Goal: Obtain resource: Download file/media

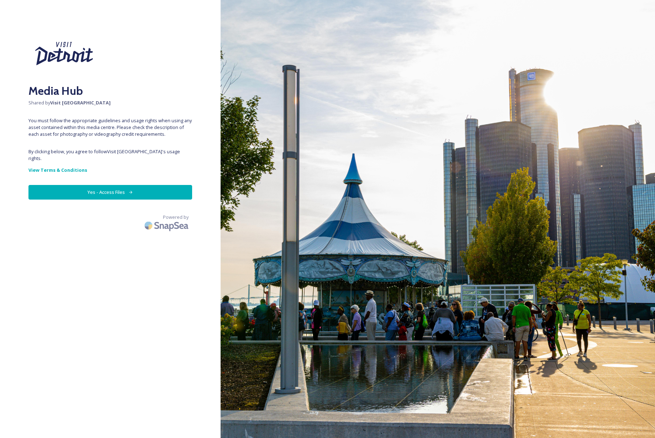
click at [113, 186] on button "Yes - Access Files" at bounding box center [110, 192] width 164 height 15
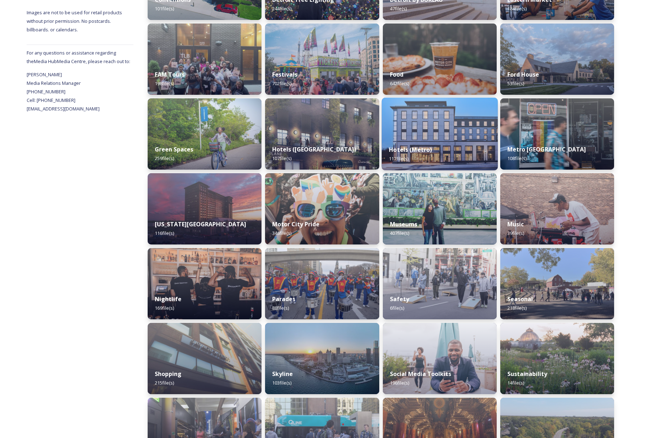
scroll to position [278, 0]
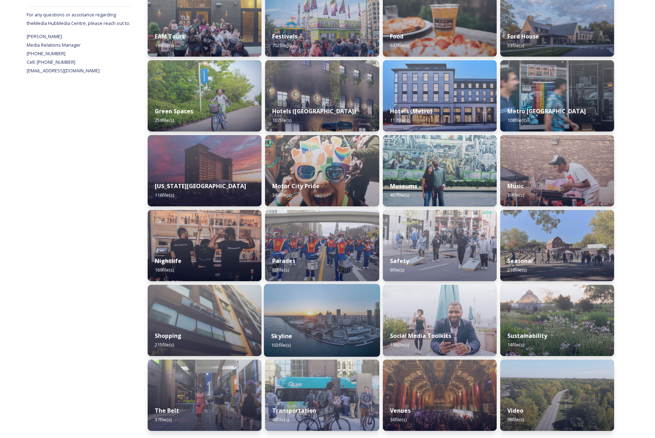
click at [331, 314] on img at bounding box center [322, 320] width 116 height 73
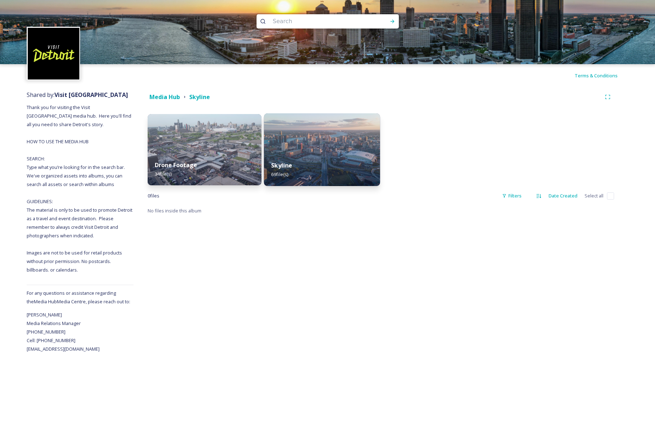
click at [304, 147] on img at bounding box center [322, 149] width 116 height 73
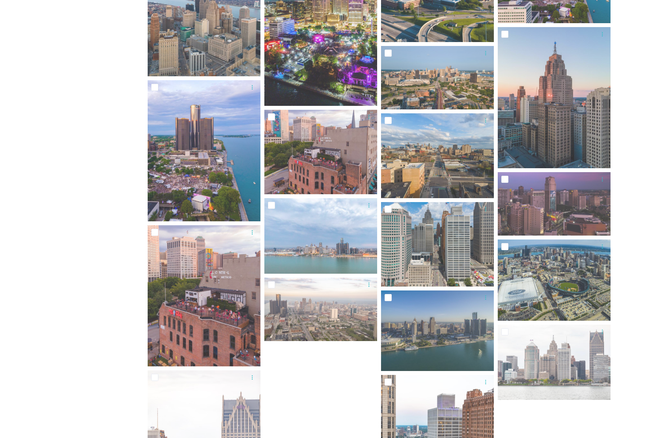
scroll to position [1348, 0]
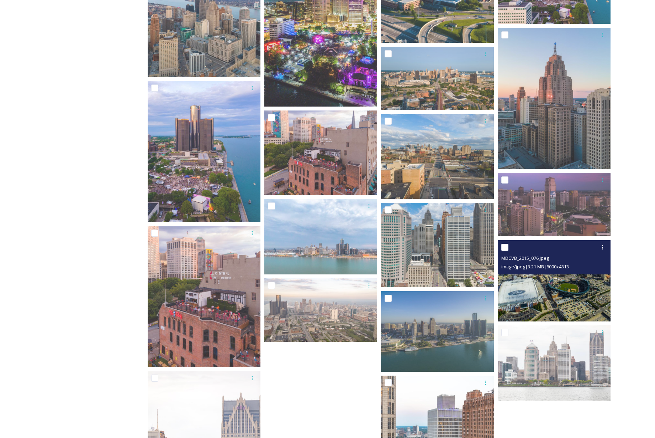
click at [573, 291] on img at bounding box center [554, 280] width 113 height 81
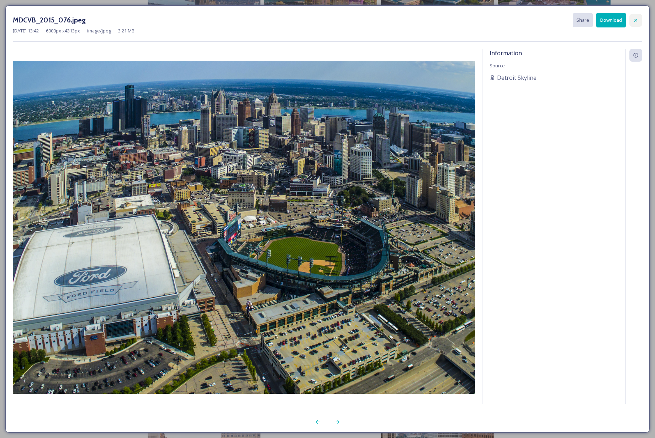
click at [634, 20] on icon at bounding box center [636, 20] width 6 height 6
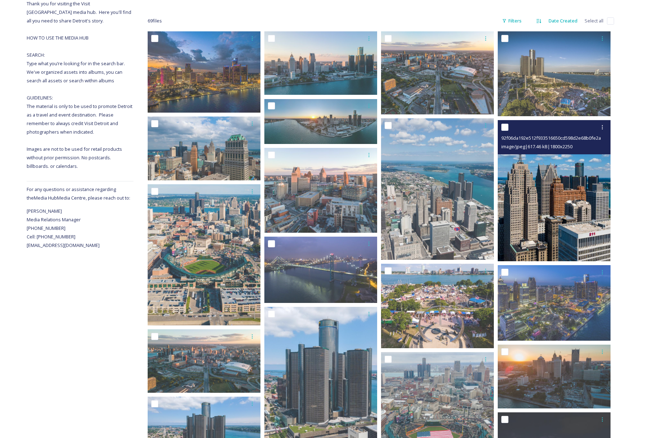
scroll to position [79, 0]
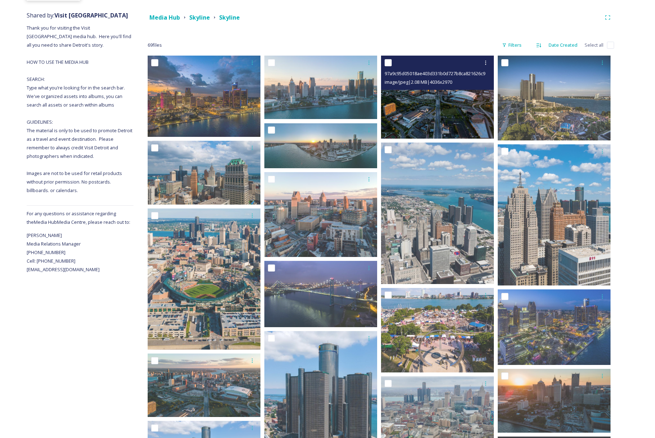
click at [458, 107] on img at bounding box center [437, 97] width 113 height 83
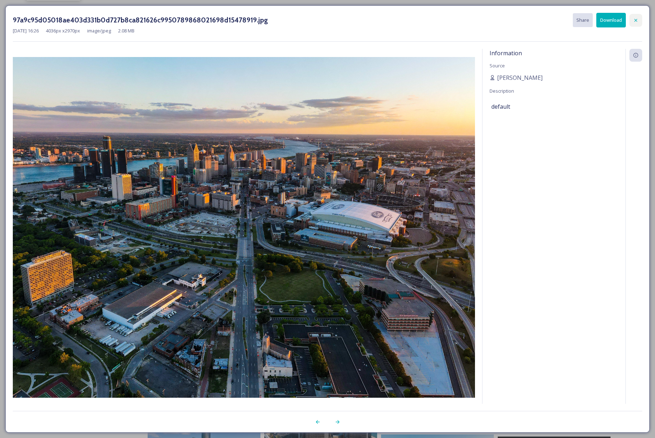
click at [636, 19] on icon at bounding box center [636, 20] width 6 height 6
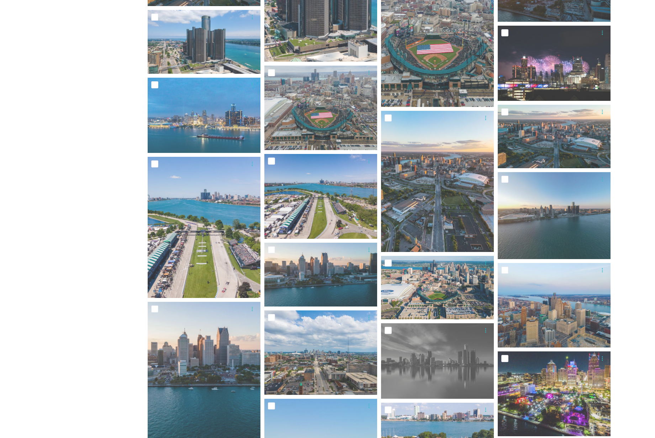
scroll to position [491, 0]
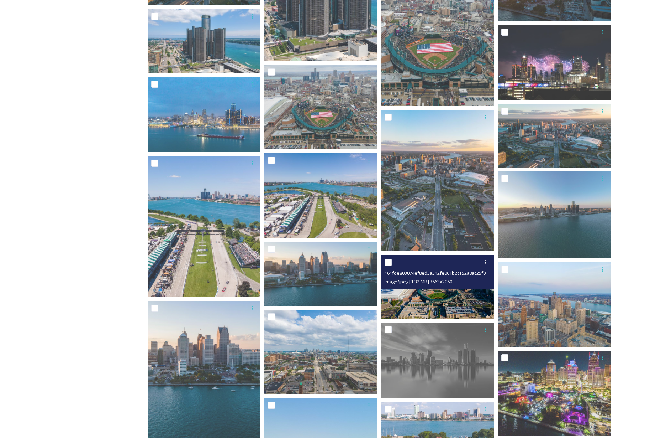
click at [388, 262] on input "checkbox" at bounding box center [388, 261] width 7 height 7
checkbox input "true"
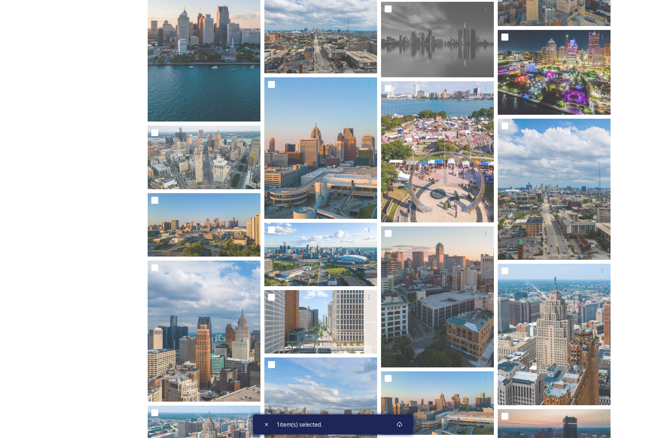
scroll to position [812, 0]
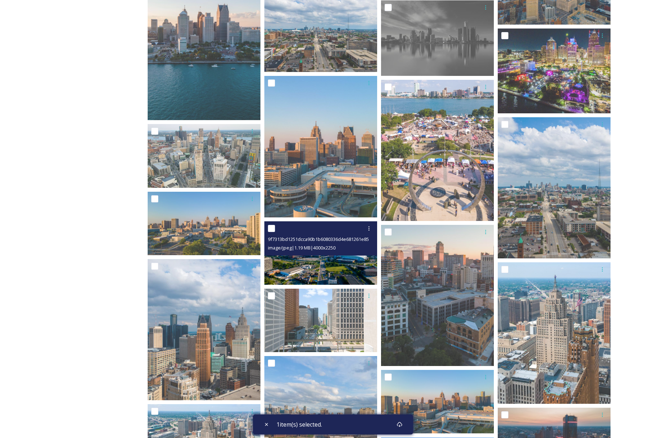
click at [272, 229] on input "checkbox" at bounding box center [271, 228] width 7 height 7
checkbox input "true"
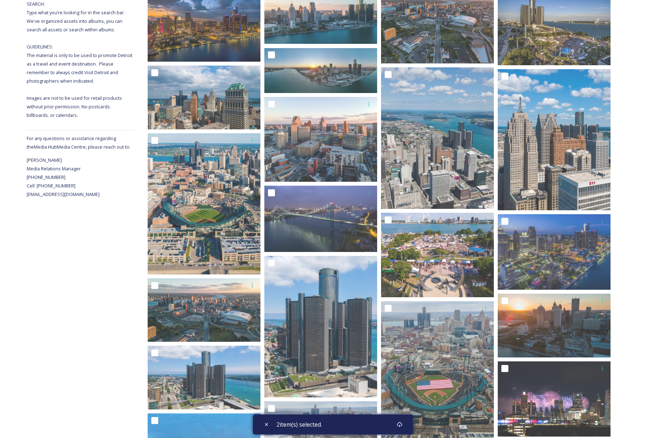
scroll to position [137, 0]
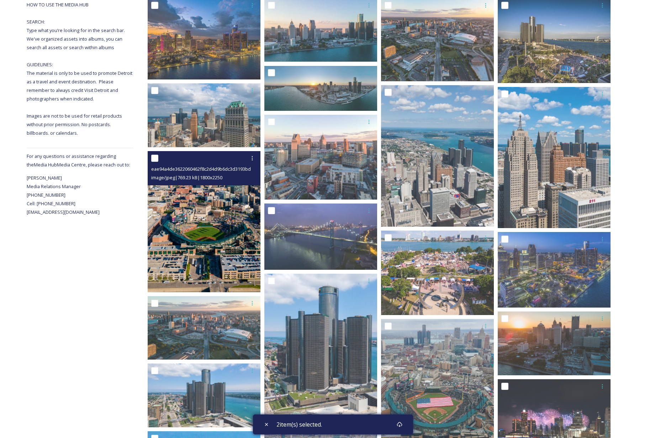
click at [155, 158] on input "checkbox" at bounding box center [154, 158] width 7 height 7
checkbox input "true"
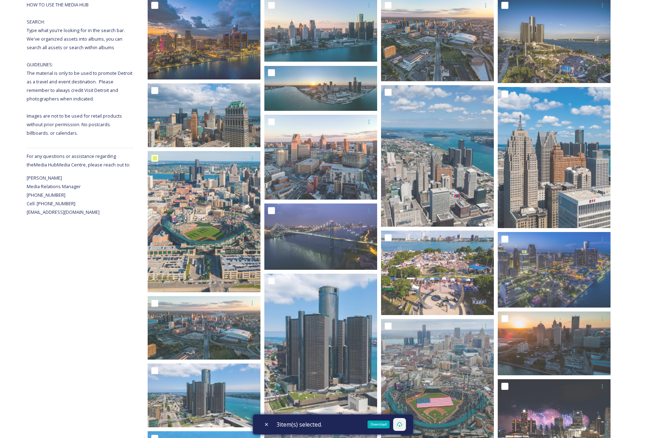
click at [403, 424] on icon at bounding box center [400, 424] width 6 height 6
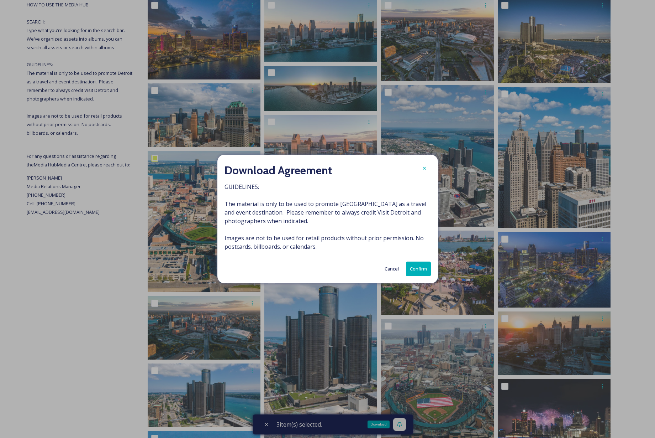
click at [419, 270] on button "Confirm" at bounding box center [418, 268] width 25 height 15
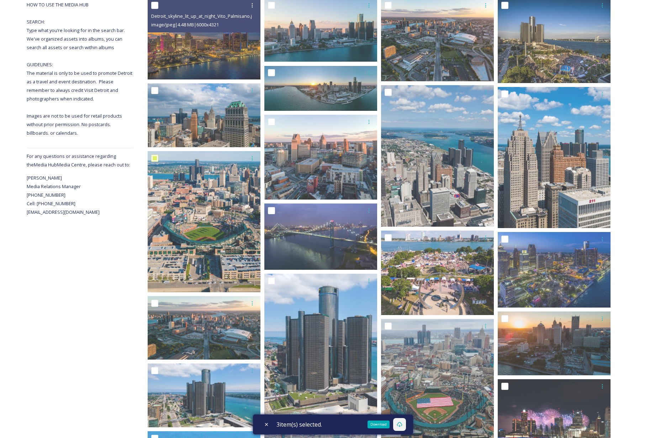
scroll to position [0, 0]
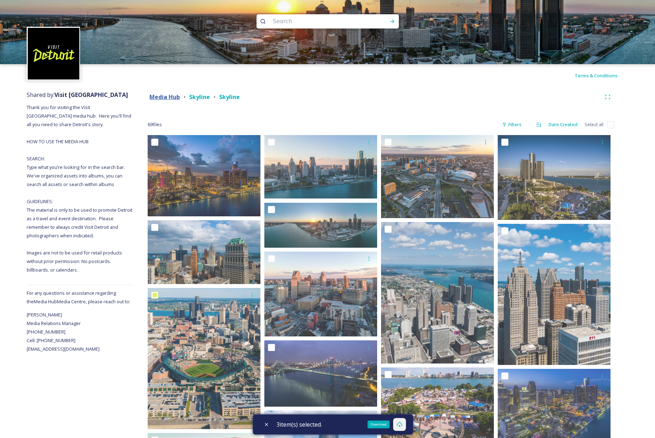
click at [173, 98] on strong "Media Hub" at bounding box center [165, 97] width 31 height 8
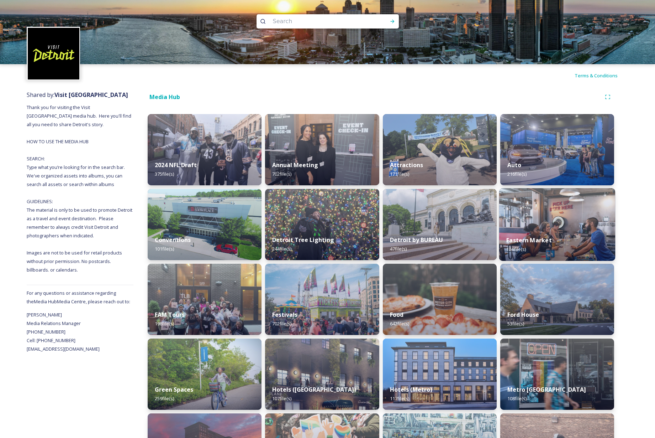
click at [568, 227] on img at bounding box center [558, 224] width 116 height 73
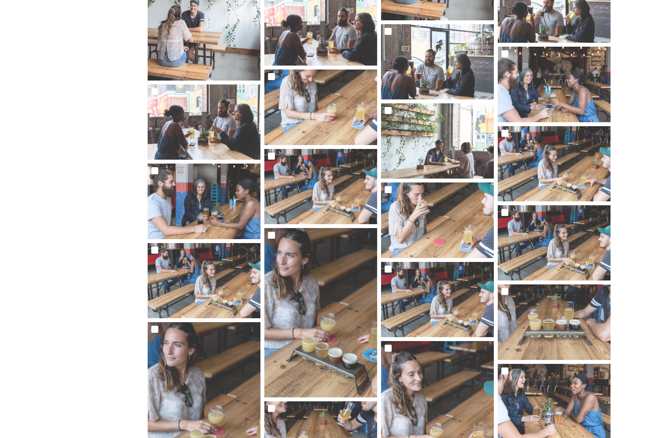
scroll to position [927, 0]
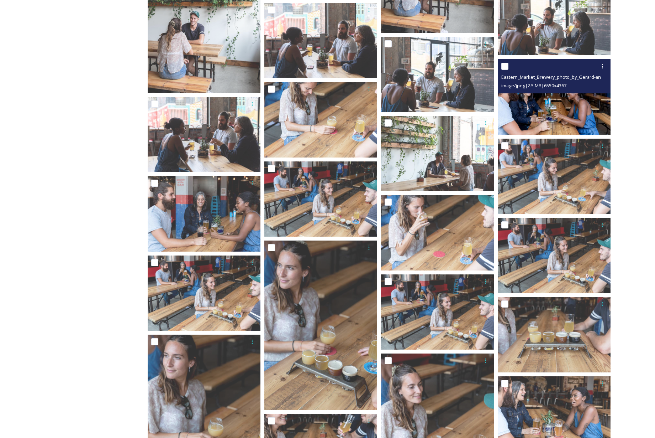
click at [506, 65] on input "checkbox" at bounding box center [505, 66] width 7 height 7
checkbox input "true"
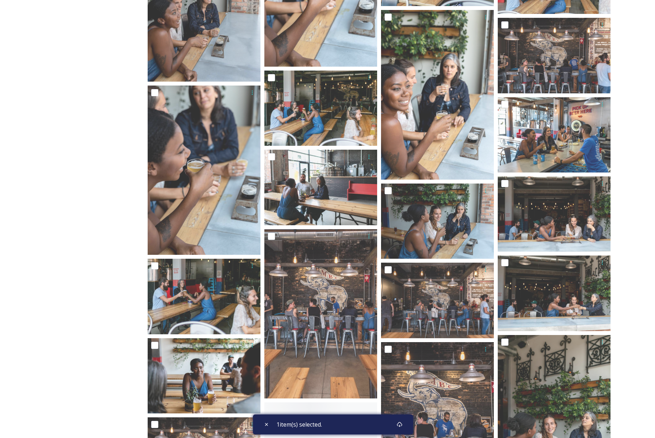
scroll to position [2274, 0]
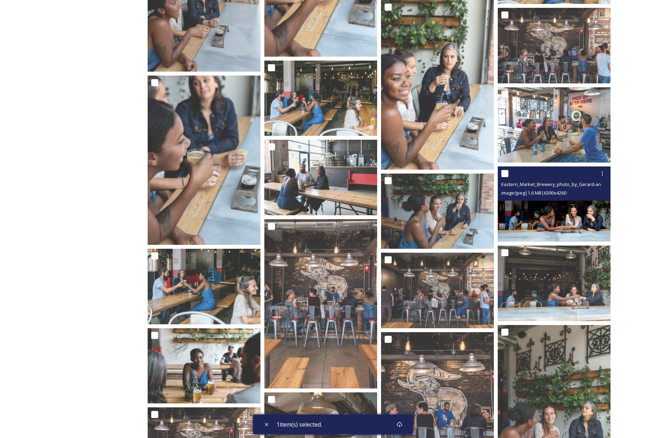
click at [505, 174] on input "checkbox" at bounding box center [505, 173] width 7 height 7
checkbox input "true"
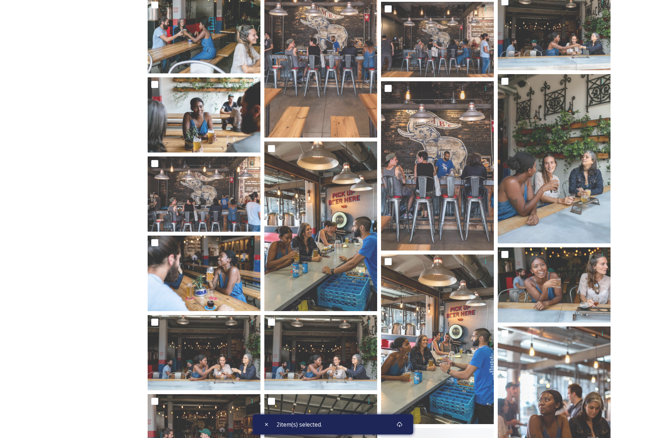
scroll to position [2526, 0]
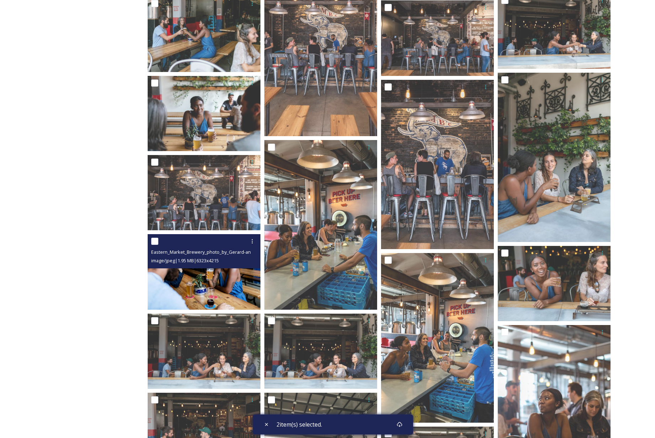
click at [157, 239] on input "checkbox" at bounding box center [154, 240] width 7 height 7
checkbox input "true"
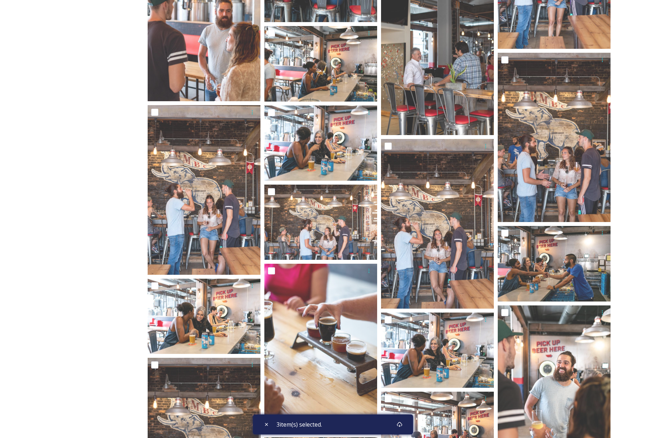
scroll to position [3320, 0]
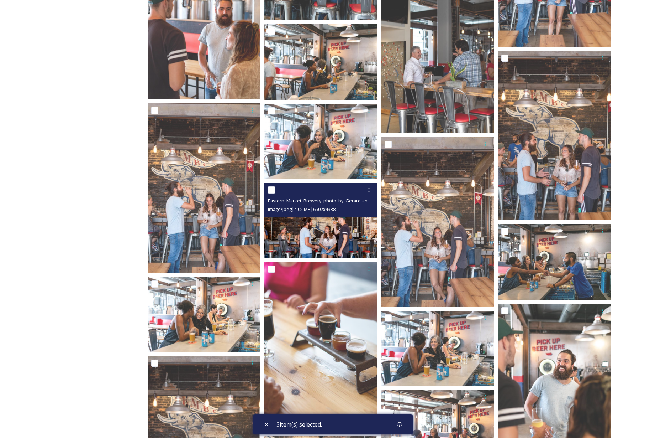
click at [270, 189] on input "checkbox" at bounding box center [271, 189] width 7 height 7
checkbox input "true"
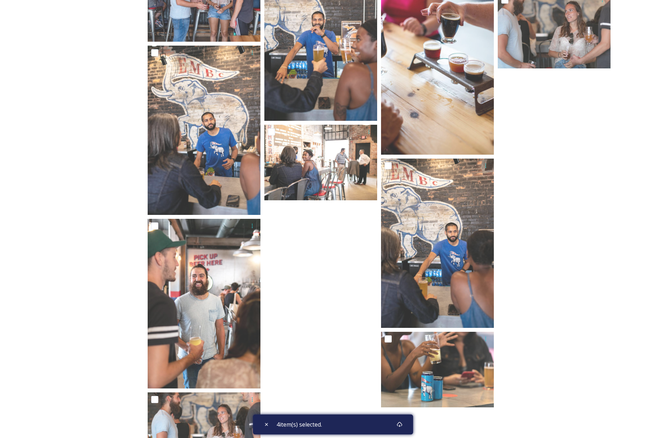
scroll to position [3849, 0]
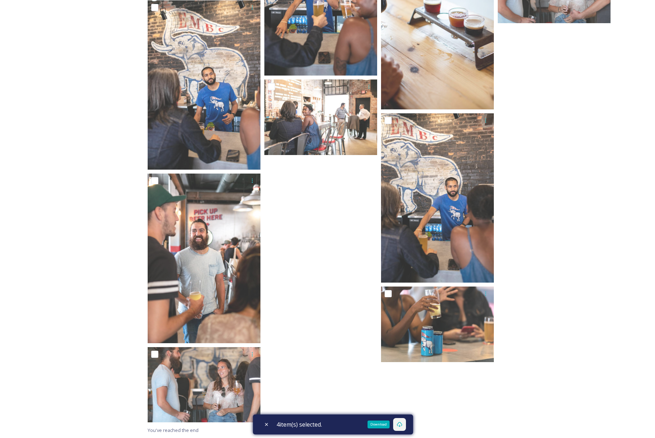
click at [403, 425] on icon at bounding box center [400, 424] width 6 height 6
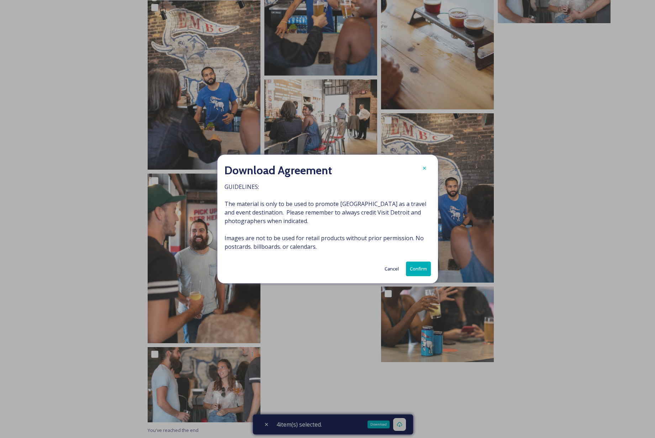
click at [424, 263] on button "Confirm" at bounding box center [418, 268] width 25 height 15
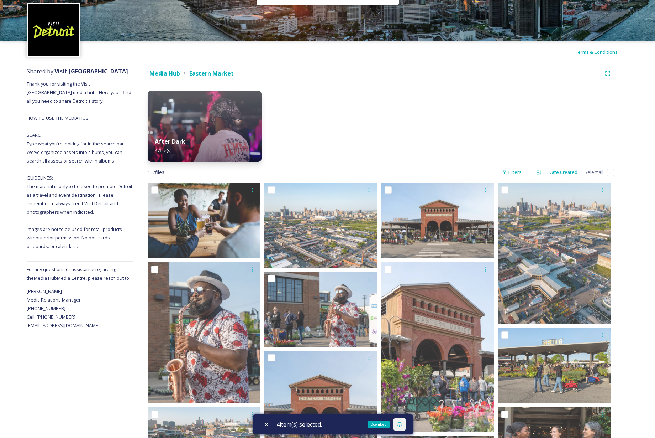
scroll to position [0, 0]
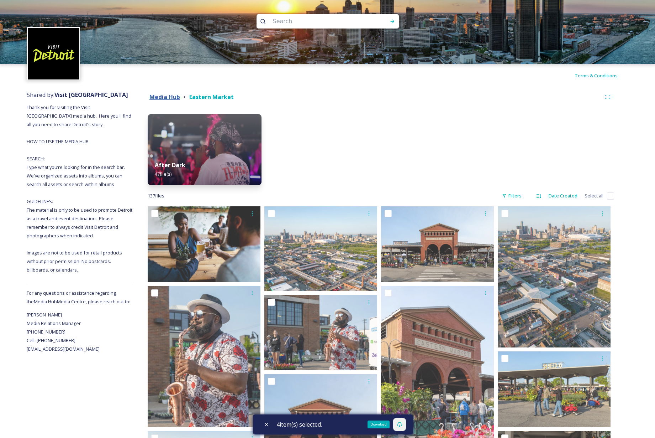
click at [173, 98] on strong "Media Hub" at bounding box center [165, 97] width 31 height 8
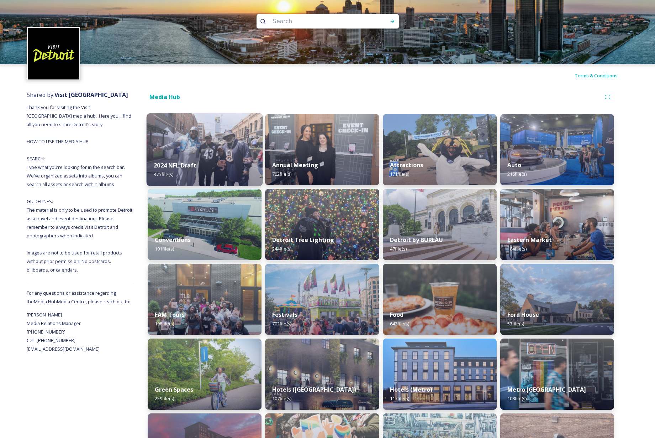
click at [184, 141] on img at bounding box center [205, 149] width 116 height 73
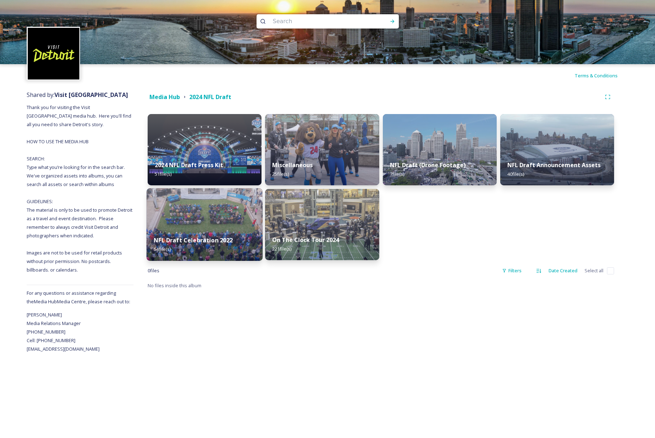
click at [228, 229] on div "NFL Draft Celebration 2022 54 file(s)" at bounding box center [205, 244] width 116 height 32
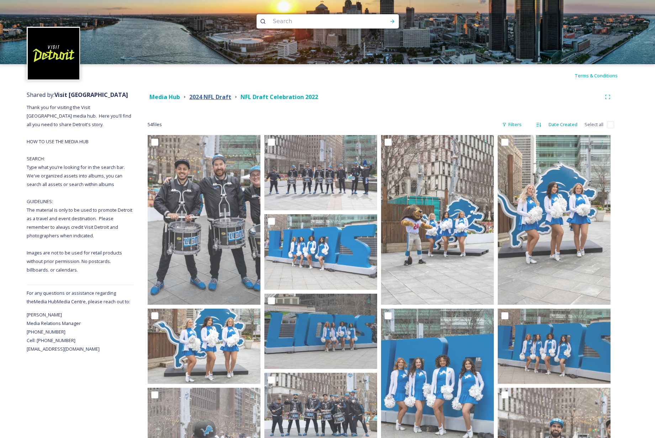
click at [218, 98] on strong "2024 NFL Draft" at bounding box center [210, 97] width 42 height 8
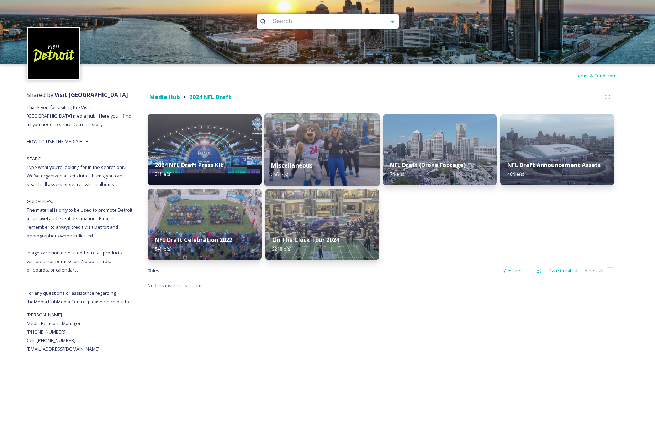
click at [334, 152] on img at bounding box center [322, 149] width 116 height 73
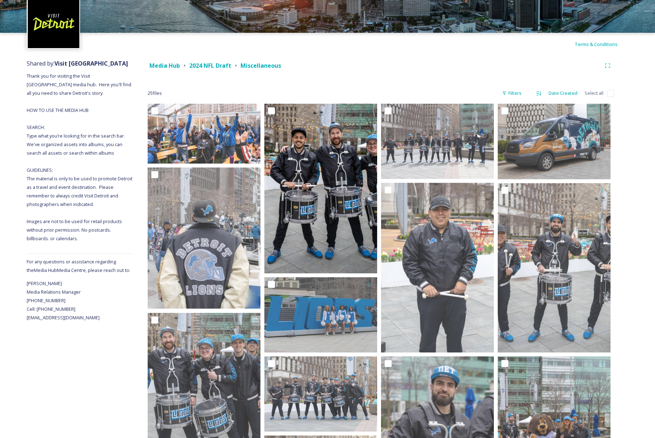
scroll to position [32, 0]
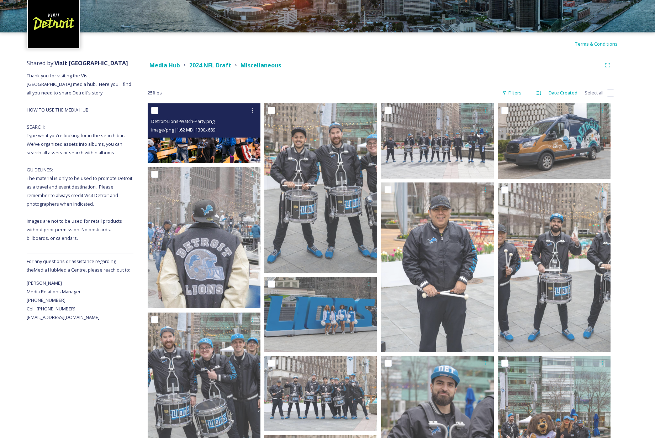
click at [205, 145] on img at bounding box center [204, 133] width 113 height 60
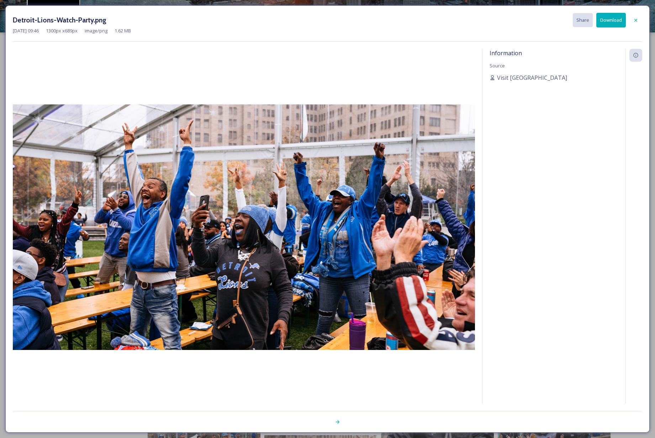
click at [611, 20] on button "Download" at bounding box center [612, 20] width 30 height 15
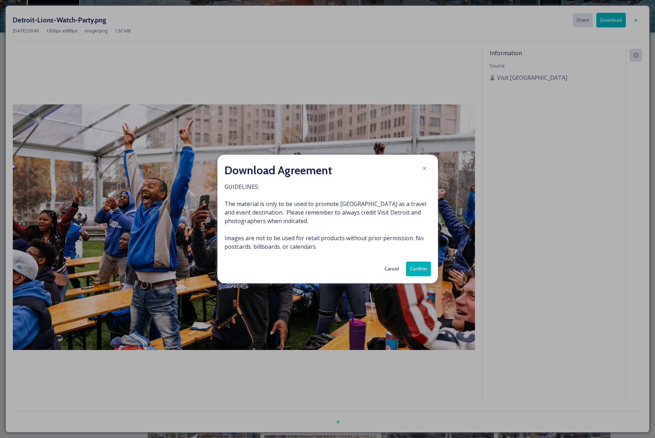
click at [425, 270] on button "Confirm" at bounding box center [418, 268] width 25 height 15
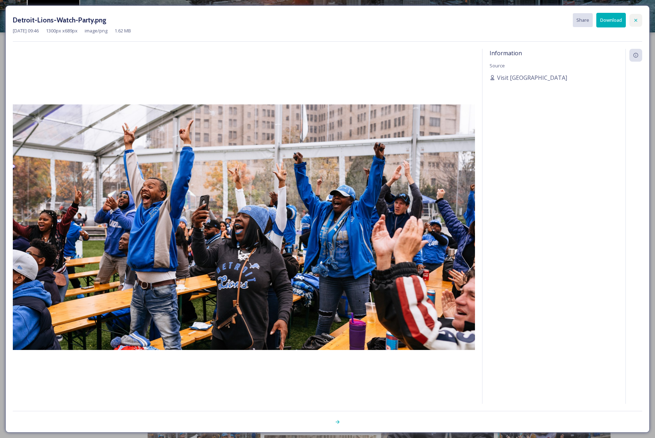
click at [638, 21] on icon at bounding box center [636, 20] width 6 height 6
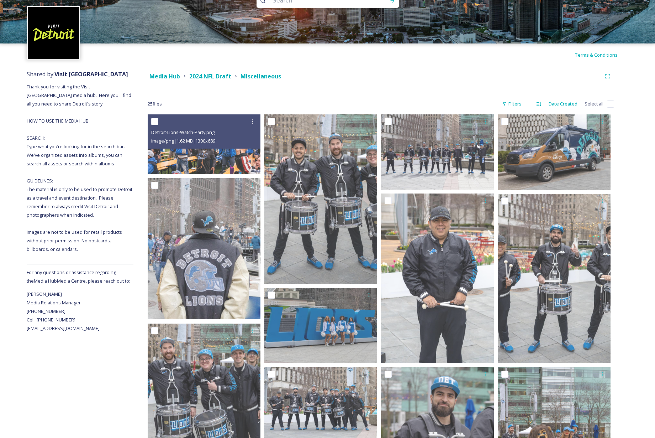
scroll to position [0, 0]
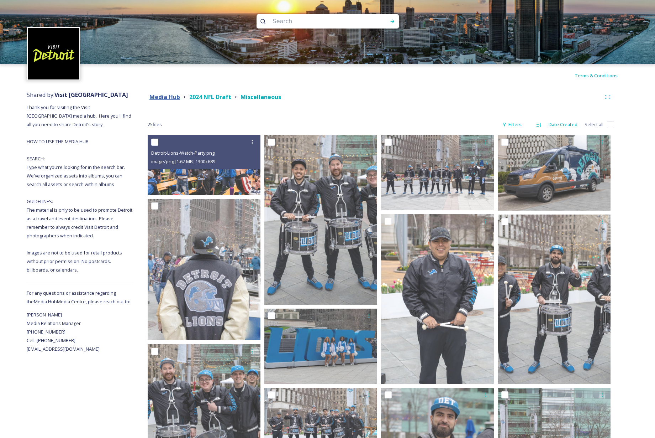
click at [171, 96] on strong "Media Hub" at bounding box center [165, 97] width 31 height 8
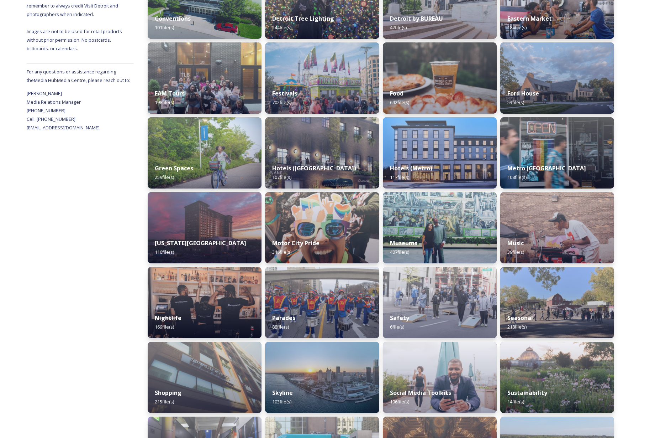
scroll to position [224, 0]
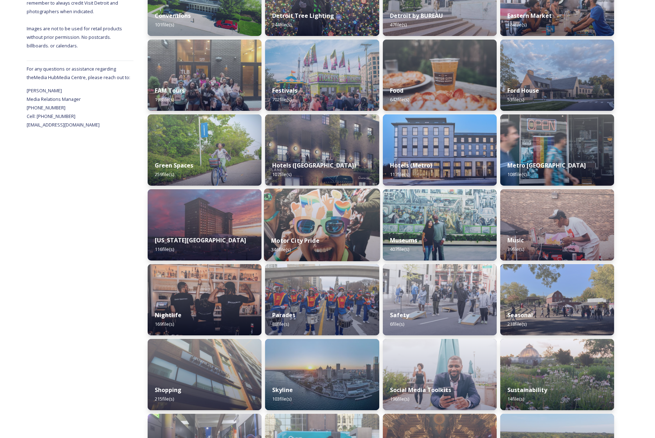
click at [320, 216] on img at bounding box center [322, 224] width 116 height 73
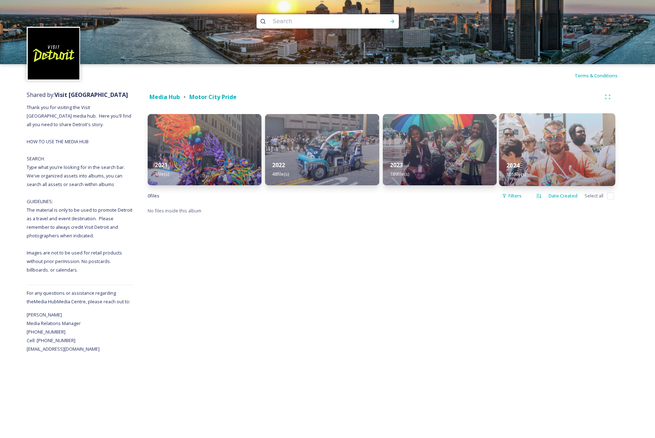
click at [570, 152] on img at bounding box center [558, 149] width 116 height 73
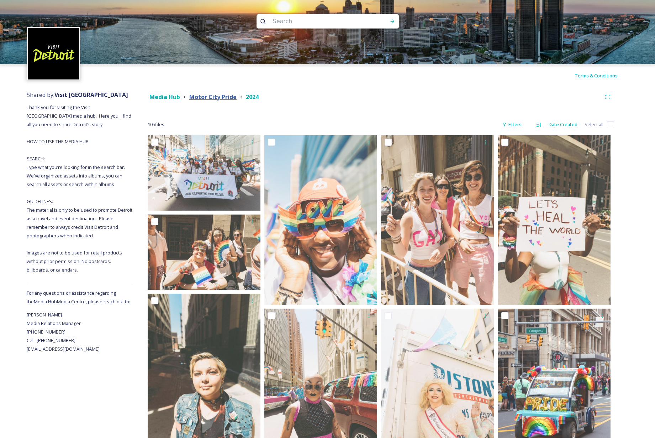
click at [222, 96] on strong "Motor City Pride" at bounding box center [212, 97] width 47 height 8
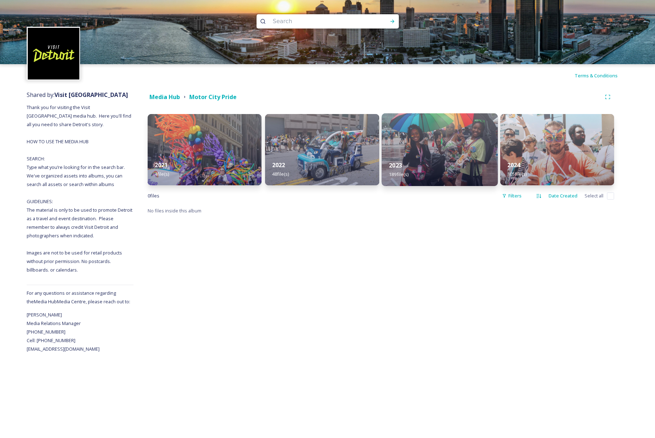
click at [448, 155] on div "2023 189 file(s)" at bounding box center [440, 169] width 116 height 32
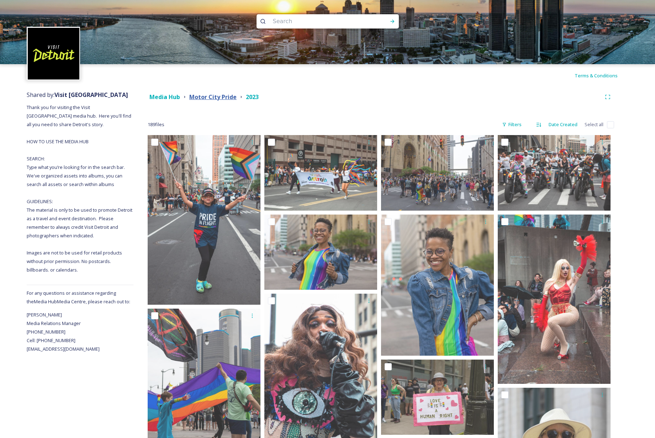
click at [220, 100] on strong "Motor City Pride" at bounding box center [212, 97] width 47 height 8
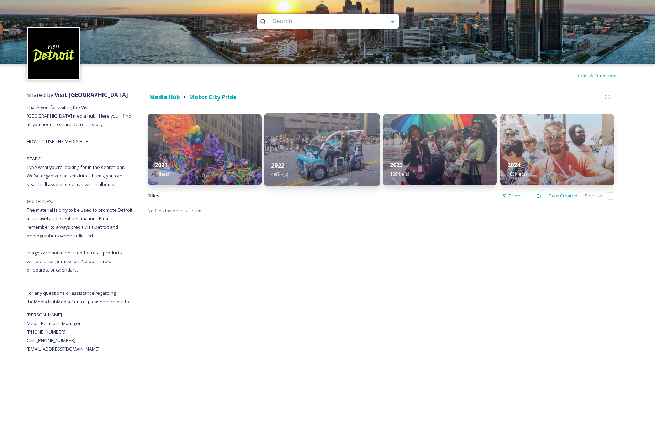
click at [328, 148] on img at bounding box center [322, 149] width 116 height 73
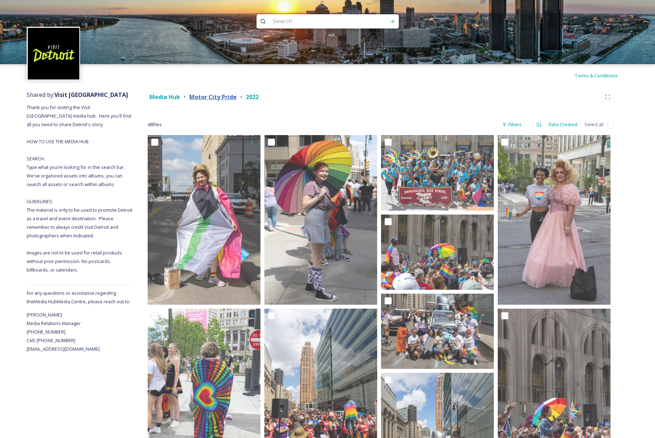
click at [231, 95] on strong "Motor City Pride" at bounding box center [212, 97] width 47 height 8
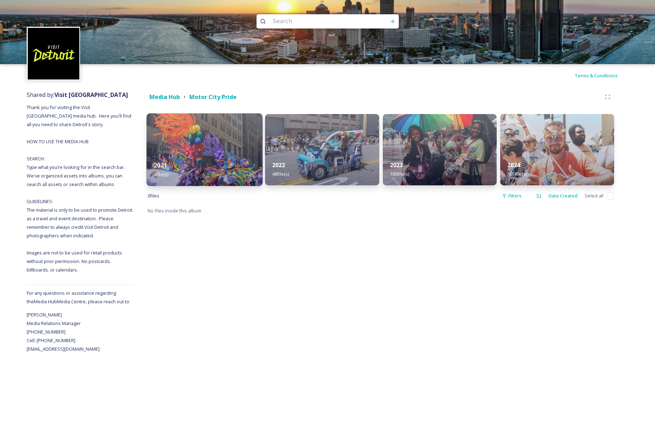
click at [216, 149] on img at bounding box center [205, 149] width 116 height 73
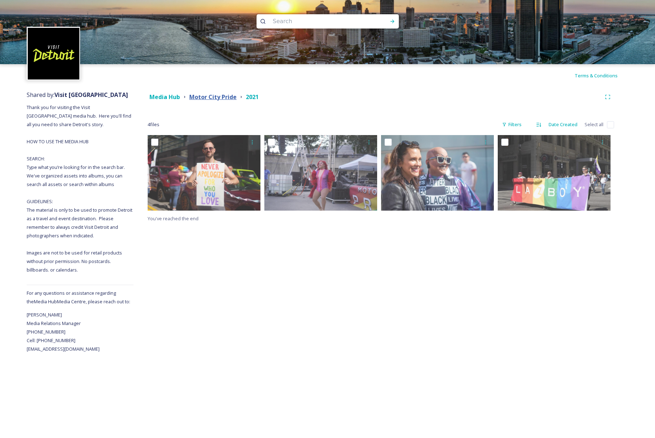
click at [213, 96] on strong "Motor City Pride" at bounding box center [212, 97] width 47 height 8
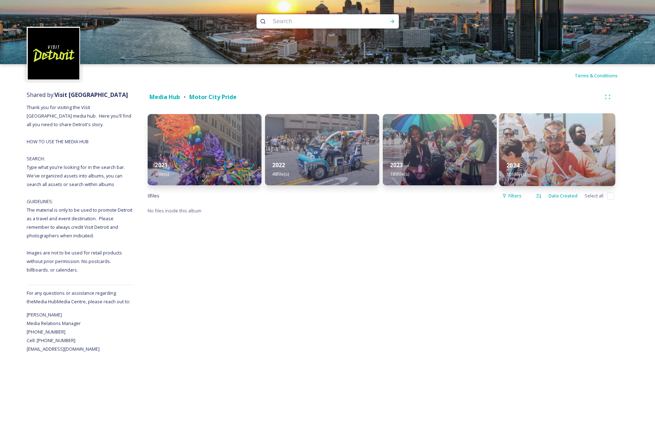
click at [576, 144] on img at bounding box center [558, 149] width 116 height 73
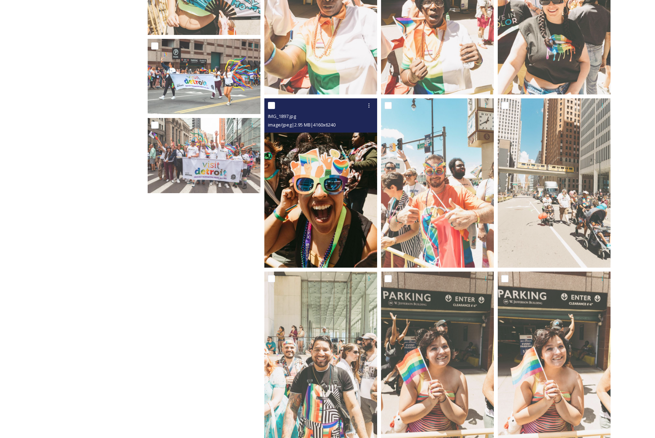
scroll to position [3204, 0]
click at [272, 105] on input "checkbox" at bounding box center [271, 104] width 7 height 7
checkbox input "true"
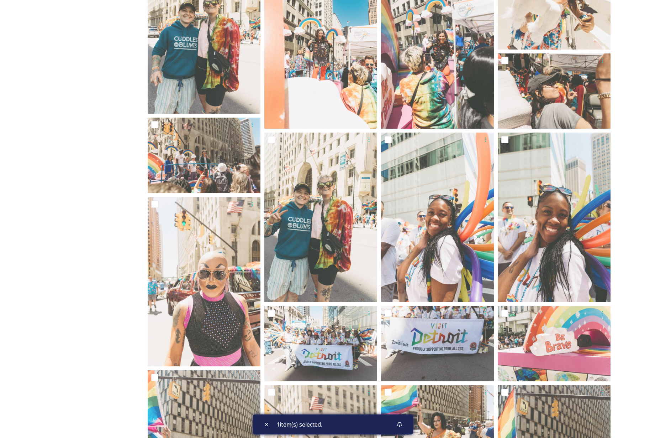
scroll to position [916, 0]
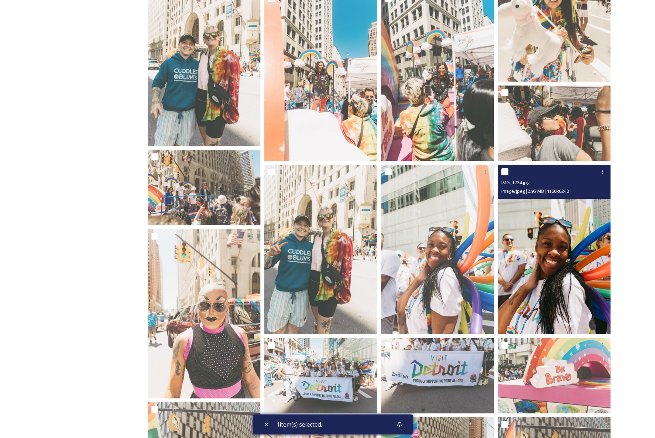
click at [505, 171] on input "checkbox" at bounding box center [505, 171] width 7 height 7
checkbox input "true"
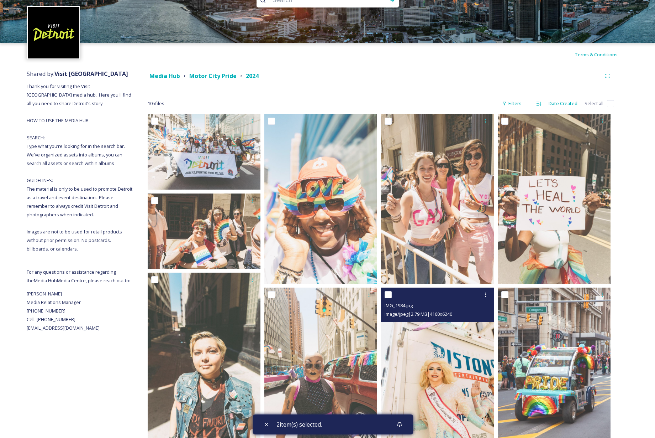
scroll to position [20, 0]
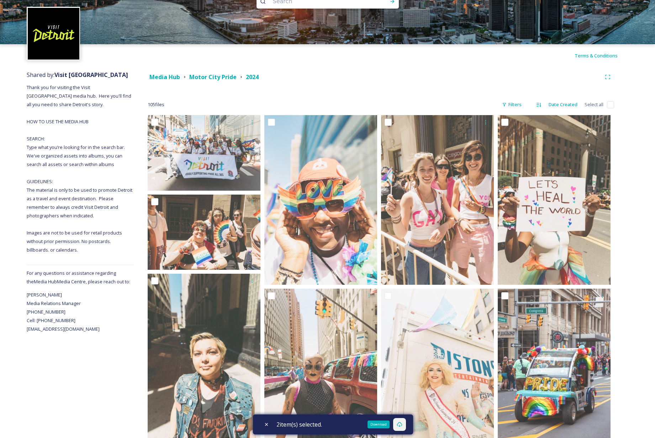
click at [402, 424] on icon at bounding box center [400, 424] width 6 height 6
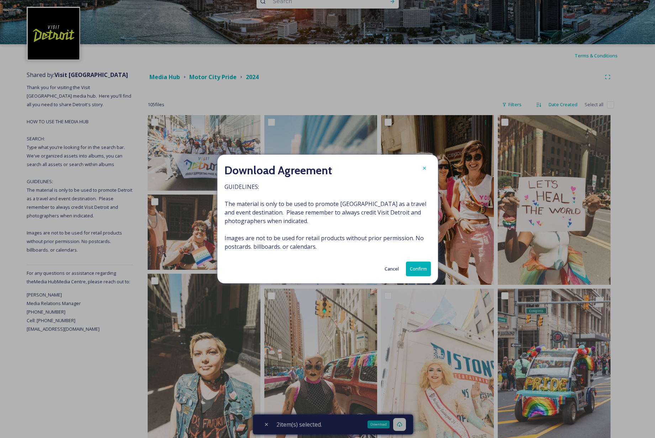
click at [416, 268] on button "Confirm" at bounding box center [418, 268] width 25 height 15
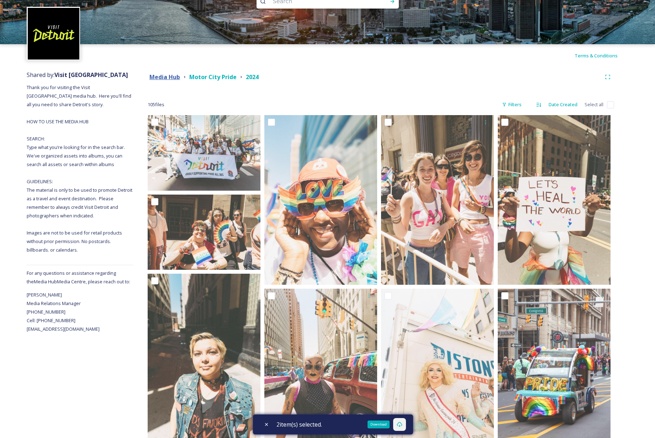
click at [174, 77] on strong "Media Hub" at bounding box center [165, 77] width 31 height 8
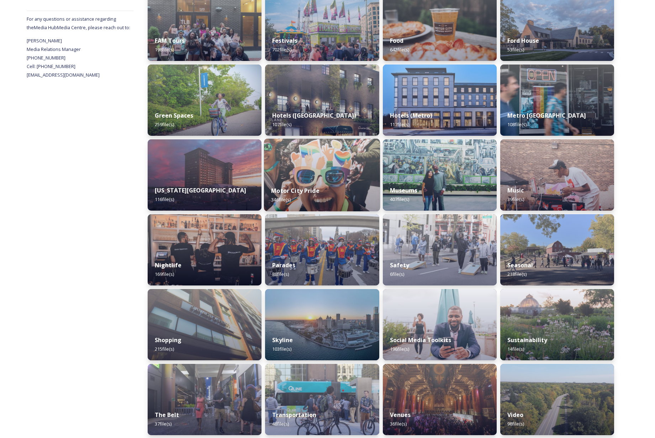
scroll to position [278, 0]
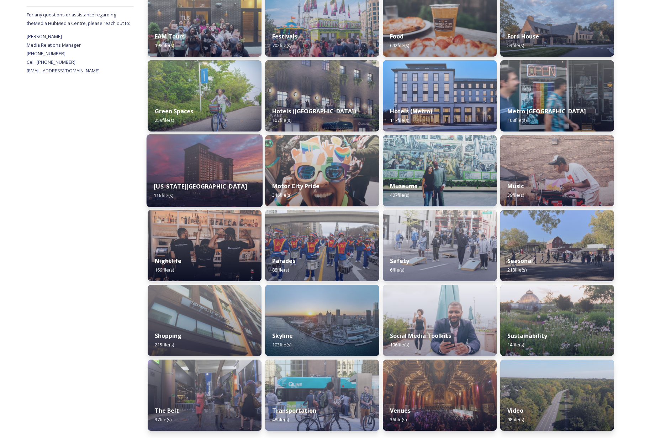
click at [224, 175] on div "[US_STATE][GEOGRAPHIC_DATA] 116 file(s)" at bounding box center [205, 190] width 116 height 32
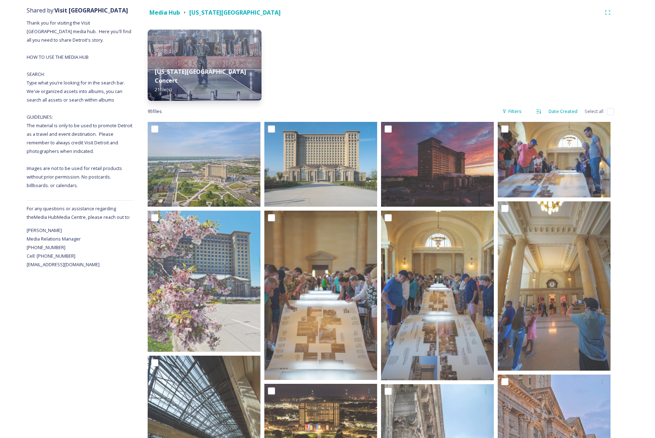
scroll to position [88, 0]
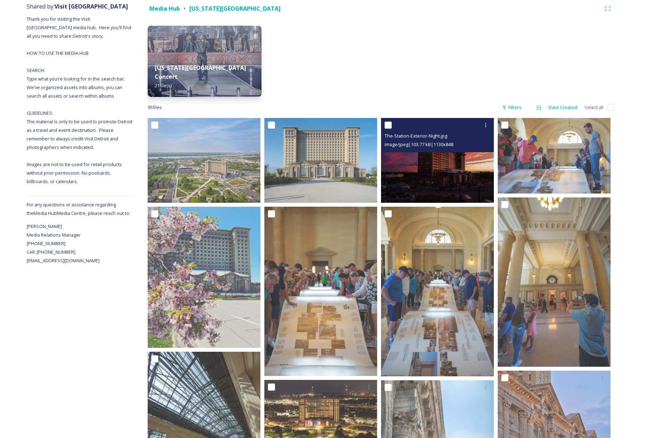
click at [388, 124] on input "checkbox" at bounding box center [388, 124] width 7 height 7
checkbox input "true"
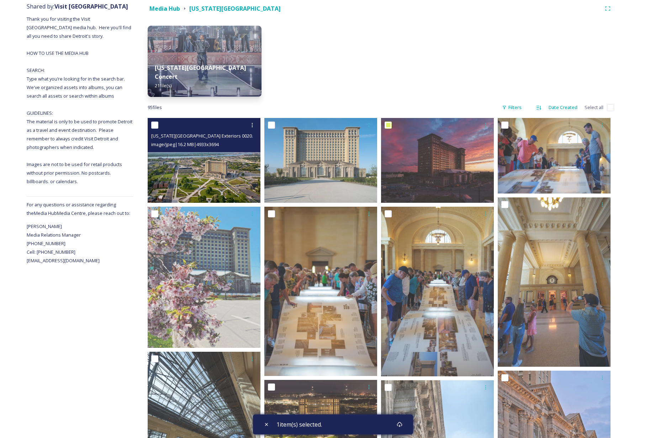
click at [155, 125] on input "checkbox" at bounding box center [154, 124] width 7 height 7
checkbox input "true"
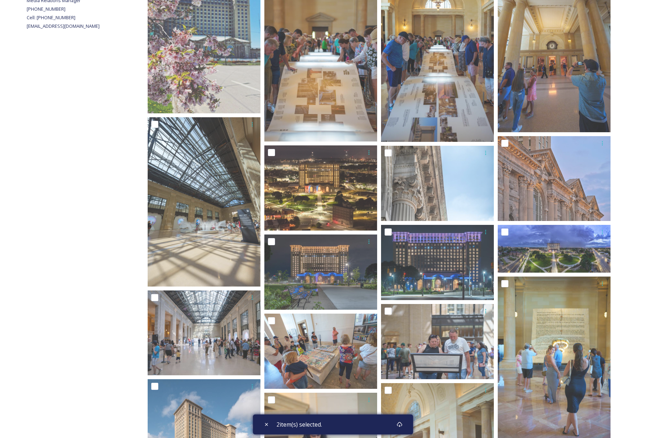
scroll to position [326, 0]
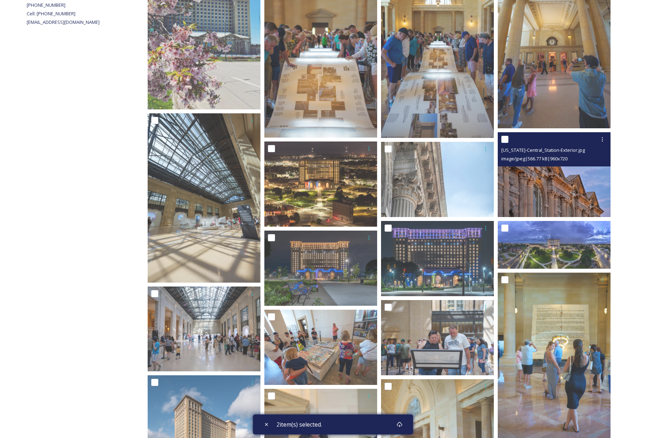
click at [505, 138] on input "checkbox" at bounding box center [505, 139] width 7 height 7
checkbox input "true"
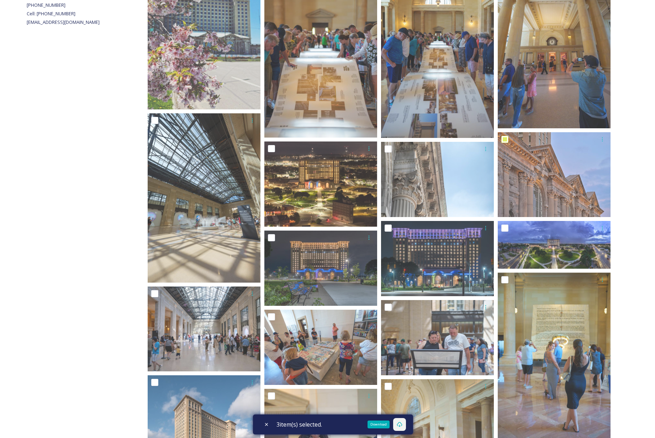
click at [406, 424] on div "Download" at bounding box center [399, 424] width 13 height 13
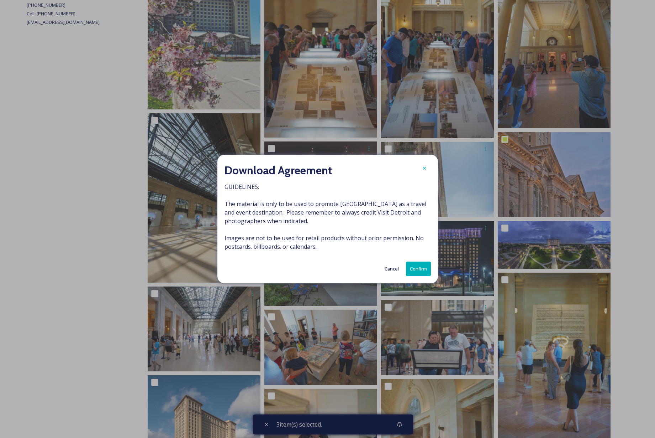
click at [425, 267] on button "Confirm" at bounding box center [418, 268] width 25 height 15
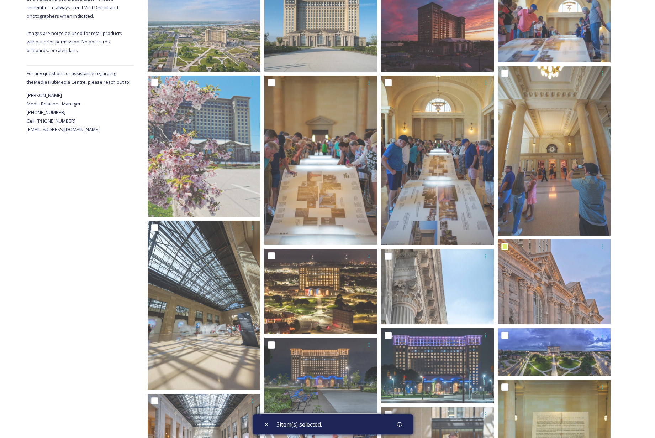
scroll to position [0, 0]
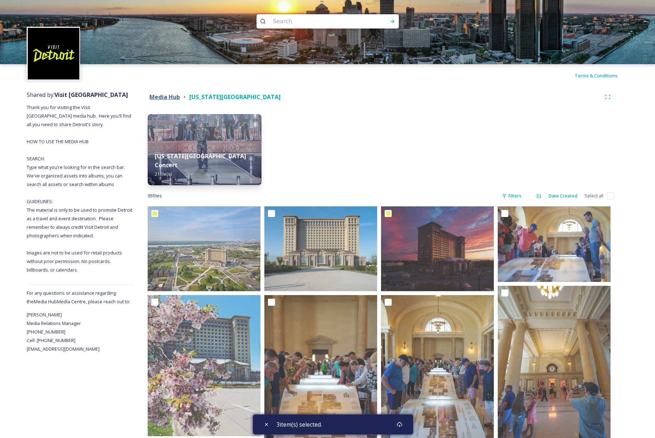
click at [163, 96] on strong "Media Hub" at bounding box center [165, 97] width 31 height 8
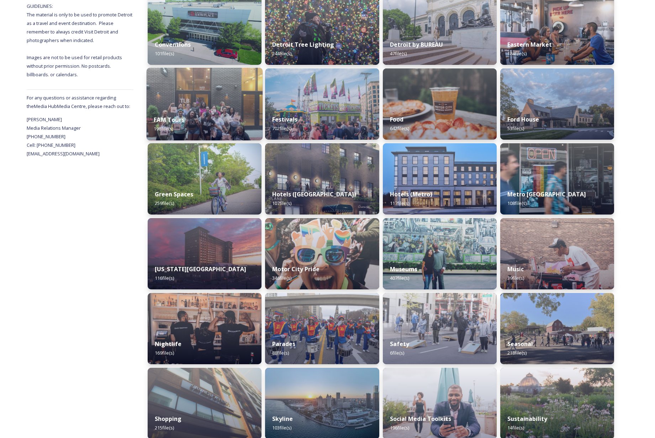
scroll to position [205, 0]
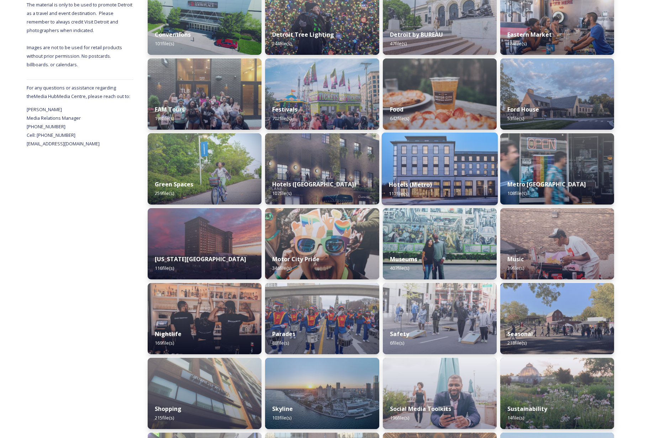
click at [431, 164] on img at bounding box center [440, 168] width 116 height 73
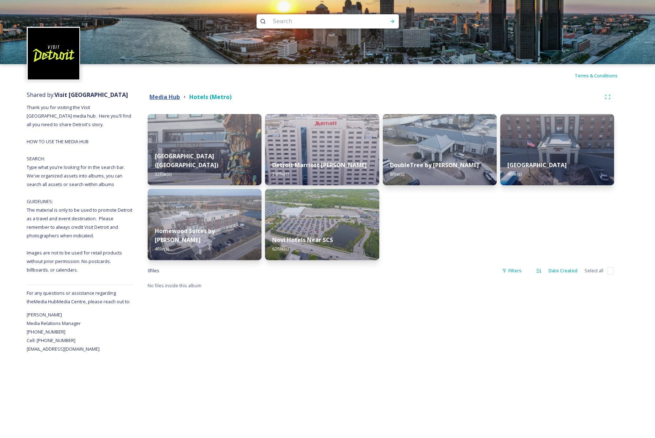
click at [168, 96] on strong "Media Hub" at bounding box center [165, 97] width 31 height 8
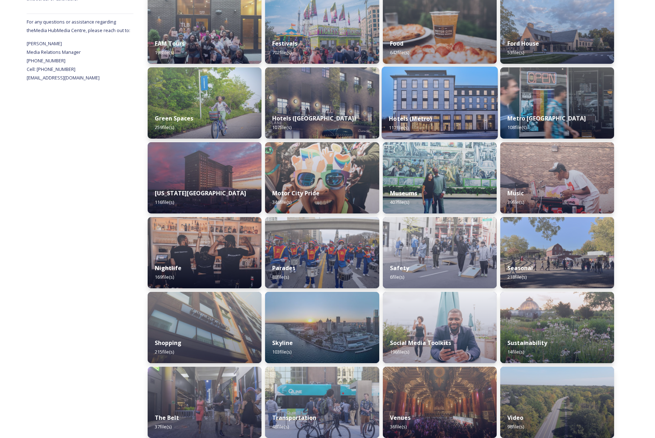
scroll to position [278, 0]
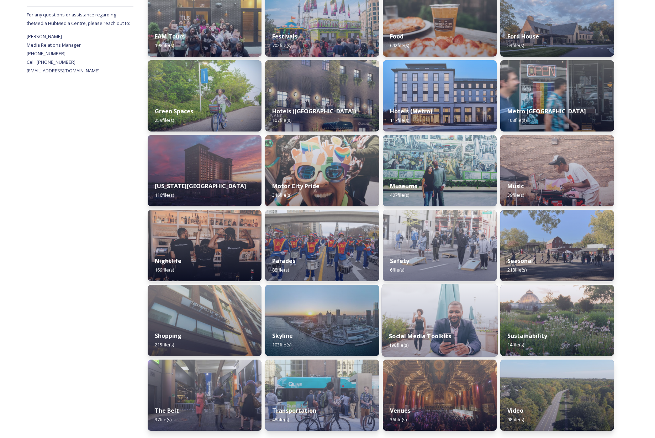
click at [432, 313] on img at bounding box center [440, 320] width 116 height 73
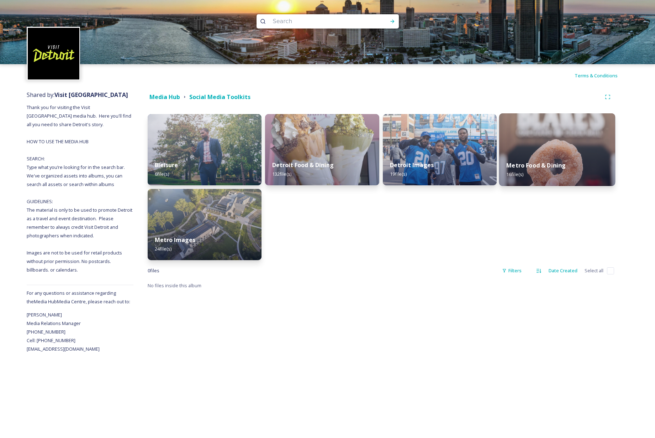
click at [575, 141] on img at bounding box center [558, 149] width 116 height 73
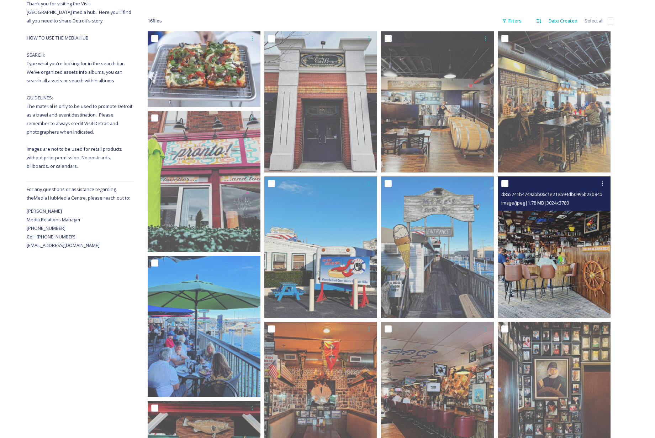
scroll to position [106, 0]
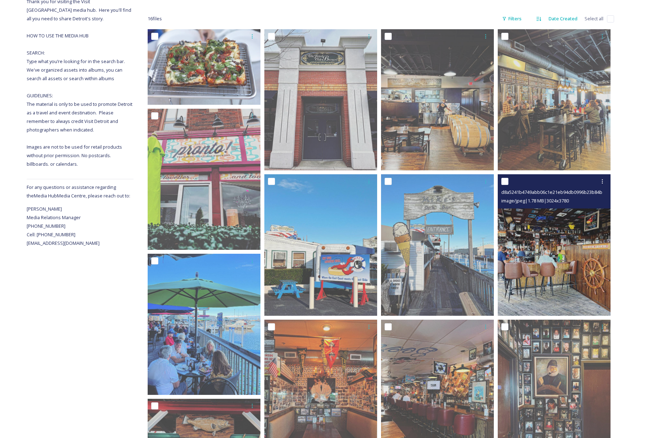
click at [580, 236] on img at bounding box center [554, 244] width 113 height 141
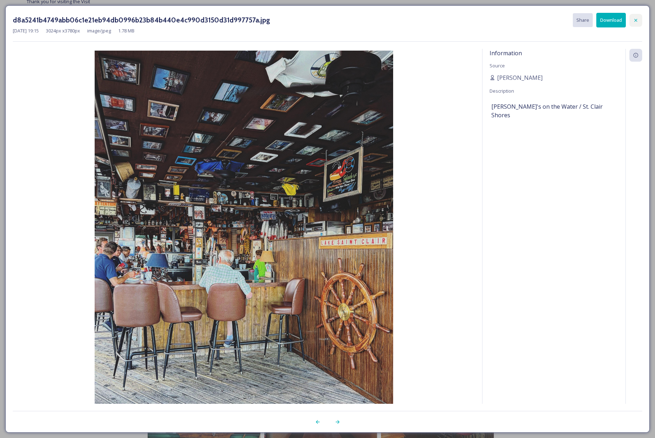
click at [636, 21] on icon at bounding box center [636, 20] width 6 height 6
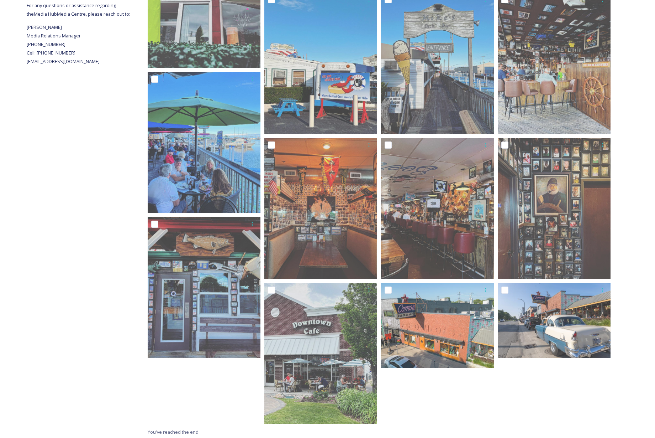
scroll to position [289, 0]
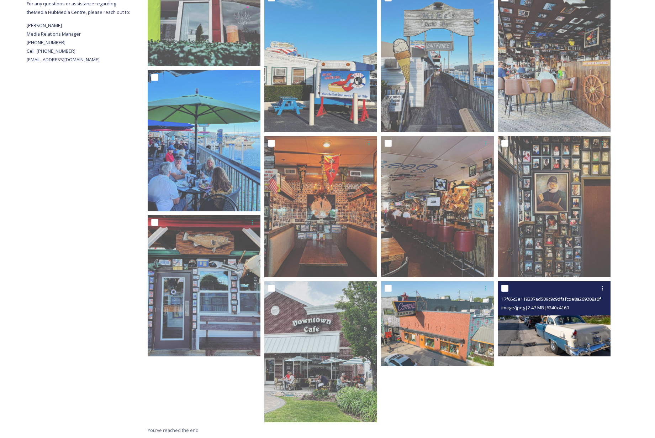
click at [505, 287] on input "checkbox" at bounding box center [505, 287] width 7 height 7
checkbox input "true"
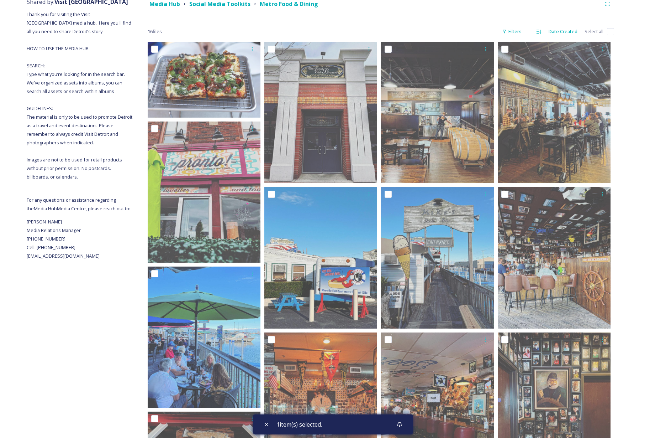
scroll to position [93, 0]
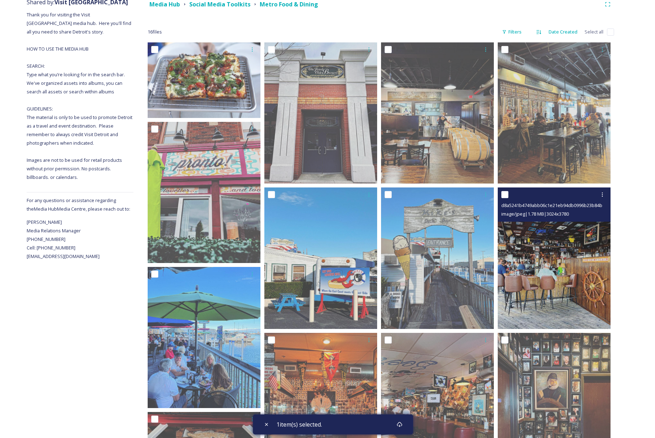
click at [506, 194] on input "checkbox" at bounding box center [505, 194] width 7 height 7
checkbox input "true"
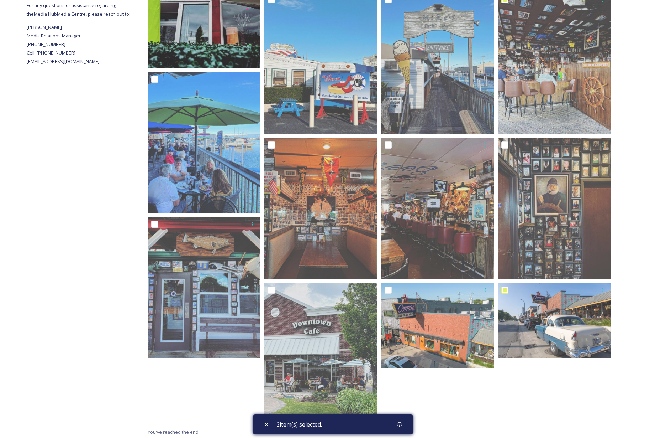
scroll to position [288, 0]
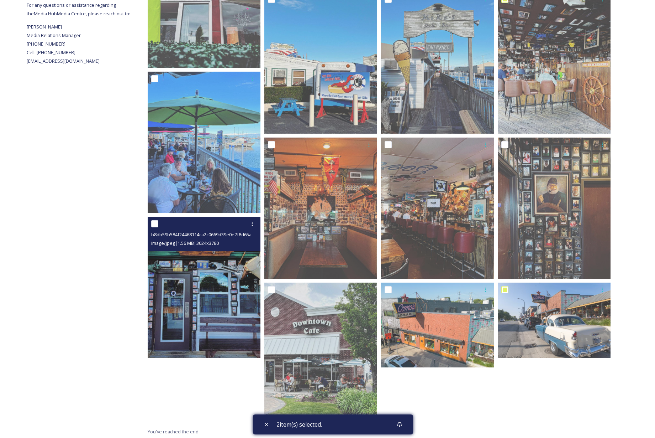
click at [213, 281] on img at bounding box center [204, 286] width 113 height 141
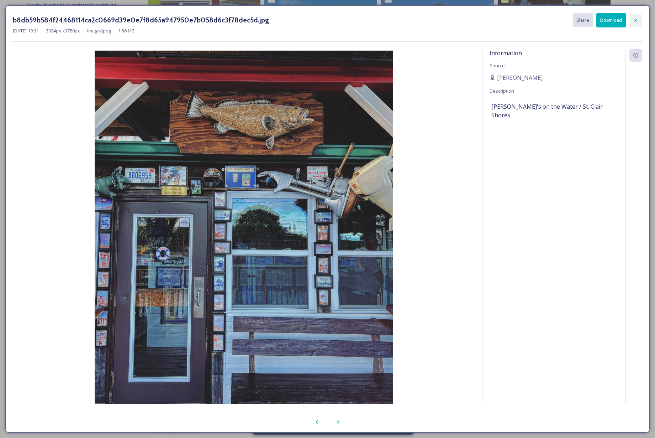
click at [638, 19] on icon at bounding box center [636, 20] width 6 height 6
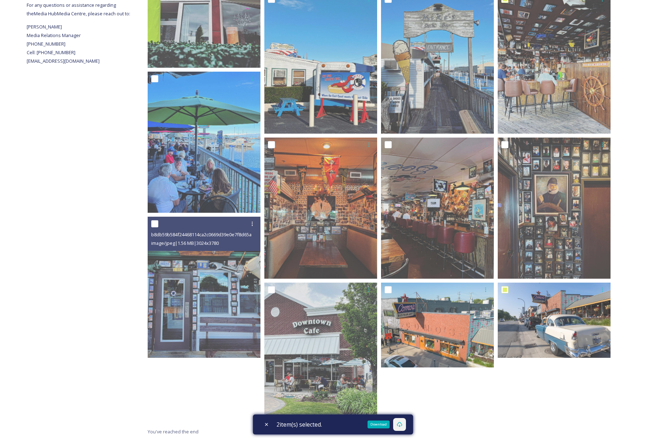
click at [402, 424] on icon at bounding box center [400, 424] width 6 height 6
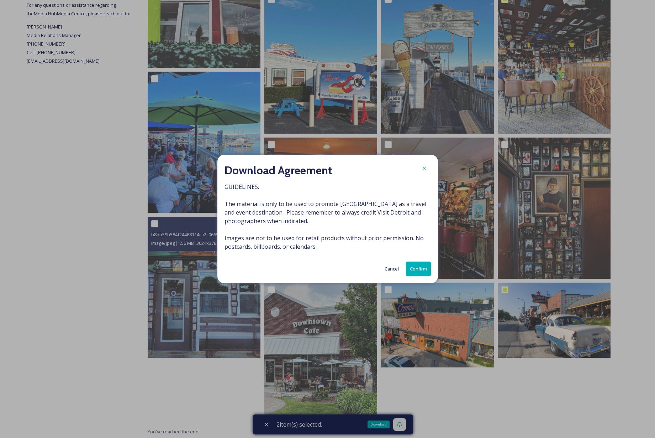
click at [420, 266] on button "Confirm" at bounding box center [418, 268] width 25 height 15
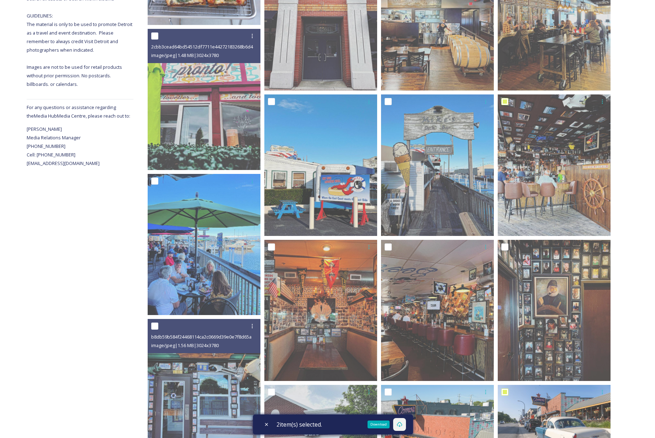
scroll to position [0, 0]
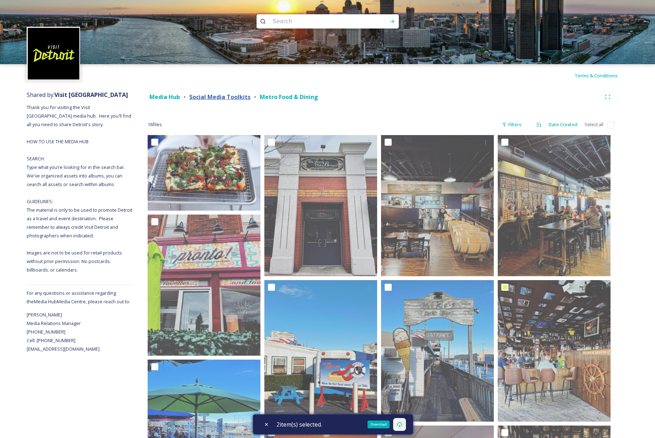
click at [215, 98] on strong "Social Media Toolkits" at bounding box center [219, 97] width 61 height 8
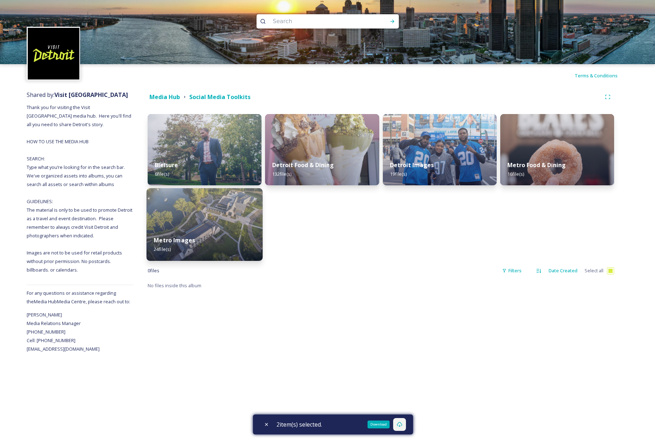
click at [227, 219] on img at bounding box center [205, 224] width 116 height 73
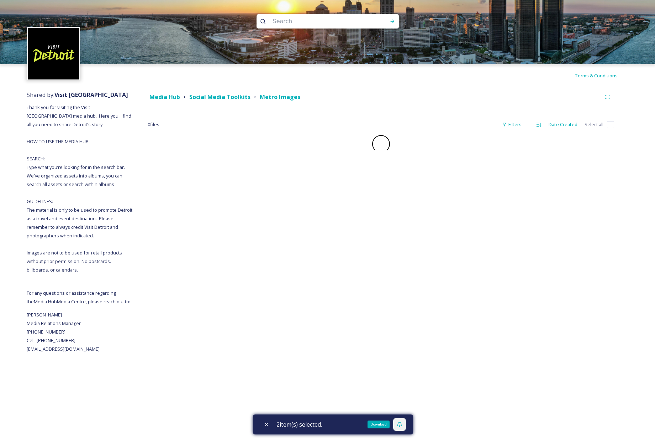
checkbox input "false"
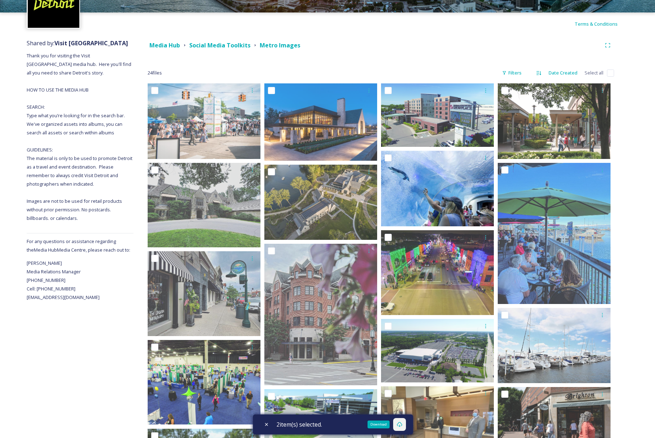
scroll to position [52, 0]
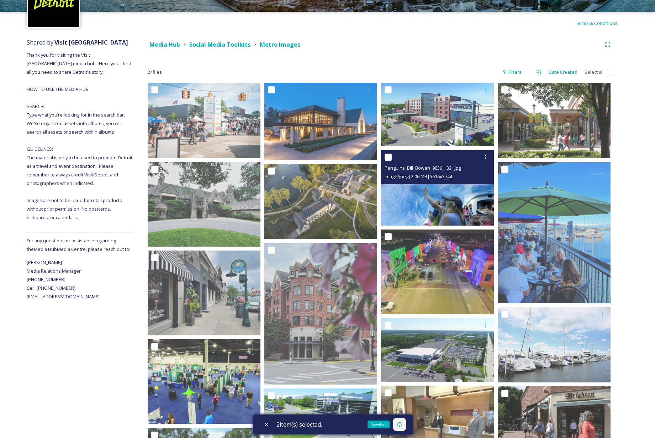
click at [389, 157] on input "checkbox" at bounding box center [388, 156] width 7 height 7
checkbox input "true"
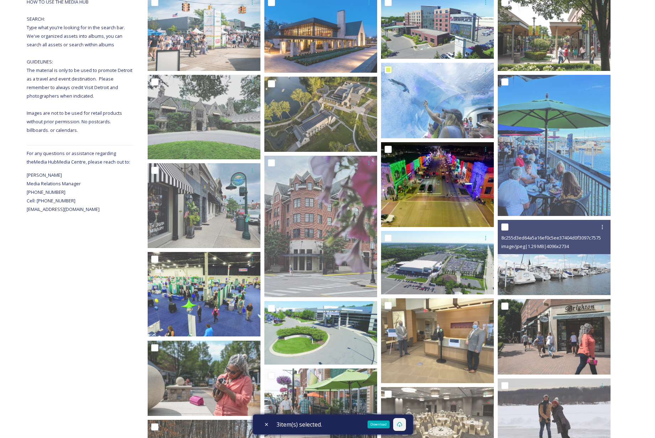
scroll to position [141, 0]
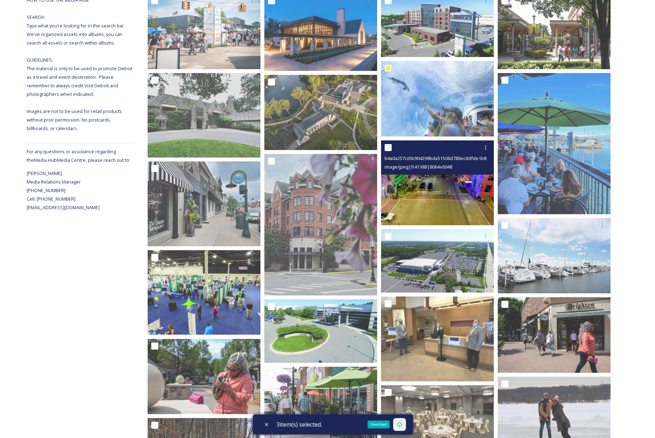
click at [386, 148] on input "checkbox" at bounding box center [388, 147] width 7 height 7
checkbox input "true"
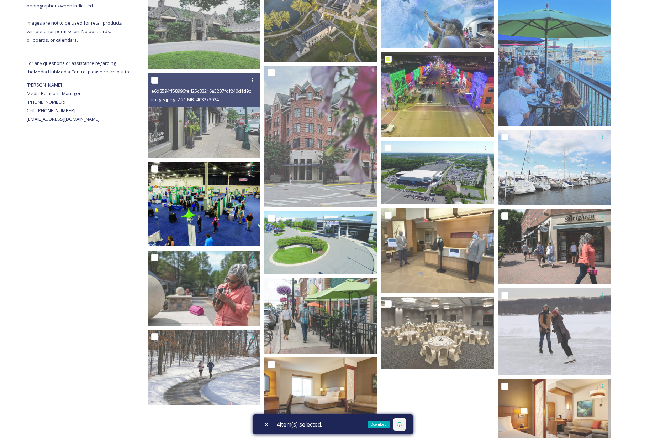
scroll to position [262, 0]
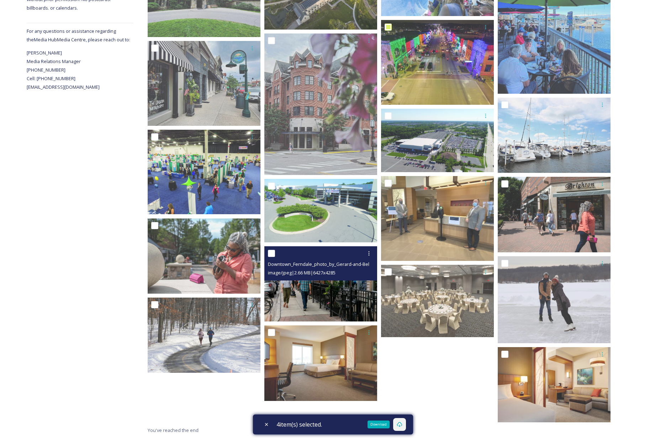
click at [273, 253] on input "checkbox" at bounding box center [271, 253] width 7 height 7
checkbox input "true"
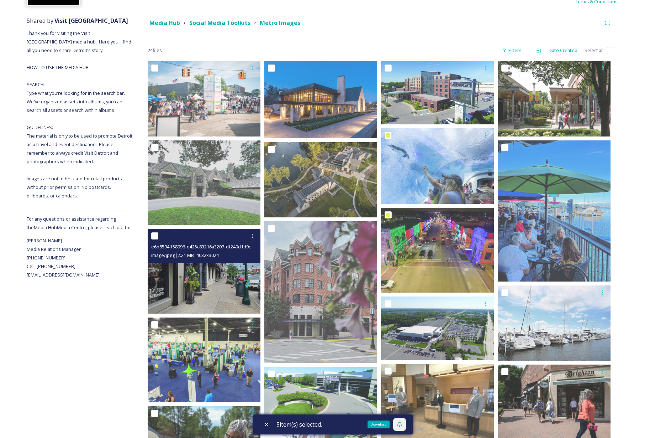
scroll to position [74, 0]
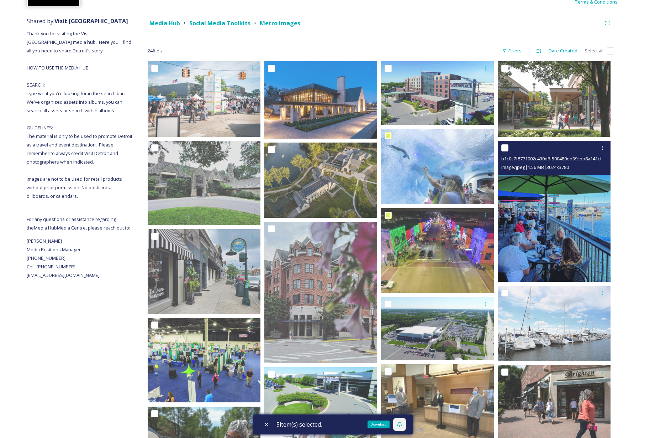
click at [505, 147] on input "checkbox" at bounding box center [505, 147] width 7 height 7
checkbox input "true"
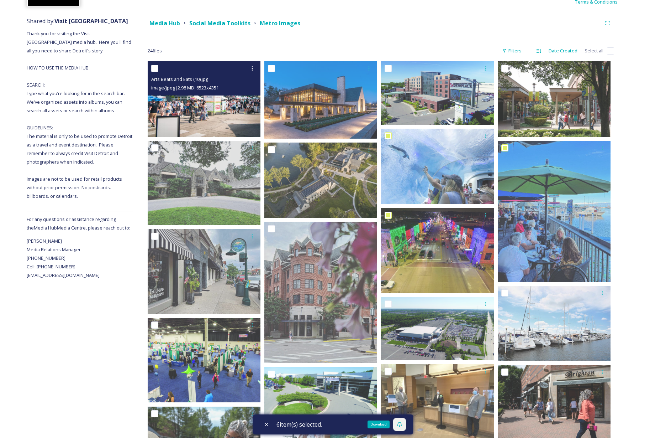
click at [155, 68] on input "checkbox" at bounding box center [154, 68] width 7 height 7
checkbox input "true"
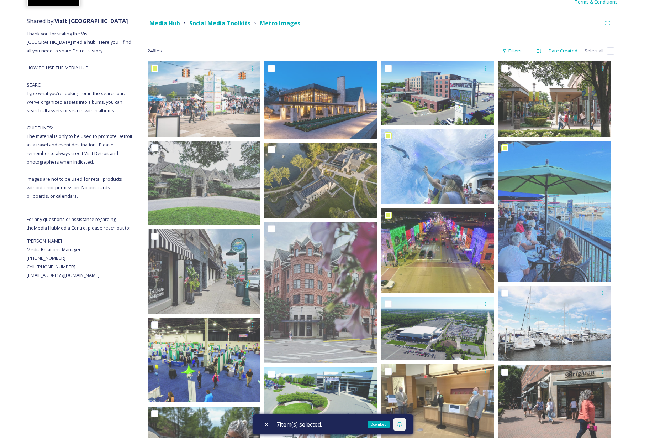
click at [403, 424] on icon at bounding box center [400, 424] width 6 height 6
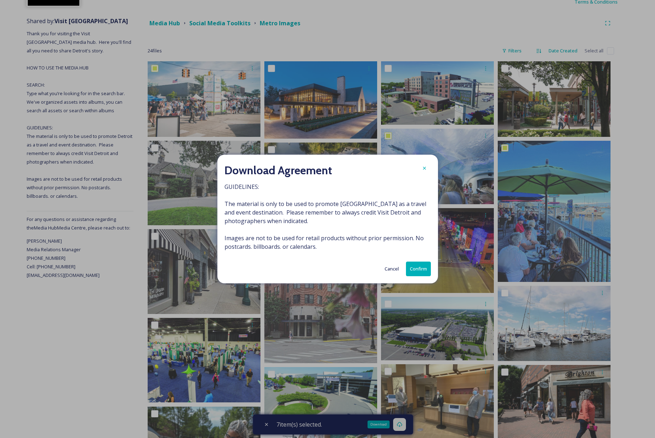
click at [424, 268] on button "Confirm" at bounding box center [418, 268] width 25 height 15
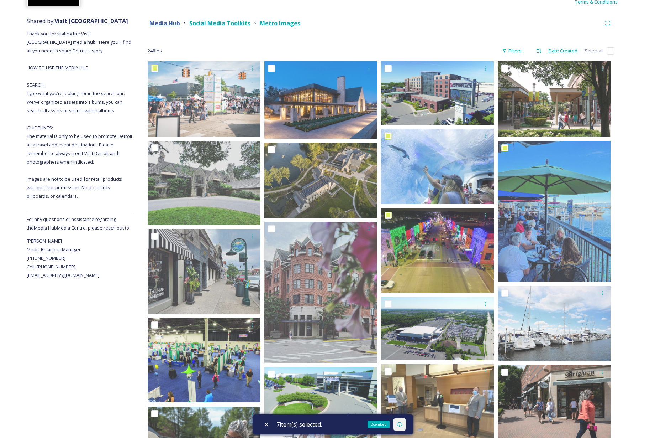
click at [167, 22] on strong "Media Hub" at bounding box center [165, 23] width 31 height 8
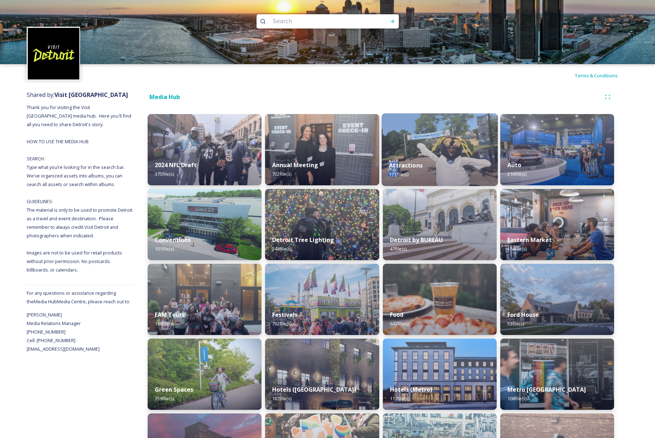
click at [436, 149] on img at bounding box center [440, 149] width 116 height 73
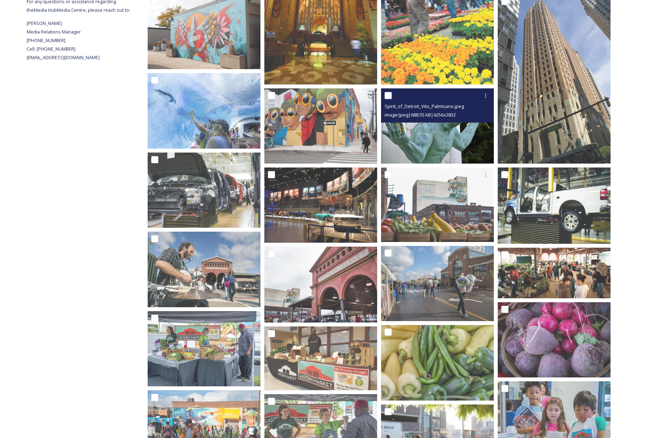
scroll to position [303, 0]
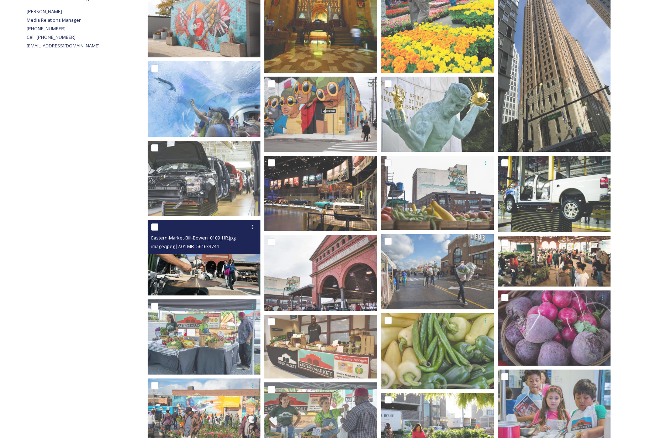
click at [156, 227] on input "checkbox" at bounding box center [154, 226] width 7 height 7
checkbox input "true"
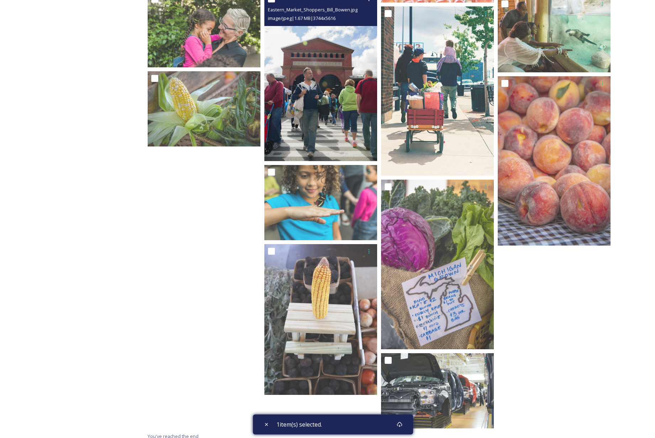
scroll to position [932, 0]
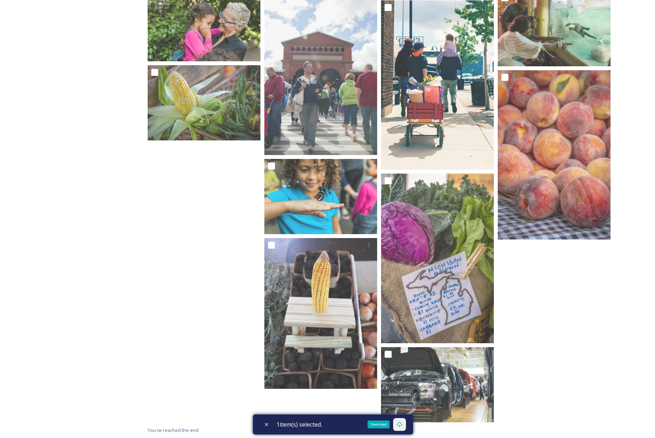
click at [402, 424] on icon at bounding box center [400, 424] width 6 height 6
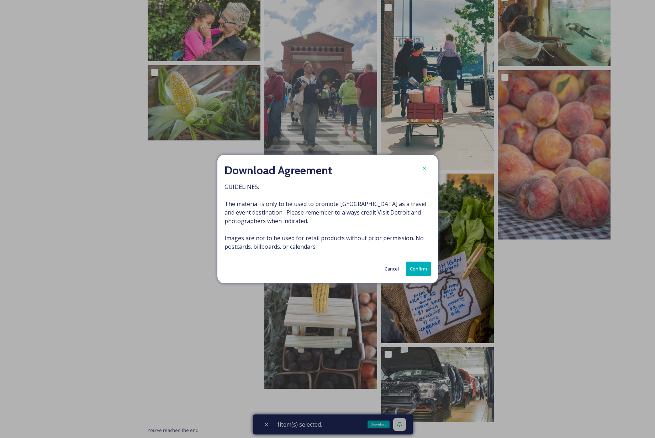
click at [416, 264] on button "Confirm" at bounding box center [418, 268] width 25 height 15
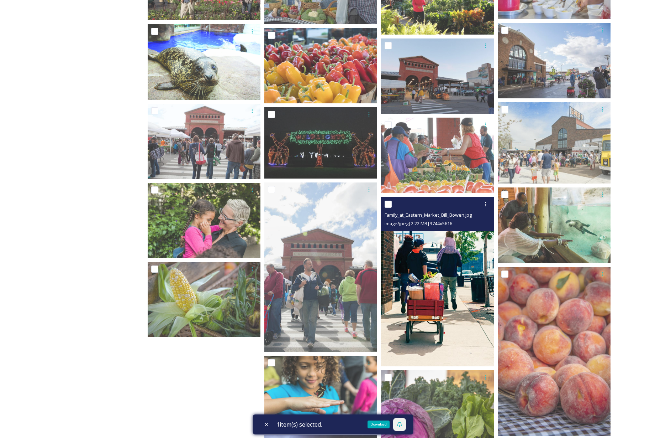
scroll to position [727, 0]
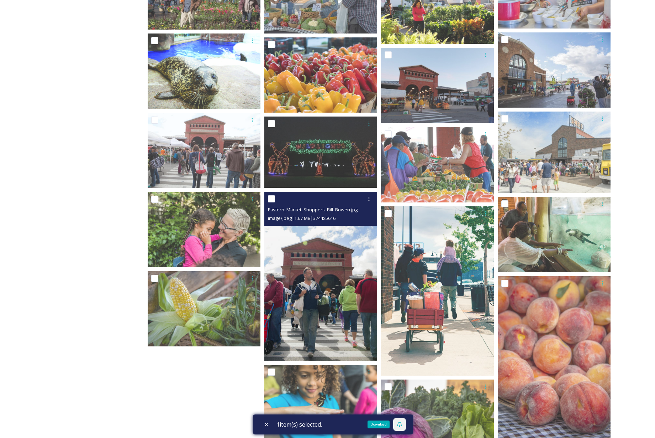
click at [271, 200] on input "checkbox" at bounding box center [271, 198] width 7 height 7
checkbox input "true"
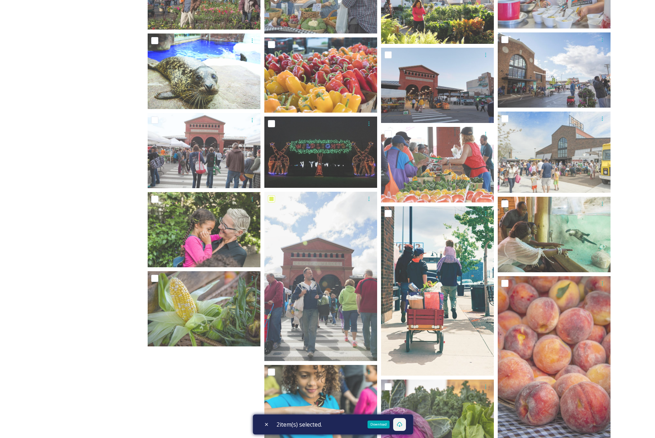
click at [403, 424] on icon at bounding box center [400, 424] width 6 height 6
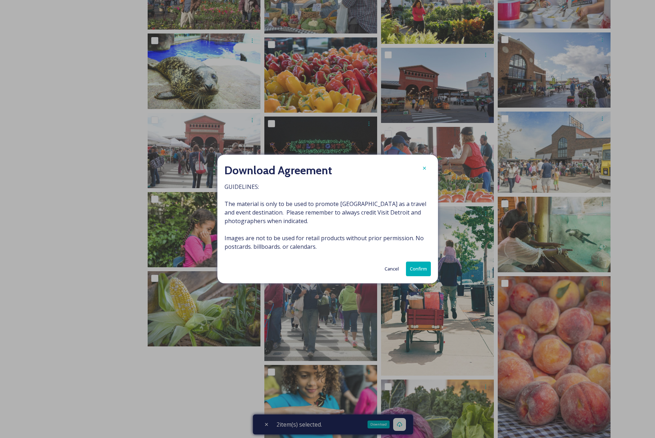
click at [417, 267] on button "Confirm" at bounding box center [418, 268] width 25 height 15
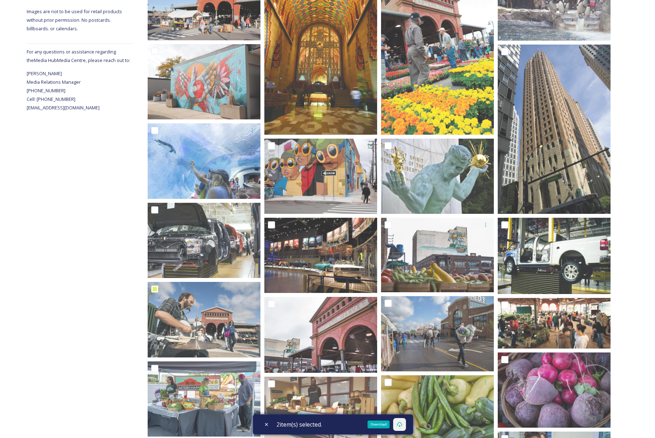
scroll to position [0, 0]
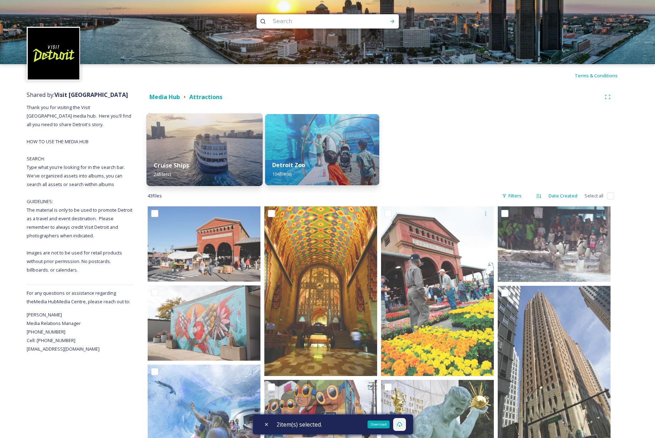
click at [227, 140] on img at bounding box center [205, 149] width 116 height 73
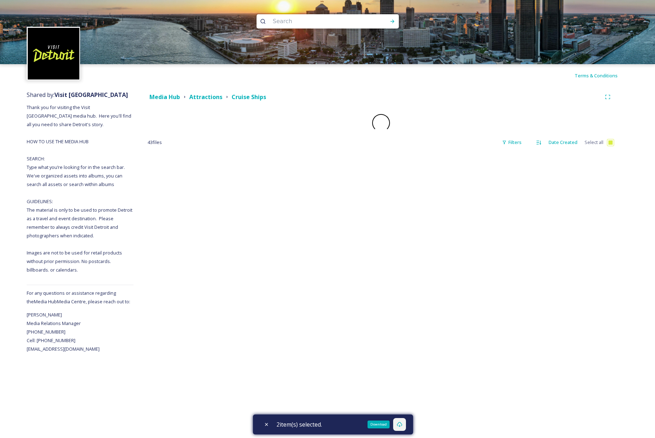
checkbox input "false"
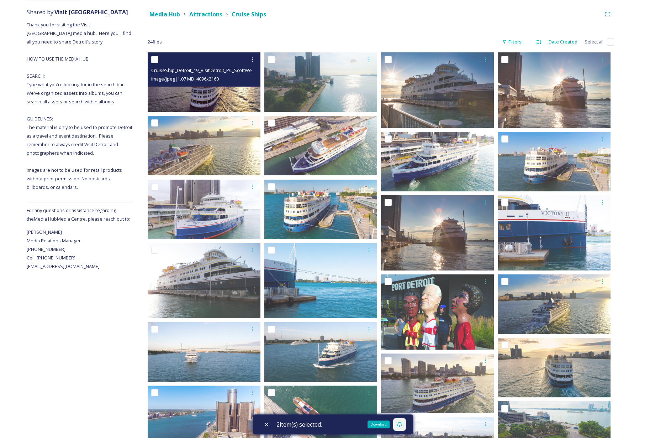
scroll to position [82, 0]
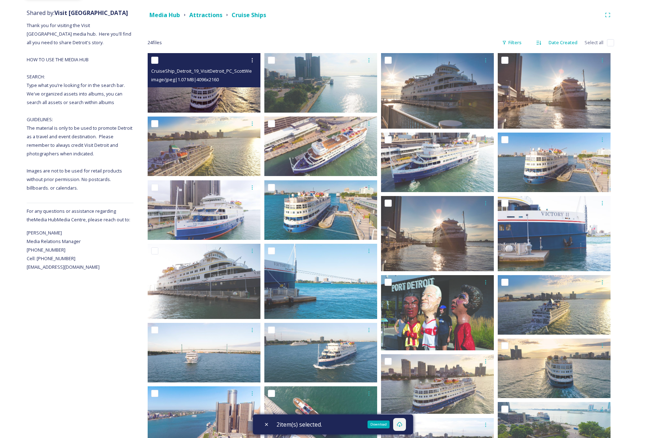
click at [156, 59] on input "checkbox" at bounding box center [154, 60] width 7 height 7
checkbox input "true"
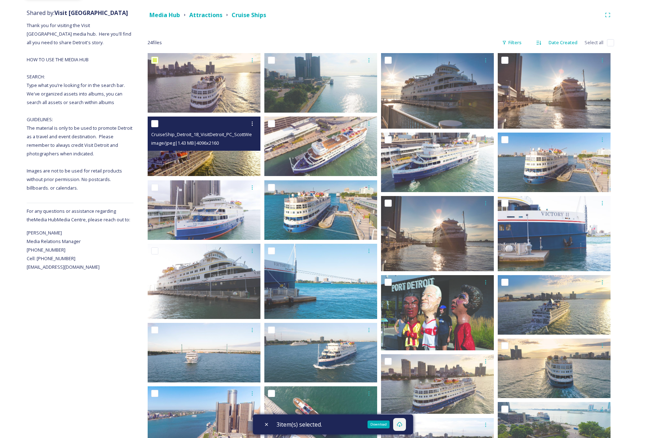
click at [155, 124] on input "checkbox" at bounding box center [154, 123] width 7 height 7
checkbox input "true"
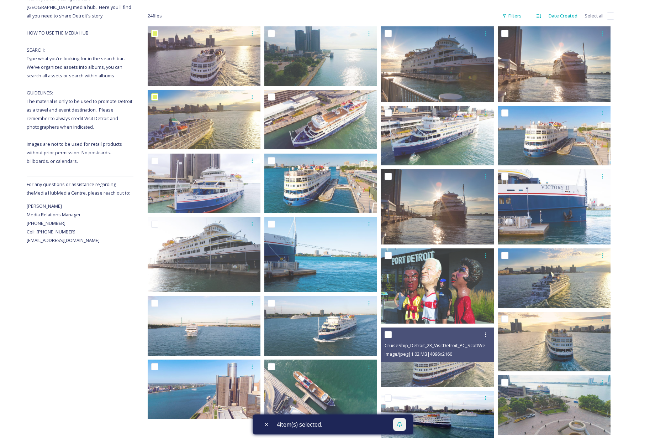
scroll to position [137, 0]
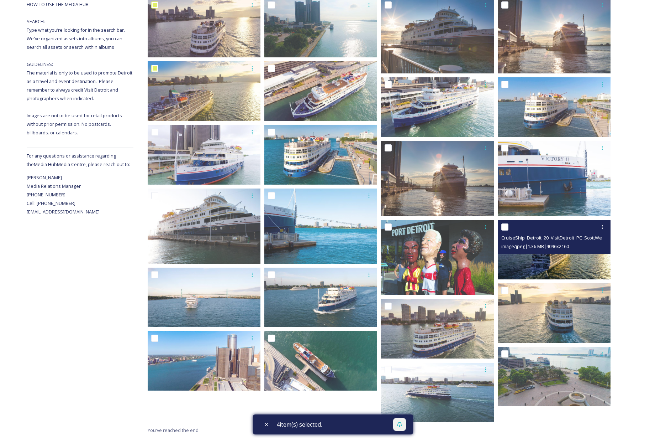
click at [507, 227] on input "checkbox" at bounding box center [505, 226] width 7 height 7
checkbox input "true"
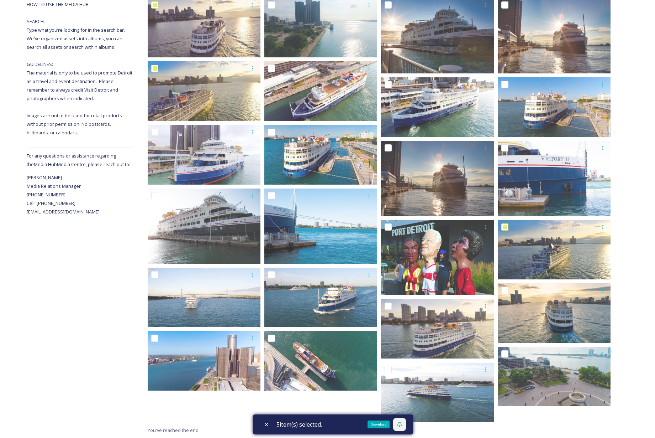
click at [402, 424] on icon at bounding box center [400, 424] width 6 height 6
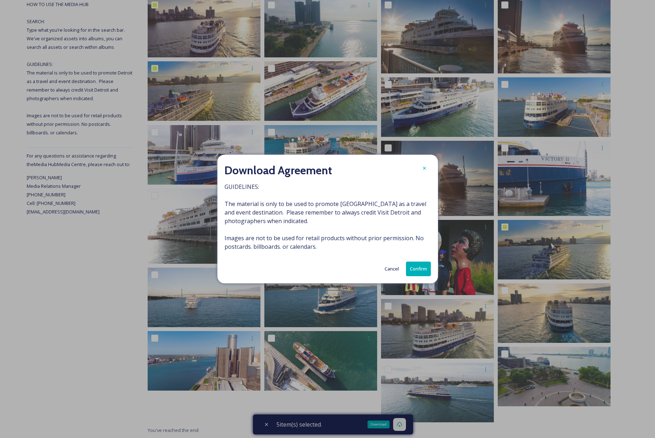
click at [420, 265] on button "Confirm" at bounding box center [418, 268] width 25 height 15
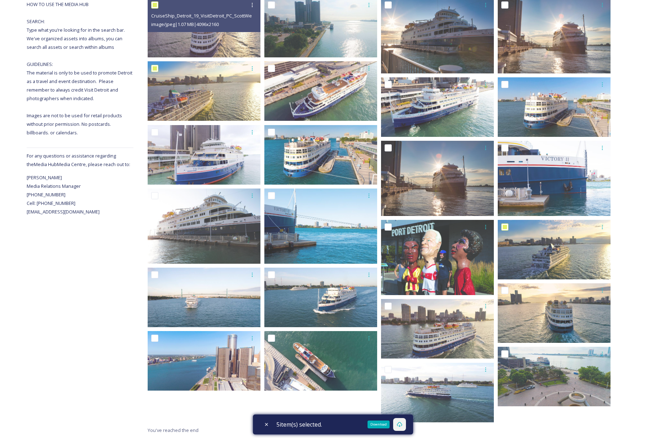
scroll to position [0, 0]
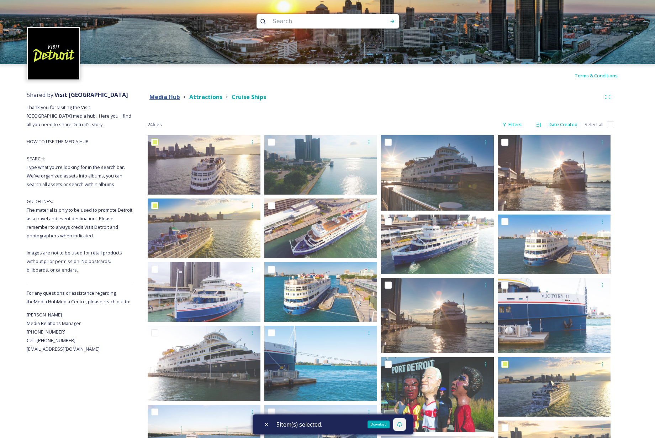
click at [162, 93] on strong "Media Hub" at bounding box center [165, 97] width 31 height 8
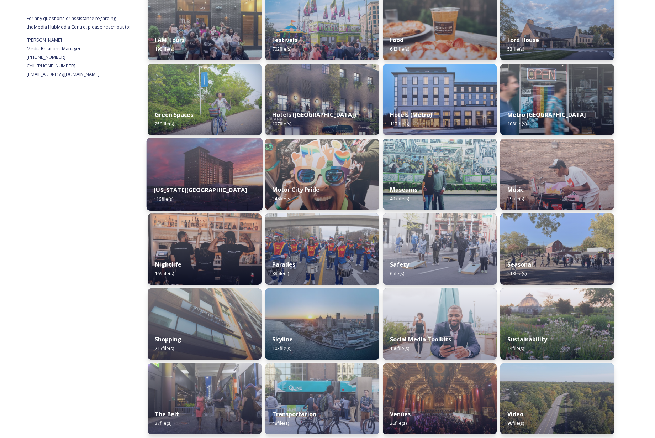
scroll to position [278, 0]
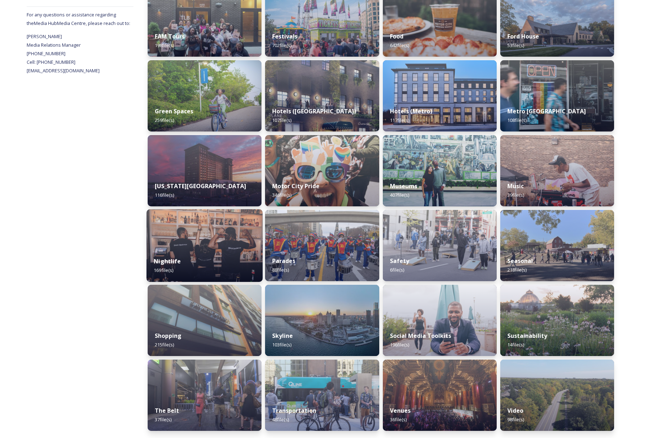
click at [211, 237] on img at bounding box center [205, 245] width 116 height 73
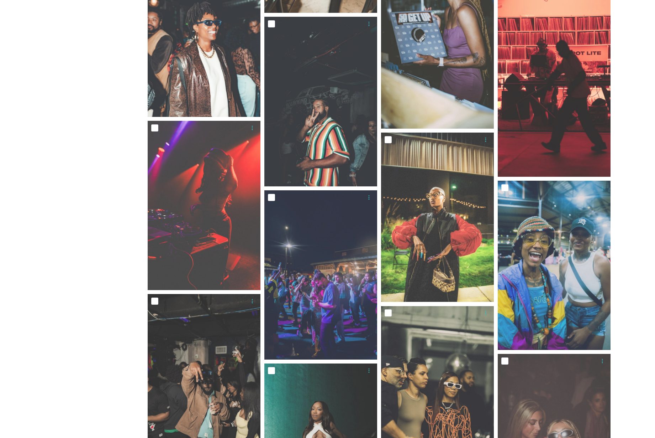
scroll to position [4778, 0]
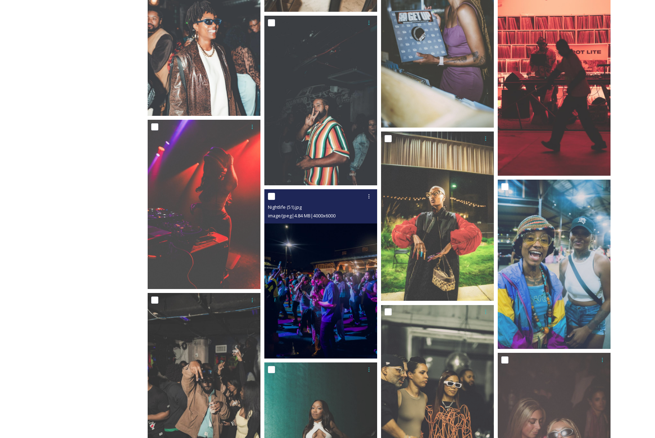
click at [271, 196] on input "checkbox" at bounding box center [271, 196] width 7 height 7
checkbox input "true"
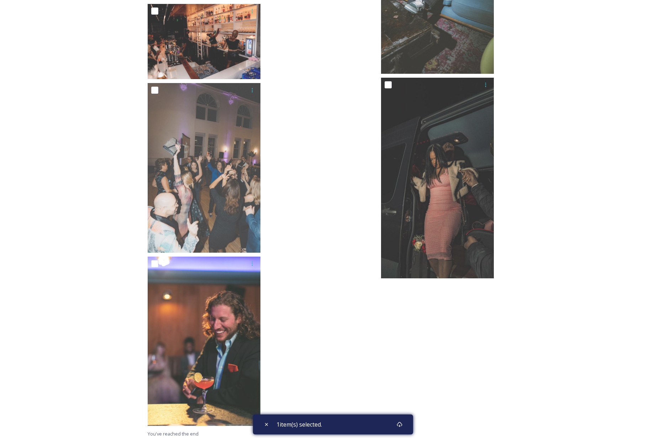
scroll to position [7418, 0]
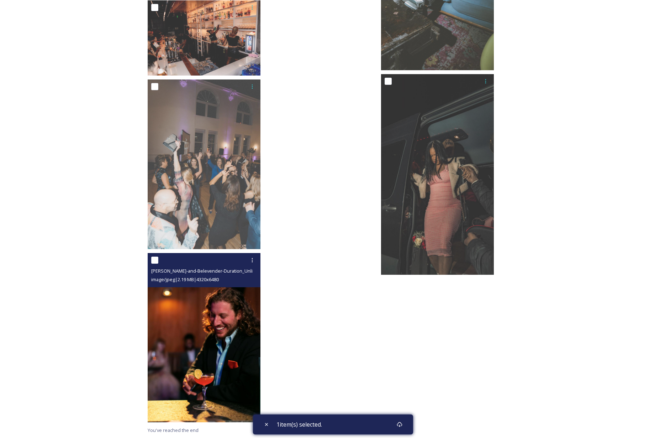
click at [162, 295] on img at bounding box center [204, 337] width 113 height 169
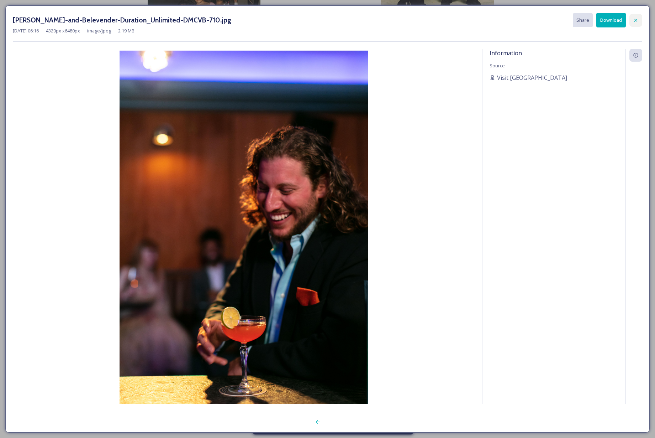
click at [636, 16] on div at bounding box center [636, 20] width 13 height 13
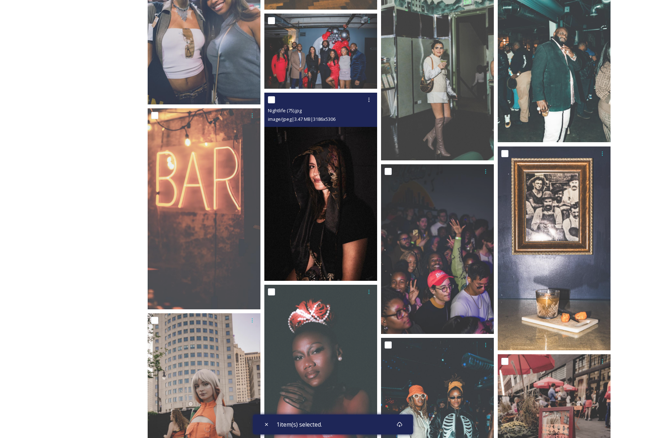
scroll to position [3956, 0]
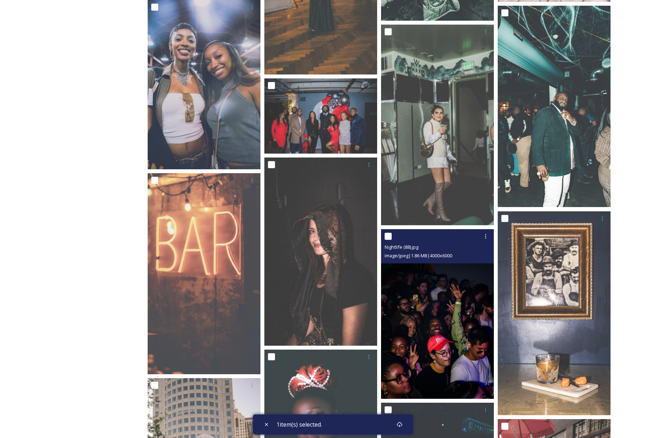
click at [388, 236] on input "checkbox" at bounding box center [388, 235] width 7 height 7
checkbox input "true"
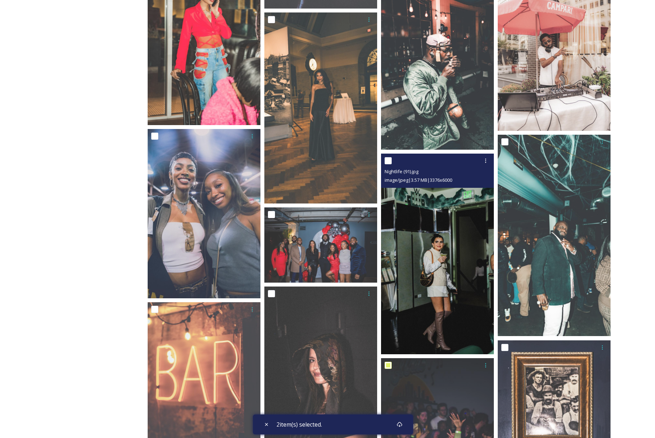
scroll to position [3796, 0]
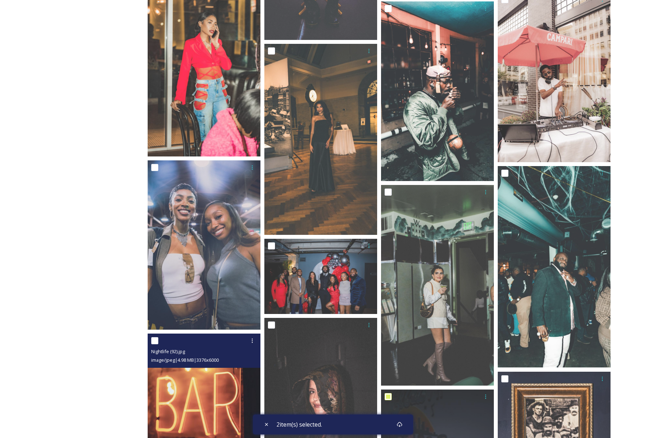
click at [153, 339] on input "checkbox" at bounding box center [154, 340] width 7 height 7
checkbox input "true"
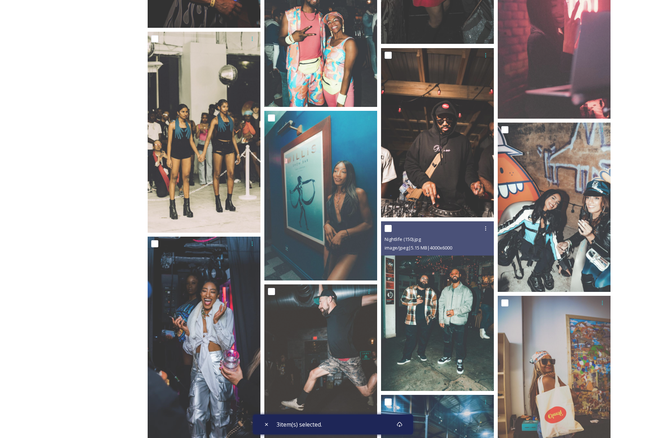
scroll to position [1961, 0]
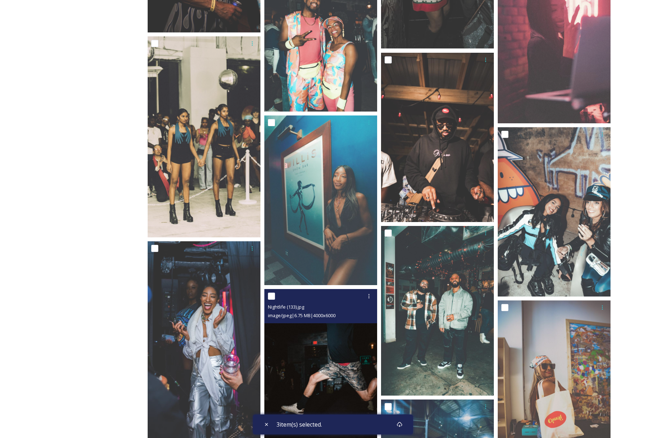
click at [270, 295] on input "checkbox" at bounding box center [271, 295] width 7 height 7
checkbox input "true"
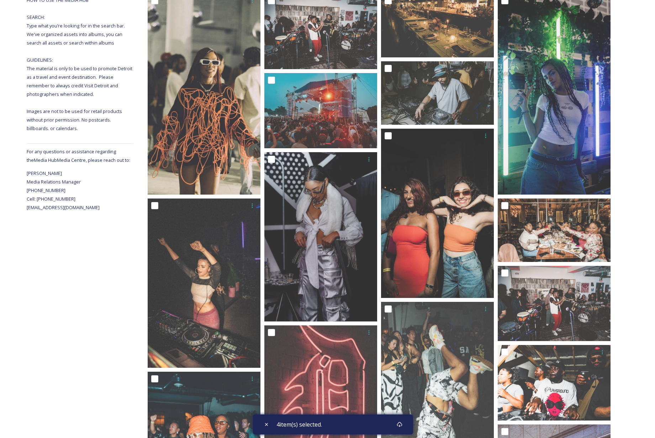
scroll to position [129, 0]
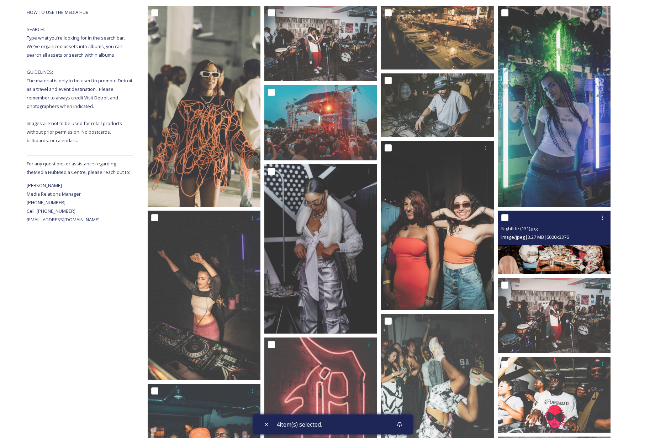
click at [505, 218] on input "checkbox" at bounding box center [505, 217] width 7 height 7
checkbox input "true"
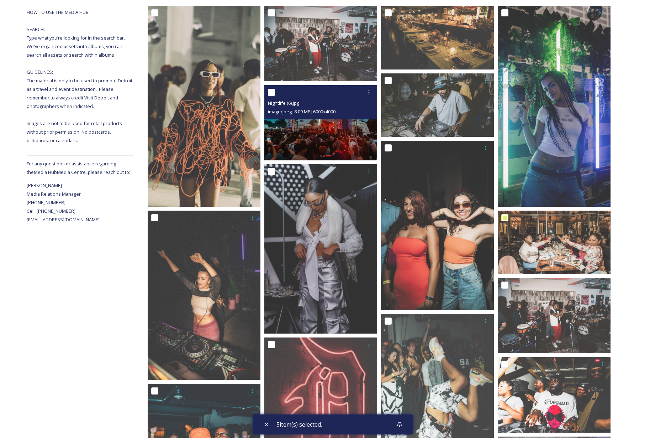
click at [269, 91] on input "checkbox" at bounding box center [271, 92] width 7 height 7
checkbox input "true"
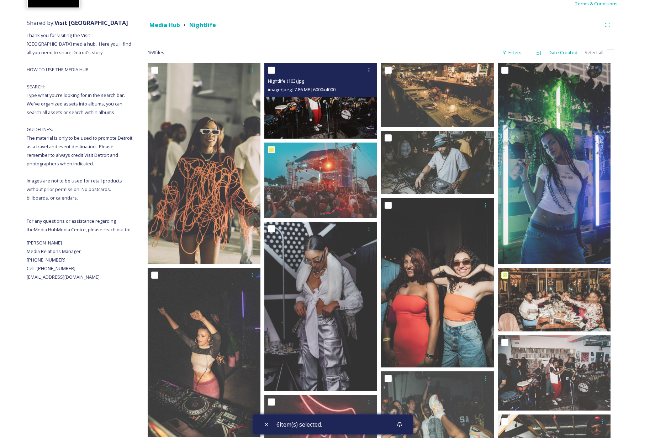
scroll to position [4, 0]
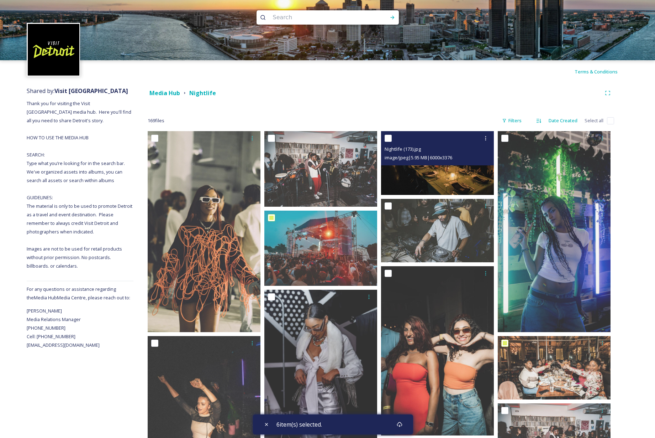
click at [388, 139] on input "checkbox" at bounding box center [388, 138] width 7 height 7
checkbox input "true"
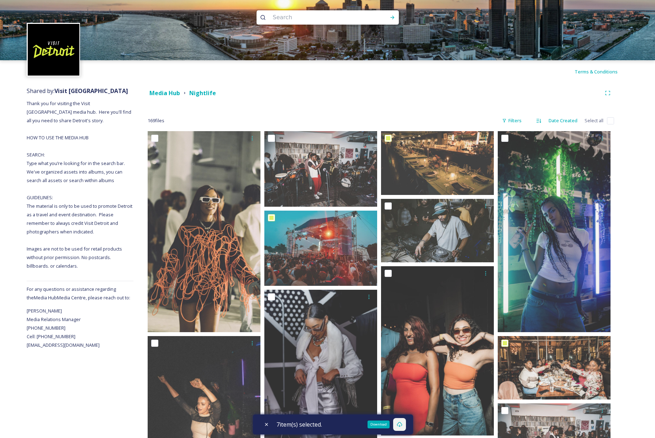
click at [402, 424] on icon at bounding box center [400, 424] width 6 height 6
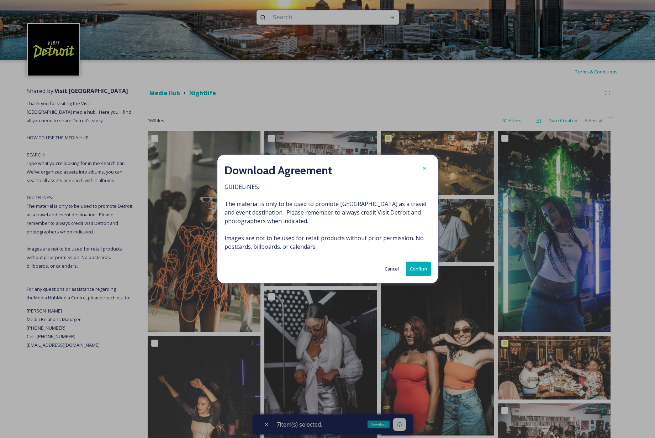
click at [415, 267] on button "Confirm" at bounding box center [418, 268] width 25 height 15
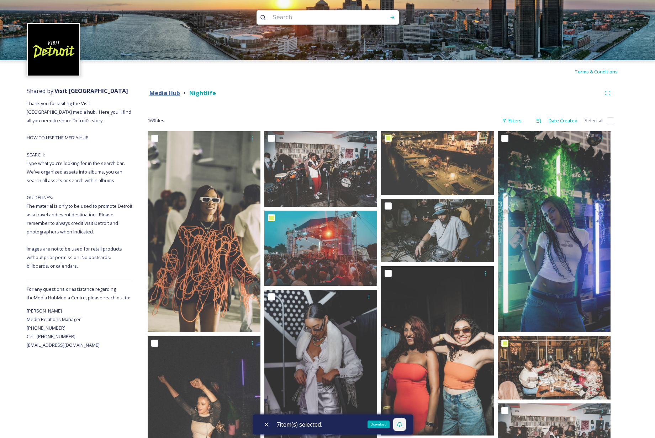
click at [165, 94] on strong "Media Hub" at bounding box center [165, 93] width 31 height 8
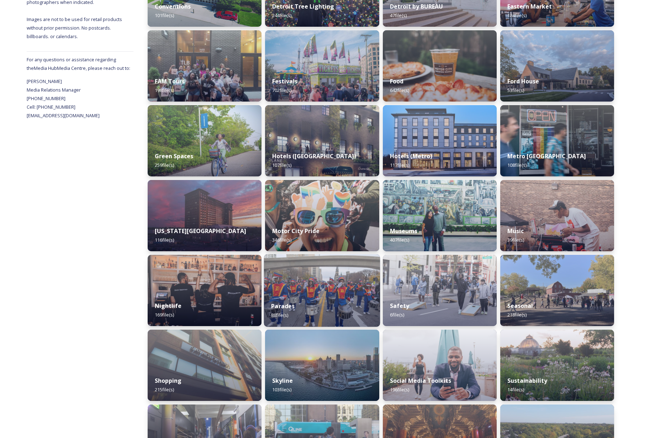
scroll to position [278, 0]
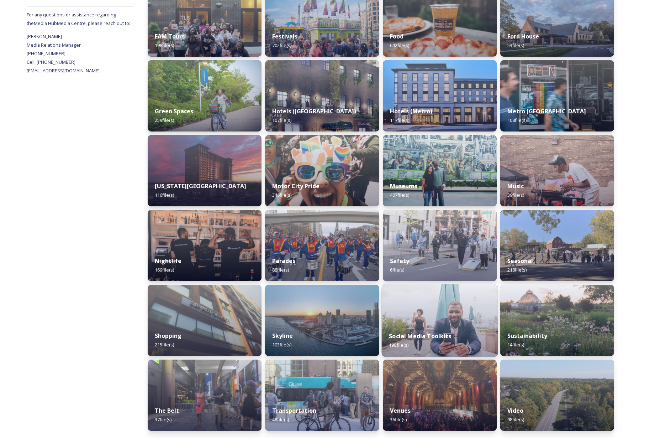
click at [467, 319] on img at bounding box center [440, 320] width 116 height 73
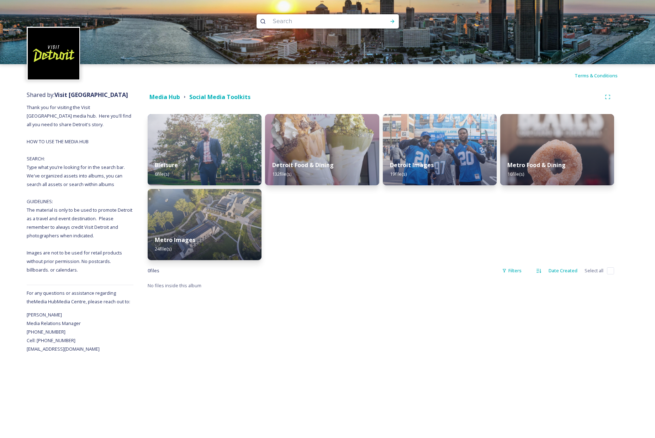
click at [213, 146] on img at bounding box center [205, 149] width 114 height 71
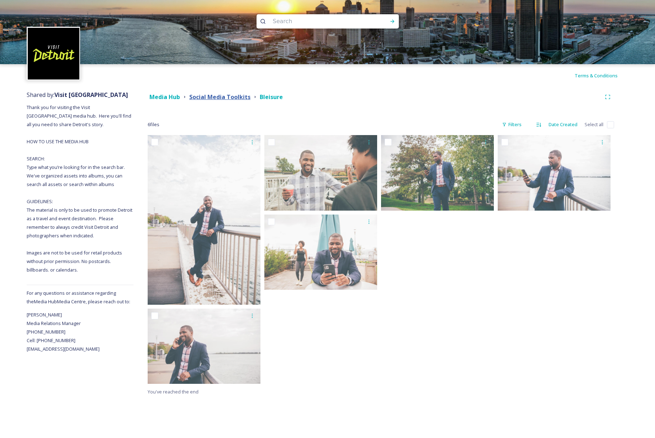
click at [220, 95] on strong "Social Media Toolkits" at bounding box center [219, 97] width 61 height 8
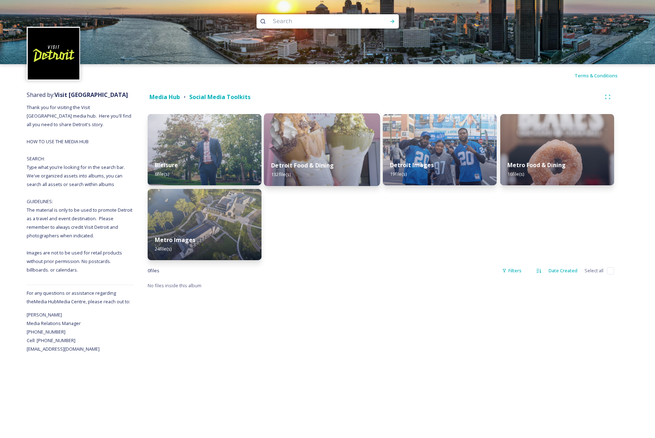
click at [315, 155] on div "Detroit Food & Dining 132 file(s)" at bounding box center [322, 169] width 116 height 32
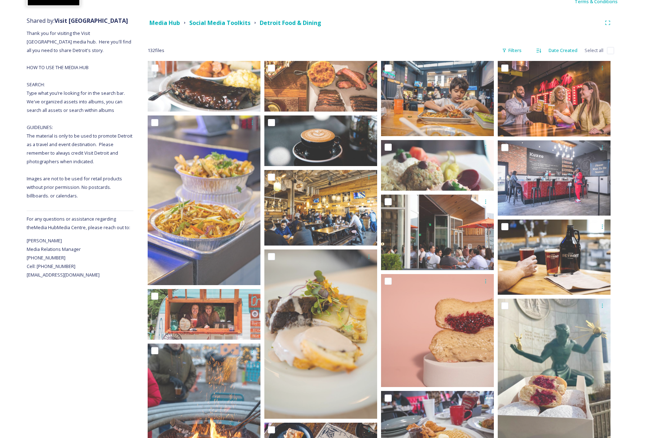
scroll to position [76, 0]
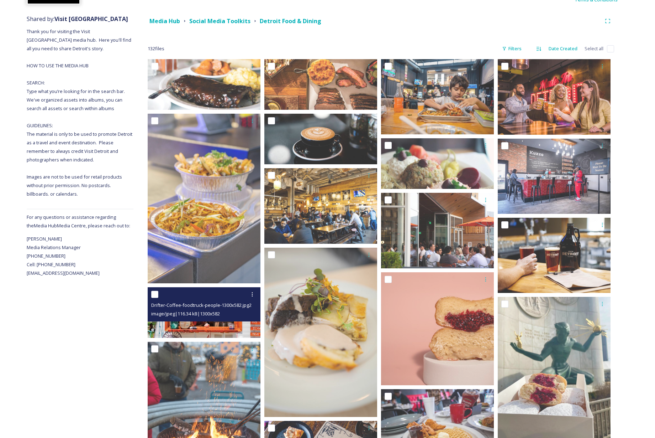
click at [153, 294] on input "checkbox" at bounding box center [154, 294] width 7 height 7
checkbox input "true"
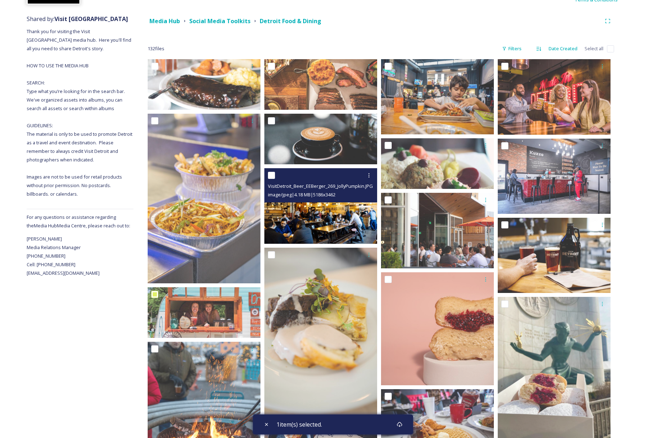
click at [272, 174] on input "checkbox" at bounding box center [271, 175] width 7 height 7
checkbox input "true"
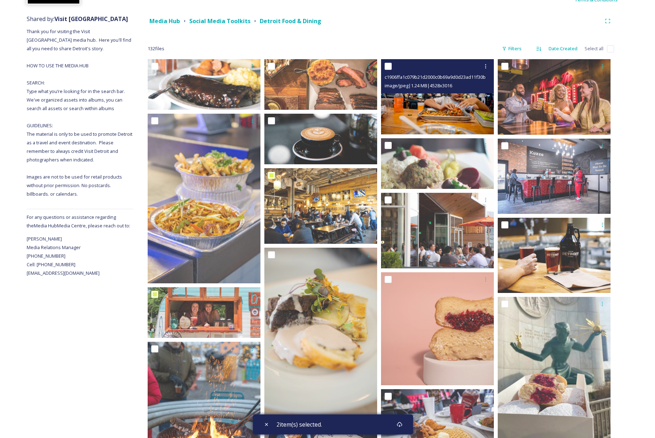
click at [389, 66] on input "checkbox" at bounding box center [388, 66] width 7 height 7
checkbox input "true"
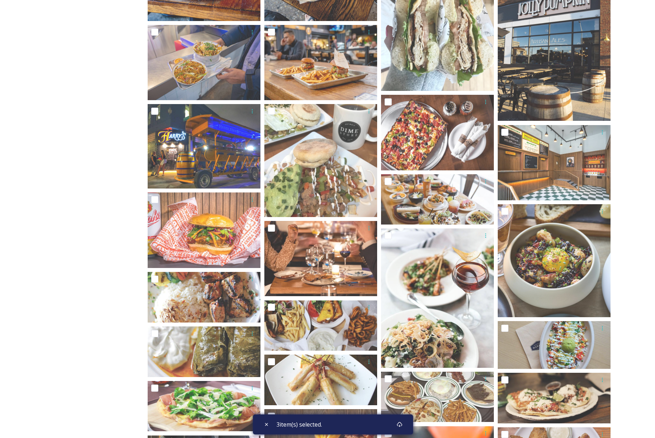
scroll to position [646, 0]
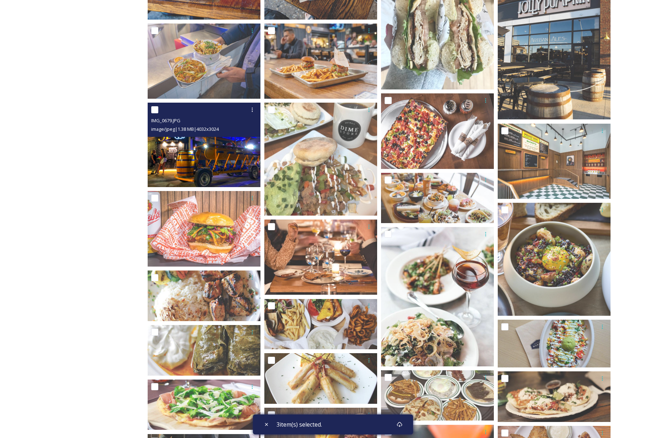
click at [157, 109] on input "checkbox" at bounding box center [154, 109] width 7 height 7
checkbox input "true"
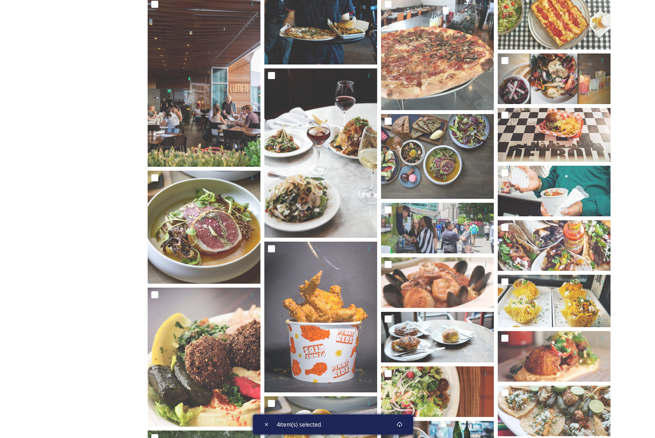
scroll to position [1795, 0]
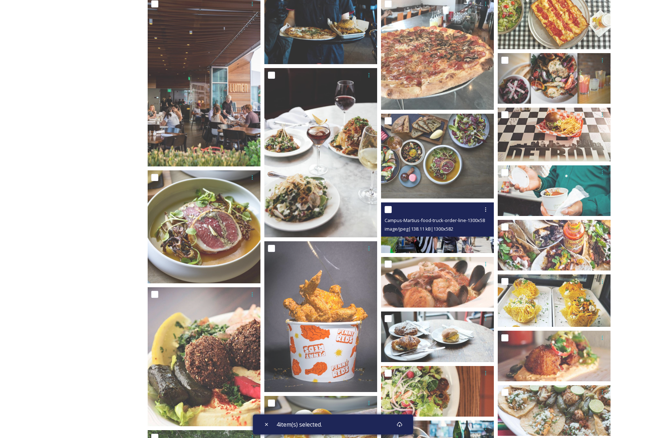
click at [389, 208] on input "checkbox" at bounding box center [388, 209] width 7 height 7
checkbox input "true"
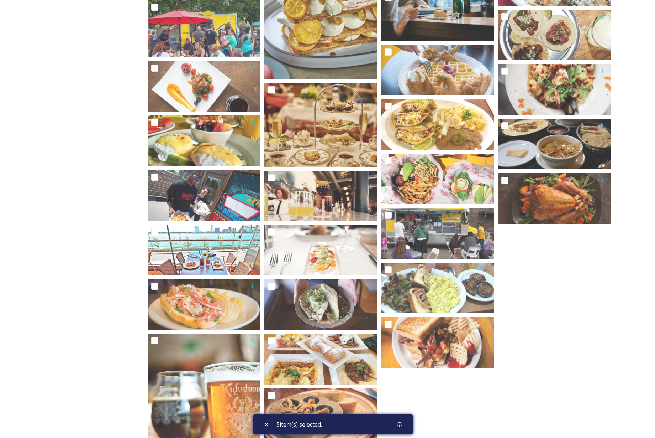
scroll to position [2226, 0]
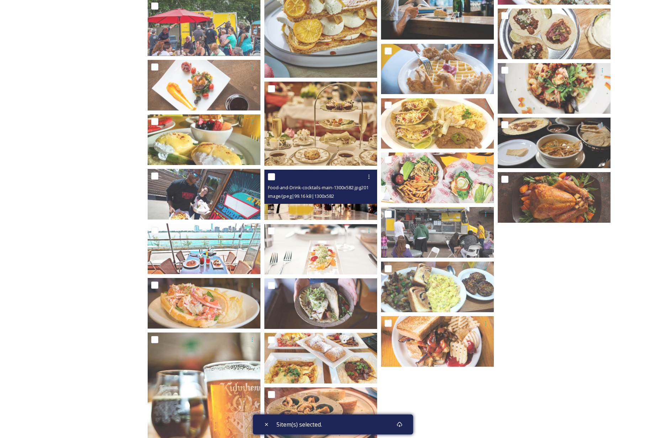
click at [273, 176] on input "checkbox" at bounding box center [271, 176] width 7 height 7
checkbox input "true"
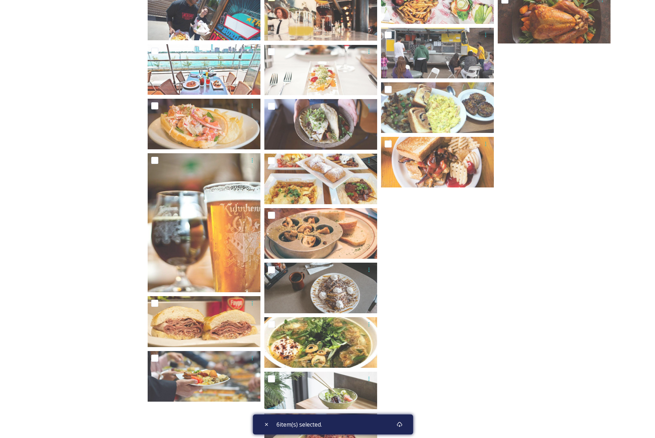
scroll to position [2447, 0]
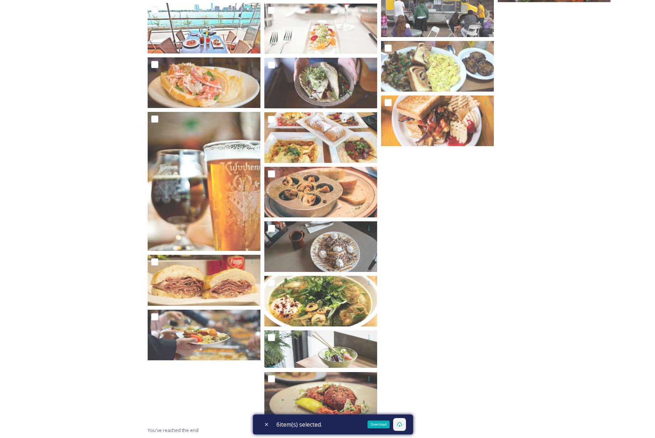
click at [401, 424] on icon at bounding box center [400, 424] width 6 height 6
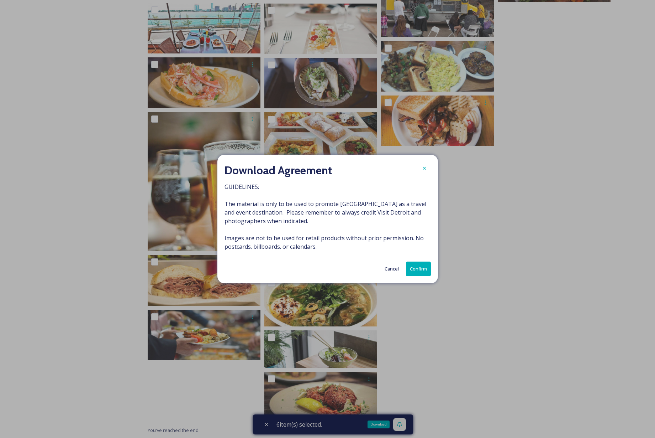
click at [419, 269] on button "Confirm" at bounding box center [418, 268] width 25 height 15
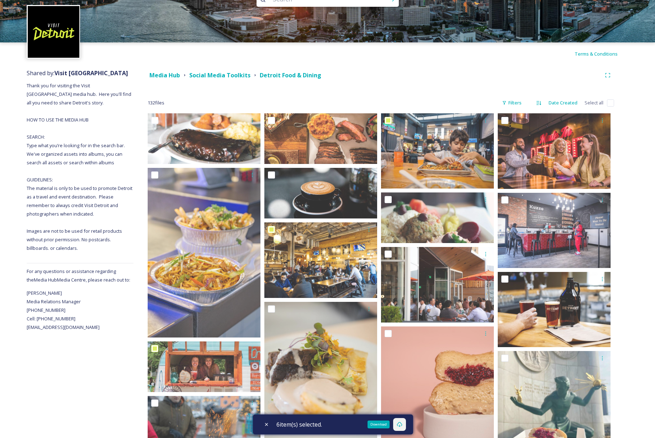
scroll to position [0, 0]
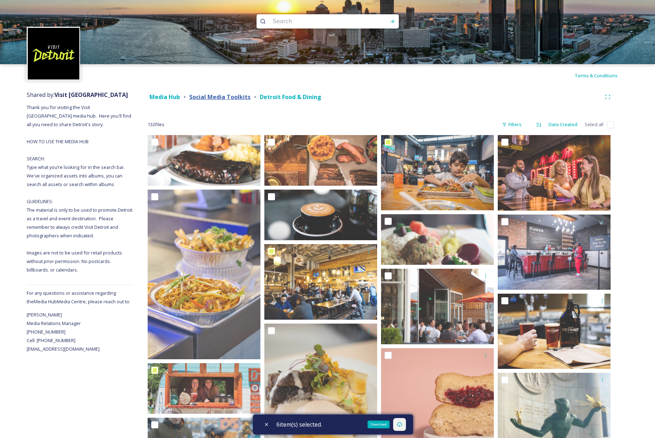
click at [210, 96] on strong "Social Media Toolkits" at bounding box center [219, 97] width 61 height 8
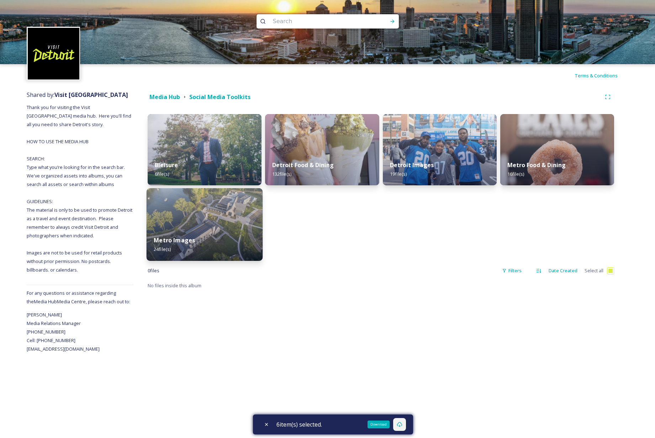
click at [208, 214] on img at bounding box center [205, 224] width 116 height 73
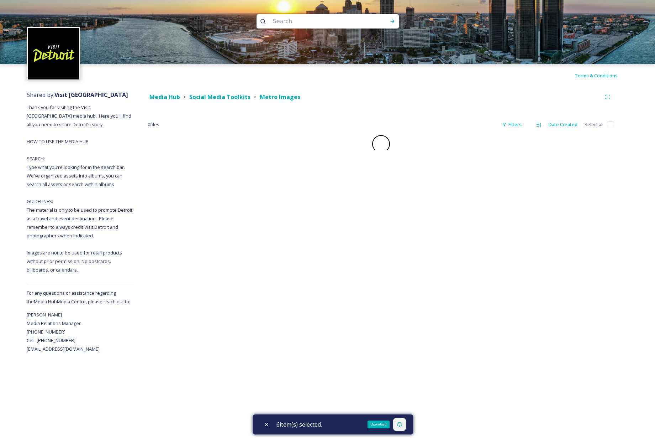
checkbox input "false"
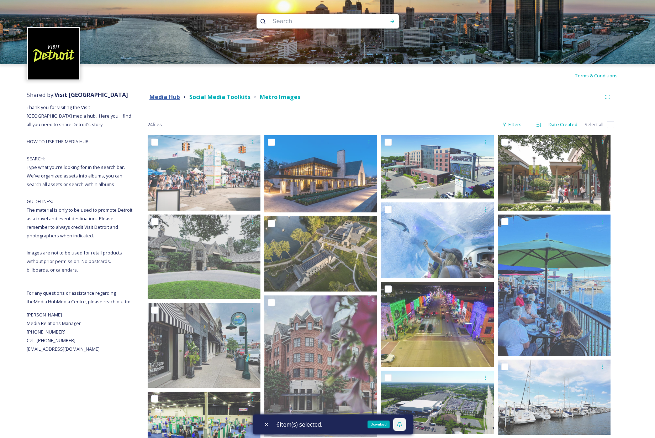
click at [174, 95] on strong "Media Hub" at bounding box center [165, 97] width 31 height 8
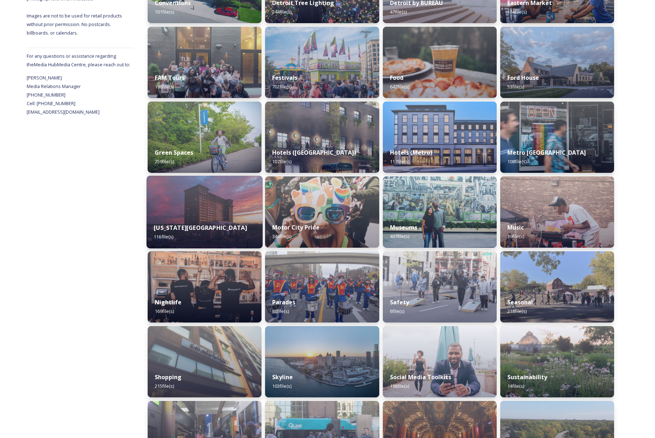
scroll to position [278, 0]
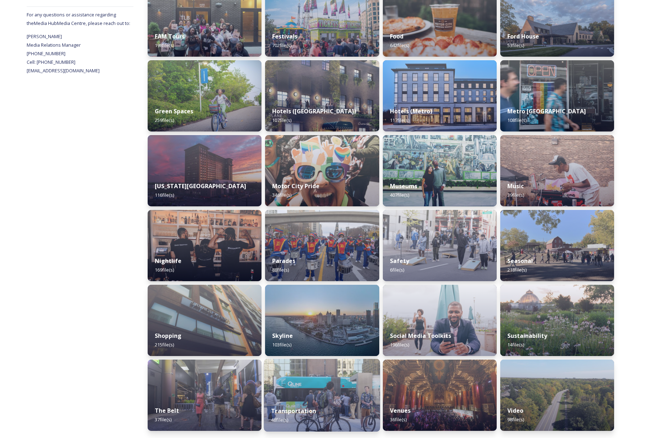
click at [339, 391] on img at bounding box center [322, 395] width 116 height 73
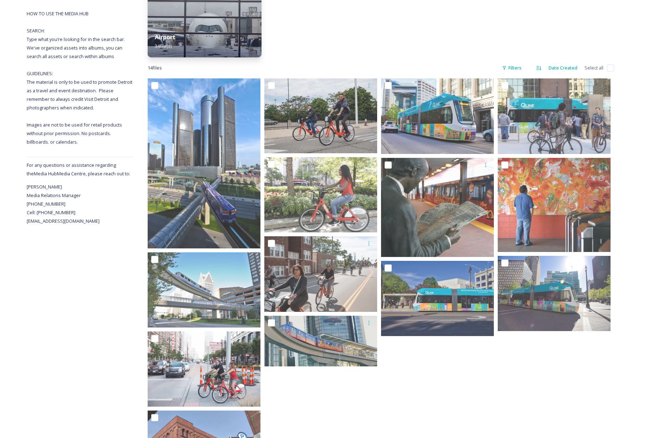
scroll to position [135, 0]
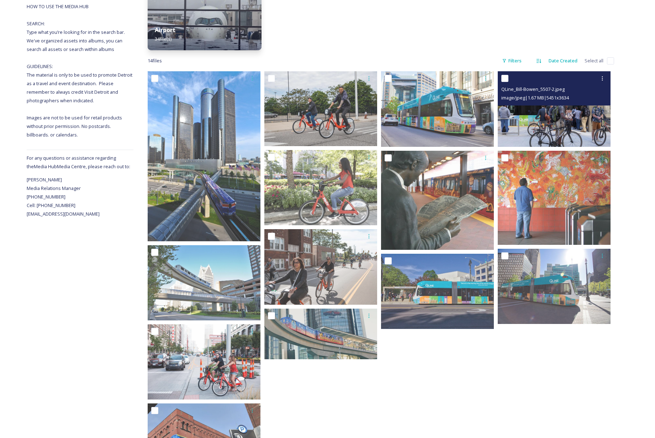
click at [504, 77] on input "checkbox" at bounding box center [505, 78] width 7 height 7
checkbox input "true"
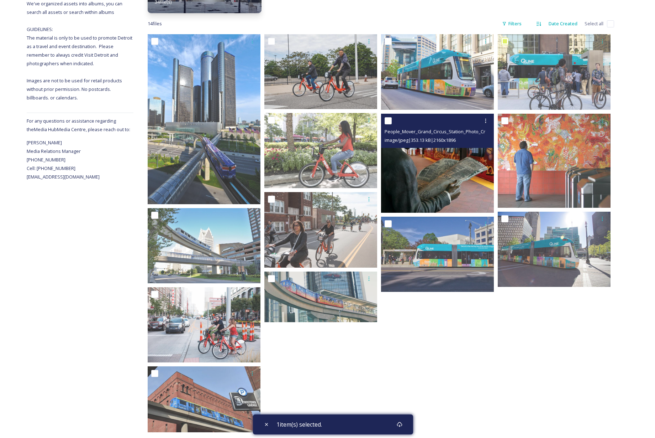
scroll to position [182, 0]
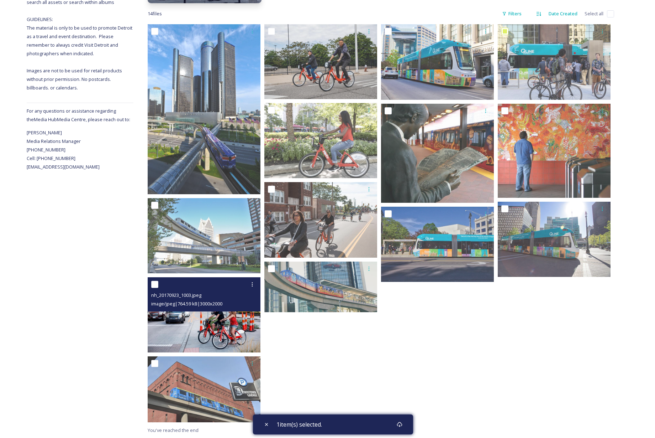
click at [154, 282] on input "checkbox" at bounding box center [154, 284] width 7 height 7
checkbox input "true"
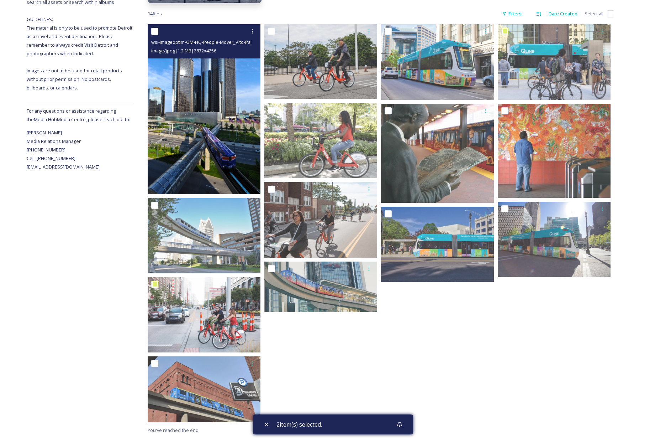
click at [156, 32] on input "checkbox" at bounding box center [154, 31] width 7 height 7
checkbox input "true"
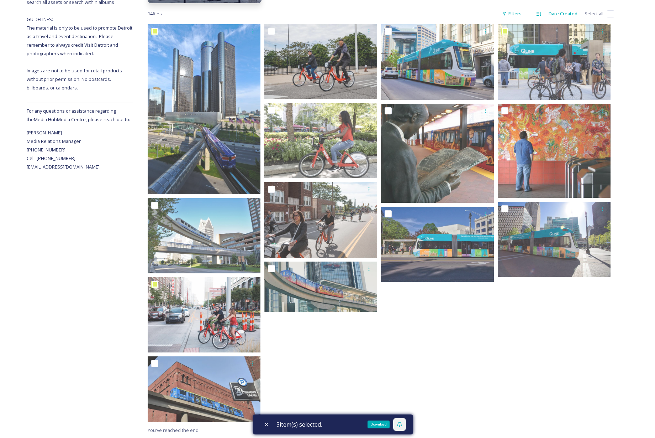
click at [399, 422] on icon at bounding box center [400, 424] width 6 height 6
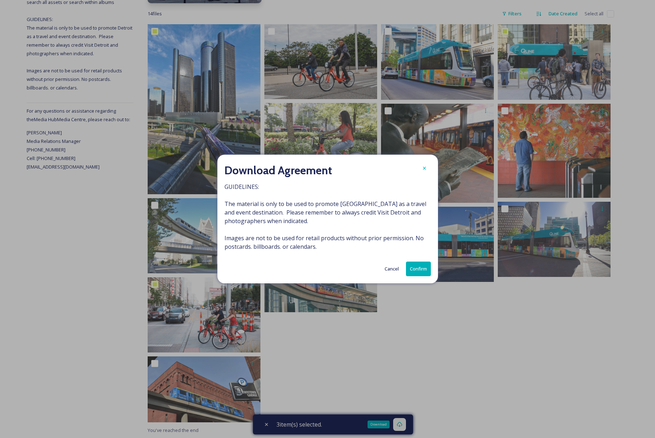
click at [412, 266] on button "Confirm" at bounding box center [418, 268] width 25 height 15
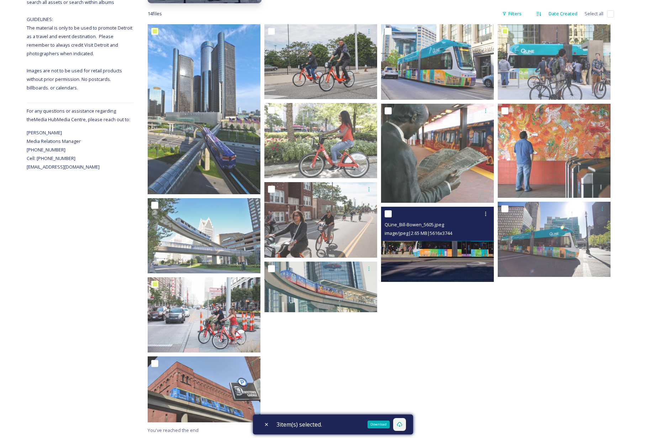
click at [387, 213] on input "checkbox" at bounding box center [388, 213] width 7 height 7
checkbox input "true"
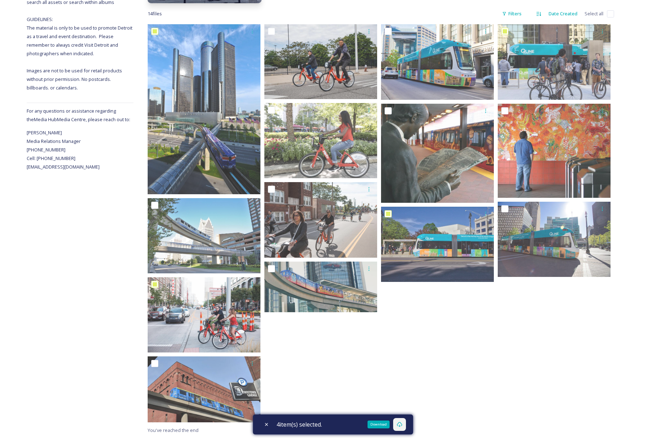
click at [402, 423] on icon at bounding box center [400, 424] width 6 height 6
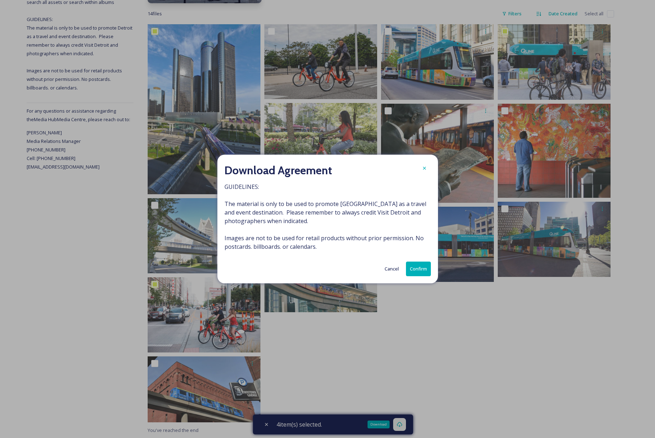
click at [389, 267] on button "Cancel" at bounding box center [391, 269] width 21 height 14
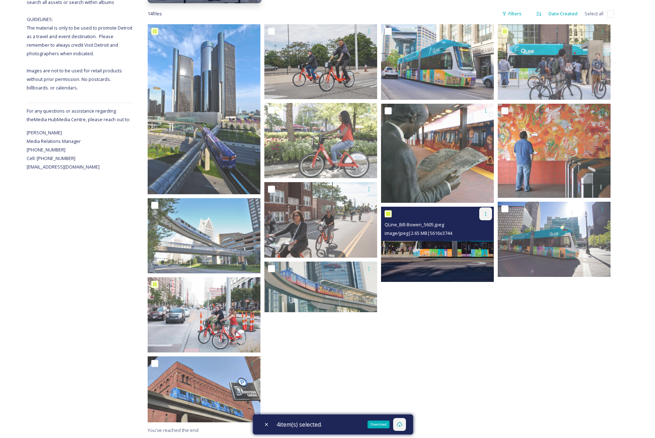
click at [486, 214] on icon at bounding box center [486, 213] width 1 height 4
click at [477, 243] on span "Download" at bounding box center [478, 243] width 22 height 7
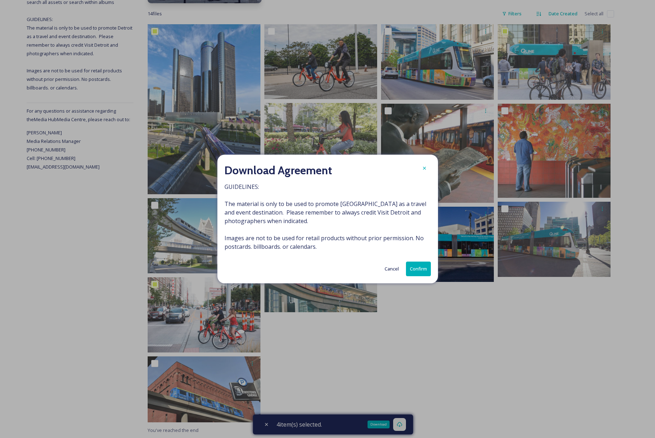
click at [418, 267] on button "Confirm" at bounding box center [418, 268] width 25 height 15
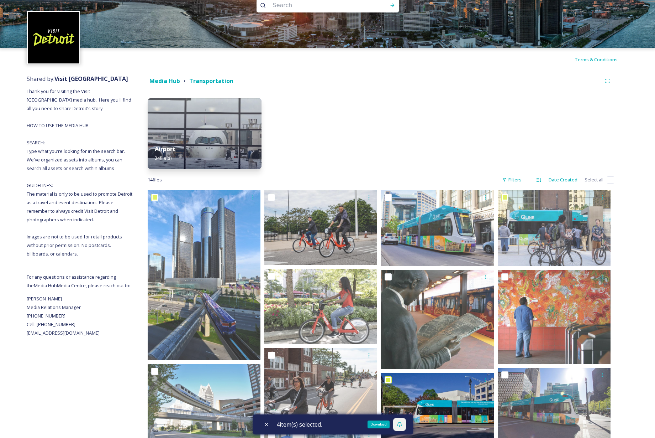
scroll to position [0, 0]
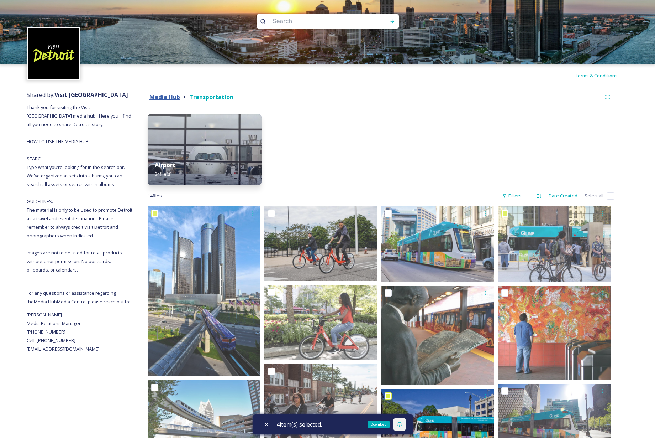
click at [167, 98] on strong "Media Hub" at bounding box center [165, 97] width 31 height 8
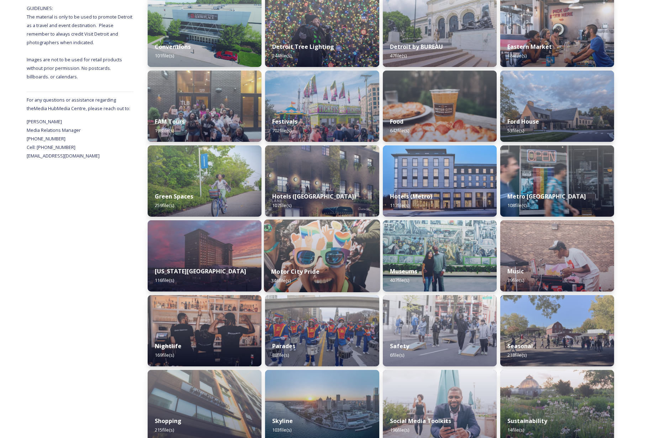
scroll to position [278, 0]
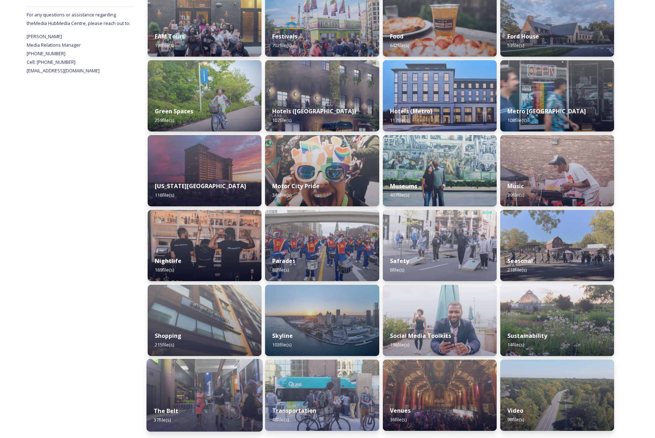
click at [202, 391] on img at bounding box center [205, 395] width 116 height 73
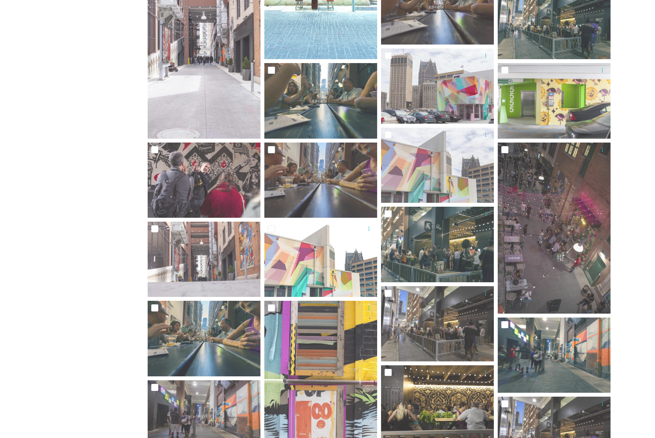
scroll to position [396, 0]
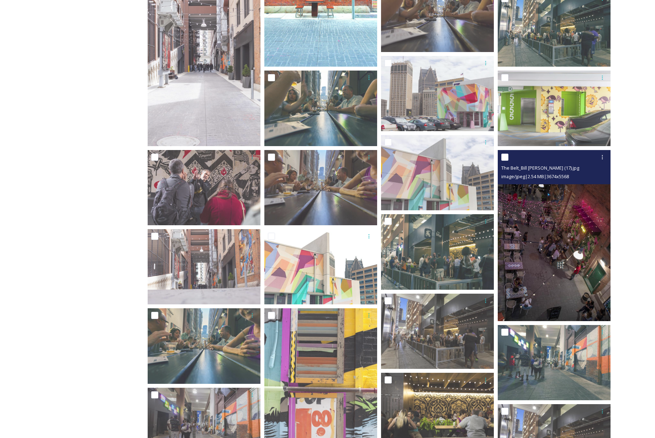
click at [506, 156] on input "checkbox" at bounding box center [505, 156] width 7 height 7
checkbox input "true"
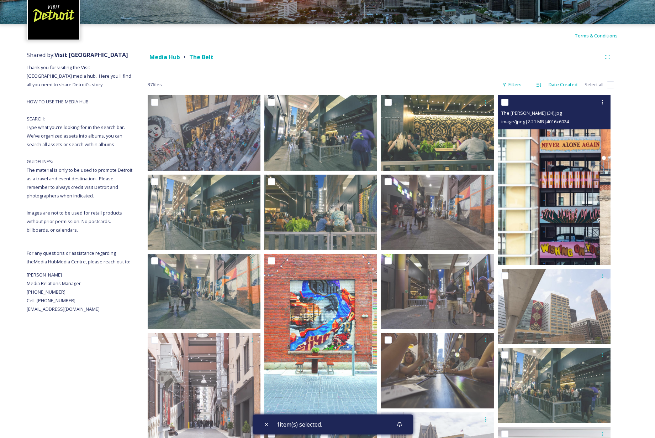
scroll to position [35, 0]
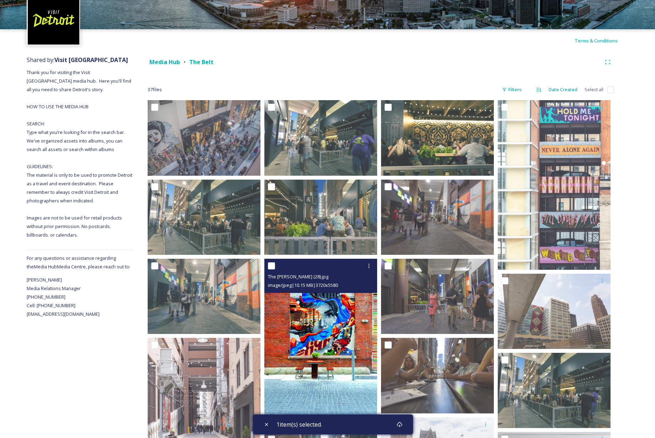
click at [273, 265] on input "checkbox" at bounding box center [271, 265] width 7 height 7
checkbox input "true"
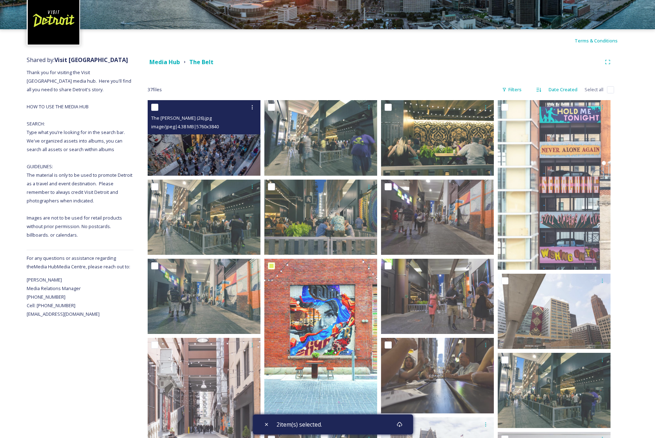
click at [156, 109] on input "checkbox" at bounding box center [154, 107] width 7 height 7
checkbox input "true"
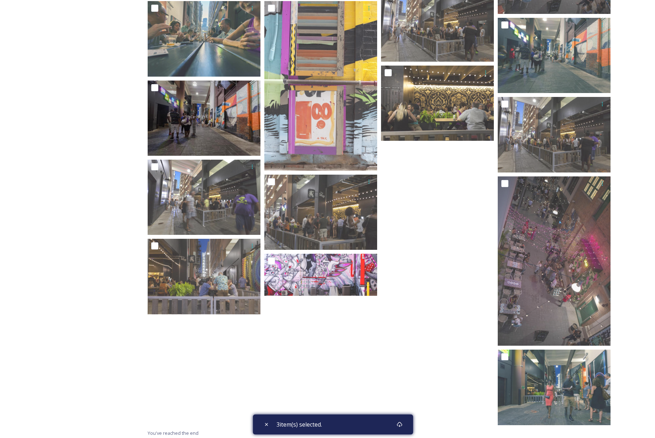
scroll to position [706, 0]
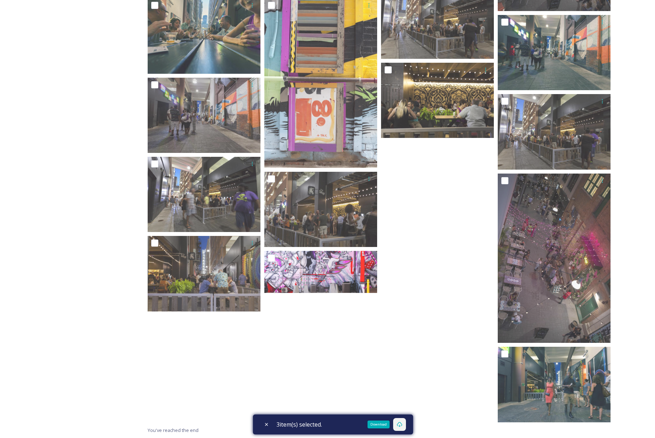
click at [402, 423] on icon at bounding box center [400, 424] width 6 height 6
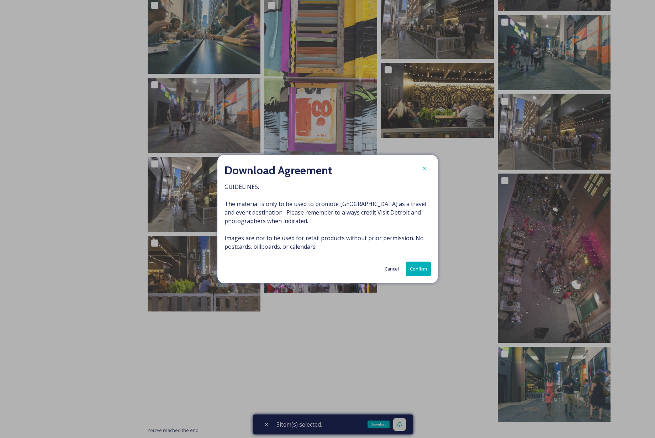
click at [416, 268] on button "Confirm" at bounding box center [418, 268] width 25 height 15
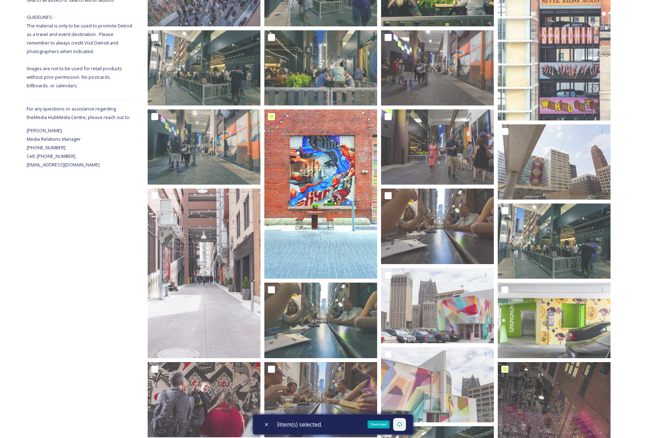
scroll to position [0, 0]
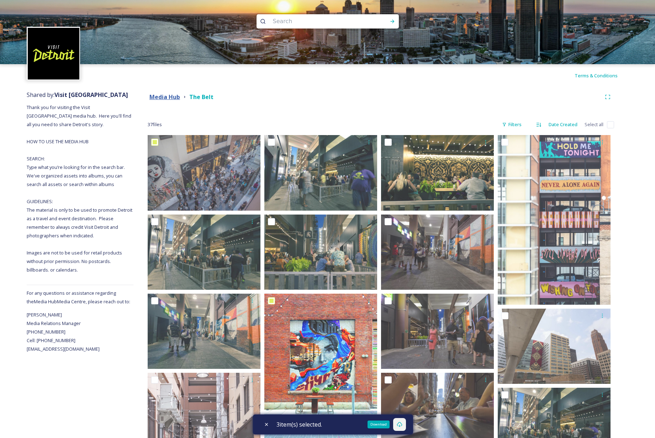
click at [159, 97] on strong "Media Hub" at bounding box center [165, 97] width 31 height 8
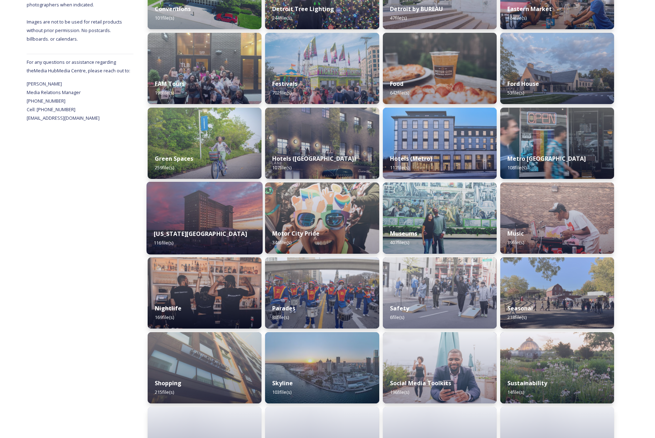
scroll to position [275, 0]
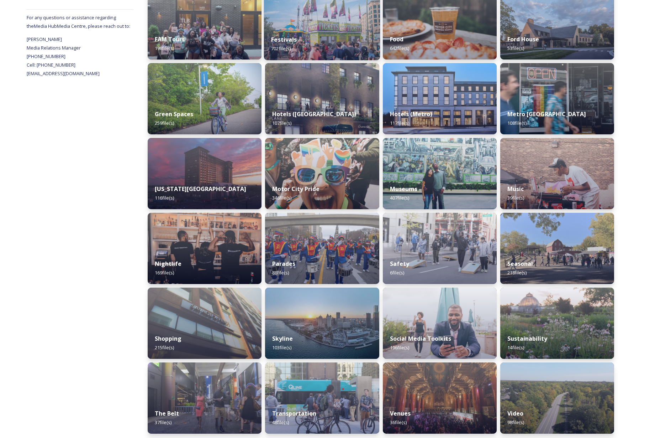
click at [331, 33] on div "Festivals 702 file(s)" at bounding box center [322, 44] width 116 height 32
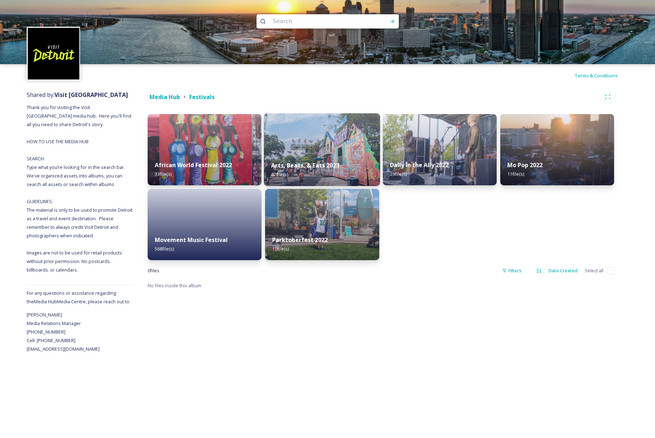
click at [309, 148] on img at bounding box center [322, 149] width 116 height 73
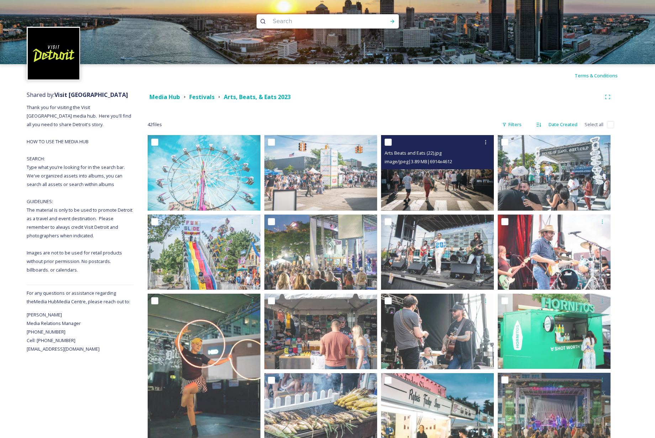
click at [389, 143] on input "checkbox" at bounding box center [388, 141] width 7 height 7
checkbox input "true"
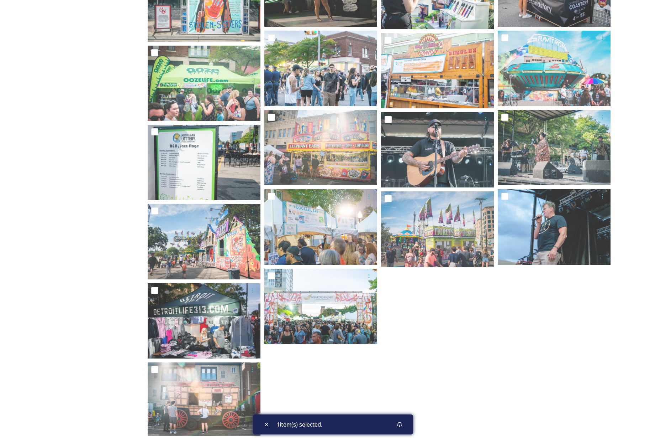
scroll to position [672, 0]
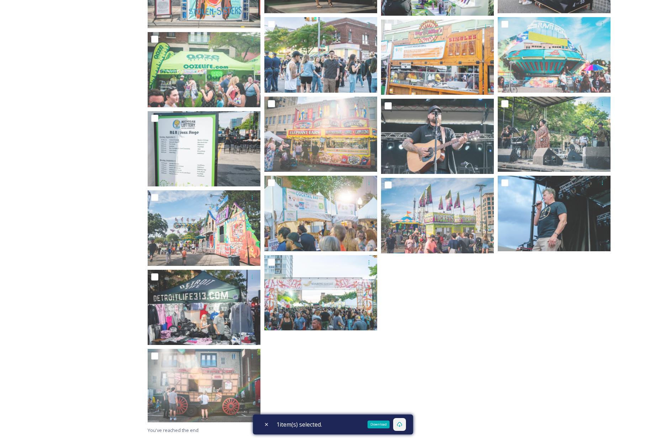
click at [402, 421] on icon at bounding box center [400, 424] width 6 height 6
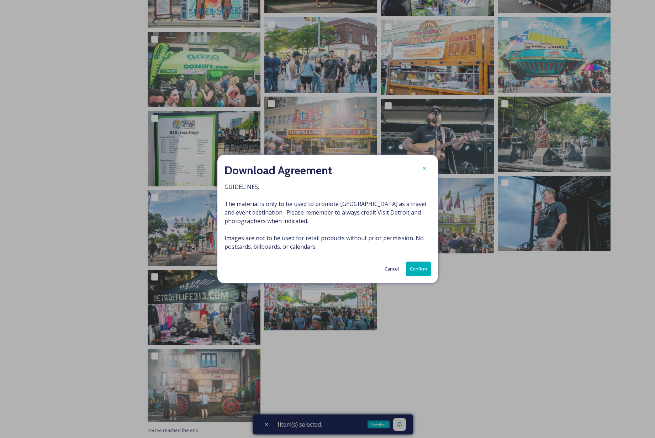
click at [417, 266] on button "Confirm" at bounding box center [418, 268] width 25 height 15
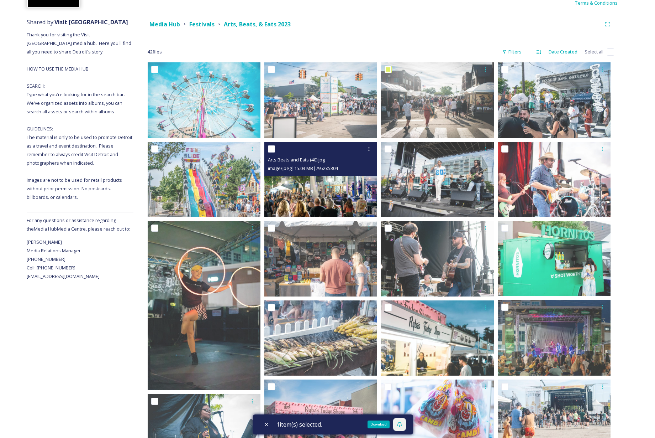
scroll to position [0, 0]
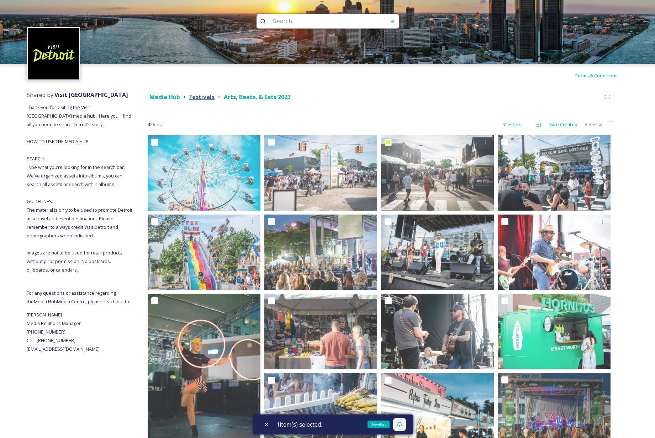
click at [204, 95] on strong "Festivals" at bounding box center [201, 97] width 25 height 8
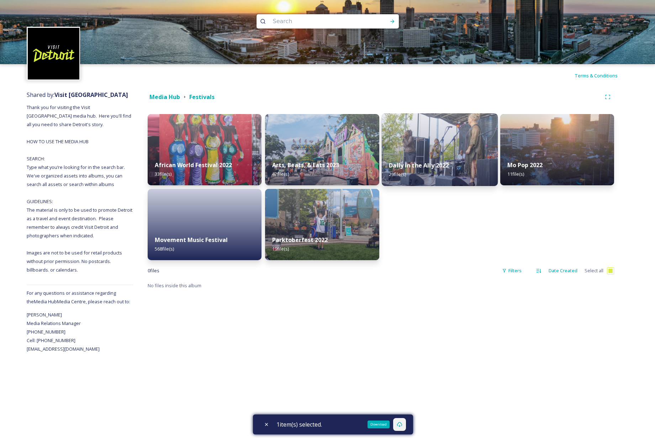
click at [462, 148] on img at bounding box center [440, 149] width 116 height 73
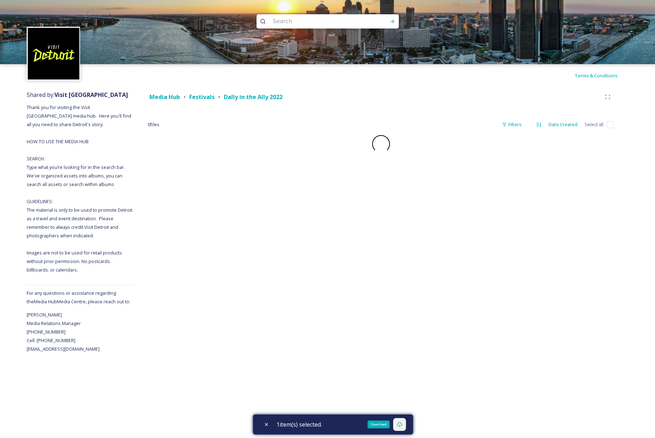
checkbox input "false"
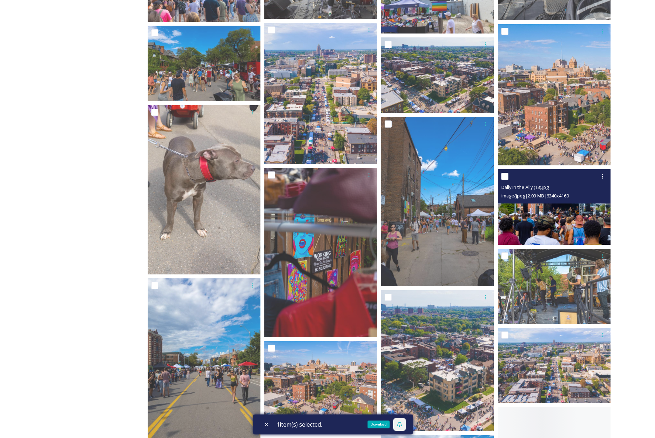
scroll to position [433, 0]
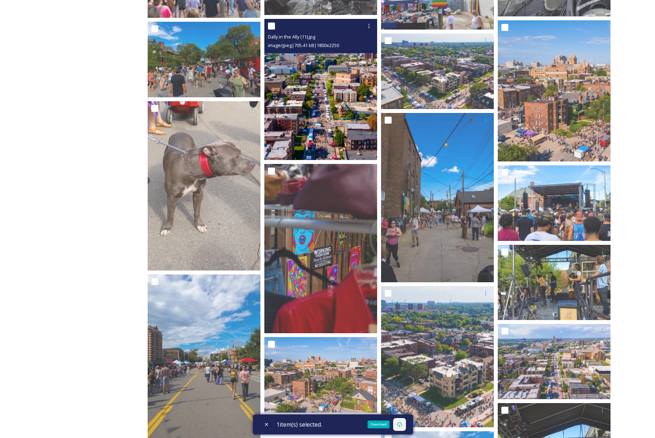
click at [317, 125] on img at bounding box center [321, 89] width 113 height 141
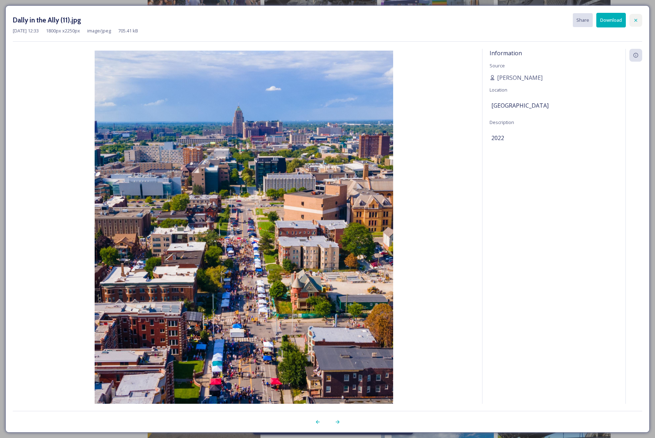
click at [636, 20] on icon at bounding box center [636, 20] width 3 height 3
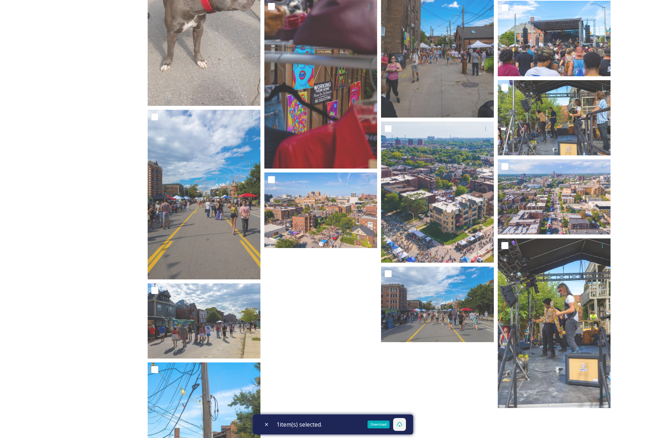
scroll to position [598, 0]
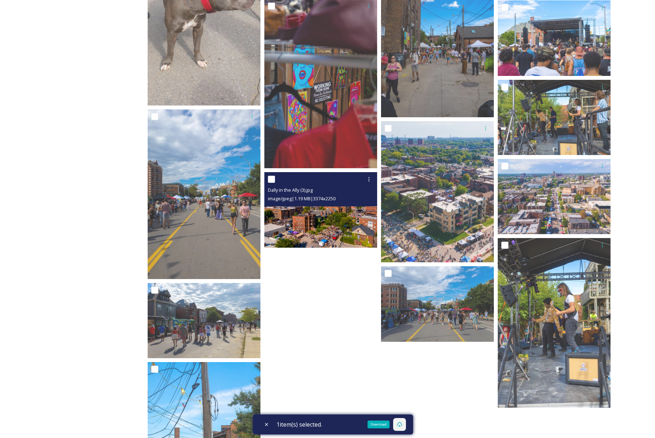
click at [271, 178] on input "checkbox" at bounding box center [271, 179] width 7 height 7
checkbox input "true"
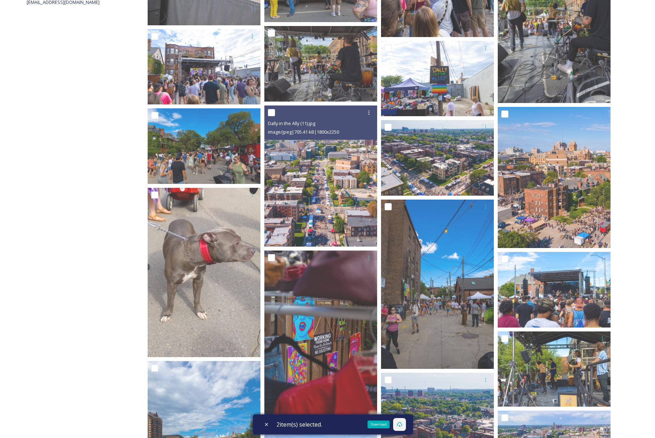
scroll to position [343, 0]
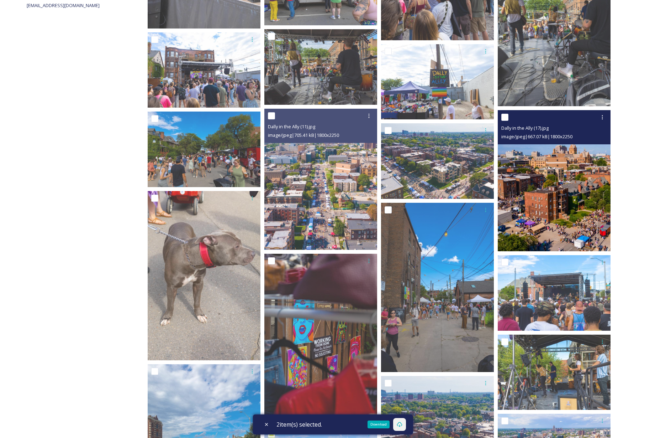
click at [506, 118] on input "checkbox" at bounding box center [505, 117] width 7 height 7
checkbox input "true"
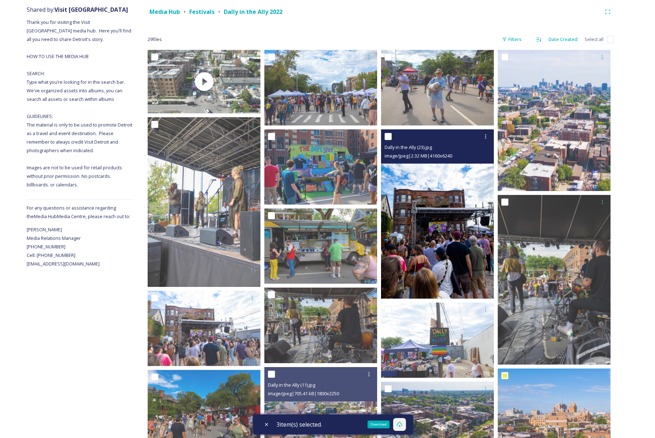
scroll to position [83, 0]
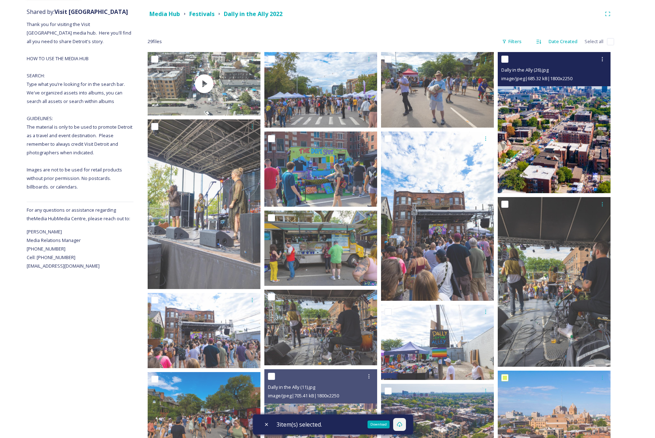
click at [505, 59] on input "checkbox" at bounding box center [505, 59] width 7 height 7
checkbox input "true"
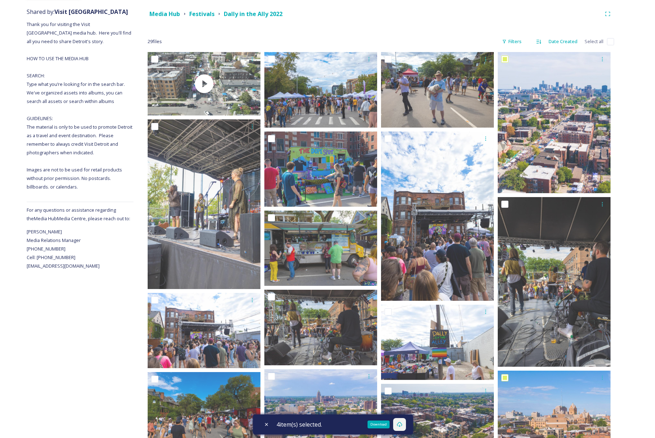
click at [401, 425] on icon at bounding box center [400, 424] width 6 height 6
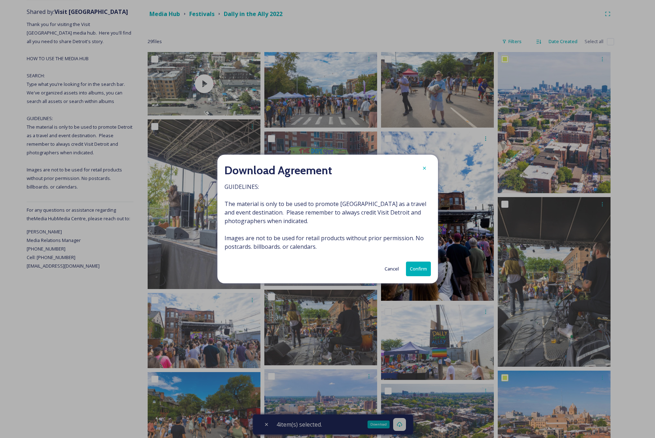
click at [417, 269] on button "Confirm" at bounding box center [418, 268] width 25 height 15
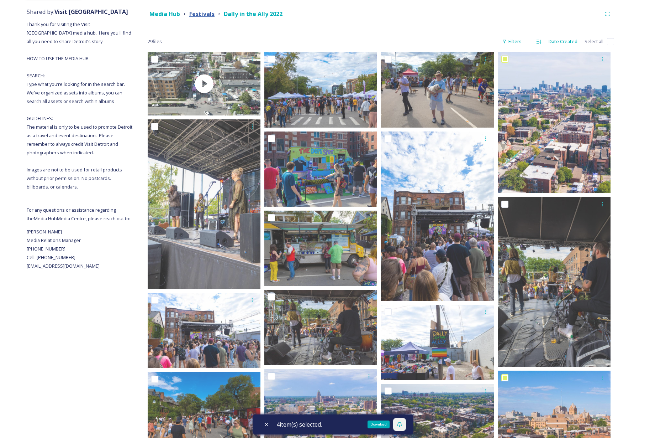
click at [201, 15] on strong "Festivals" at bounding box center [201, 14] width 25 height 8
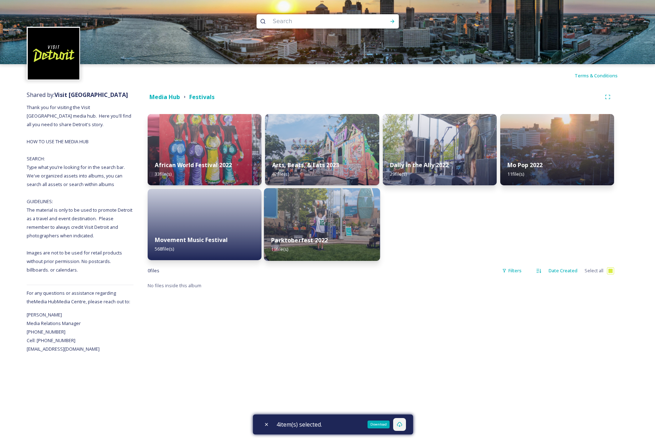
click at [354, 226] on img at bounding box center [322, 224] width 116 height 73
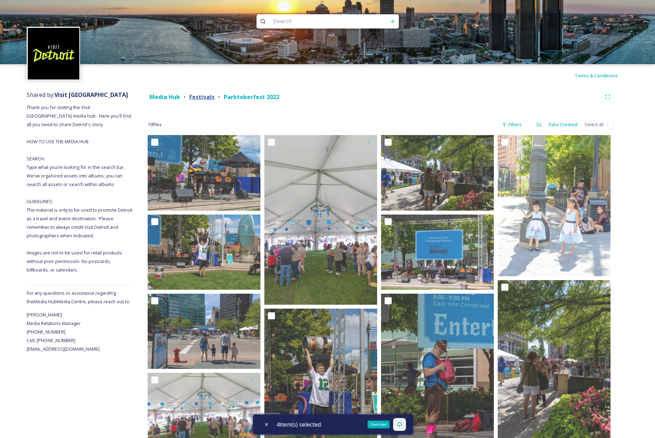
click at [209, 95] on strong "Festivals" at bounding box center [201, 97] width 25 height 8
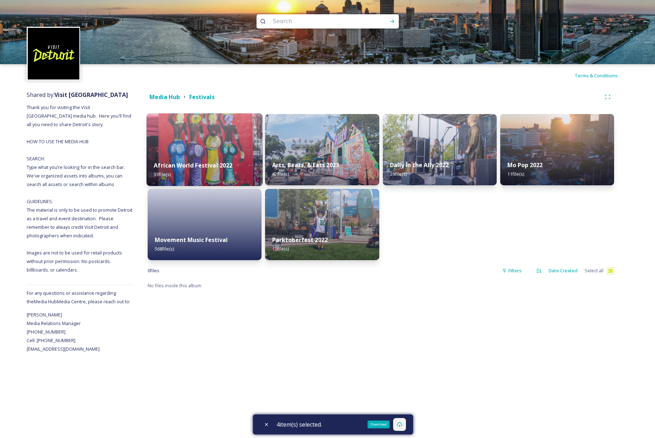
click at [225, 138] on img at bounding box center [205, 149] width 116 height 73
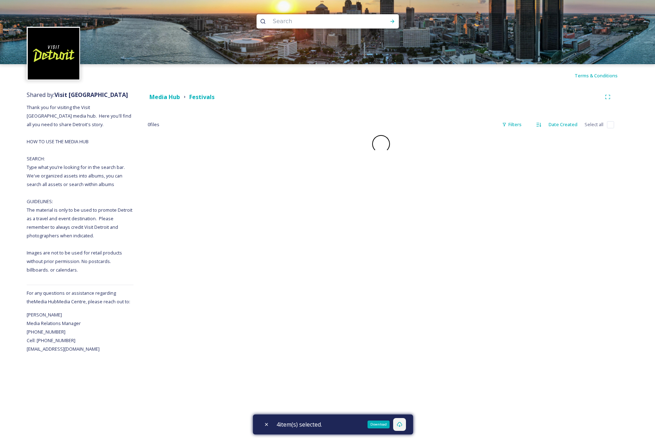
checkbox input "false"
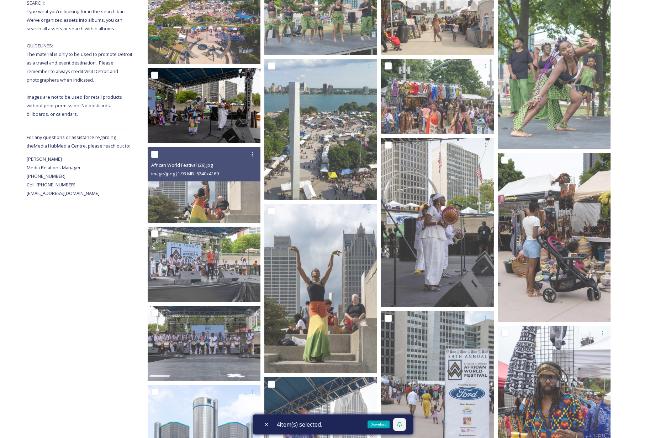
scroll to position [133, 0]
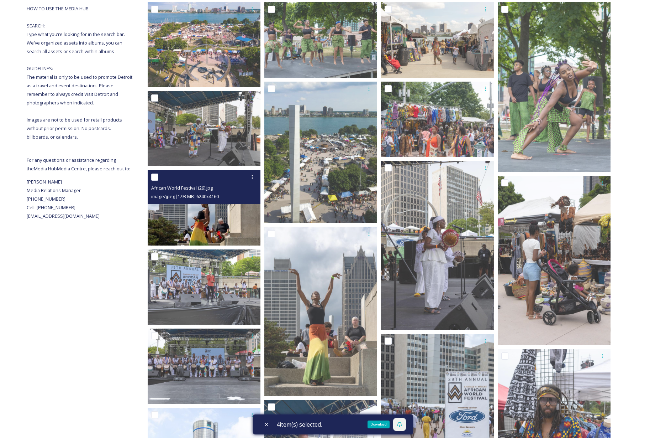
click at [154, 175] on input "checkbox" at bounding box center [154, 176] width 7 height 7
checkbox input "true"
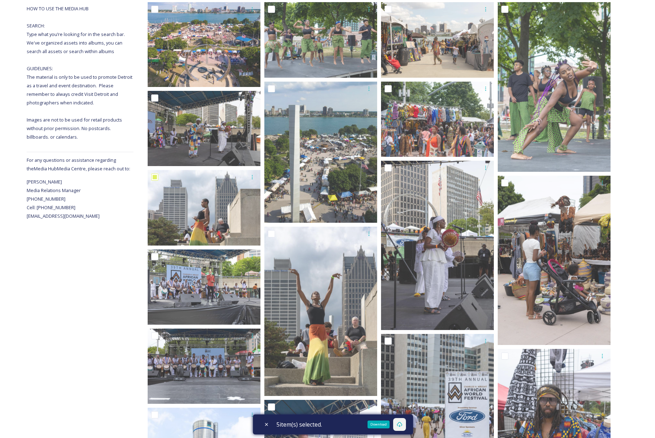
click at [402, 424] on icon at bounding box center [399, 424] width 5 height 5
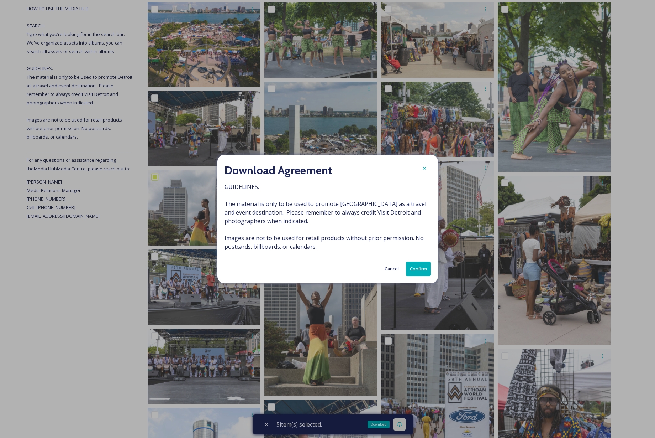
click at [417, 266] on button "Confirm" at bounding box center [418, 268] width 25 height 15
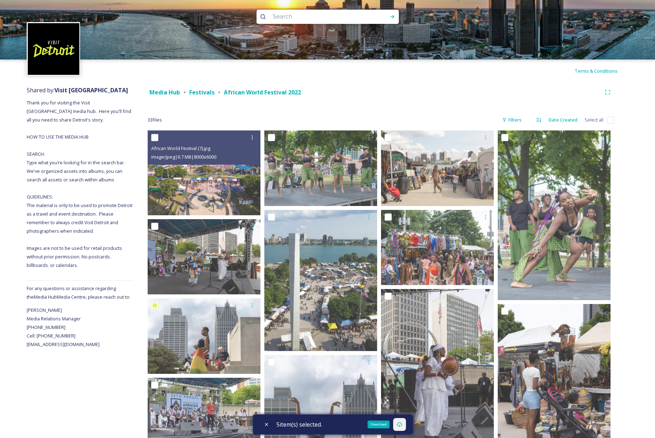
scroll to position [0, 0]
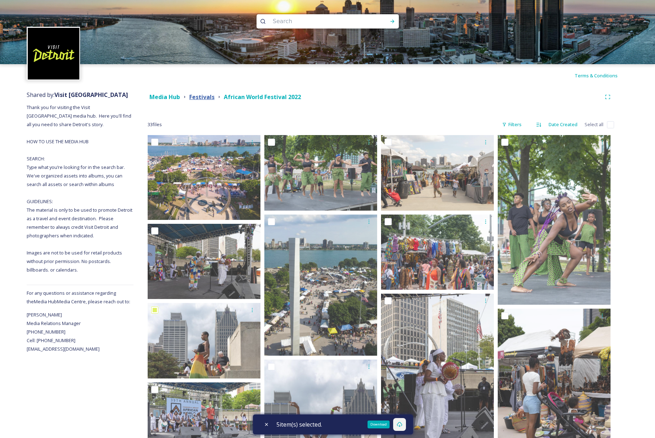
click at [194, 95] on strong "Festivals" at bounding box center [201, 97] width 25 height 8
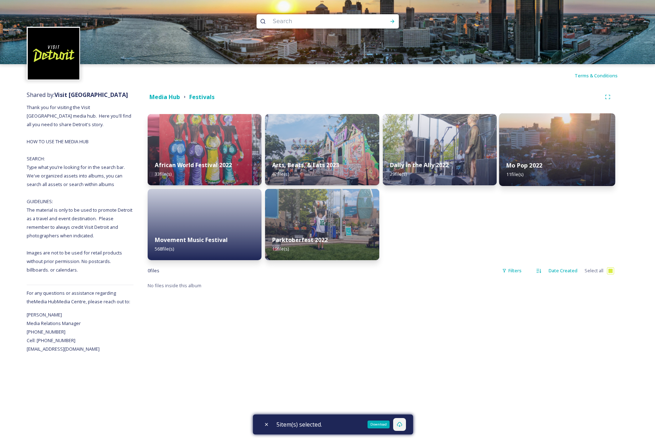
click at [545, 146] on img at bounding box center [558, 149] width 116 height 73
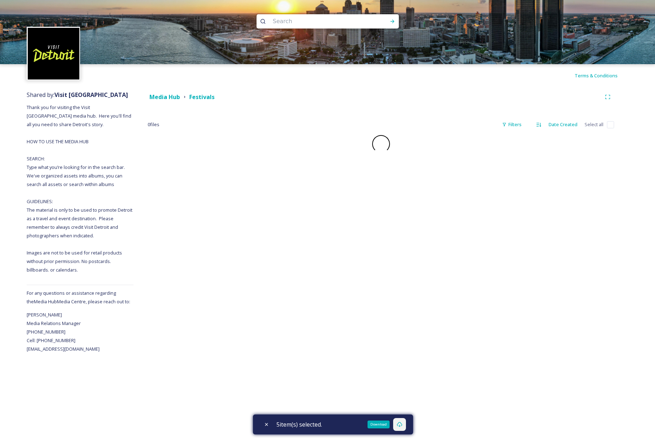
checkbox input "false"
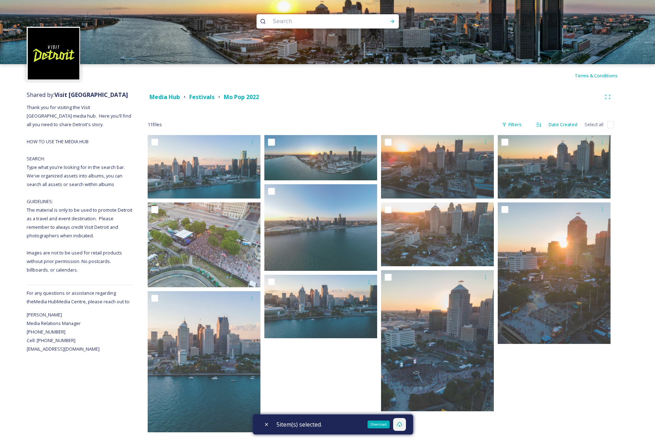
scroll to position [10, 0]
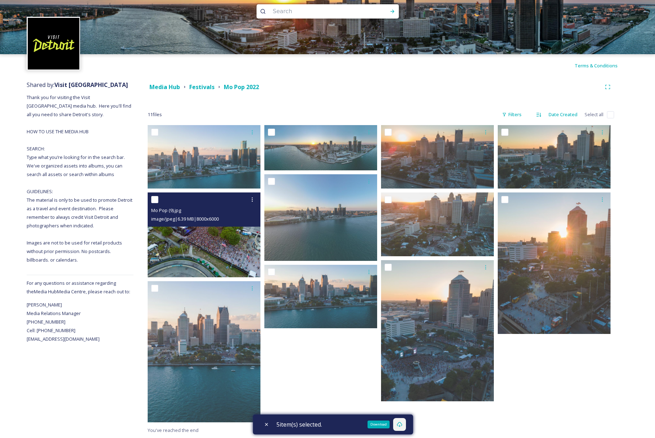
click at [214, 245] on img at bounding box center [204, 234] width 113 height 85
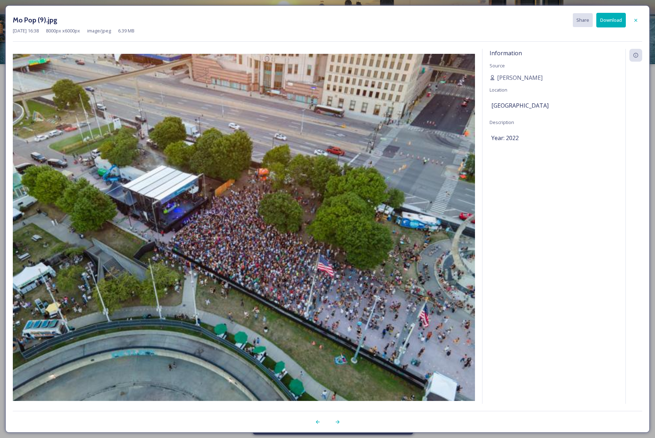
scroll to position [0, 0]
click at [638, 19] on icon at bounding box center [636, 20] width 6 height 6
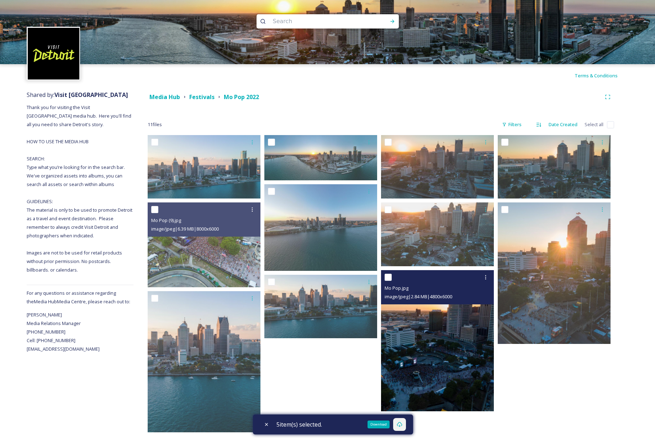
click at [448, 328] on img at bounding box center [437, 340] width 113 height 141
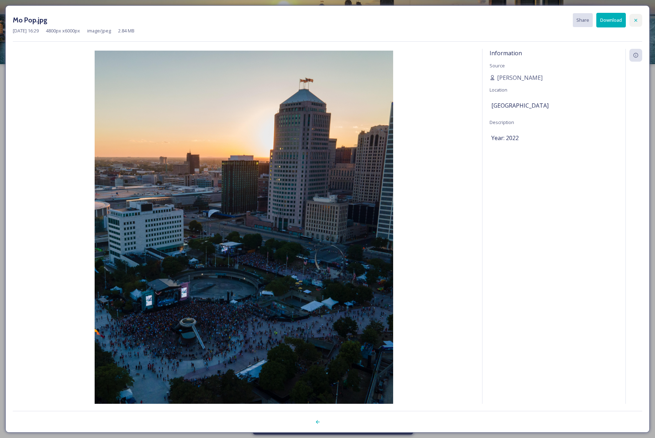
click at [639, 21] on div at bounding box center [636, 20] width 13 height 13
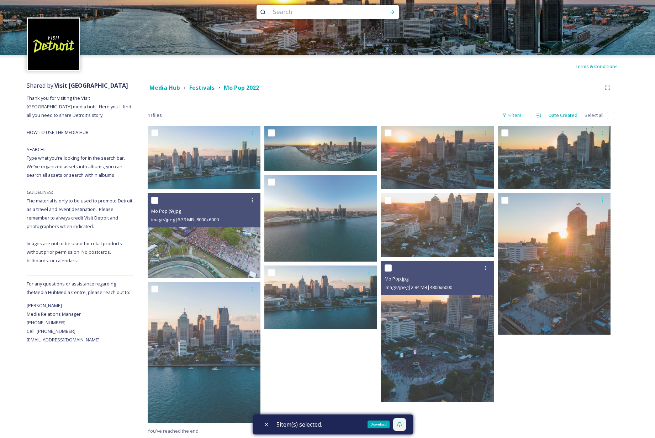
scroll to position [10, 0]
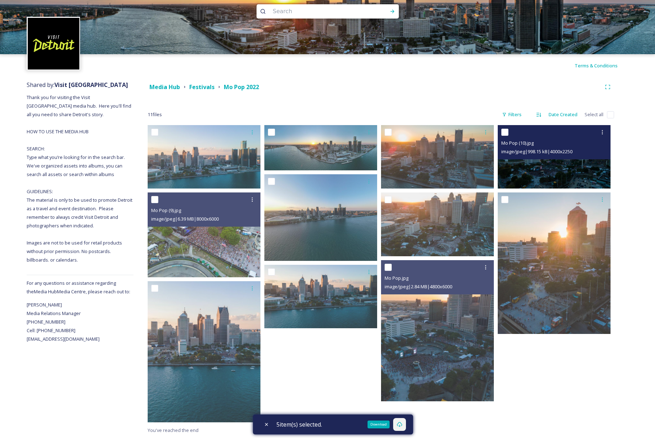
click at [545, 158] on div "Mo Pop (10).jpg image/jpeg | 998.15 kB | 4000 x 2250" at bounding box center [554, 142] width 113 height 34
click at [549, 169] on img at bounding box center [554, 156] width 113 height 63
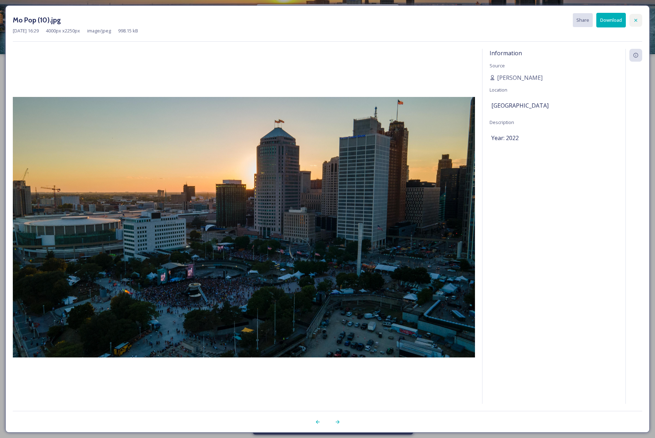
click at [635, 20] on icon at bounding box center [636, 20] width 6 height 6
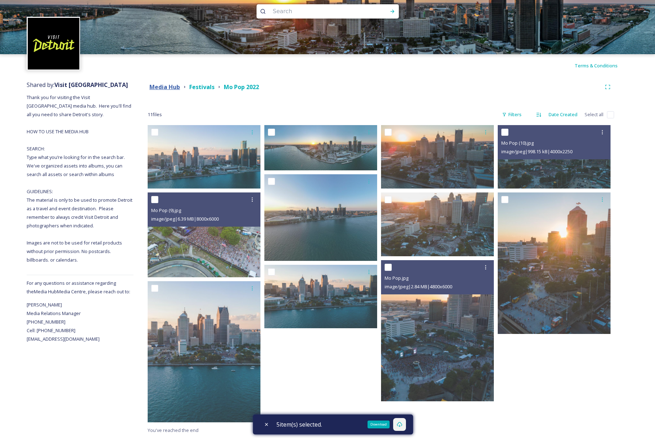
click at [171, 87] on strong "Media Hub" at bounding box center [165, 87] width 31 height 8
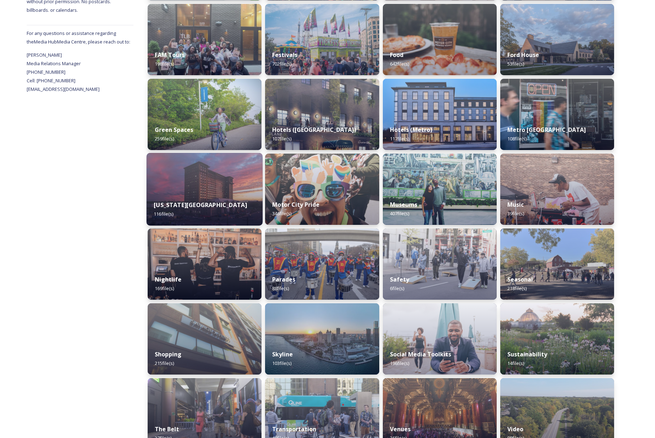
scroll to position [278, 0]
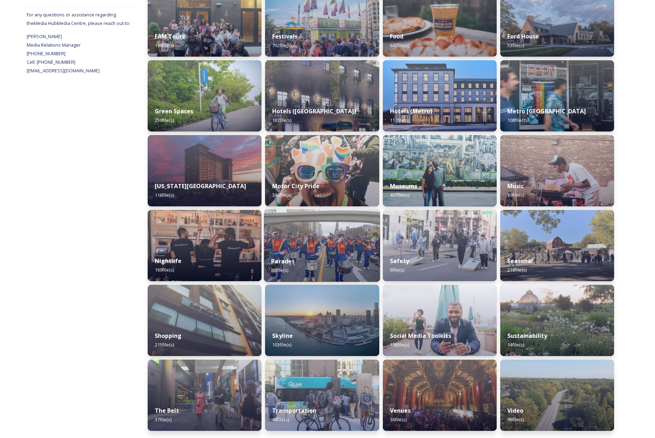
click at [327, 241] on img at bounding box center [322, 245] width 116 height 73
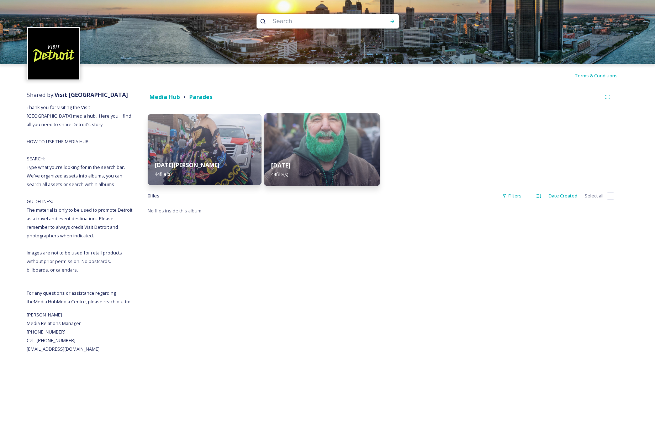
click at [325, 150] on img at bounding box center [322, 149] width 116 height 73
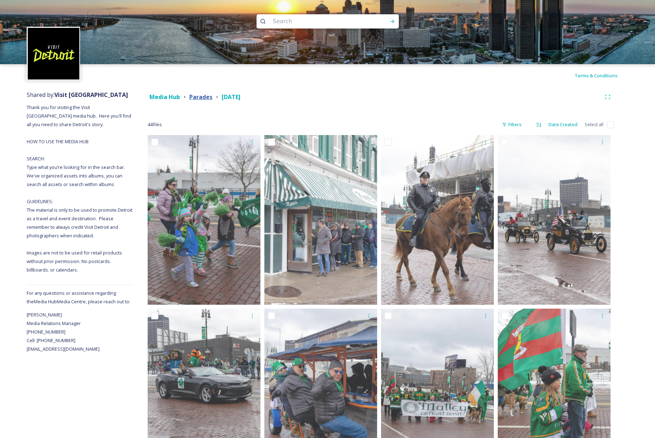
click at [200, 95] on strong "Parades" at bounding box center [200, 97] width 23 height 8
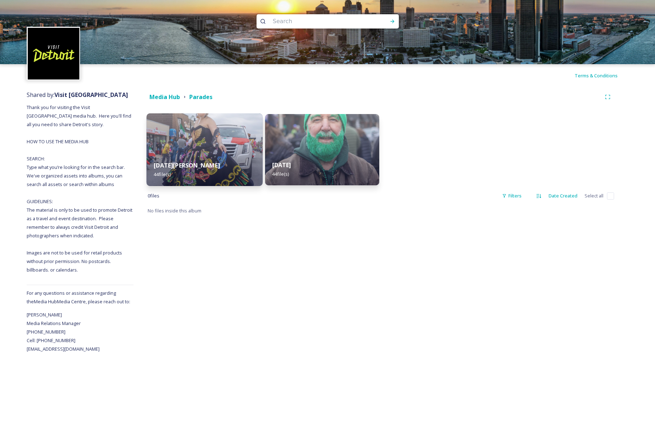
click at [210, 157] on div "[DATE][PERSON_NAME] 44 file(s)" at bounding box center [205, 169] width 116 height 32
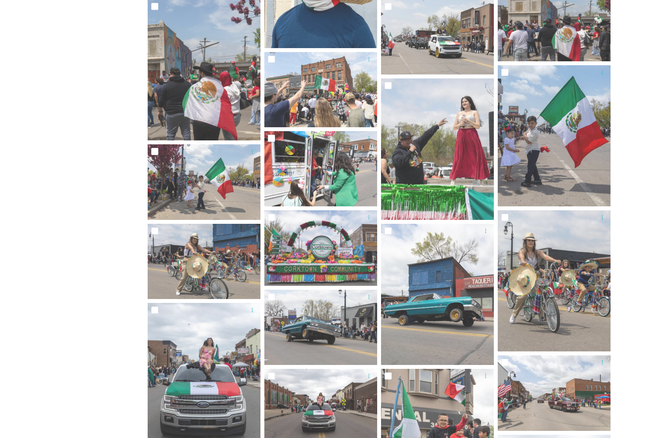
scroll to position [373, 0]
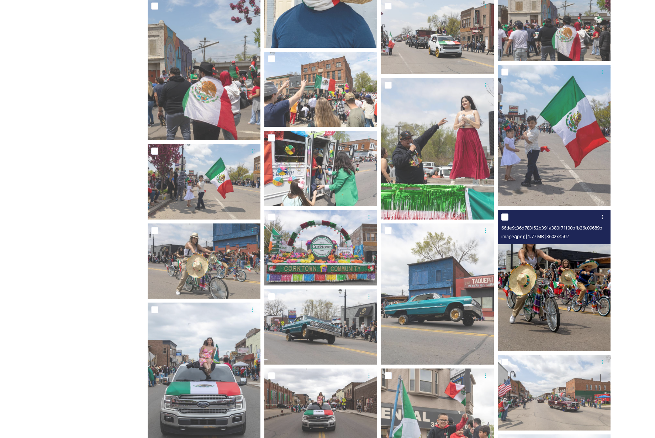
click at [506, 216] on input "checkbox" at bounding box center [505, 216] width 7 height 7
checkbox input "true"
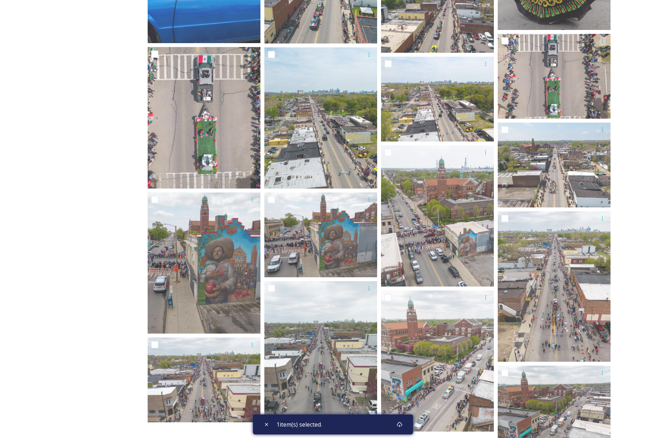
scroll to position [947, 0]
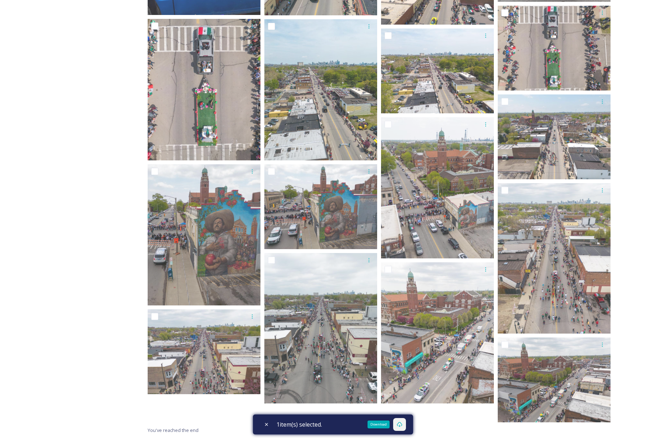
click at [403, 424] on icon at bounding box center [400, 424] width 6 height 6
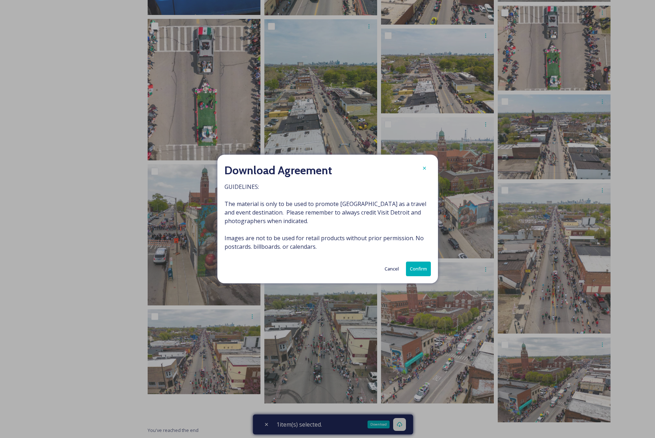
click at [417, 268] on button "Confirm" at bounding box center [418, 268] width 25 height 15
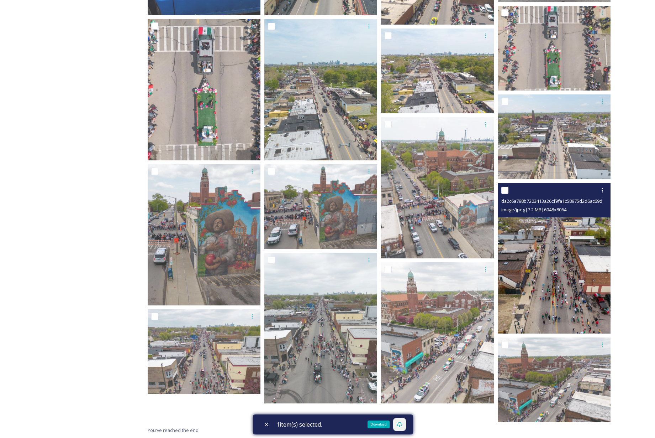
click at [505, 189] on input "checkbox" at bounding box center [505, 190] width 7 height 7
checkbox input "true"
click at [602, 189] on icon at bounding box center [603, 190] width 6 height 6
click at [596, 221] on span "Download" at bounding box center [595, 219] width 22 height 7
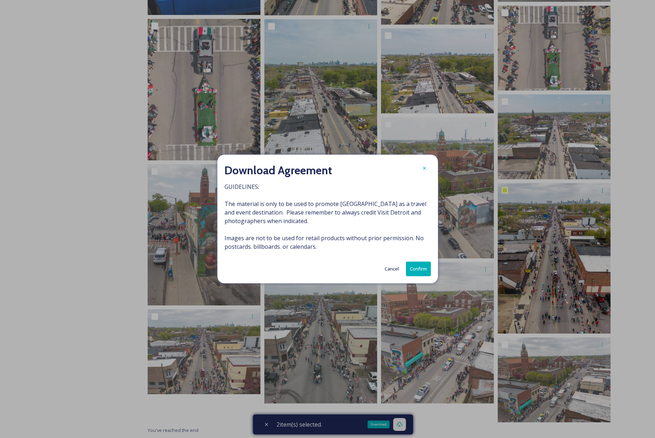
click at [412, 267] on button "Confirm" at bounding box center [418, 268] width 25 height 15
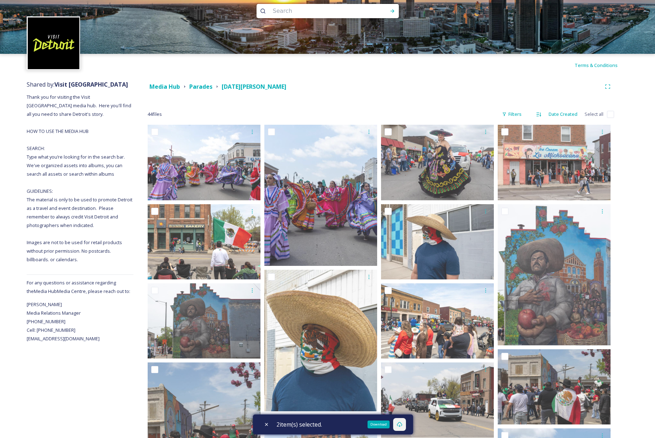
scroll to position [10, 0]
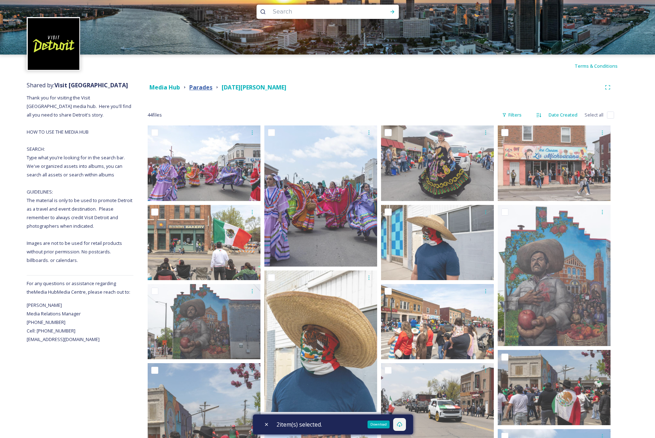
click at [206, 86] on strong "Parades" at bounding box center [200, 87] width 23 height 8
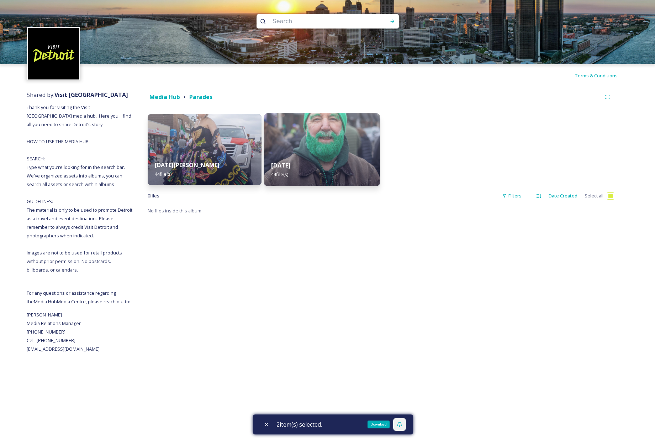
click at [307, 147] on img at bounding box center [322, 149] width 116 height 73
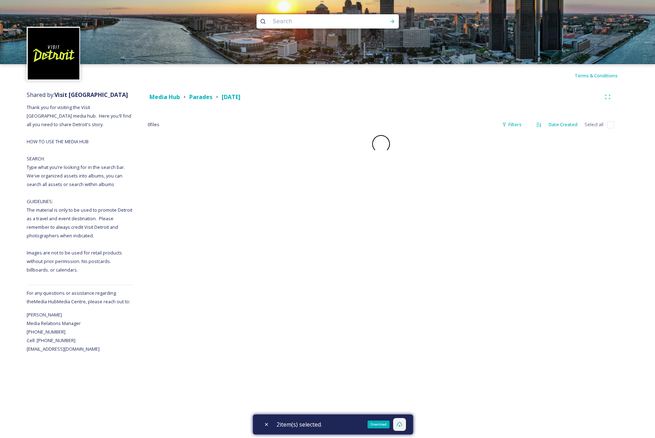
checkbox input "false"
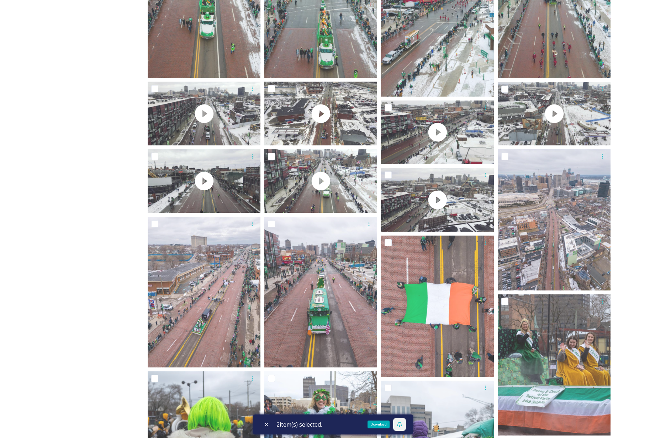
scroll to position [1056, 0]
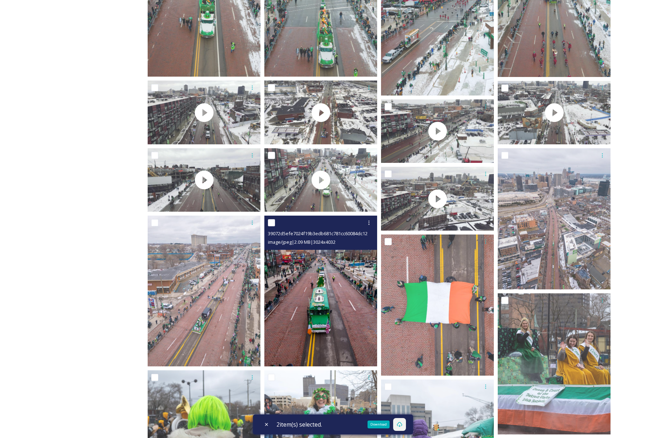
click at [273, 223] on input "checkbox" at bounding box center [271, 222] width 7 height 7
checkbox input "true"
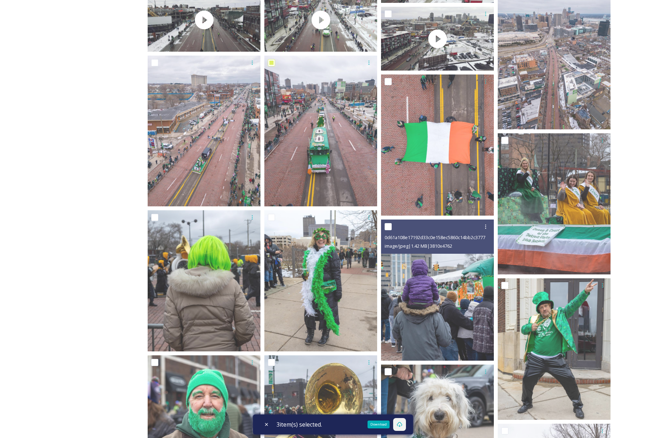
scroll to position [1227, 0]
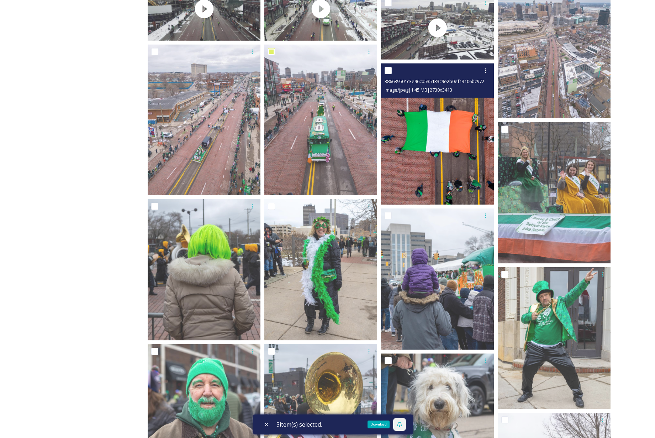
click at [387, 71] on input "checkbox" at bounding box center [388, 70] width 7 height 7
checkbox input "true"
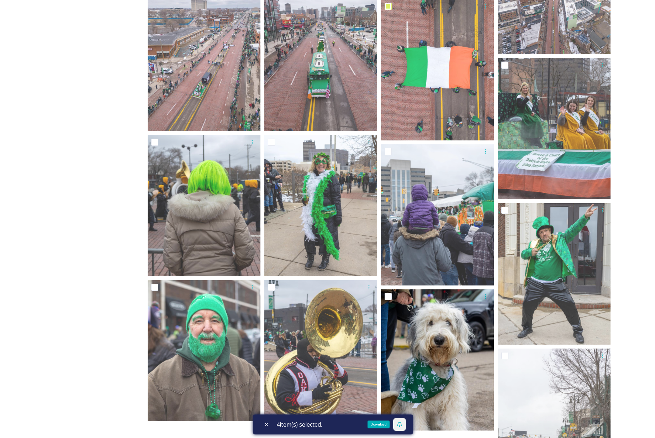
scroll to position [1386, 0]
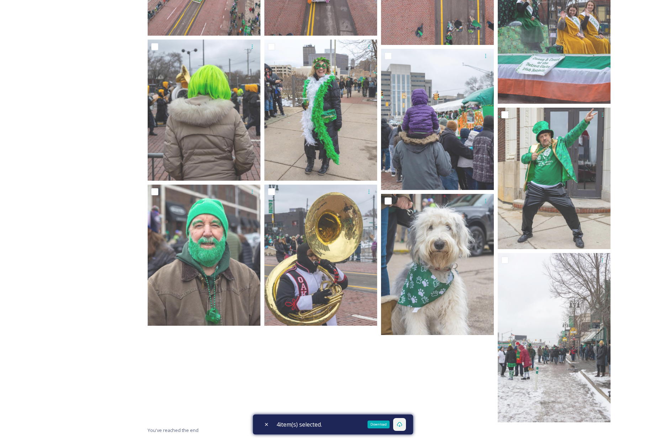
click at [404, 423] on div "Download" at bounding box center [399, 424] width 13 height 13
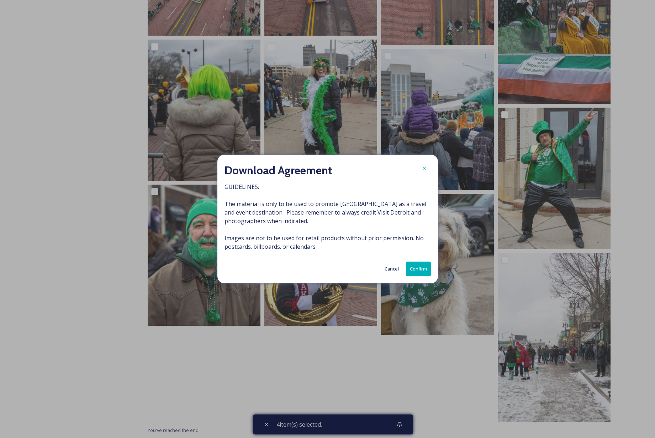
click at [416, 268] on button "Confirm" at bounding box center [418, 268] width 25 height 15
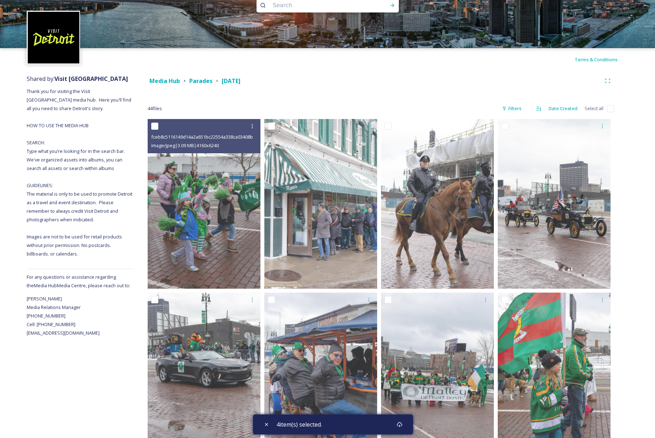
scroll to position [0, 0]
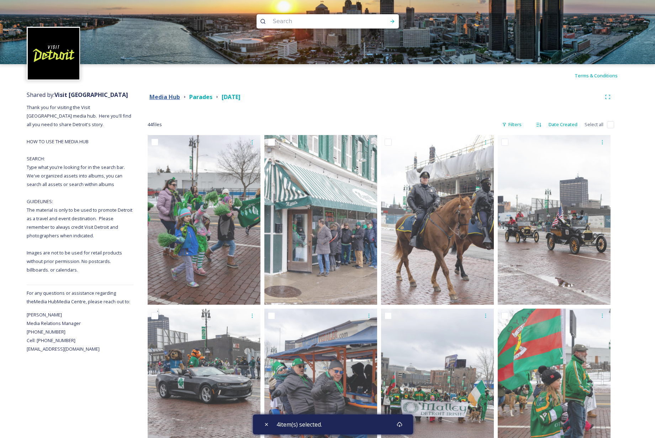
click at [168, 95] on strong "Media Hub" at bounding box center [165, 97] width 31 height 8
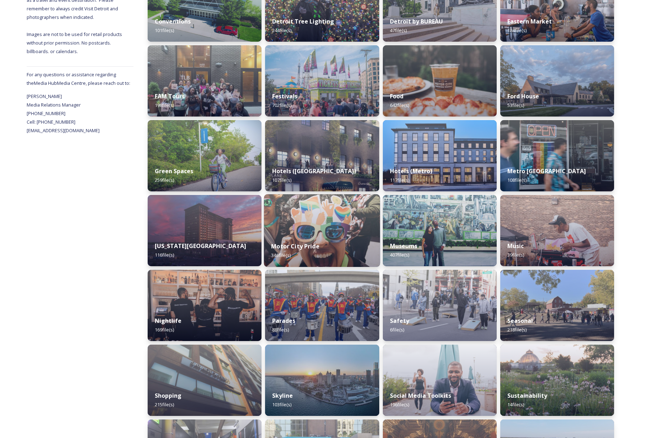
scroll to position [219, 0]
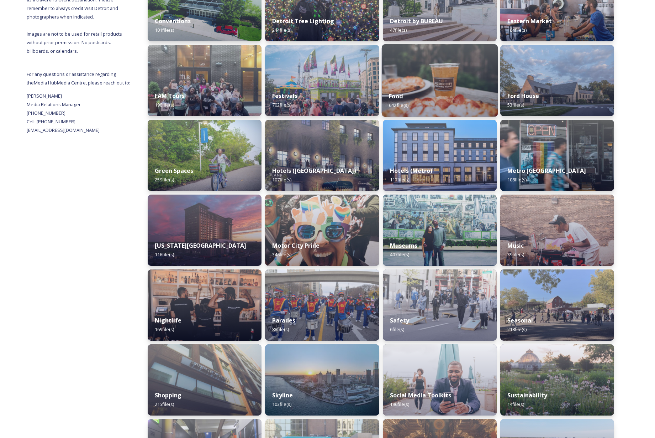
click at [449, 72] on img at bounding box center [440, 80] width 116 height 73
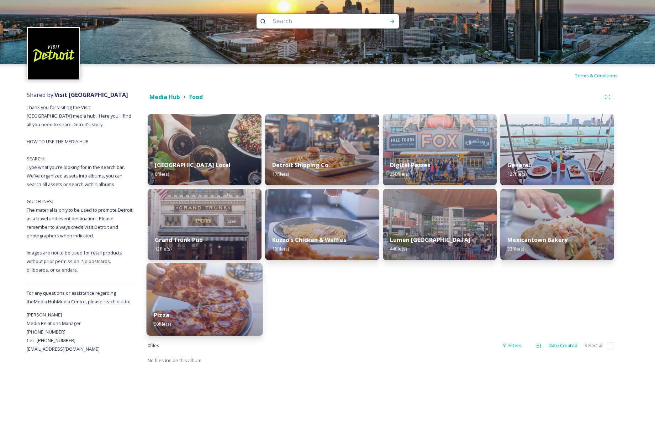
click at [218, 297] on img at bounding box center [205, 299] width 116 height 73
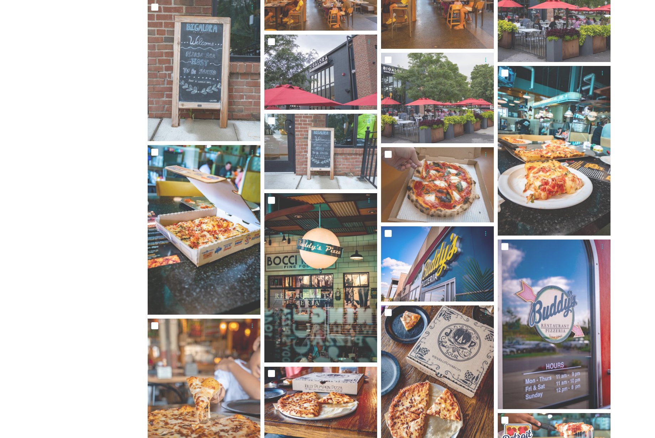
scroll to position [1112, 0]
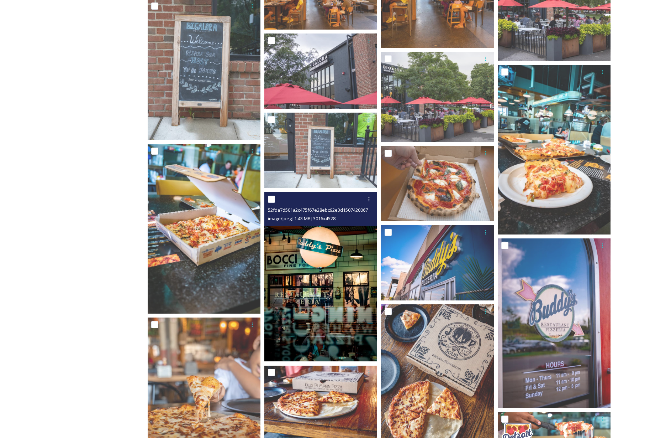
click at [273, 200] on input "checkbox" at bounding box center [271, 198] width 7 height 7
checkbox input "true"
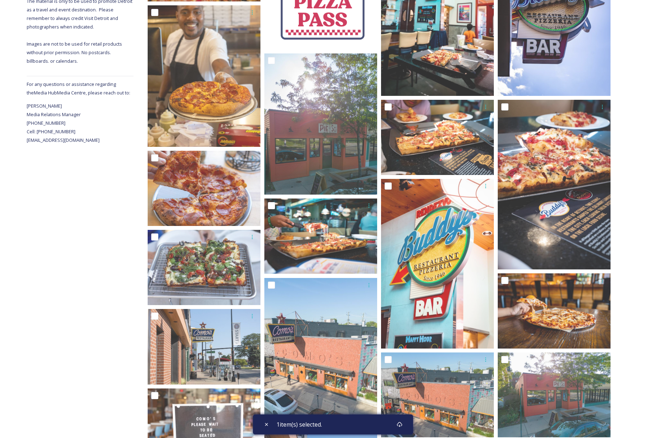
scroll to position [207, 0]
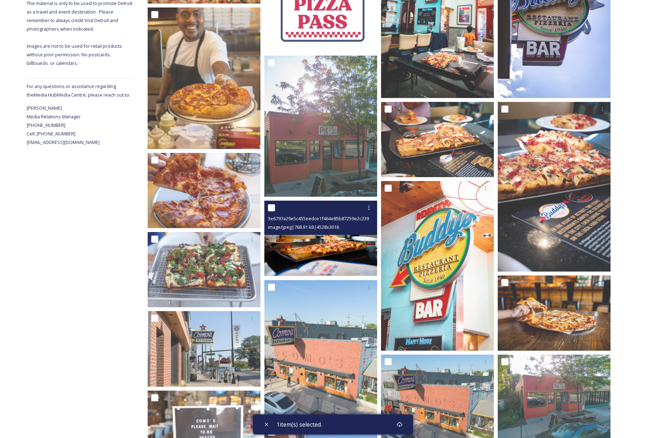
click at [271, 207] on input "checkbox" at bounding box center [271, 207] width 7 height 7
checkbox input "true"
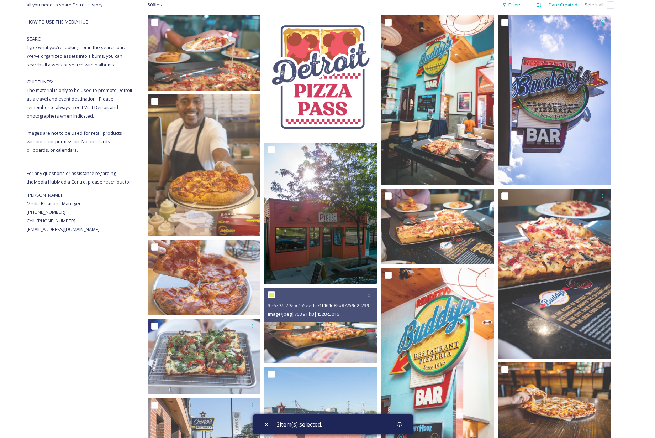
scroll to position [107, 0]
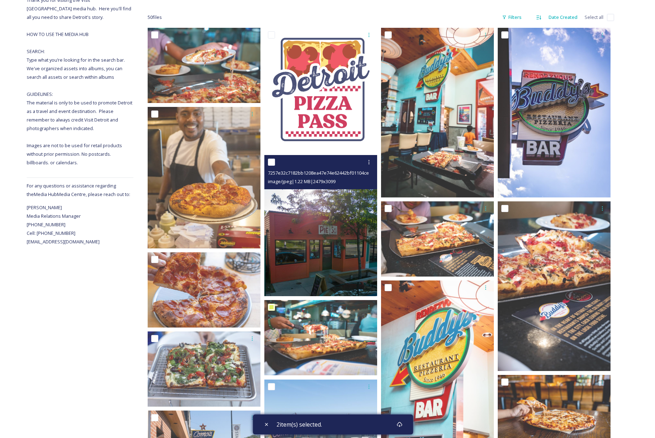
click at [271, 162] on input "checkbox" at bounding box center [271, 161] width 7 height 7
checkbox input "true"
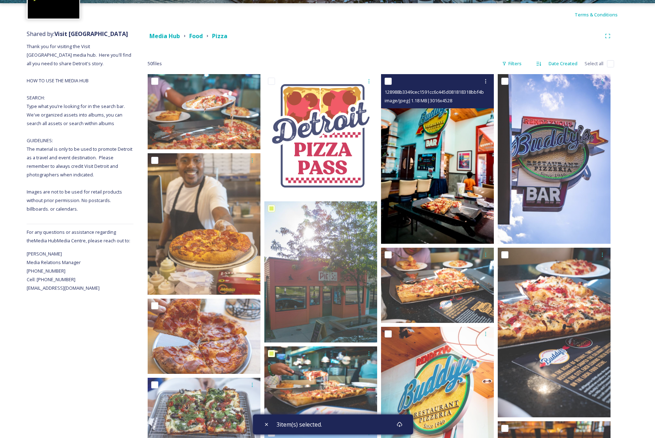
scroll to position [0, 0]
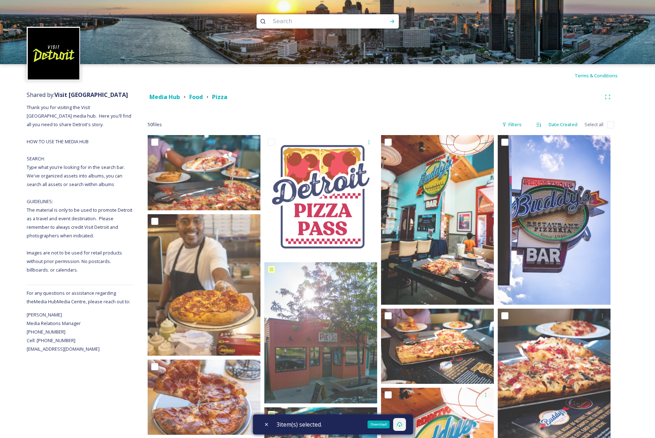
click at [401, 423] on icon at bounding box center [400, 424] width 6 height 6
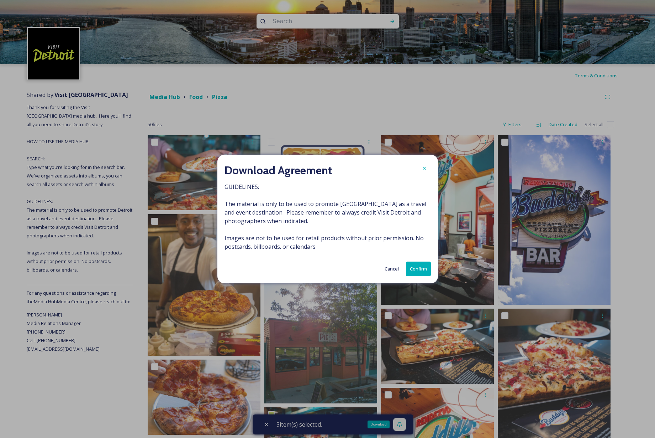
click at [414, 267] on button "Confirm" at bounding box center [418, 268] width 25 height 15
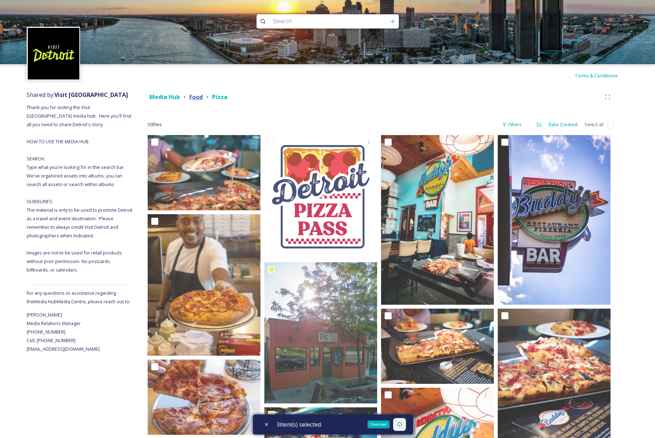
click at [198, 96] on strong "Food" at bounding box center [196, 97] width 14 height 8
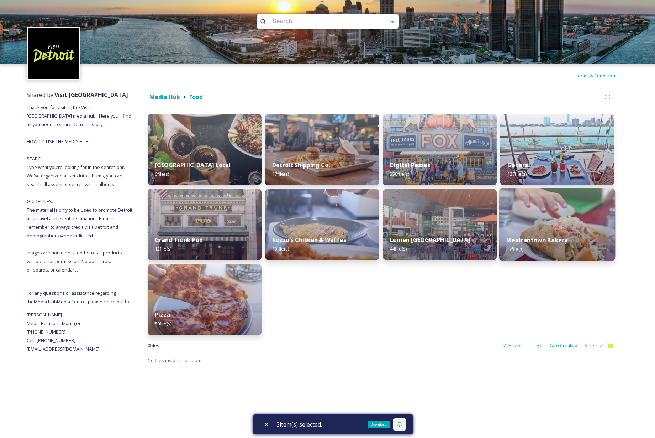
click at [566, 221] on img at bounding box center [558, 224] width 116 height 73
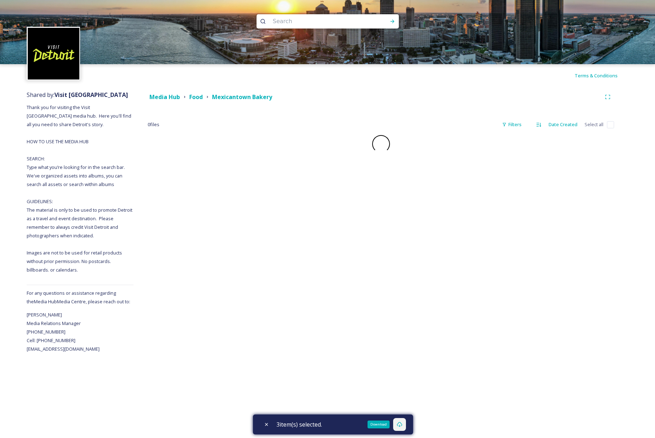
checkbox input "false"
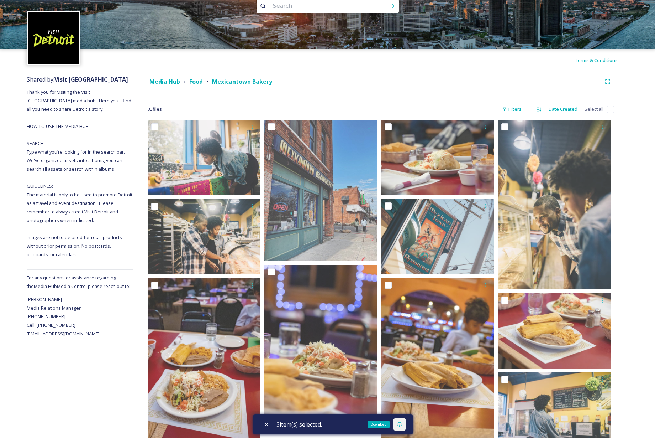
scroll to position [18, 0]
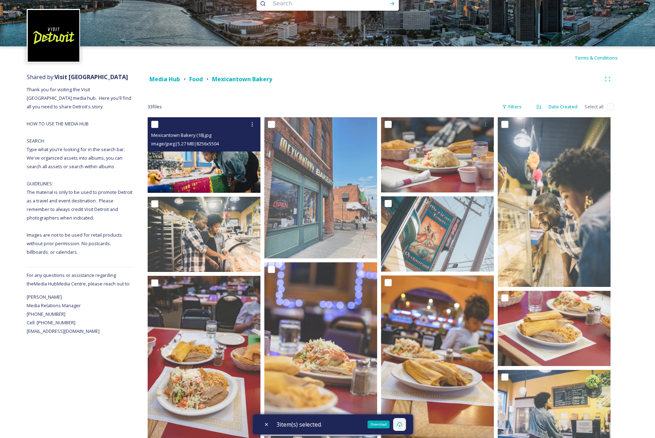
click at [154, 124] on input "checkbox" at bounding box center [154, 124] width 7 height 7
checkbox input "true"
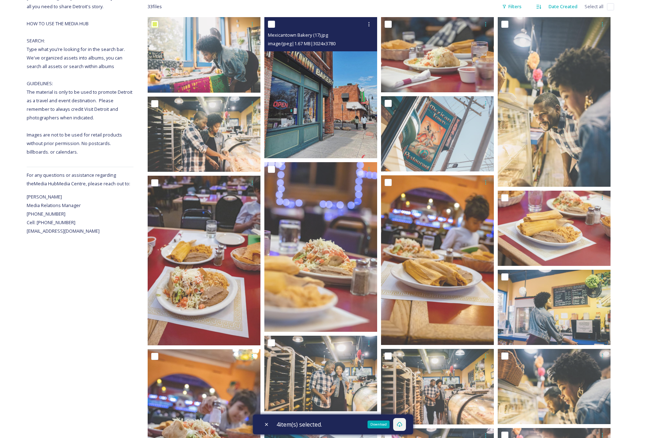
scroll to position [117, 0]
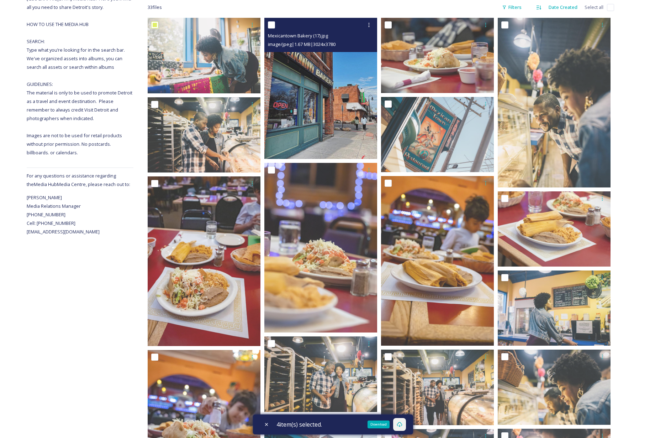
click at [271, 23] on input "checkbox" at bounding box center [271, 24] width 7 height 7
checkbox input "true"
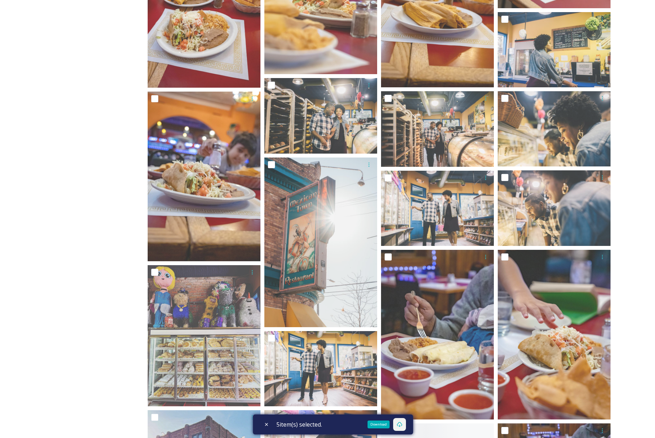
scroll to position [376, 0]
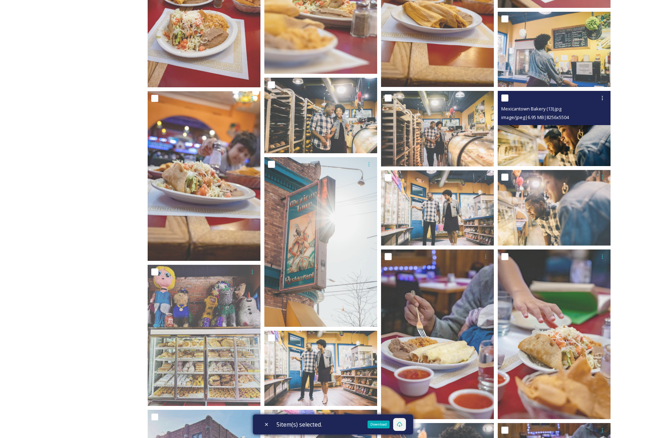
click at [505, 96] on input "checkbox" at bounding box center [505, 97] width 7 height 7
checkbox input "true"
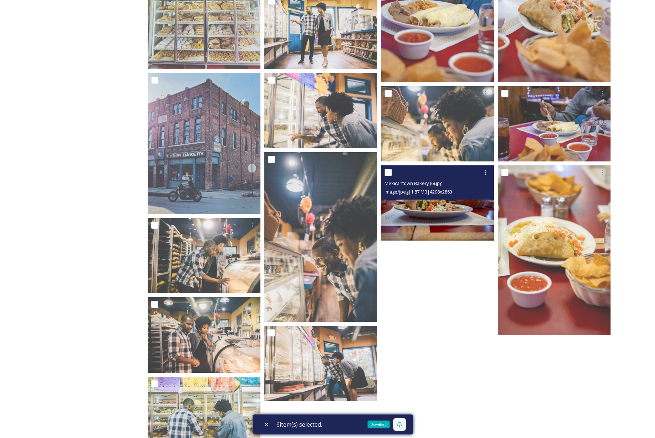
scroll to position [713, 0]
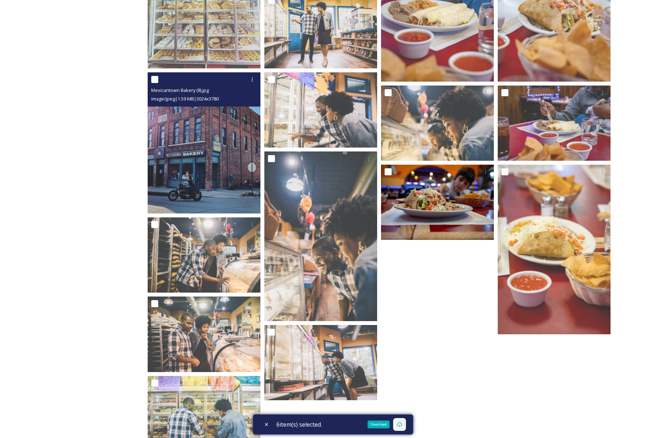
click at [154, 79] on input "checkbox" at bounding box center [154, 79] width 7 height 7
checkbox input "true"
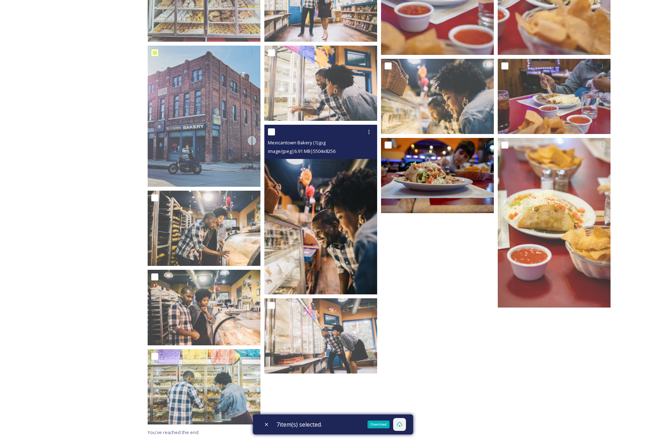
scroll to position [742, 0]
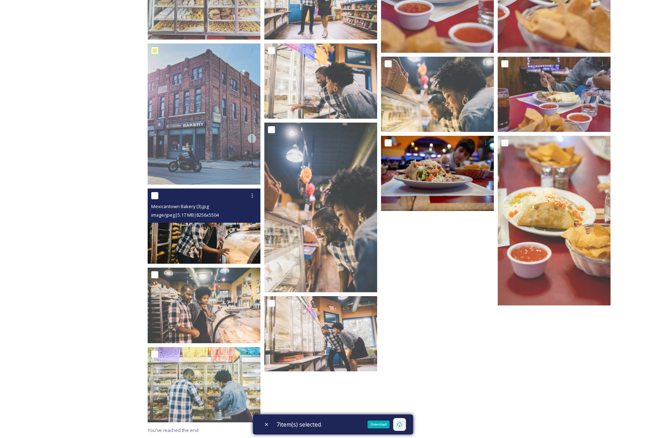
click at [153, 195] on input "checkbox" at bounding box center [154, 195] width 7 height 7
checkbox input "true"
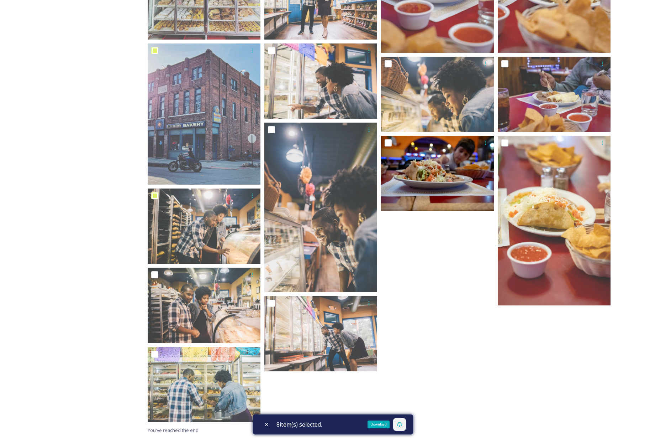
click at [381, 427] on div "Download" at bounding box center [379, 424] width 22 height 8
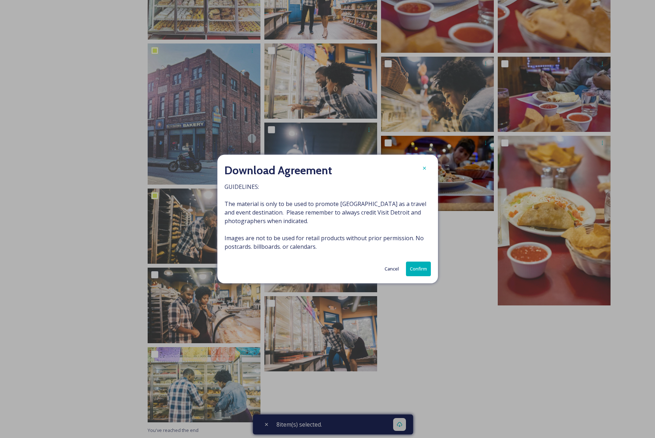
click at [422, 267] on button "Confirm" at bounding box center [418, 268] width 25 height 15
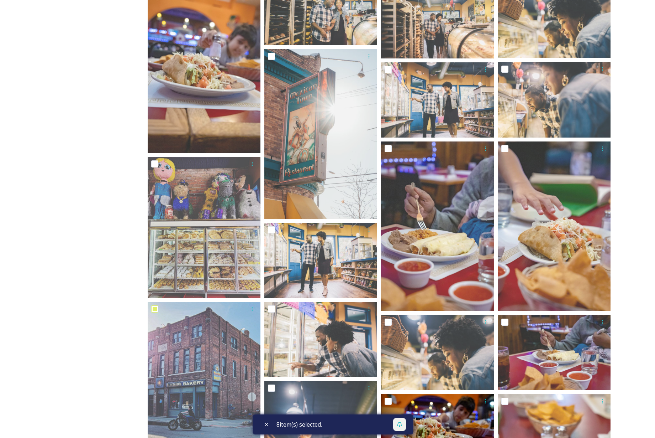
scroll to position [0, 0]
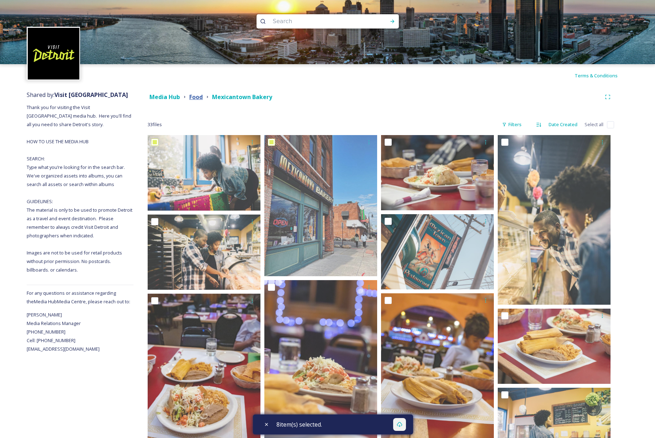
click at [197, 99] on strong "Food" at bounding box center [196, 97] width 14 height 8
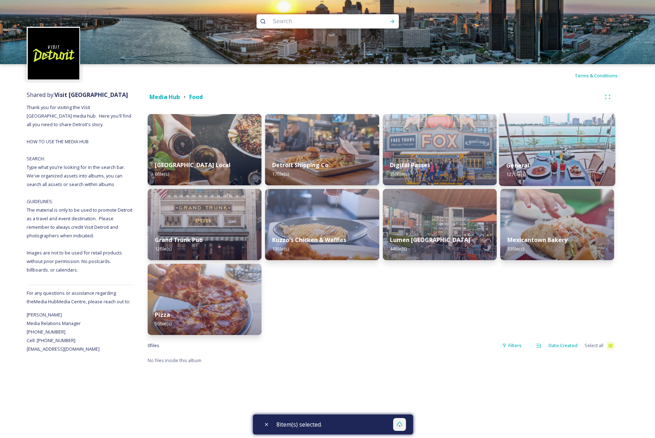
click at [555, 129] on img at bounding box center [558, 149] width 116 height 73
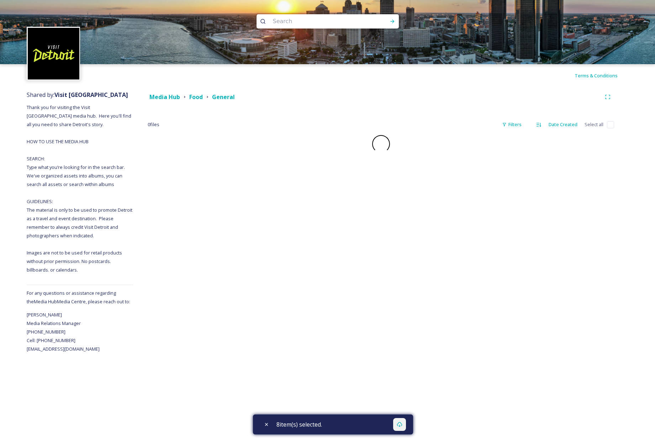
checkbox input "false"
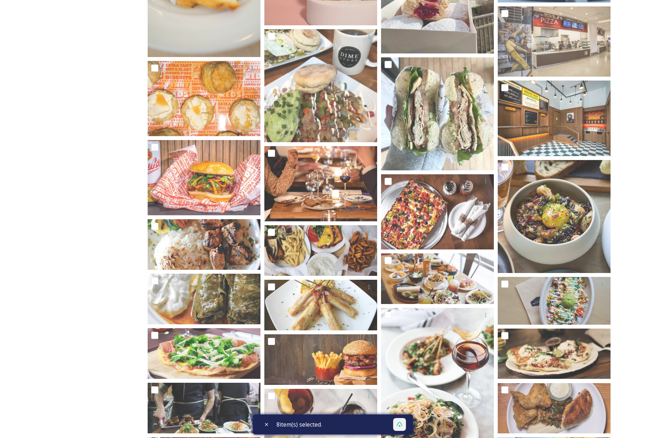
scroll to position [359, 0]
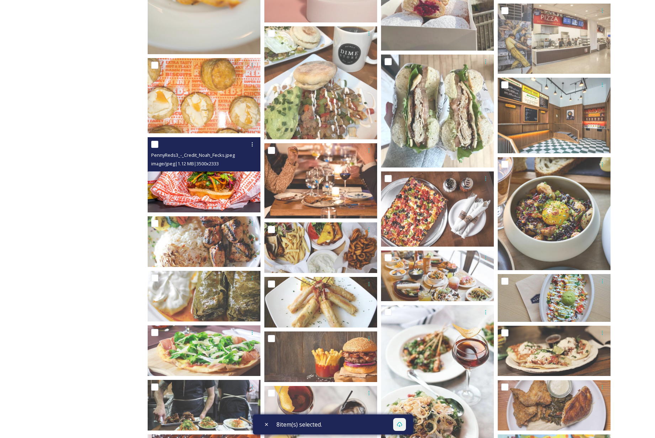
click at [155, 143] on input "checkbox" at bounding box center [154, 144] width 7 height 7
checkbox input "true"
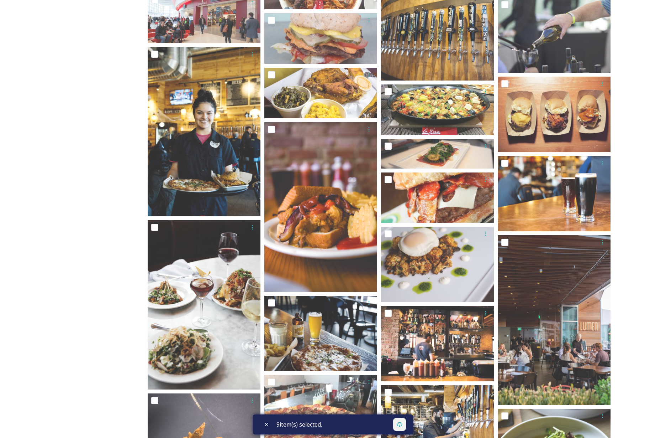
scroll to position [1206, 0]
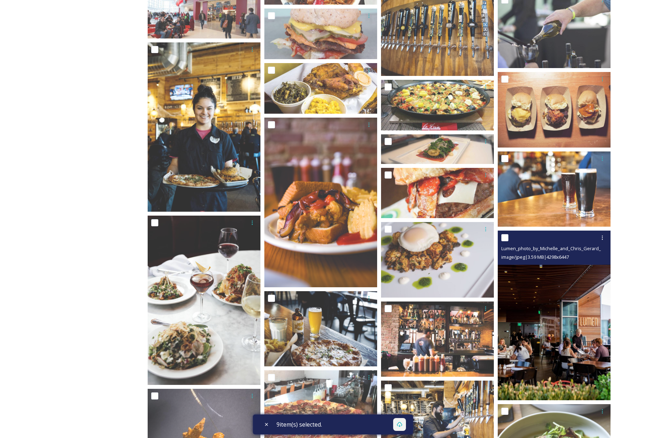
click at [506, 237] on input "checkbox" at bounding box center [505, 237] width 7 height 7
checkbox input "true"
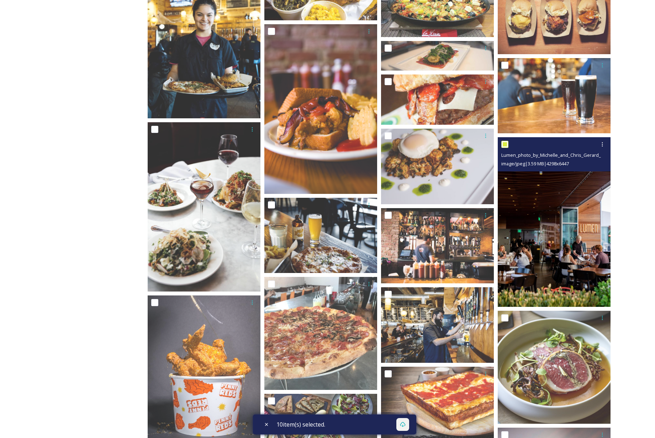
scroll to position [1302, 0]
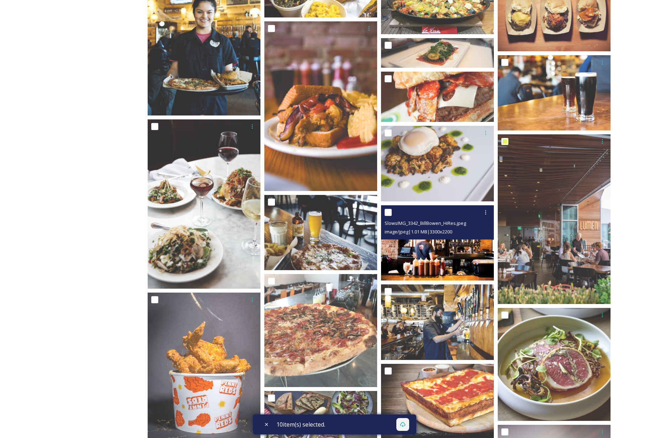
click at [389, 212] on input "checkbox" at bounding box center [388, 212] width 7 height 7
checkbox input "true"
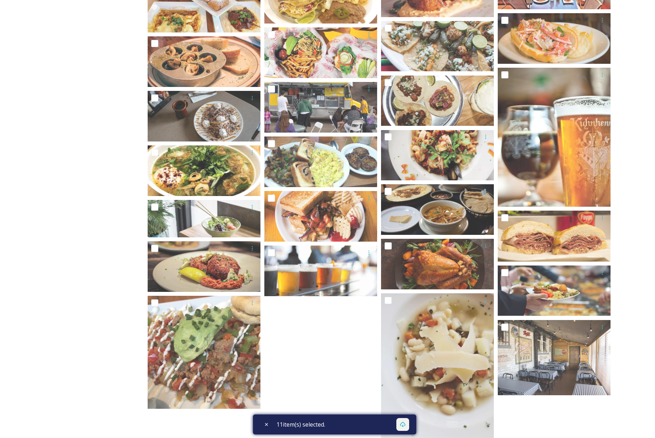
scroll to position [2153, 0]
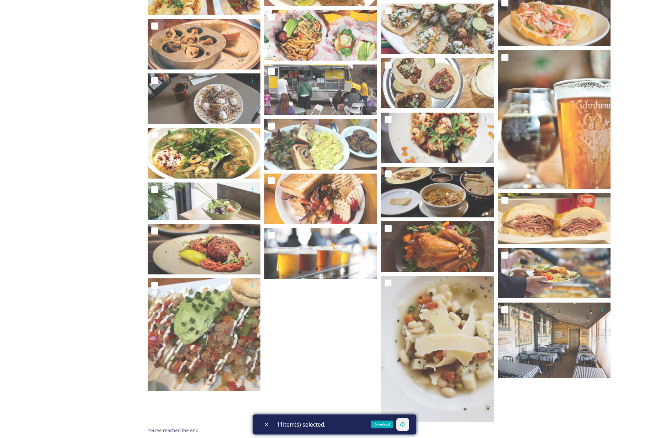
click at [406, 424] on icon at bounding box center [403, 424] width 6 height 6
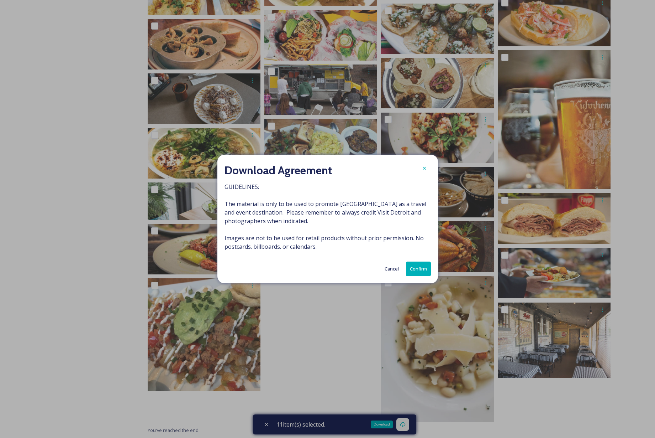
click at [417, 264] on button "Confirm" at bounding box center [418, 268] width 25 height 15
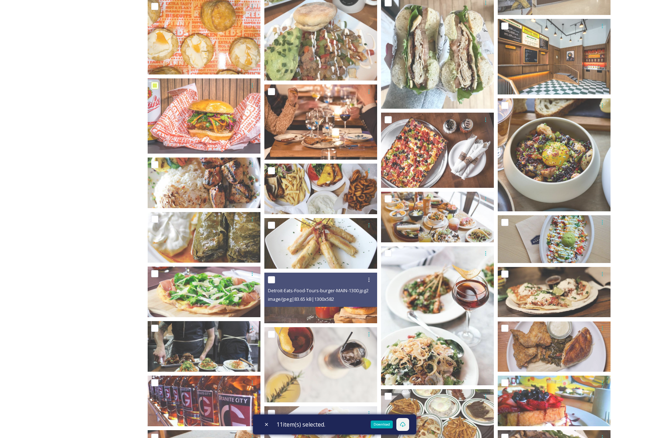
scroll to position [0, 0]
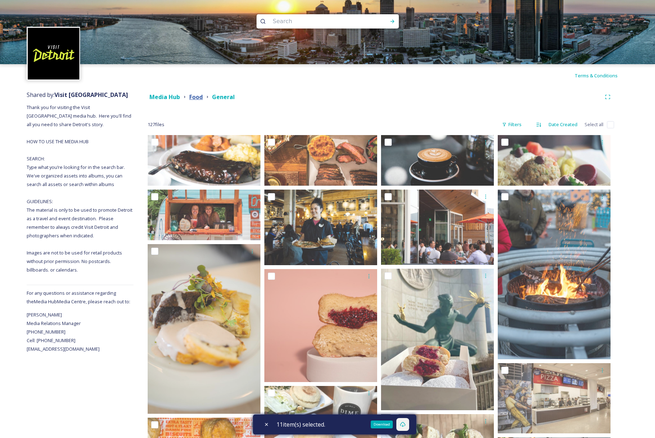
click at [193, 95] on strong "Food" at bounding box center [196, 97] width 14 height 8
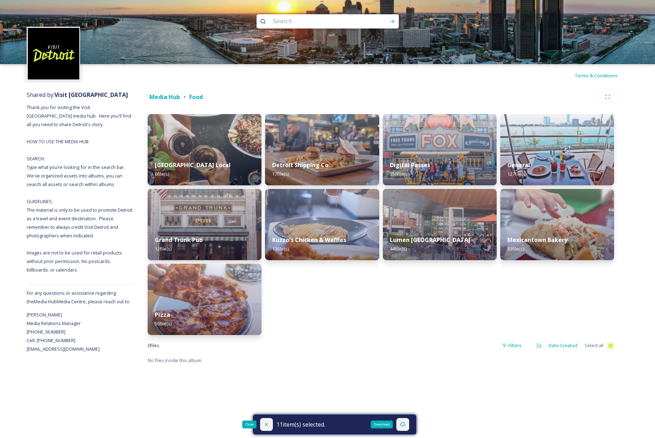
click at [264, 425] on icon at bounding box center [267, 424] width 6 height 6
checkbox input "false"
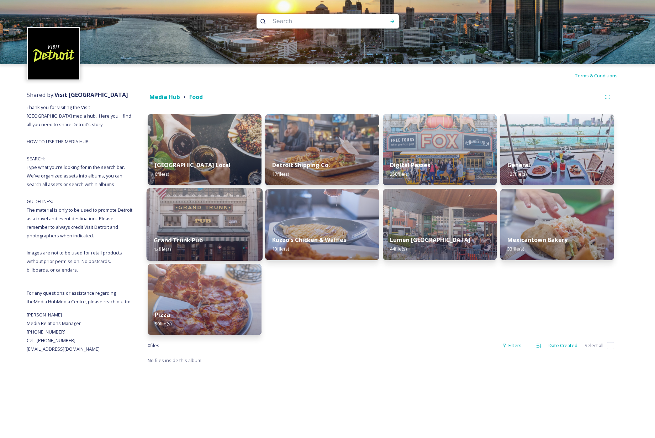
click at [189, 208] on img at bounding box center [205, 224] width 116 height 73
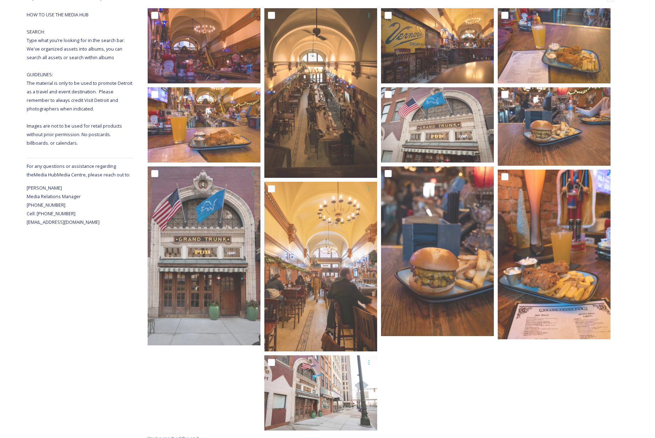
scroll to position [135, 0]
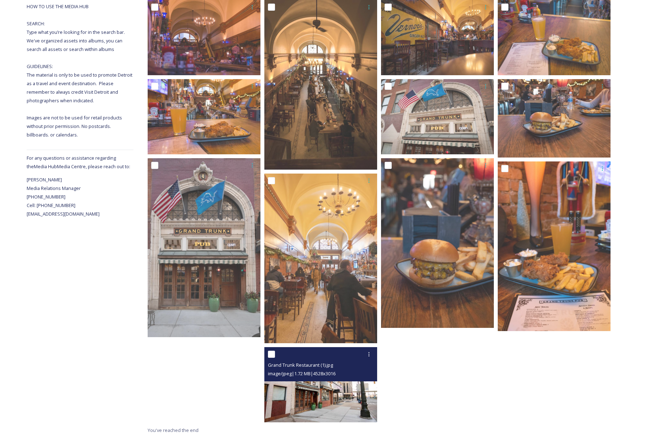
click at [271, 353] on input "checkbox" at bounding box center [271, 353] width 7 height 7
checkbox input "true"
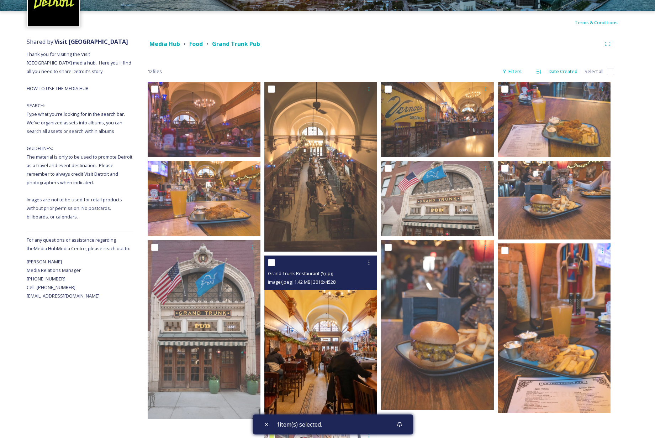
scroll to position [53, 0]
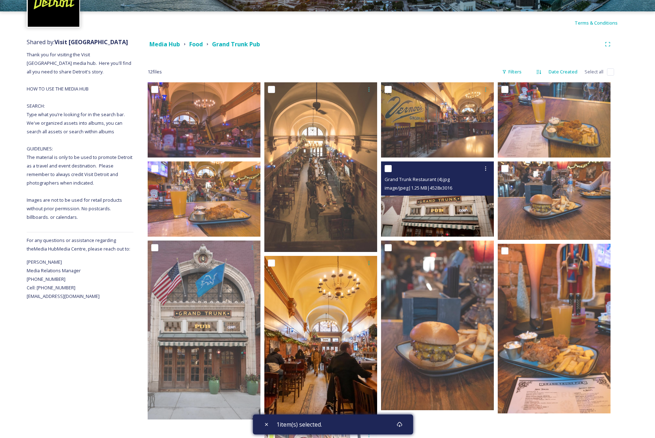
click at [390, 167] on input "checkbox" at bounding box center [388, 168] width 7 height 7
checkbox input "true"
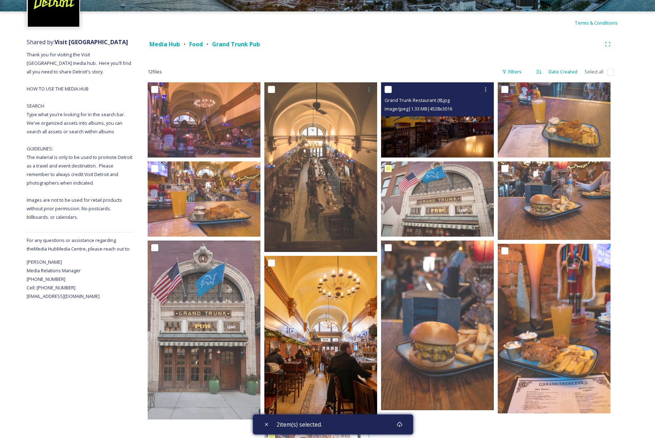
click at [389, 90] on input "checkbox" at bounding box center [388, 89] width 7 height 7
checkbox input "true"
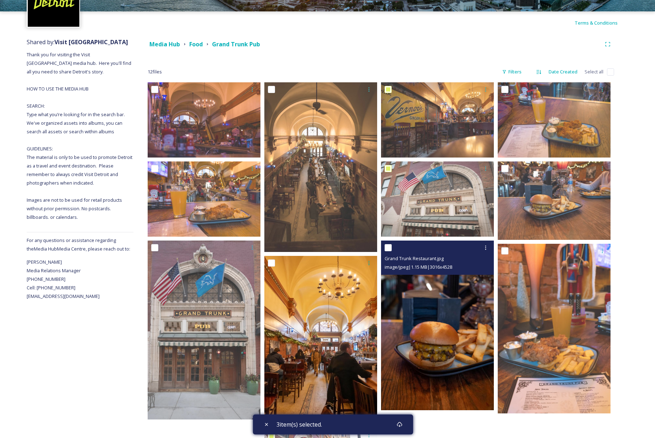
scroll to position [135, 0]
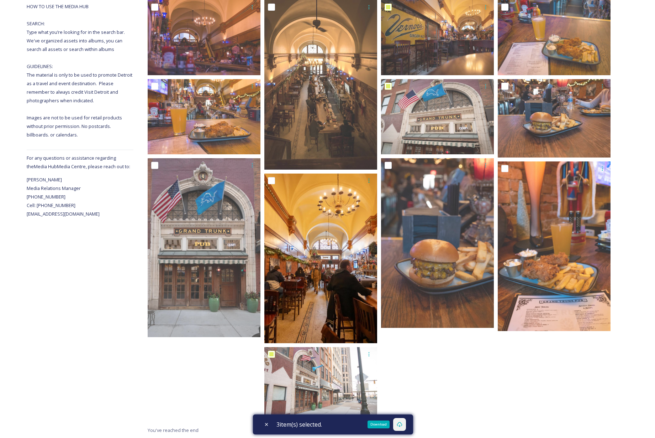
click at [403, 425] on icon at bounding box center [400, 424] width 6 height 6
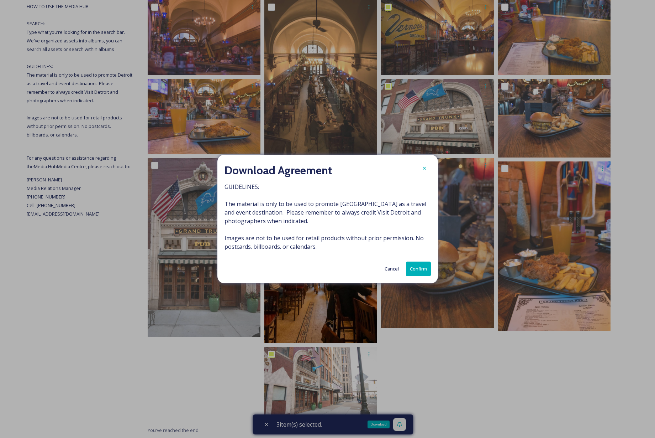
click at [428, 271] on button "Confirm" at bounding box center [418, 268] width 25 height 15
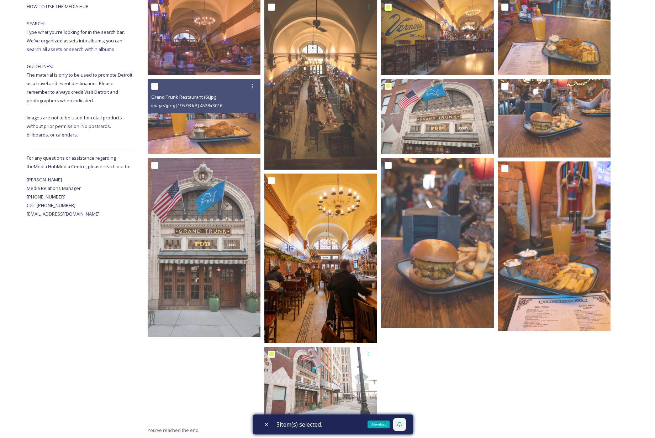
scroll to position [0, 0]
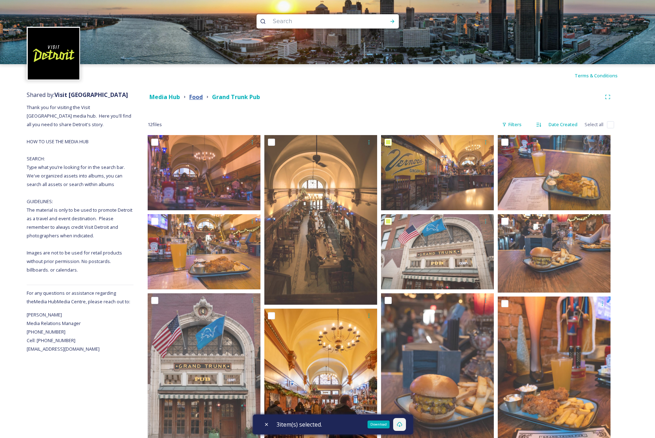
click at [196, 97] on strong "Food" at bounding box center [196, 97] width 14 height 8
checkbox input "true"
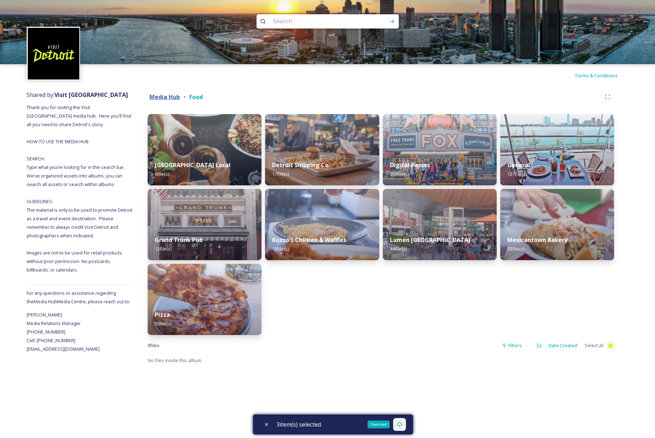
click at [163, 100] on strong "Media Hub" at bounding box center [165, 97] width 31 height 8
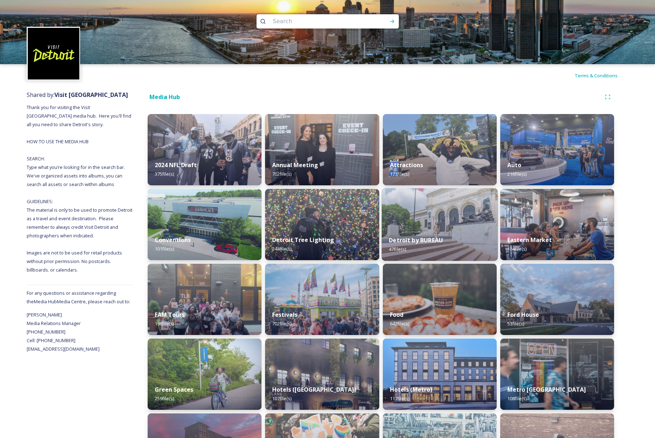
click at [450, 225] on img at bounding box center [440, 224] width 116 height 73
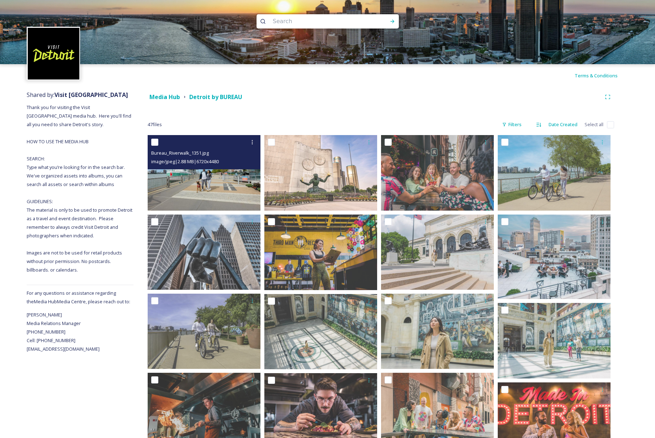
click at [156, 141] on input "checkbox" at bounding box center [154, 141] width 7 height 7
checkbox input "true"
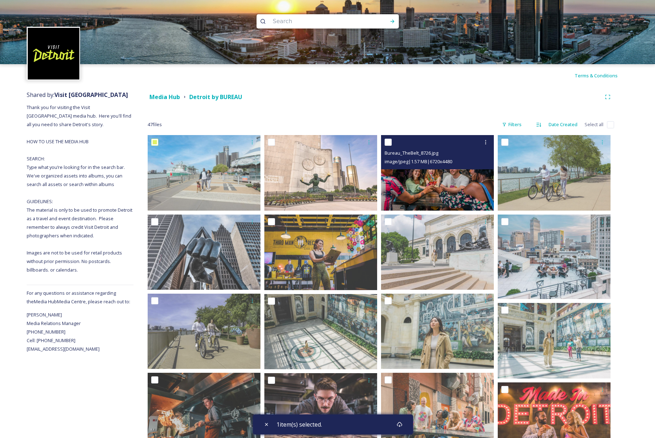
click at [390, 141] on input "checkbox" at bounding box center [388, 141] width 7 height 7
checkbox input "true"
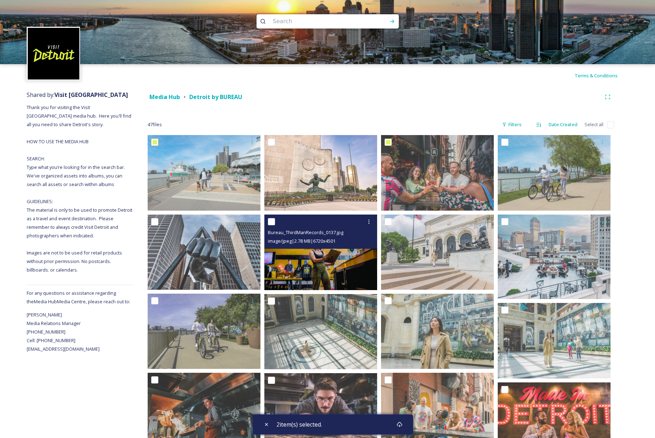
click at [272, 221] on input "checkbox" at bounding box center [271, 221] width 7 height 7
checkbox input "true"
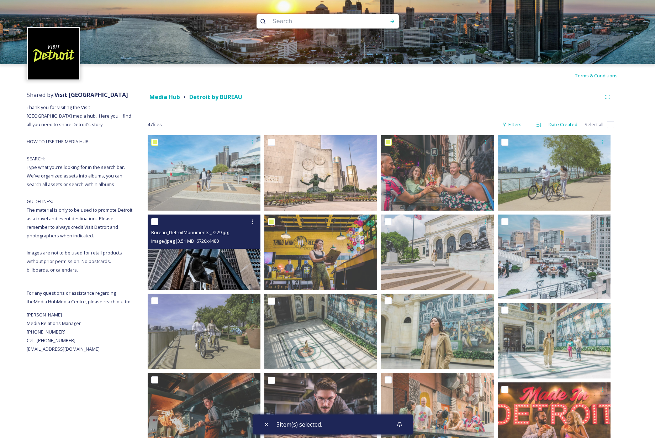
click at [154, 221] on input "checkbox" at bounding box center [154, 221] width 7 height 7
checkbox input "true"
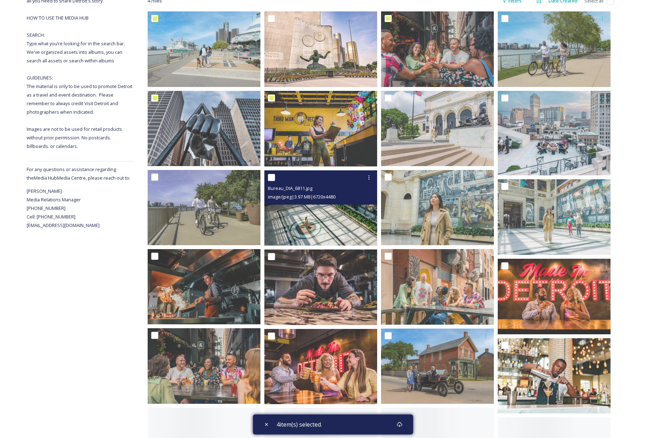
scroll to position [125, 0]
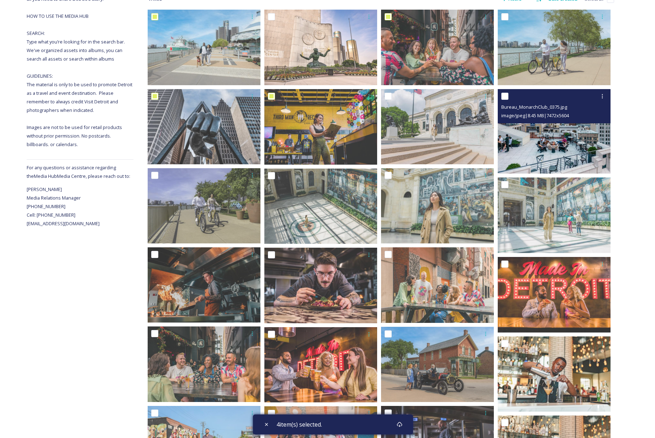
click at [505, 97] on input "checkbox" at bounding box center [505, 96] width 7 height 7
checkbox input "true"
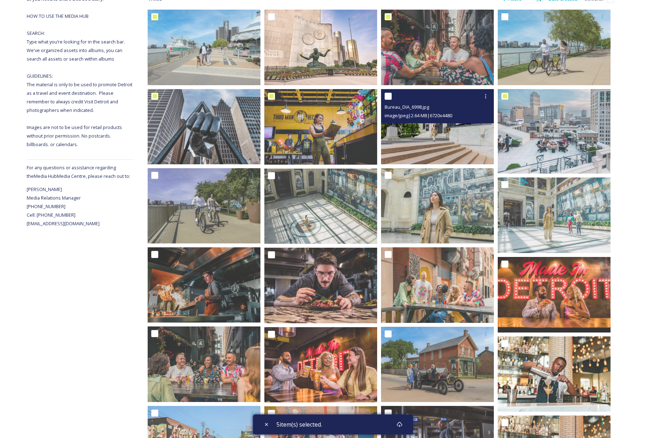
click at [386, 94] on input "checkbox" at bounding box center [388, 96] width 7 height 7
checkbox input "true"
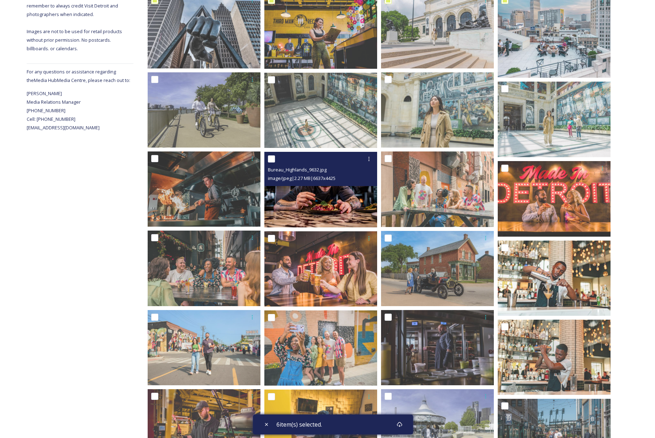
scroll to position [222, 0]
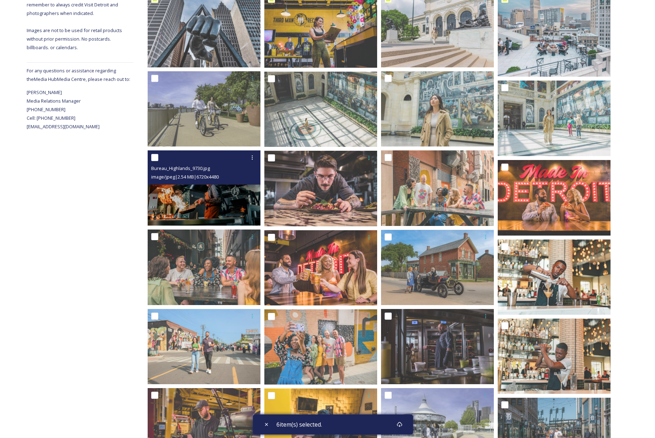
click at [155, 158] on input "checkbox" at bounding box center [154, 157] width 7 height 7
checkbox input "true"
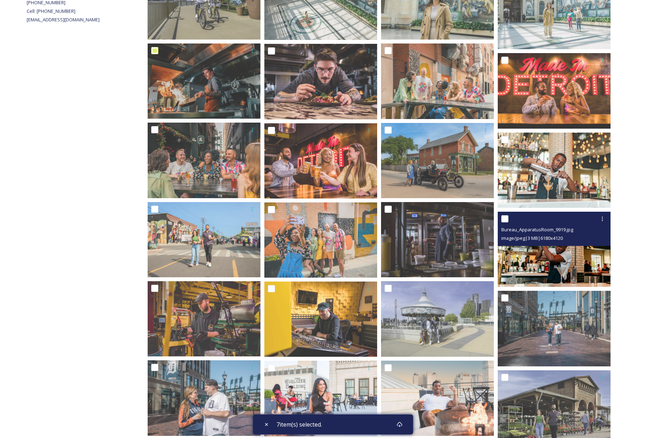
scroll to position [329, 0]
click at [506, 218] on input "checkbox" at bounding box center [505, 218] width 7 height 7
checkbox input "true"
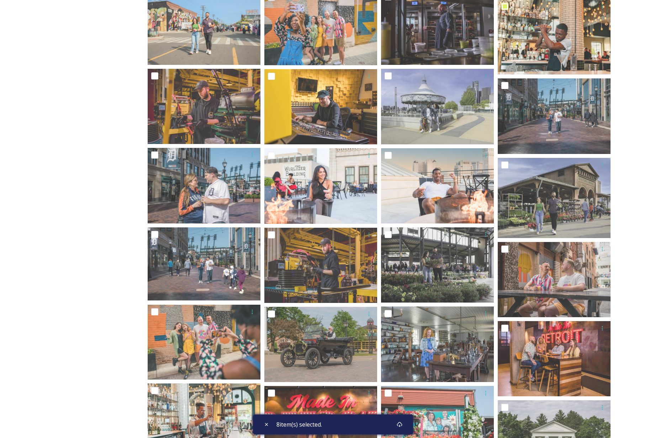
scroll to position [542, 0]
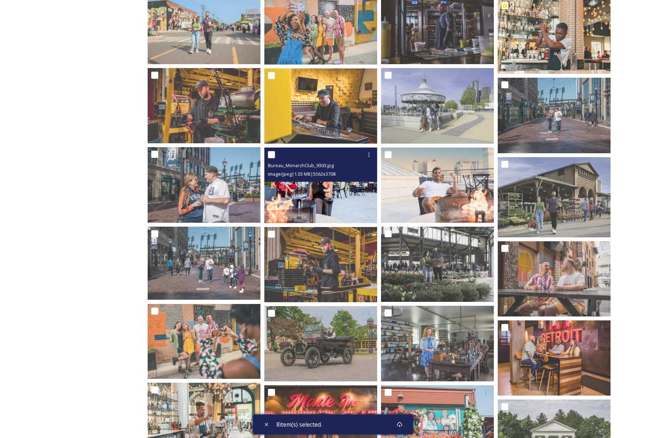
click at [272, 154] on input "checkbox" at bounding box center [271, 154] width 7 height 7
checkbox input "true"
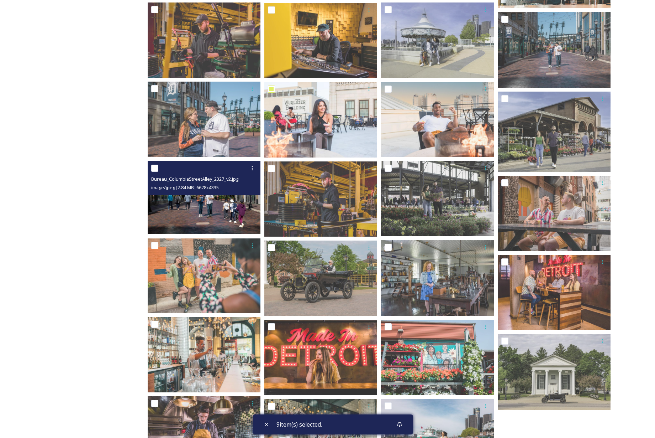
scroll to position [608, 0]
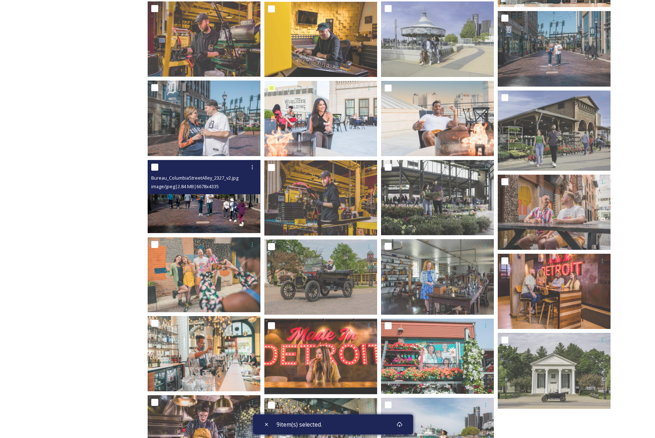
click at [158, 167] on input "checkbox" at bounding box center [154, 166] width 7 height 7
checkbox input "true"
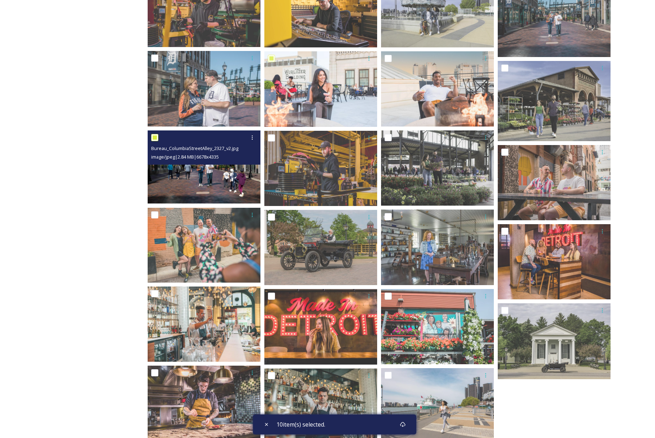
scroll to position [659, 0]
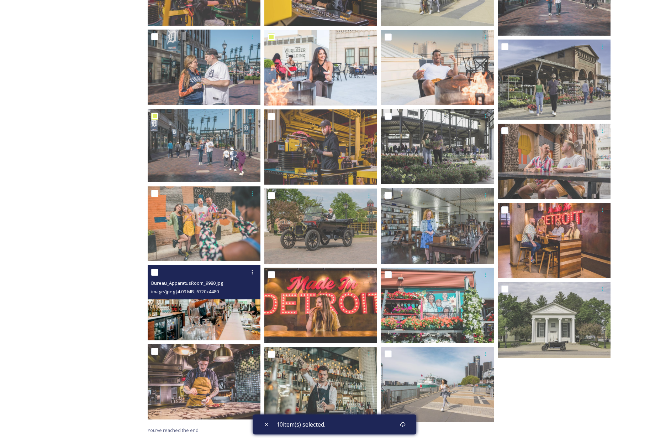
click at [155, 271] on input "checkbox" at bounding box center [154, 271] width 7 height 7
checkbox input "true"
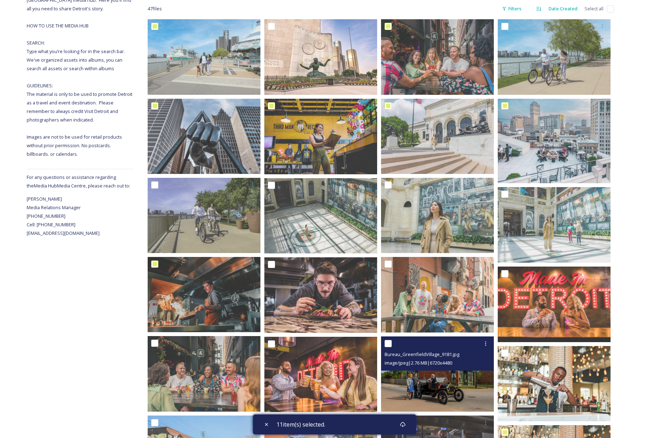
scroll to position [101, 0]
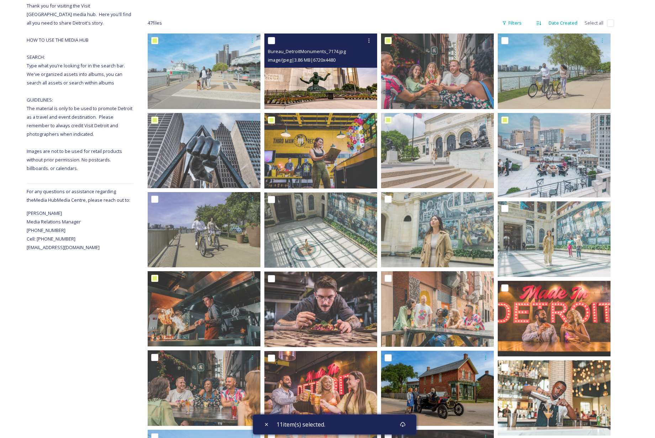
click at [272, 42] on input "checkbox" at bounding box center [271, 40] width 7 height 7
checkbox input "true"
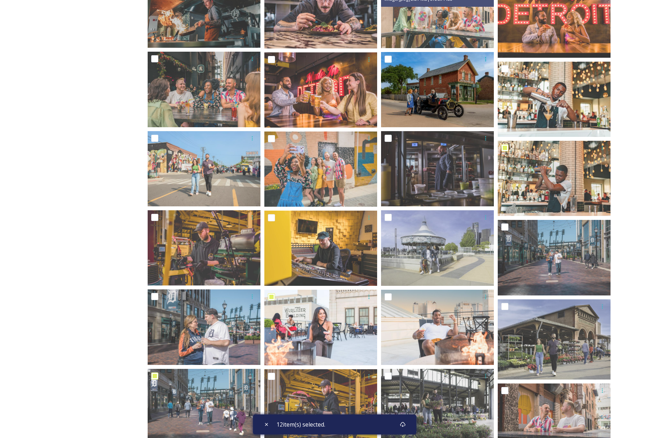
scroll to position [659, 0]
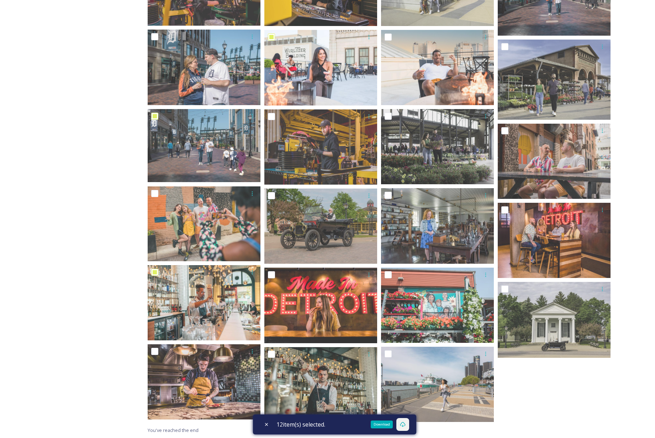
click at [406, 423] on icon at bounding box center [402, 424] width 5 height 5
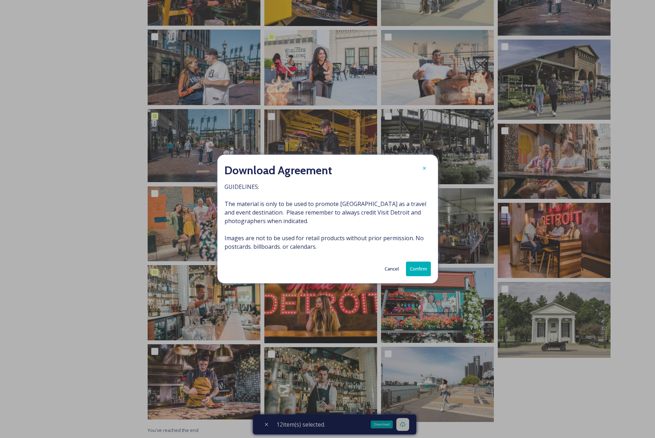
click at [420, 269] on button "Confirm" at bounding box center [418, 268] width 25 height 15
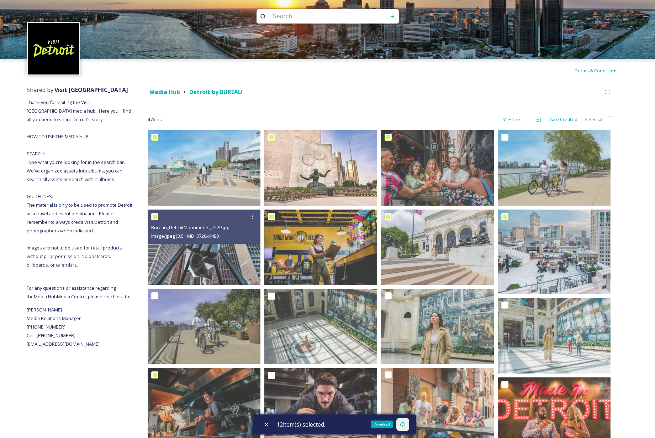
scroll to position [0, 0]
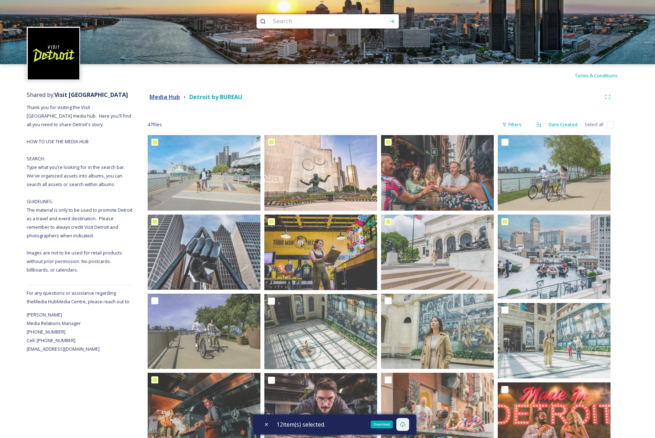
click at [173, 96] on strong "Media Hub" at bounding box center [165, 97] width 31 height 8
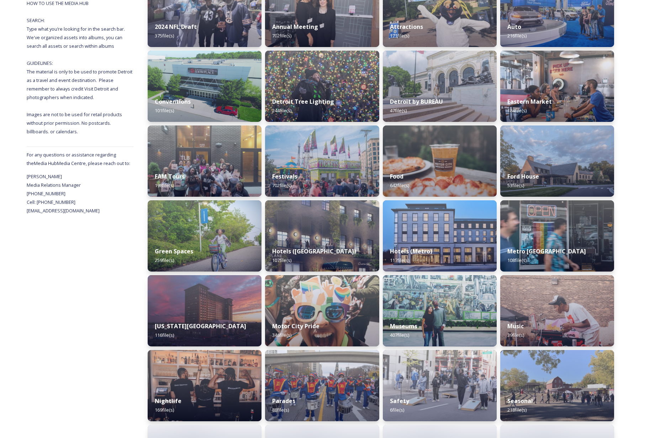
scroll to position [278, 0]
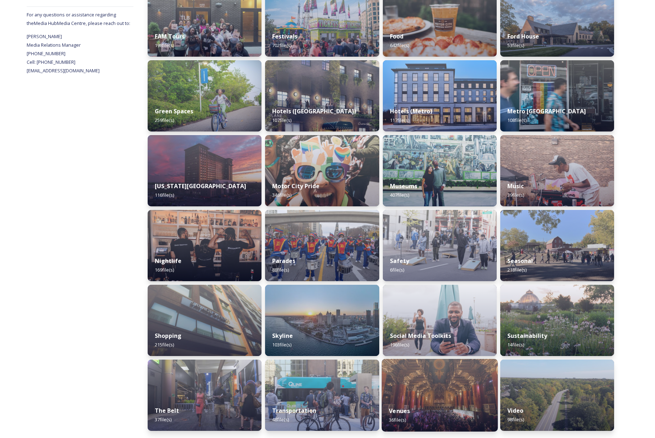
click at [441, 388] on img at bounding box center [440, 395] width 116 height 73
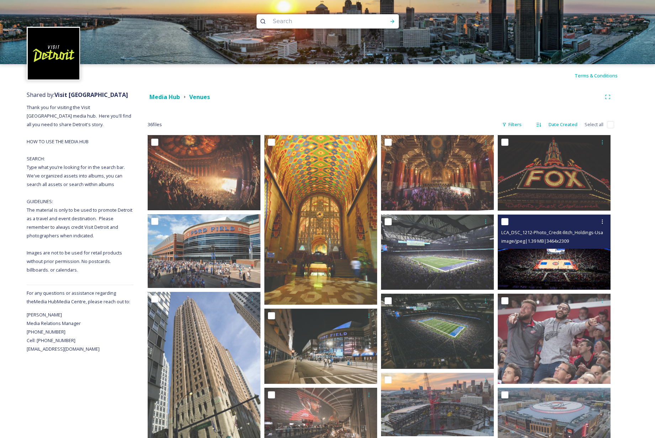
click at [505, 220] on input "checkbox" at bounding box center [505, 221] width 7 height 7
checkbox input "true"
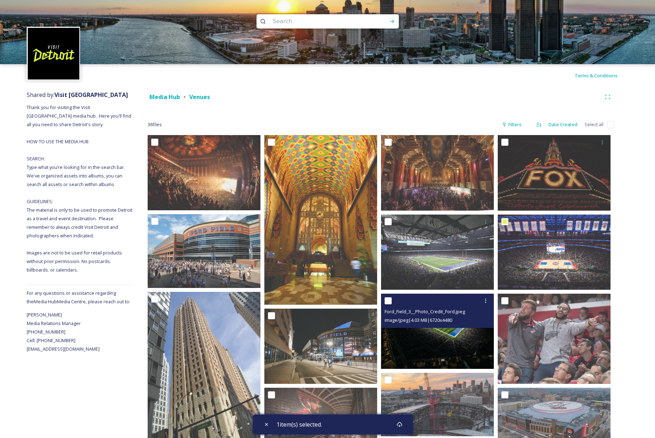
click at [388, 300] on input "checkbox" at bounding box center [388, 300] width 7 height 7
checkbox input "true"
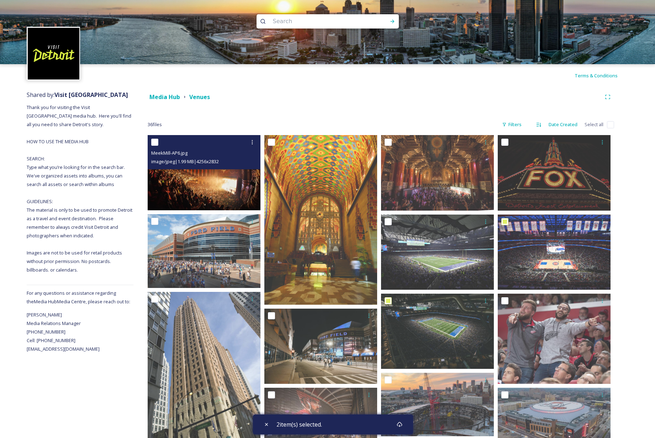
click at [155, 141] on input "checkbox" at bounding box center [154, 141] width 7 height 7
checkbox input "true"
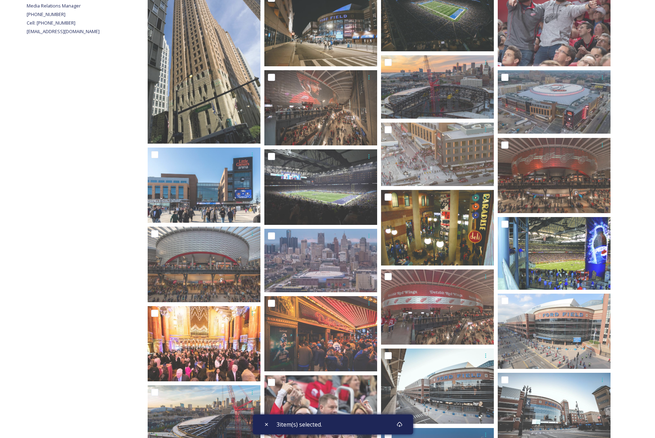
scroll to position [319, 0]
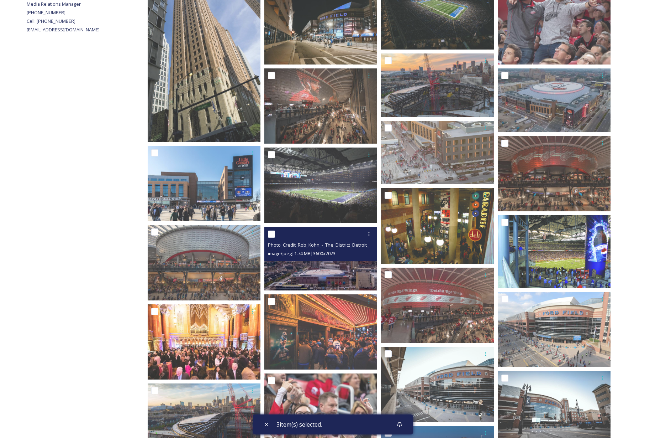
click at [272, 234] on input "checkbox" at bounding box center [271, 233] width 7 height 7
checkbox input "true"
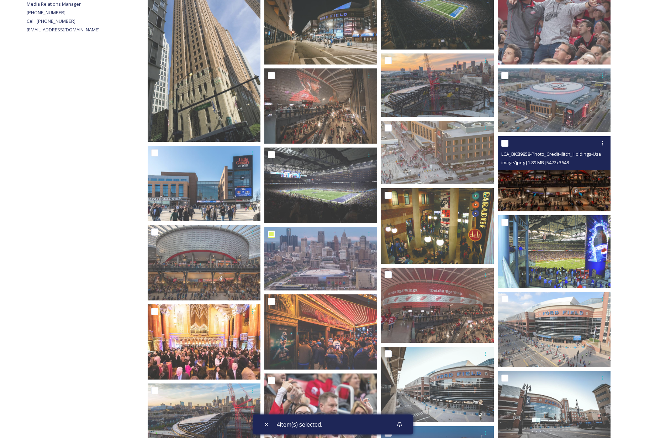
click at [506, 142] on input "checkbox" at bounding box center [505, 143] width 7 height 7
checkbox input "true"
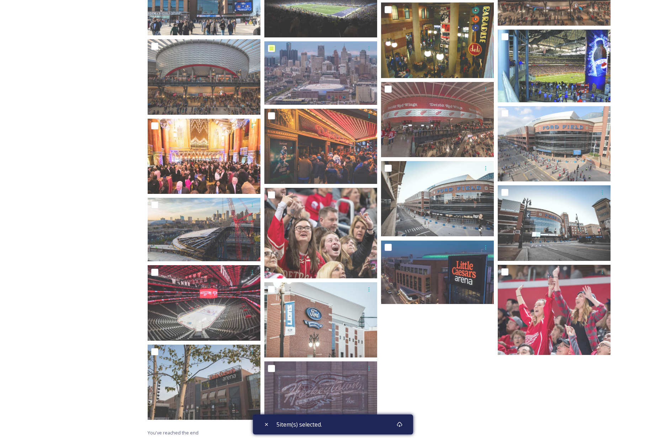
scroll to position [507, 0]
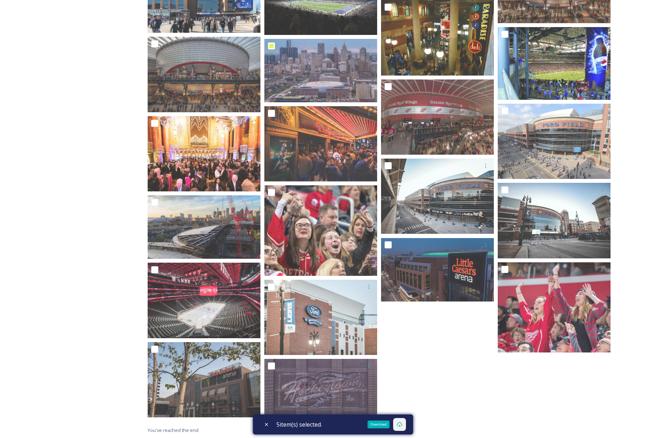
click at [402, 422] on icon at bounding box center [399, 424] width 5 height 5
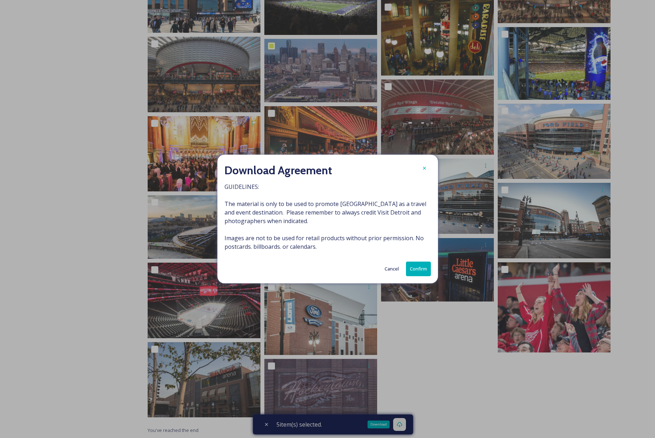
click at [419, 265] on button "Confirm" at bounding box center [418, 268] width 25 height 15
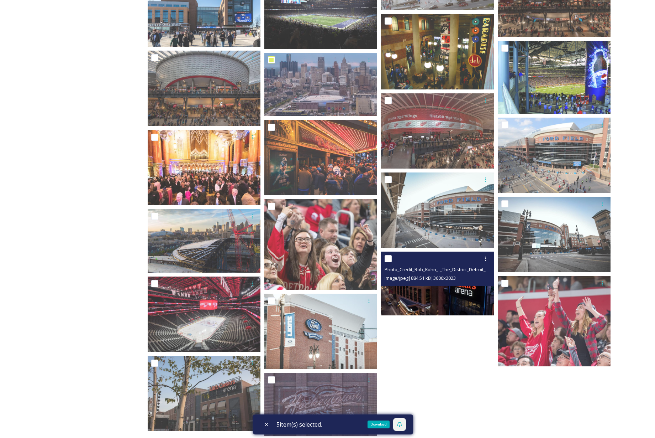
scroll to position [492, 0]
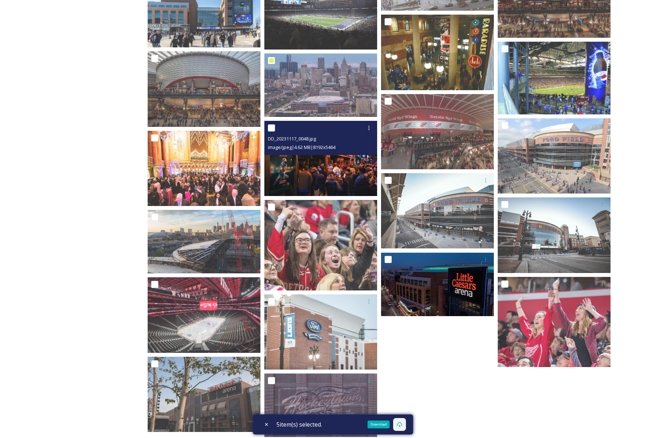
click at [272, 127] on input "checkbox" at bounding box center [271, 127] width 7 height 7
checkbox input "true"
click at [368, 129] on icon at bounding box center [369, 128] width 6 height 6
click at [363, 158] on span "Download" at bounding box center [361, 157] width 22 height 7
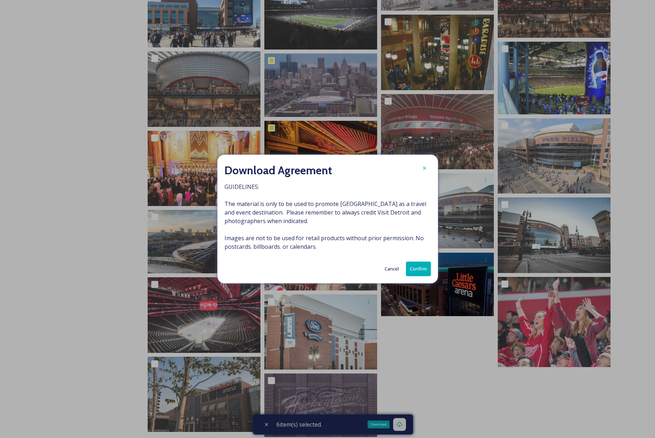
click at [417, 267] on button "Confirm" at bounding box center [418, 268] width 25 height 15
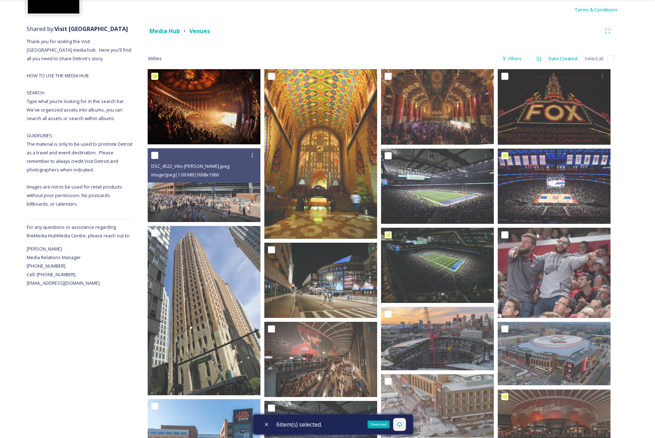
scroll to position [0, 0]
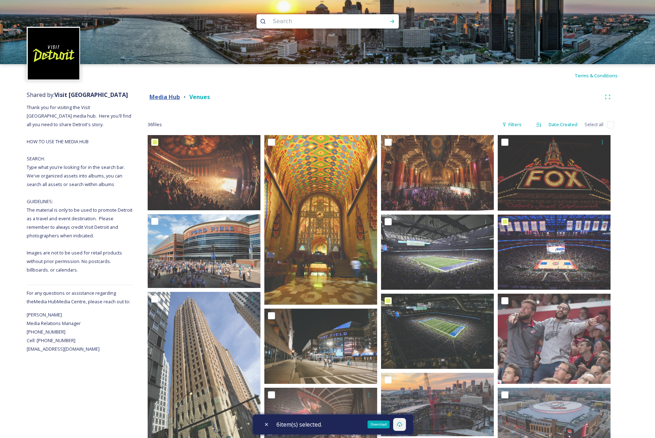
click at [162, 98] on strong "Media Hub" at bounding box center [165, 97] width 31 height 8
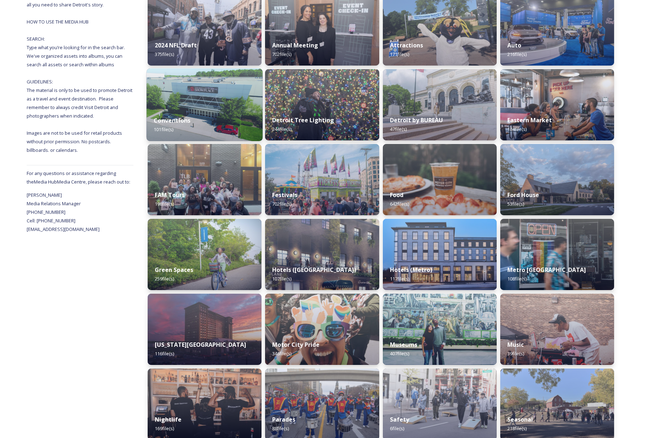
scroll to position [84, 0]
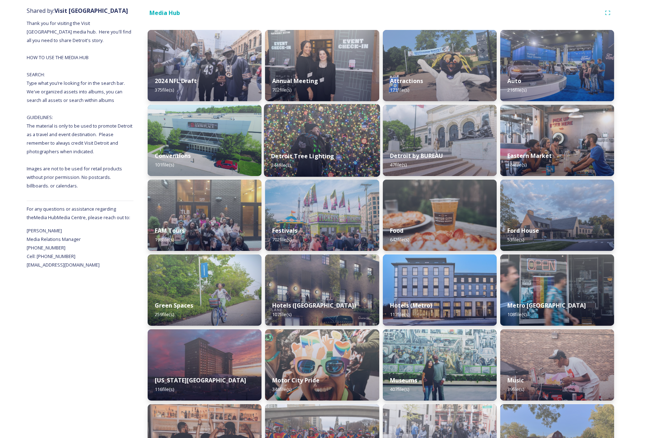
click at [337, 139] on img at bounding box center [322, 140] width 116 height 73
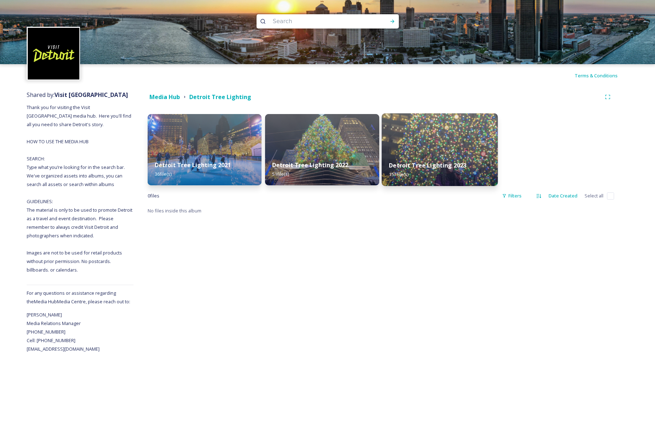
click at [454, 138] on img at bounding box center [440, 149] width 116 height 73
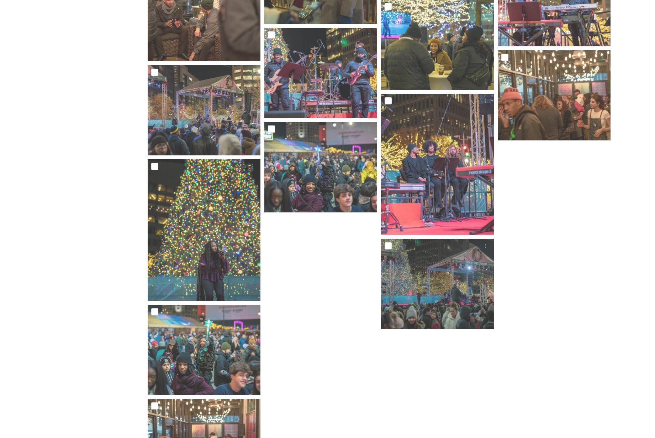
scroll to position [4329, 0]
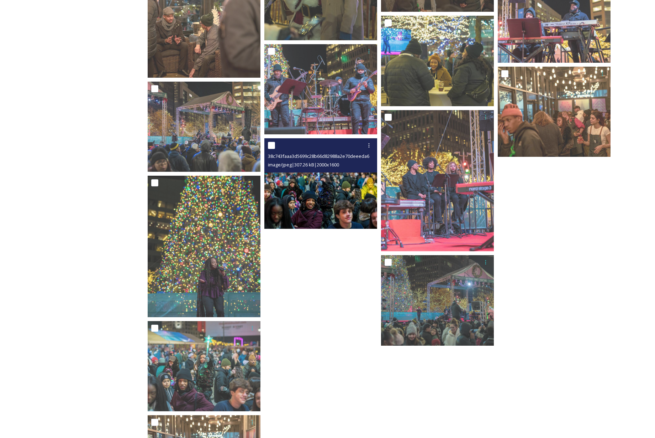
click at [272, 145] on input "checkbox" at bounding box center [271, 145] width 7 height 7
checkbox input "true"
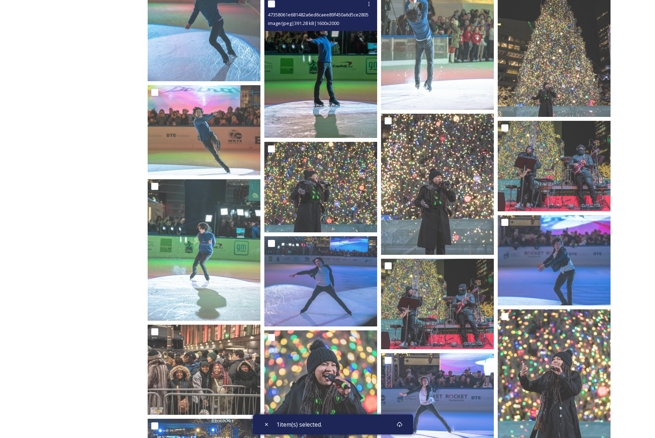
scroll to position [2839, 0]
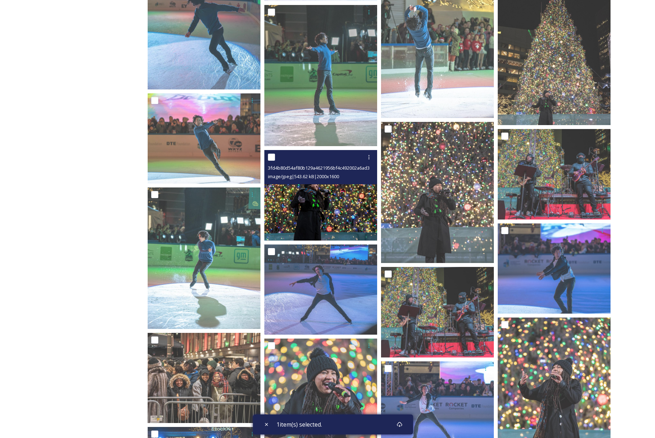
click at [271, 154] on input "checkbox" at bounding box center [271, 156] width 7 height 7
checkbox input "true"
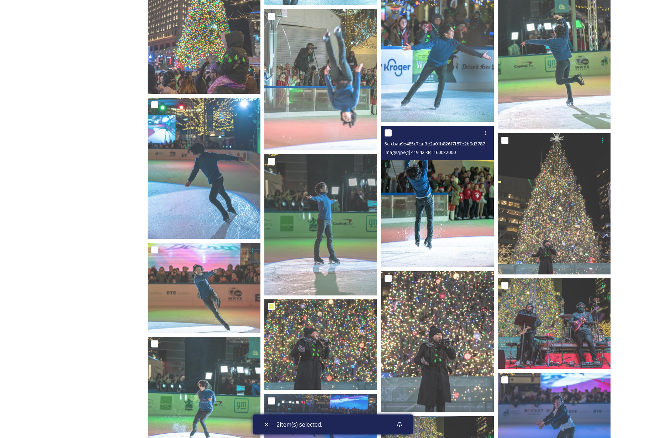
scroll to position [2678, 0]
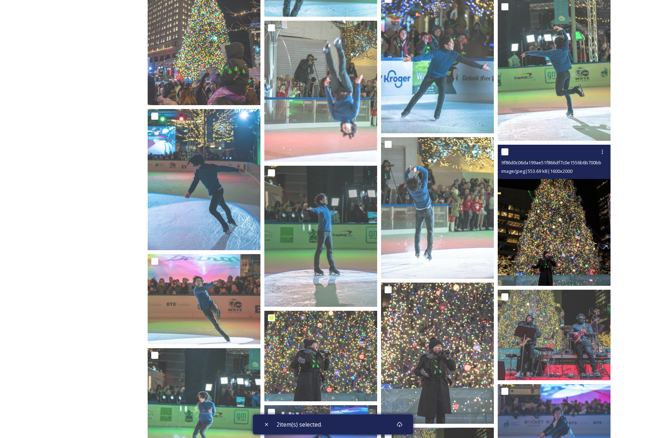
click at [507, 151] on input "checkbox" at bounding box center [505, 151] width 7 height 7
checkbox input "true"
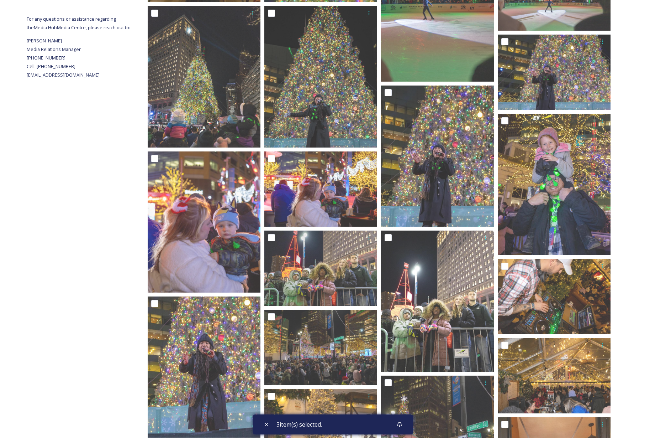
scroll to position [246, 0]
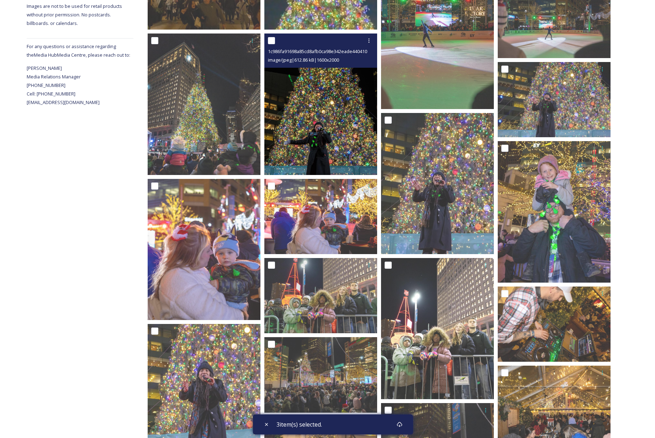
click at [273, 39] on input "checkbox" at bounding box center [271, 40] width 7 height 7
checkbox input "true"
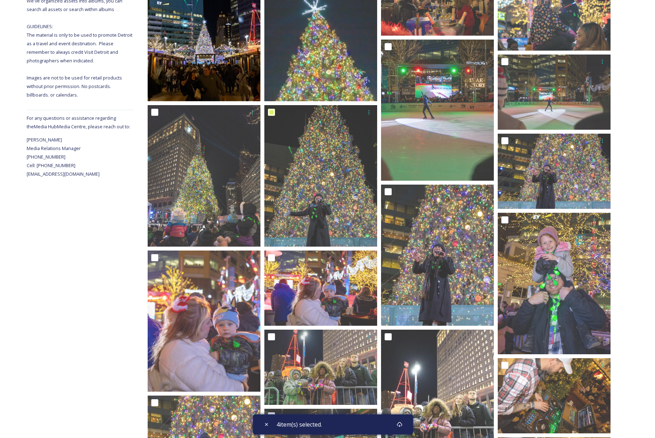
scroll to position [102, 0]
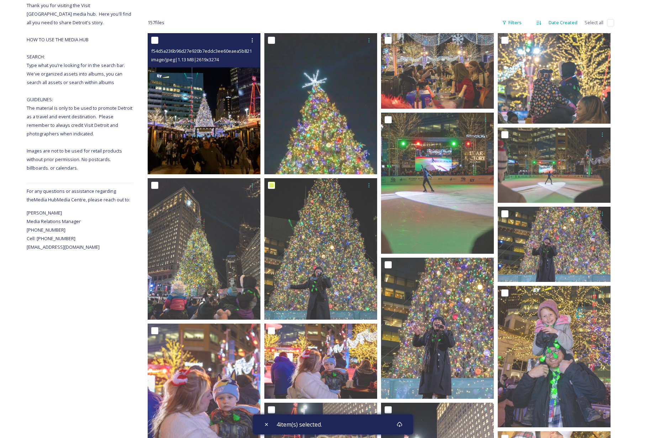
click at [152, 40] on input "checkbox" at bounding box center [154, 40] width 7 height 7
checkbox input "true"
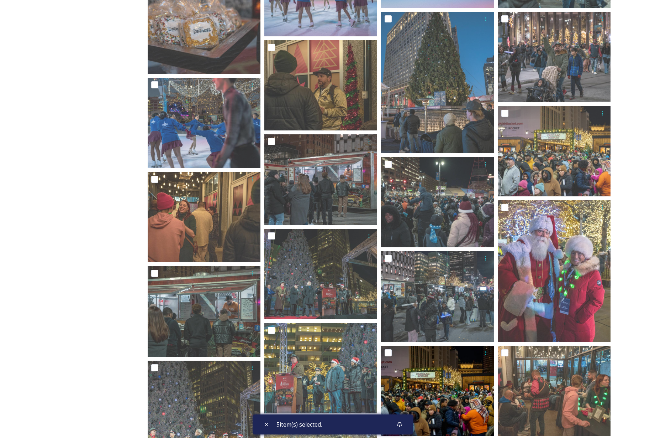
scroll to position [1368, 0]
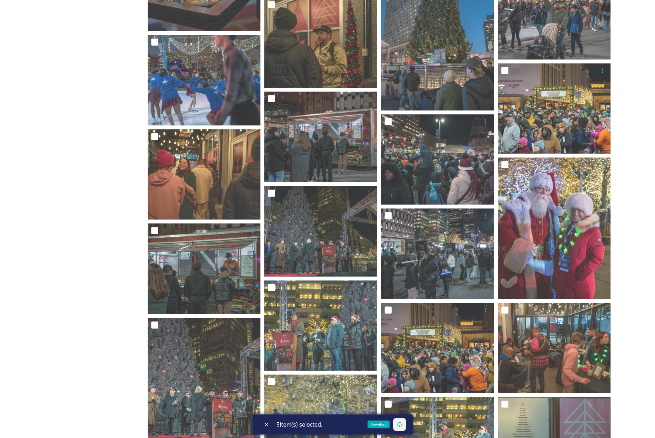
click at [403, 424] on icon at bounding box center [400, 424] width 6 height 6
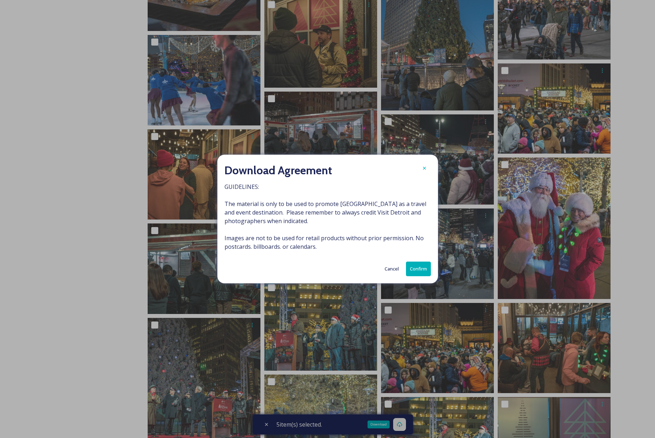
click at [423, 271] on button "Confirm" at bounding box center [418, 268] width 25 height 15
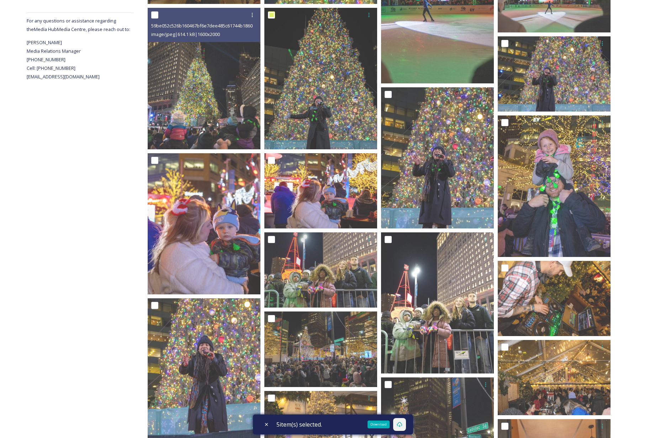
scroll to position [0, 0]
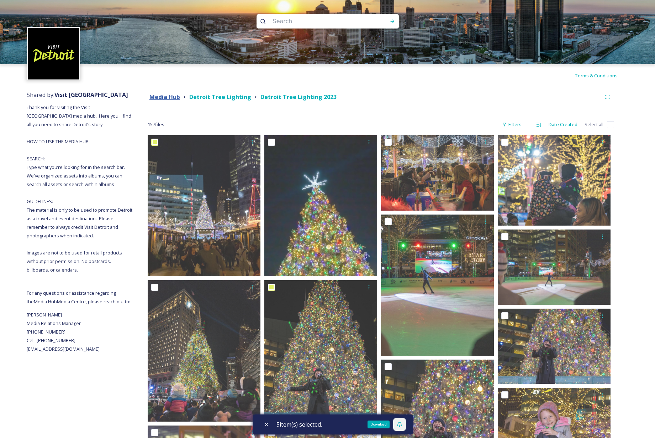
click at [169, 96] on strong "Media Hub" at bounding box center [165, 97] width 31 height 8
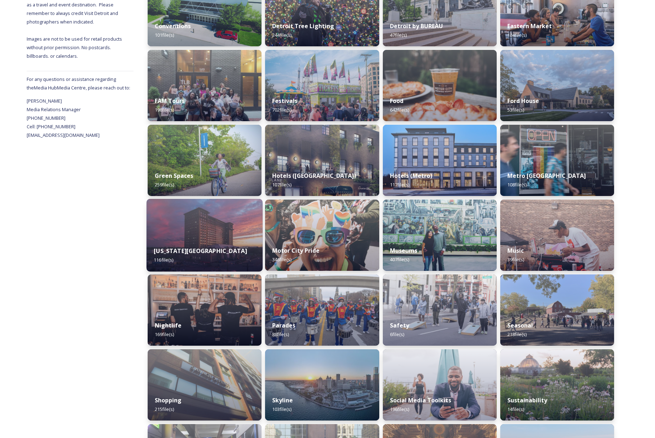
scroll to position [278, 0]
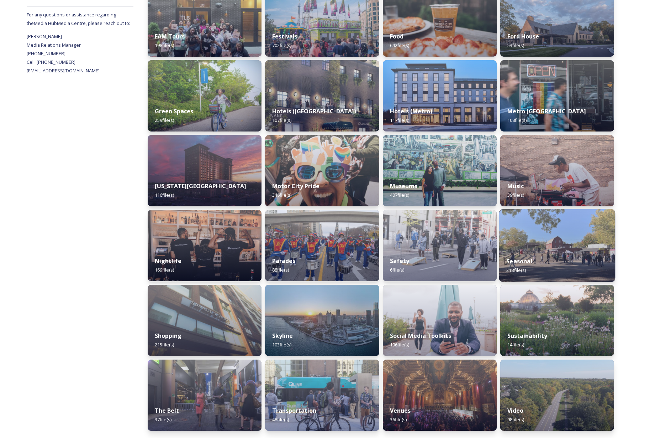
click at [551, 240] on img at bounding box center [558, 245] width 116 height 73
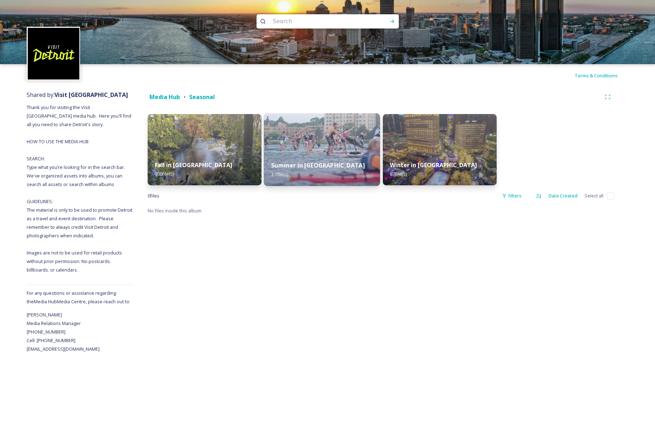
click at [341, 146] on img at bounding box center [322, 149] width 116 height 73
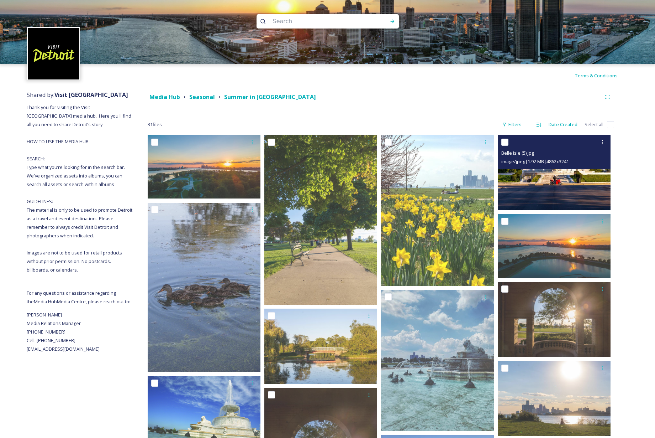
click at [505, 142] on input "checkbox" at bounding box center [505, 141] width 7 height 7
checkbox input "true"
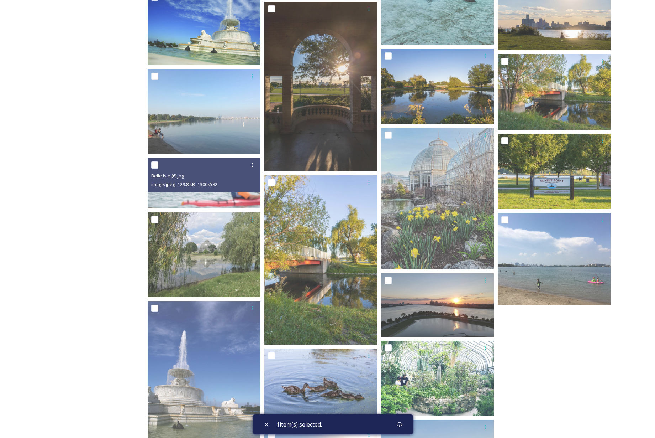
scroll to position [387, 0]
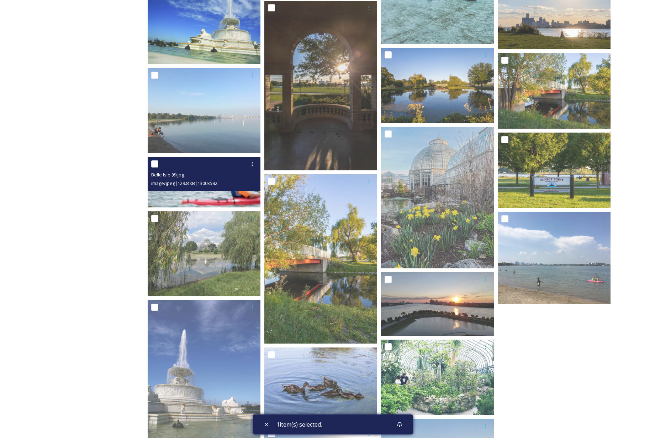
click at [157, 164] on input "checkbox" at bounding box center [154, 163] width 7 height 7
checkbox input "true"
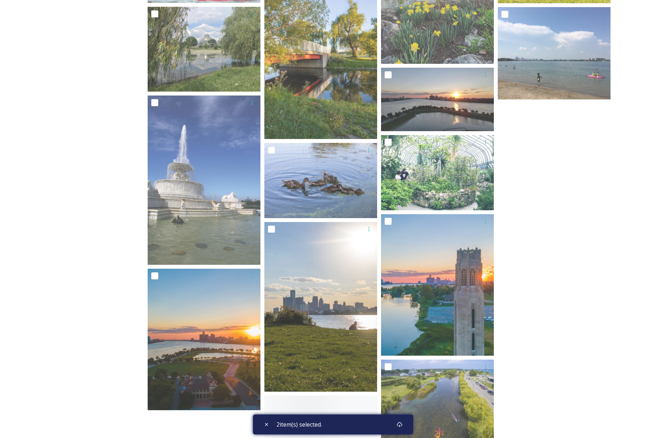
scroll to position [610, 0]
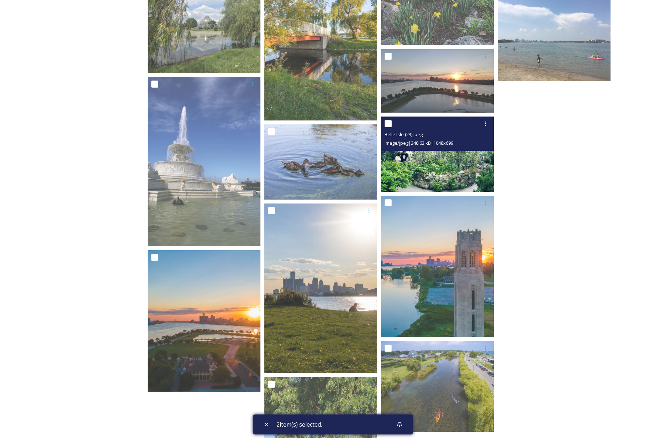
click at [388, 124] on input "checkbox" at bounding box center [388, 123] width 7 height 7
checkbox input "true"
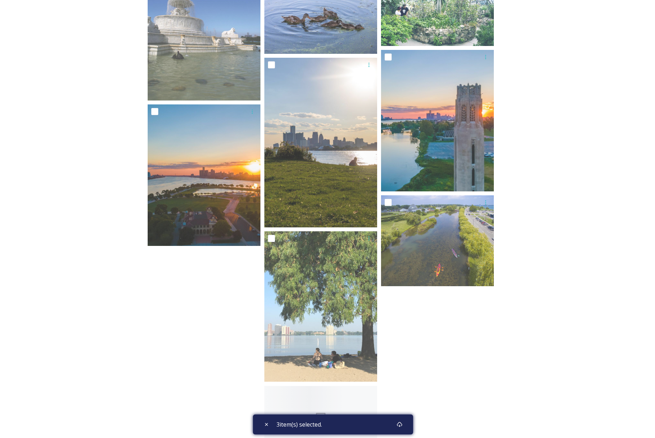
scroll to position [782, 0]
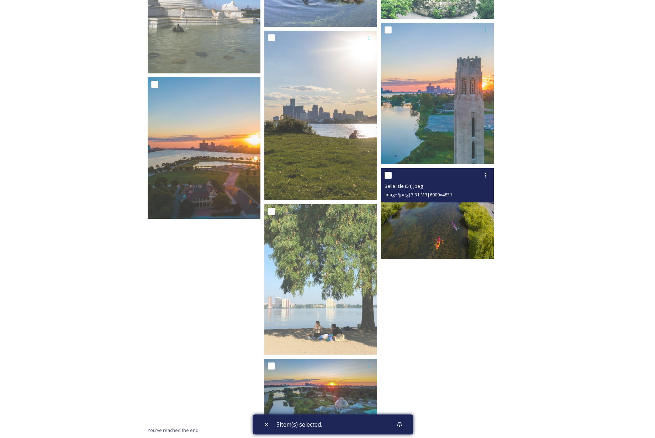
click at [388, 175] on input "checkbox" at bounding box center [388, 175] width 7 height 7
checkbox input "true"
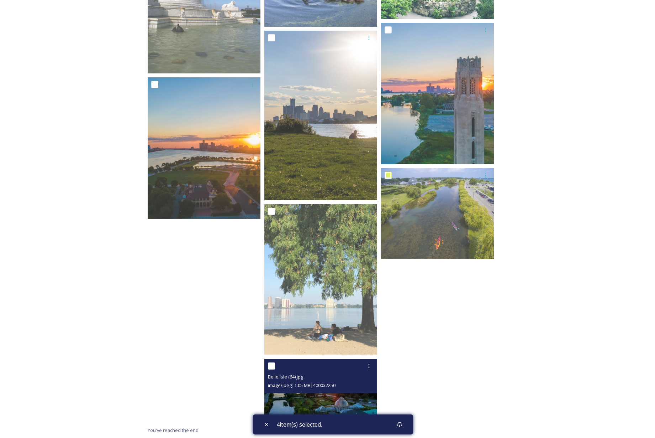
click at [271, 366] on input "checkbox" at bounding box center [271, 365] width 7 height 7
checkbox input "true"
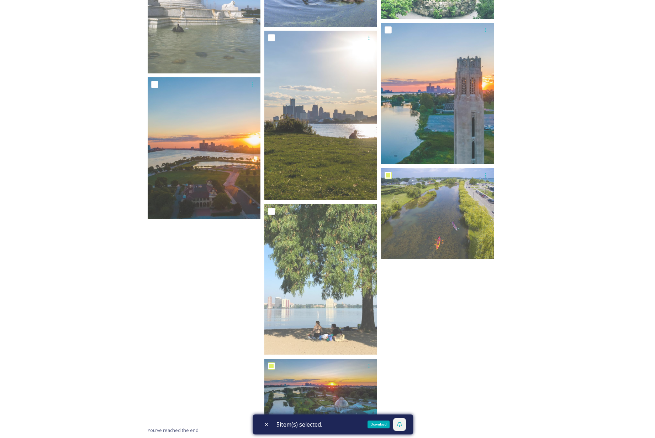
click at [403, 425] on icon at bounding box center [400, 424] width 6 height 6
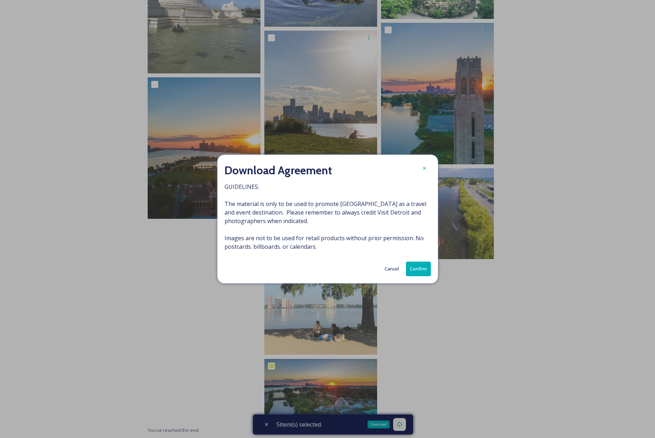
click at [422, 267] on button "Confirm" at bounding box center [418, 268] width 25 height 15
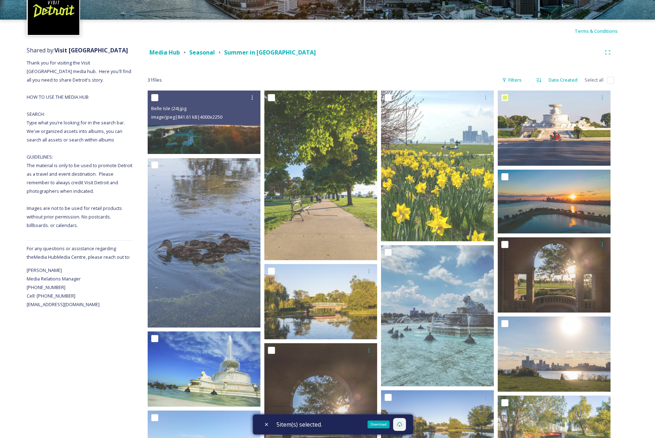
scroll to position [0, 0]
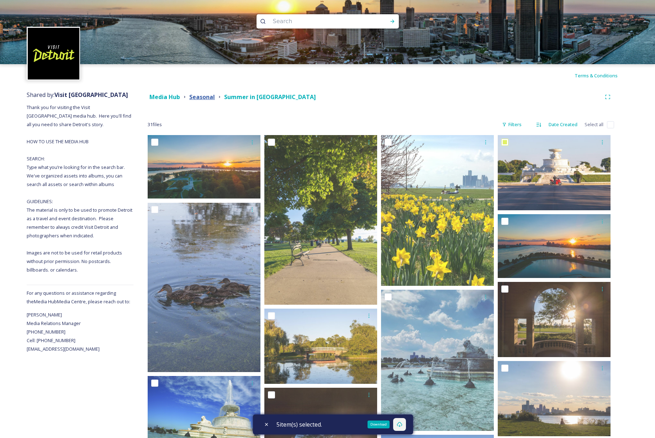
click at [198, 96] on strong "Seasonal" at bounding box center [202, 97] width 26 height 8
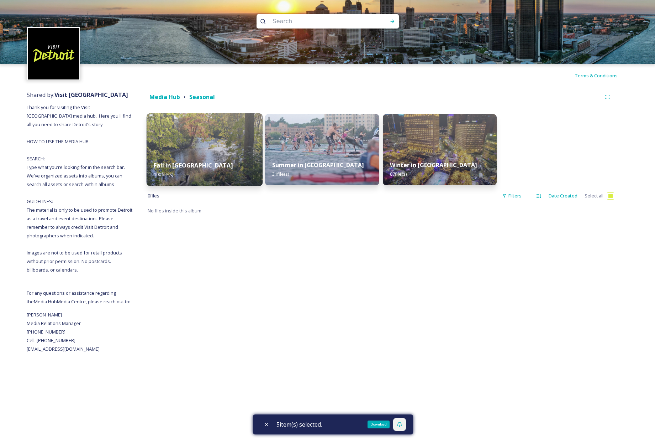
click at [234, 141] on img at bounding box center [205, 149] width 116 height 73
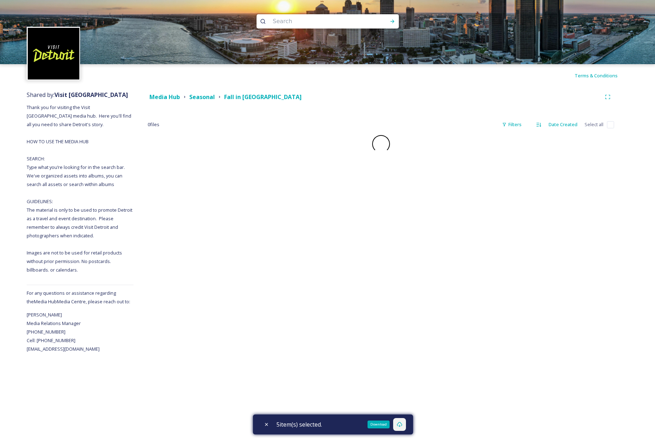
checkbox input "false"
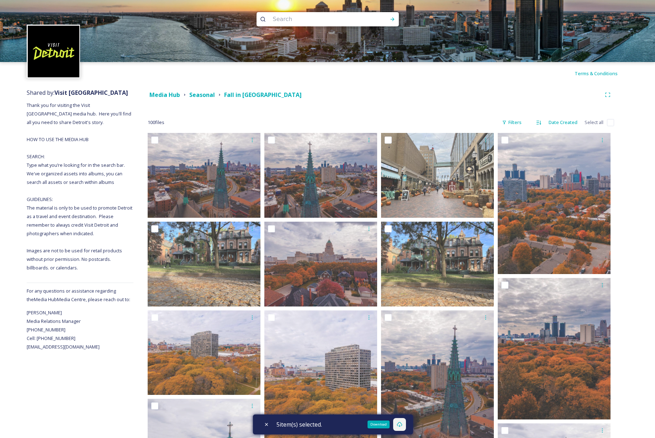
scroll to position [2, 0]
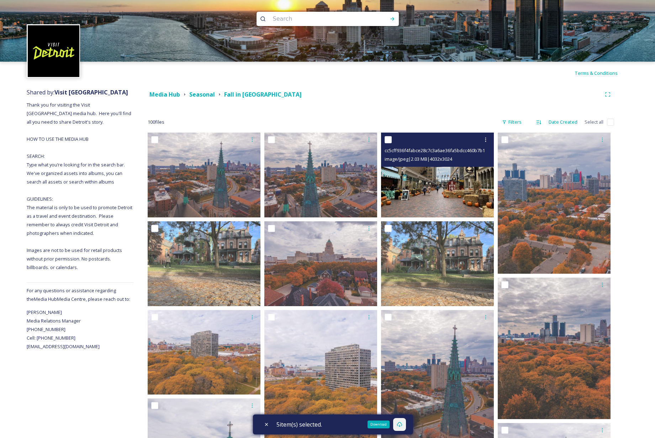
click at [386, 138] on input "checkbox" at bounding box center [388, 139] width 7 height 7
checkbox input "true"
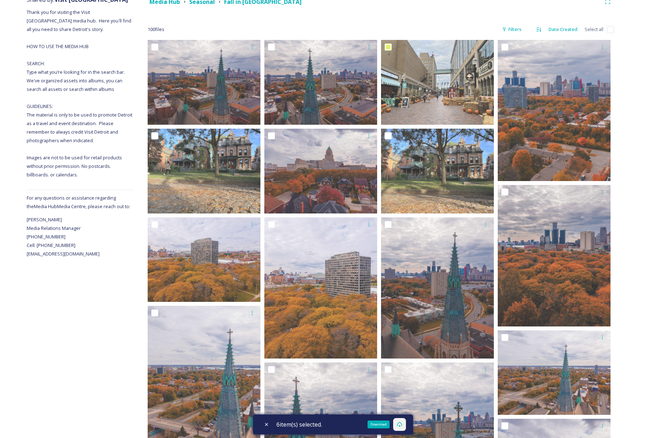
scroll to position [95, 0]
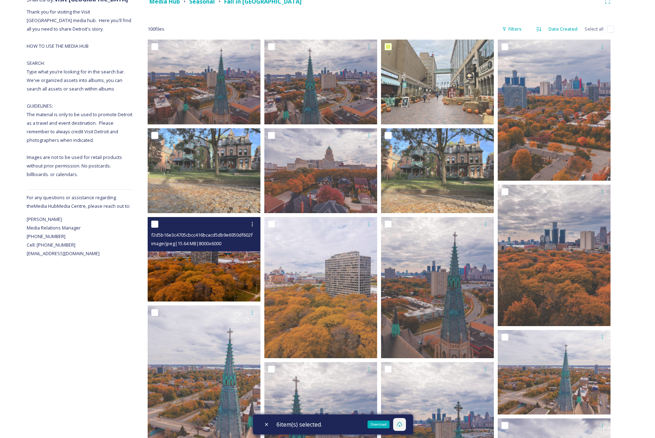
click at [156, 224] on input "checkbox" at bounding box center [154, 223] width 7 height 7
checkbox input "true"
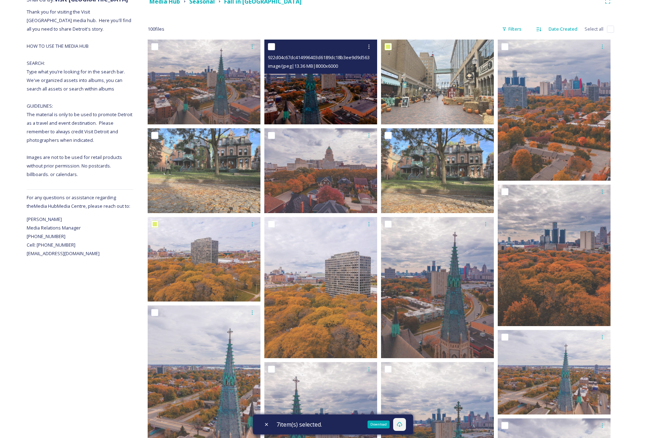
click at [271, 43] on input "checkbox" at bounding box center [271, 46] width 7 height 7
checkbox input "true"
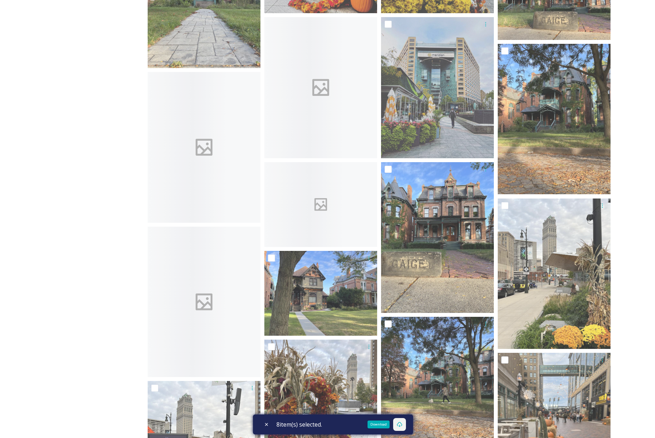
scroll to position [1651, 0]
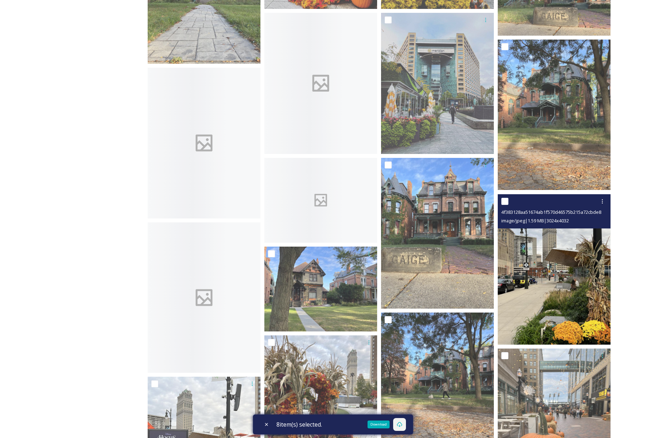
click at [505, 200] on input "checkbox" at bounding box center [505, 201] width 7 height 7
checkbox input "true"
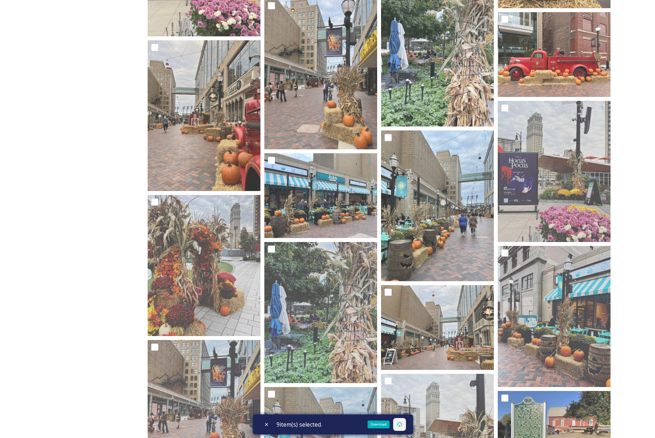
scroll to position [2143, 0]
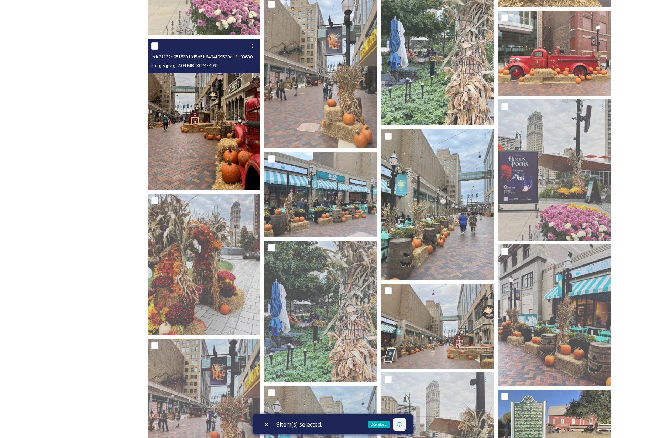
click at [156, 46] on input "checkbox" at bounding box center [154, 45] width 7 height 7
checkbox input "true"
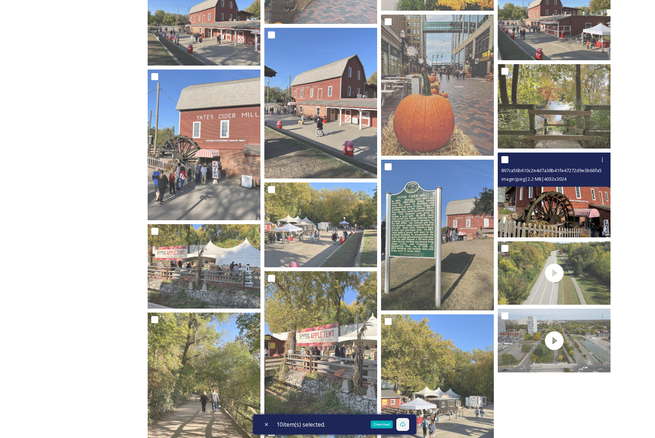
scroll to position [2640, 0]
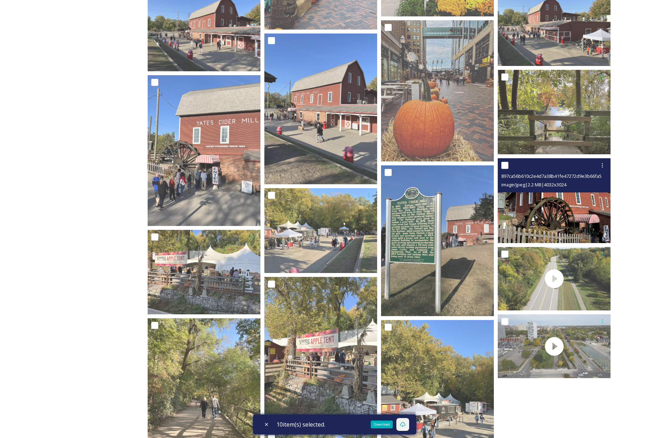
drag, startPoint x: 505, startPoint y: 166, endPoint x: 500, endPoint y: 168, distance: 5.6
click at [505, 166] on input "checkbox" at bounding box center [505, 165] width 7 height 7
checkbox input "true"
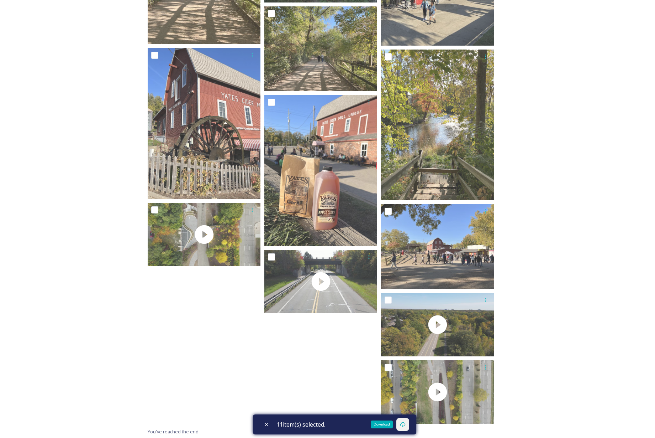
scroll to position [3066, 0]
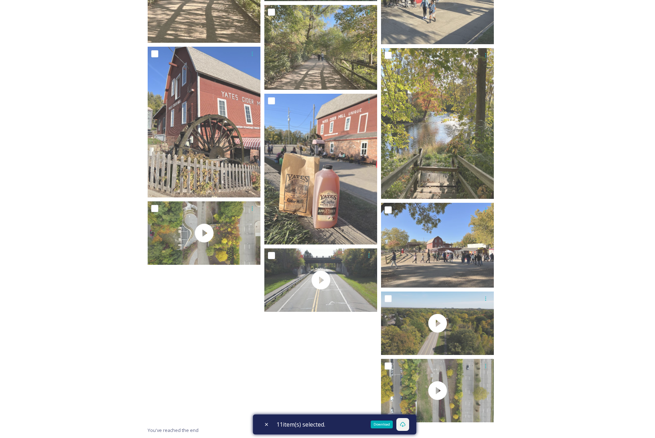
click at [406, 422] on icon at bounding box center [403, 424] width 6 height 6
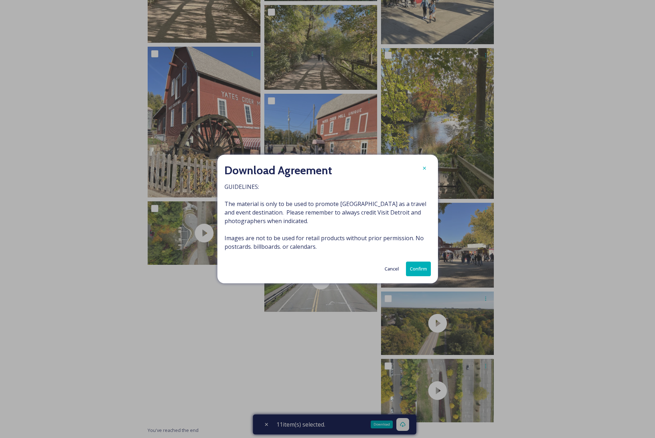
click at [426, 268] on button "Confirm" at bounding box center [418, 268] width 25 height 15
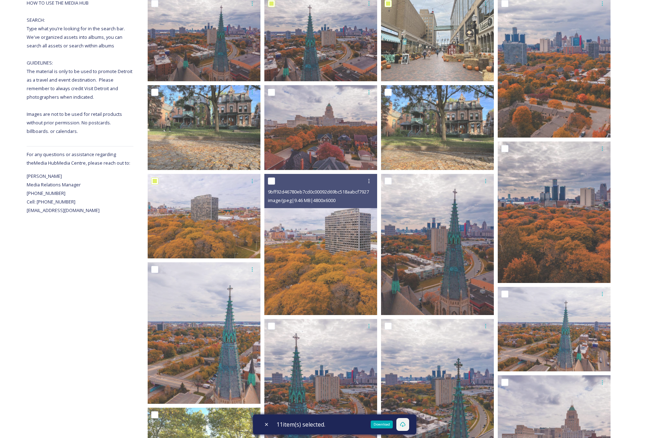
scroll to position [0, 0]
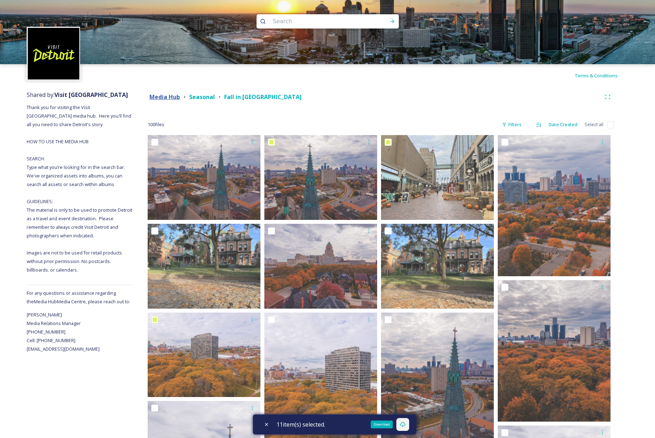
click at [167, 96] on strong "Media Hub" at bounding box center [165, 97] width 31 height 8
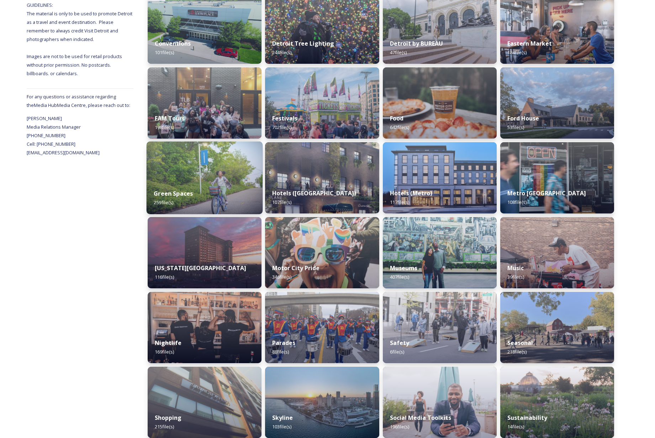
scroll to position [197, 0]
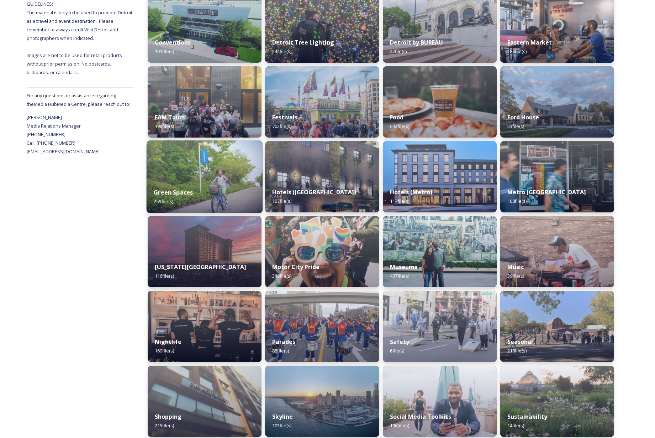
click at [220, 171] on img at bounding box center [205, 176] width 116 height 73
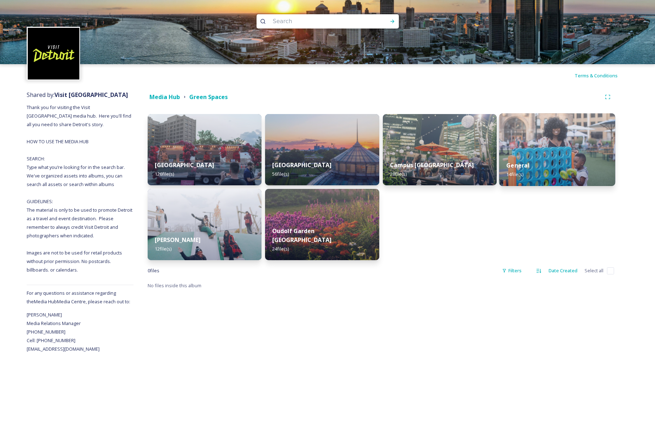
click at [554, 138] on img at bounding box center [558, 149] width 116 height 73
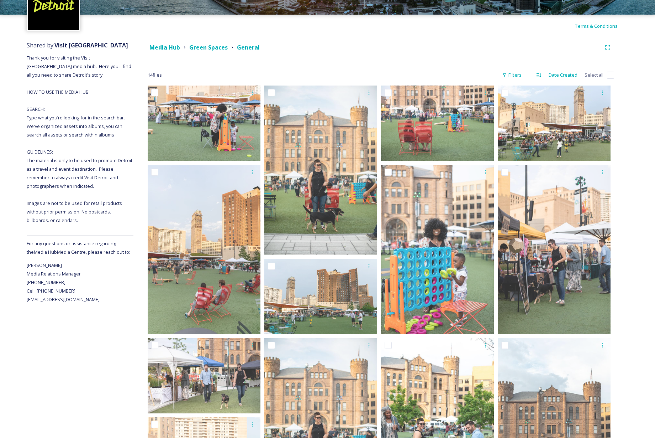
scroll to position [49, 0]
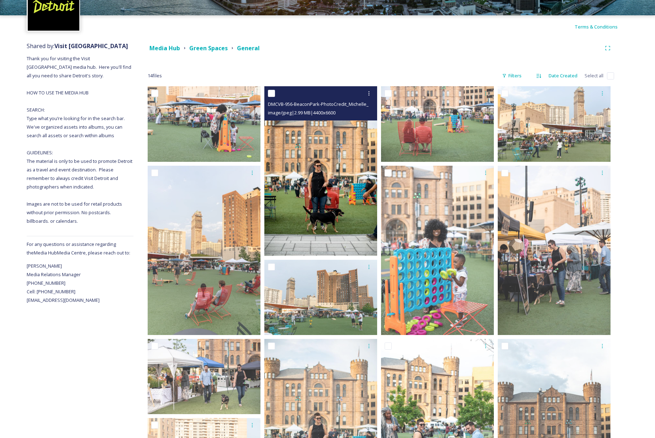
click at [272, 93] on input "checkbox" at bounding box center [271, 93] width 7 height 7
checkbox input "true"
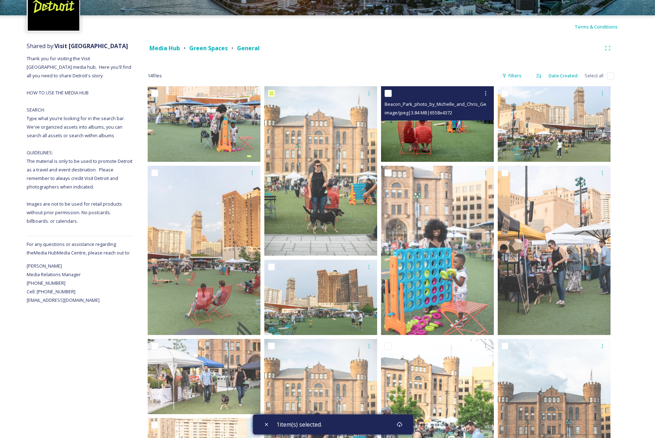
click at [389, 93] on input "checkbox" at bounding box center [388, 93] width 7 height 7
checkbox input "true"
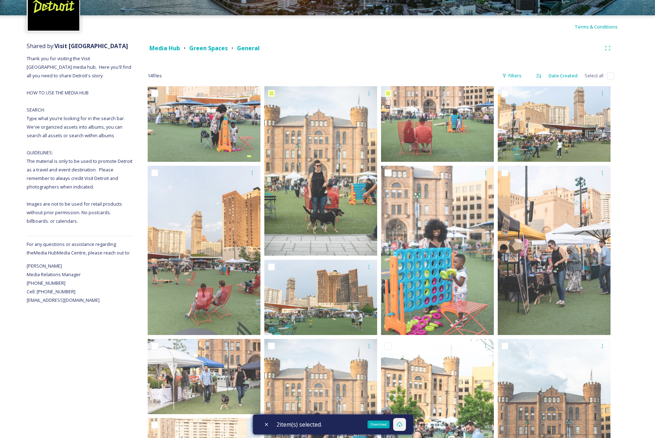
click at [401, 425] on icon at bounding box center [400, 424] width 6 height 6
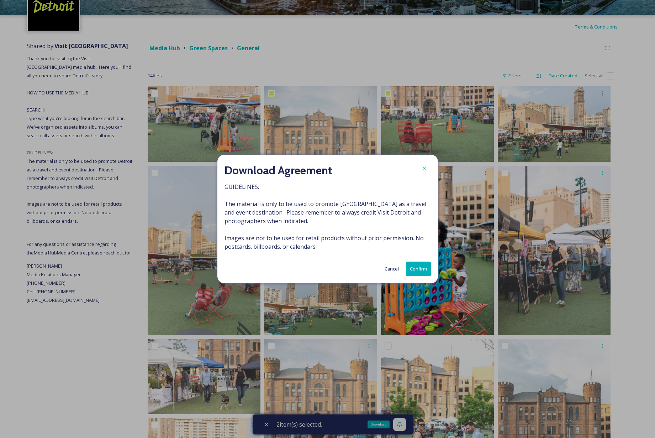
click at [417, 269] on button "Confirm" at bounding box center [418, 268] width 25 height 15
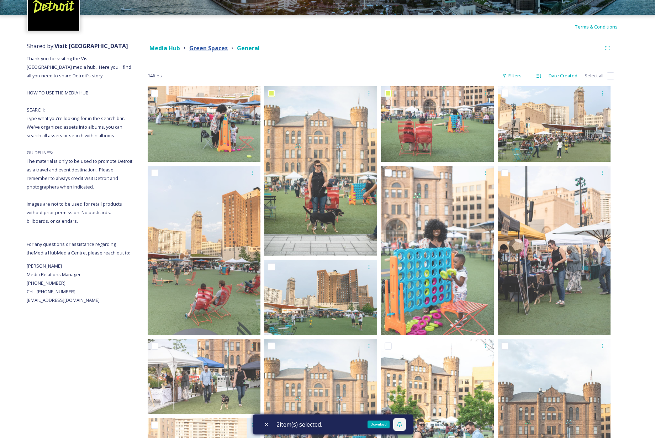
click at [199, 49] on strong "Green Spaces" at bounding box center [208, 48] width 38 height 8
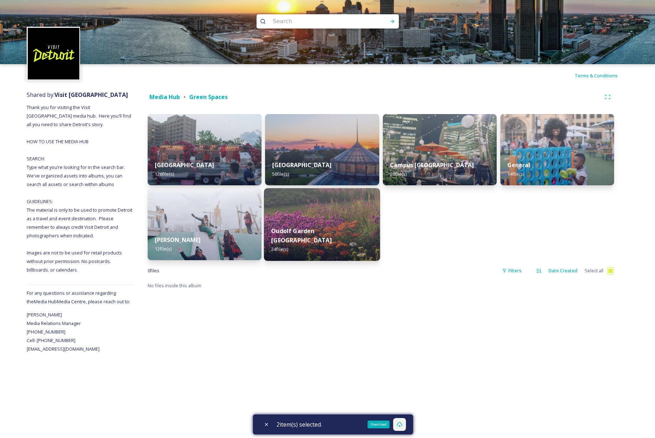
click at [335, 234] on div "Oudolf Garden Detroit 24 file(s)" at bounding box center [322, 239] width 116 height 41
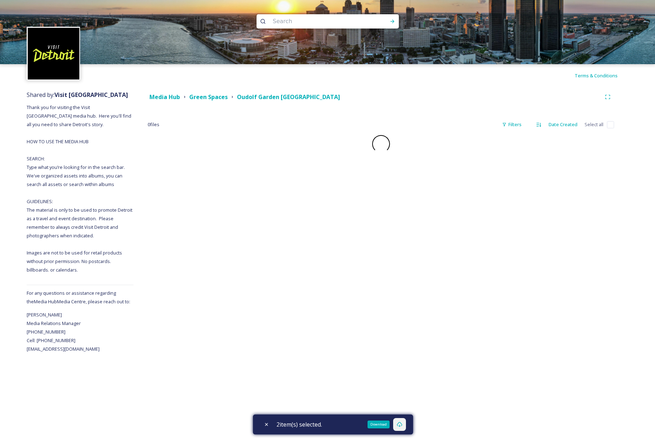
checkbox input "false"
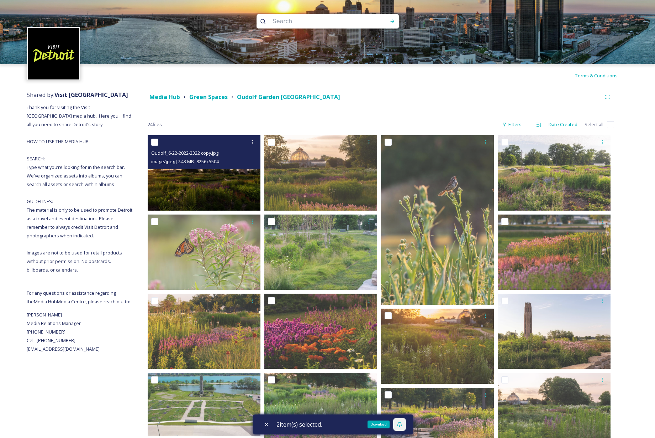
click at [155, 142] on input "checkbox" at bounding box center [154, 141] width 7 height 7
checkbox input "true"
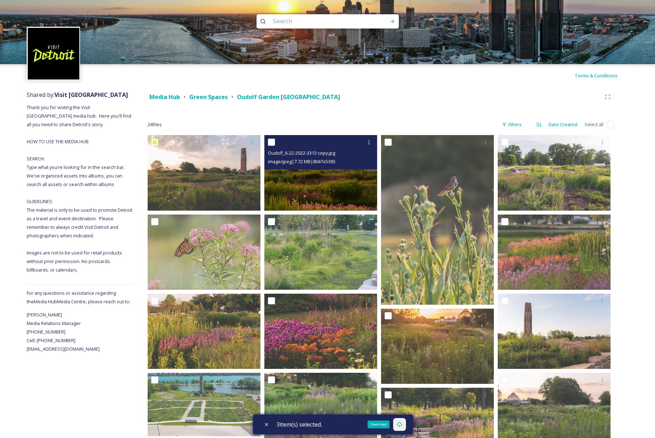
click at [273, 142] on input "checkbox" at bounding box center [271, 141] width 7 height 7
checkbox input "true"
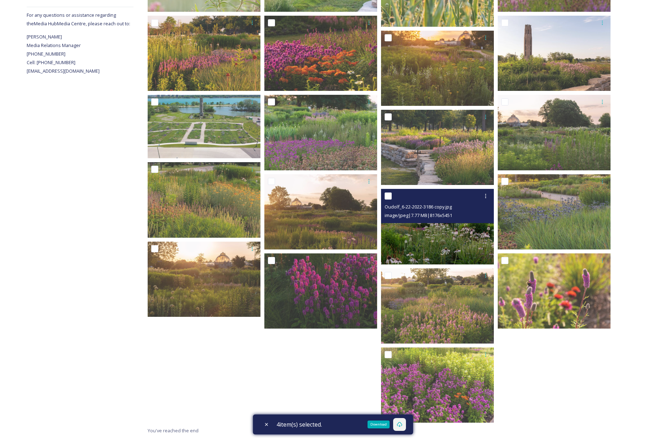
scroll to position [278, 0]
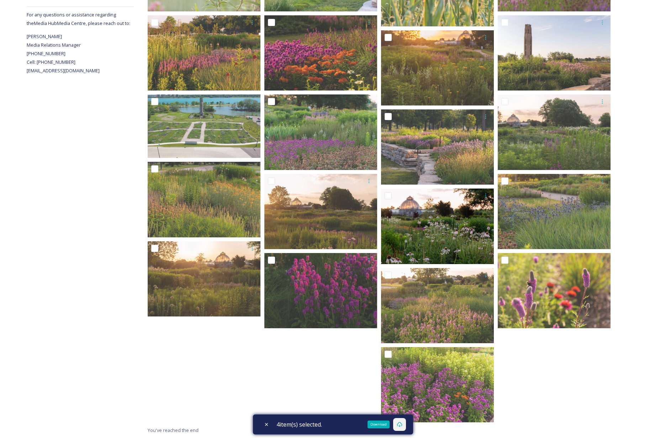
click at [402, 424] on icon at bounding box center [399, 424] width 5 height 5
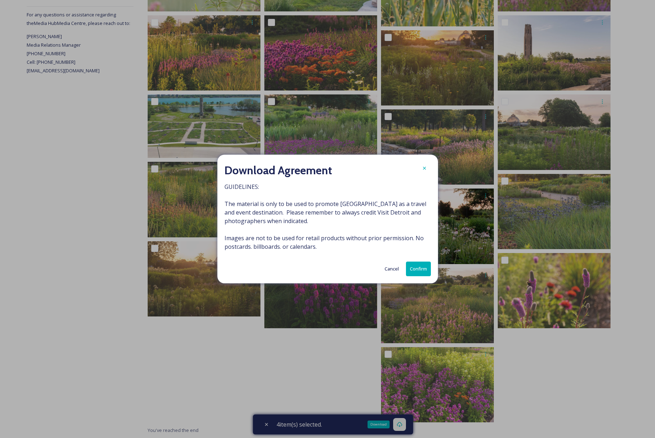
click at [418, 268] on button "Confirm" at bounding box center [418, 268] width 25 height 15
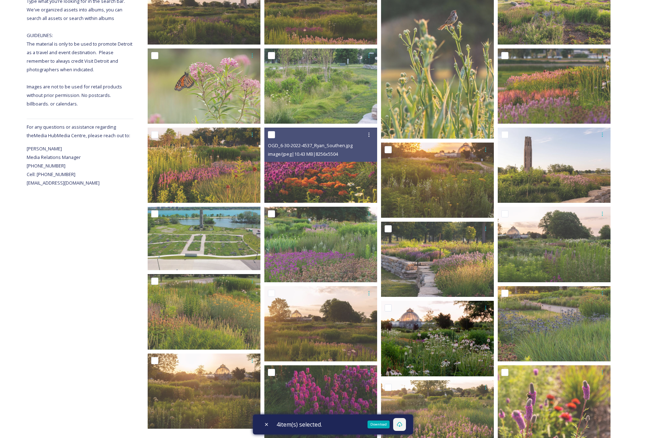
scroll to position [0, 0]
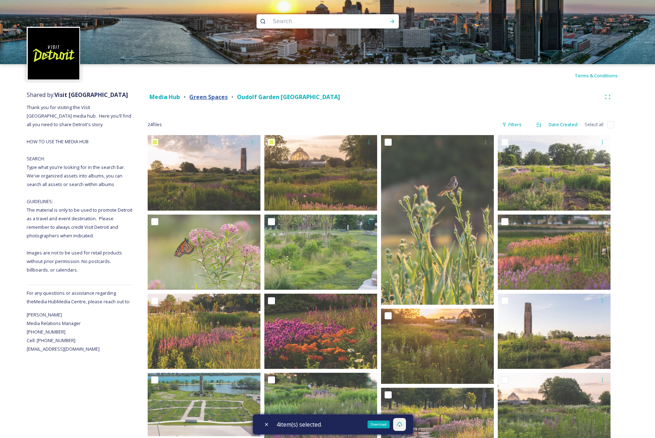
click at [217, 96] on strong "Green Spaces" at bounding box center [208, 97] width 38 height 8
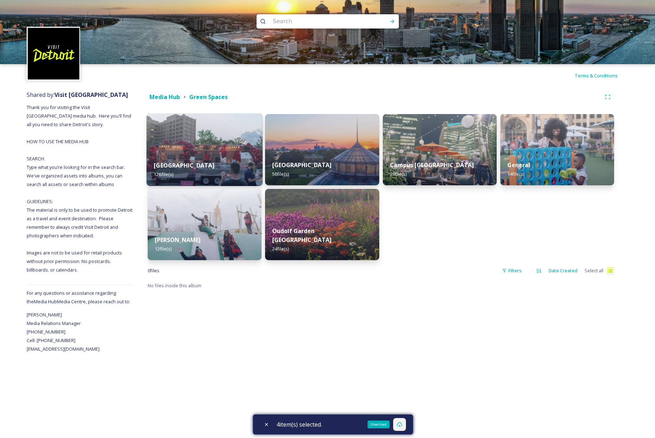
click at [181, 157] on div "Beacon Park 126 file(s)" at bounding box center [205, 169] width 116 height 32
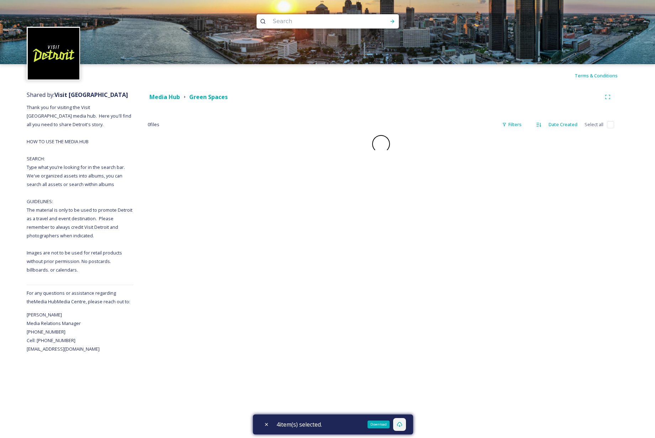
checkbox input "false"
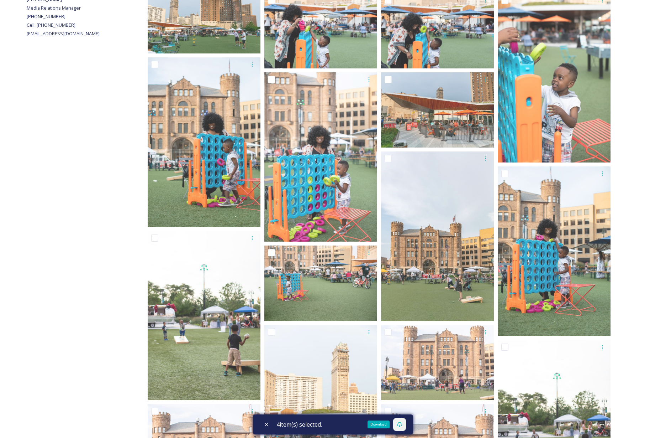
scroll to position [315, 0]
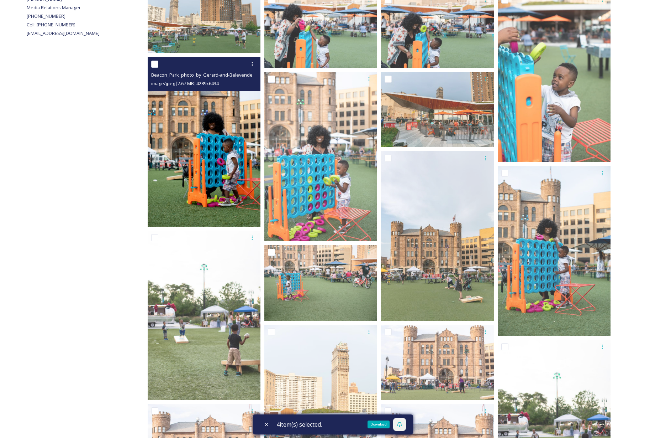
click at [155, 62] on input "checkbox" at bounding box center [154, 64] width 7 height 7
checkbox input "true"
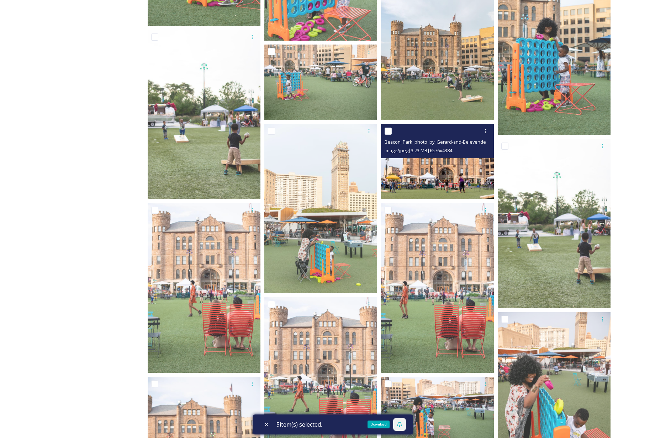
scroll to position [517, 0]
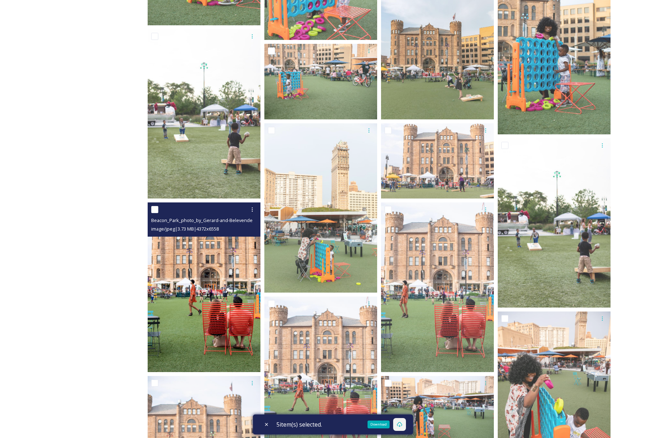
click at [155, 209] on input "checkbox" at bounding box center [154, 209] width 7 height 7
checkbox input "true"
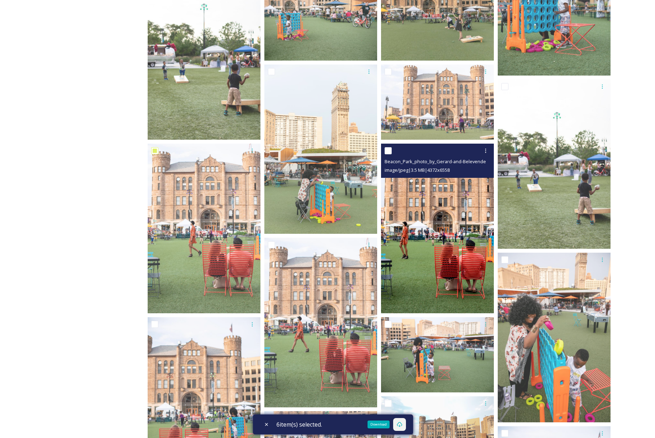
scroll to position [577, 0]
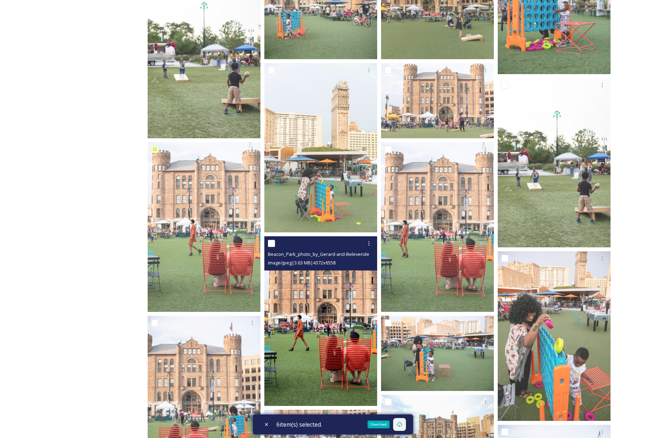
click at [272, 243] on input "checkbox" at bounding box center [271, 243] width 7 height 7
checkbox input "true"
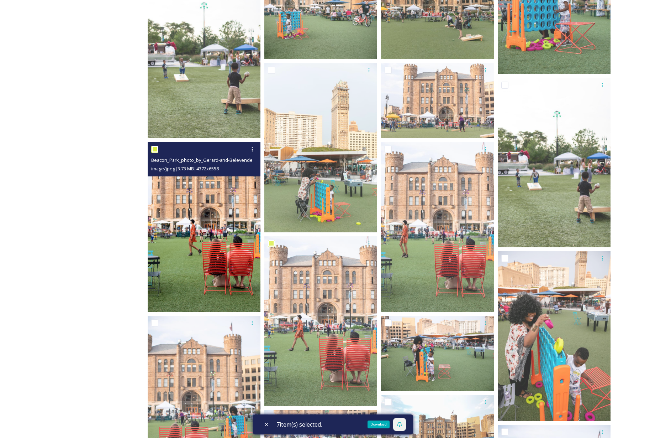
click at [154, 147] on input "checkbox" at bounding box center [154, 149] width 7 height 7
checkbox input "false"
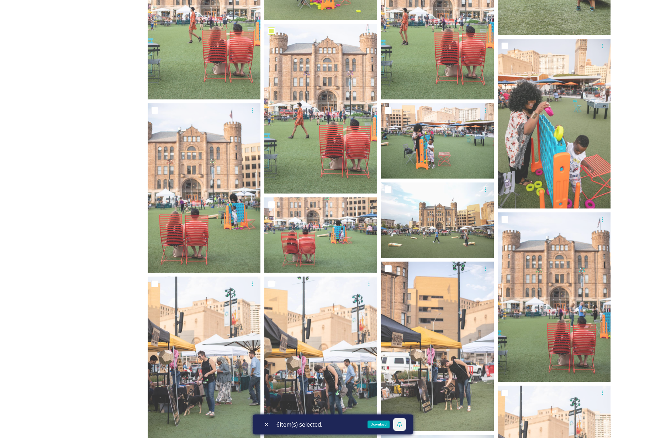
scroll to position [790, 0]
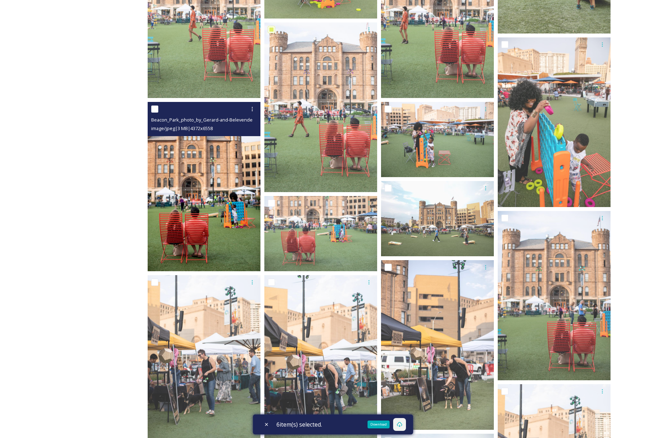
click at [155, 108] on input "checkbox" at bounding box center [154, 108] width 7 height 7
checkbox input "true"
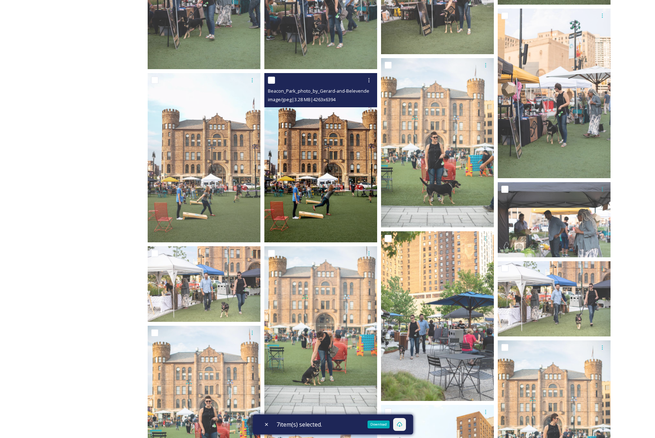
scroll to position [1161, 0]
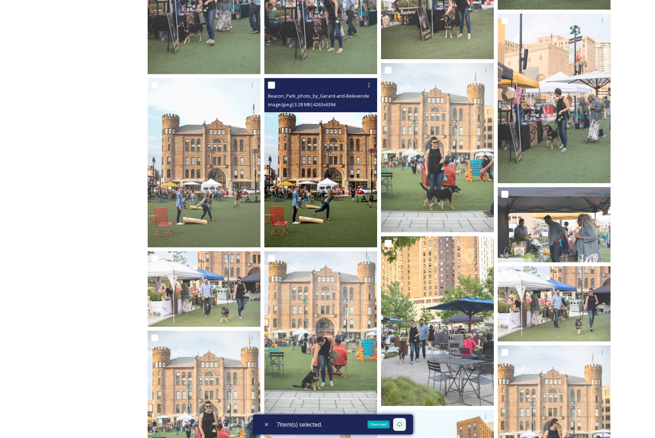
click at [271, 86] on input "checkbox" at bounding box center [271, 85] width 7 height 7
checkbox input "true"
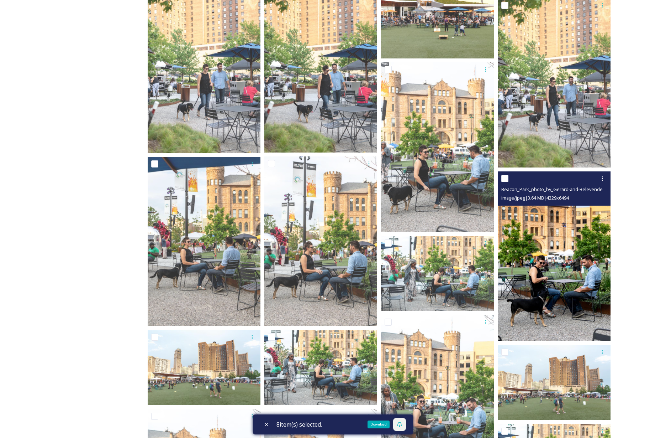
scroll to position [1677, 0]
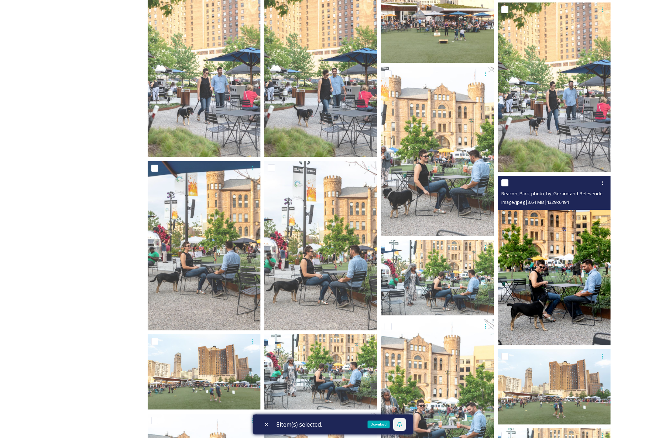
click at [506, 182] on input "checkbox" at bounding box center [505, 182] width 7 height 7
checkbox input "true"
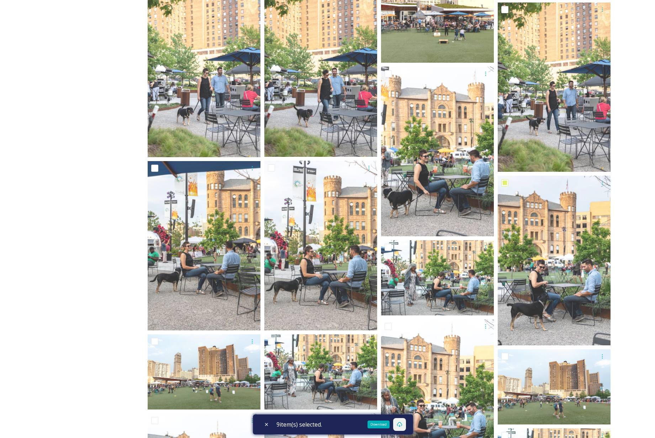
click at [402, 423] on icon at bounding box center [399, 424] width 5 height 5
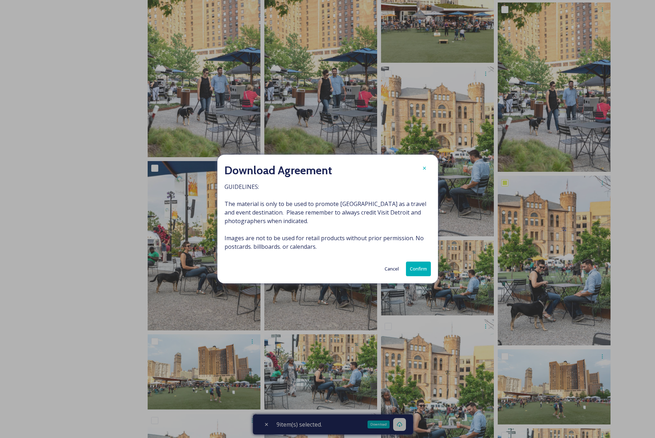
click at [416, 266] on button "Confirm" at bounding box center [418, 268] width 25 height 15
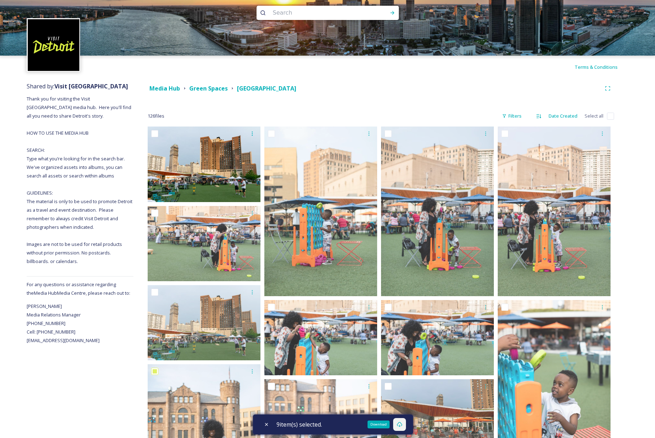
scroll to position [0, 0]
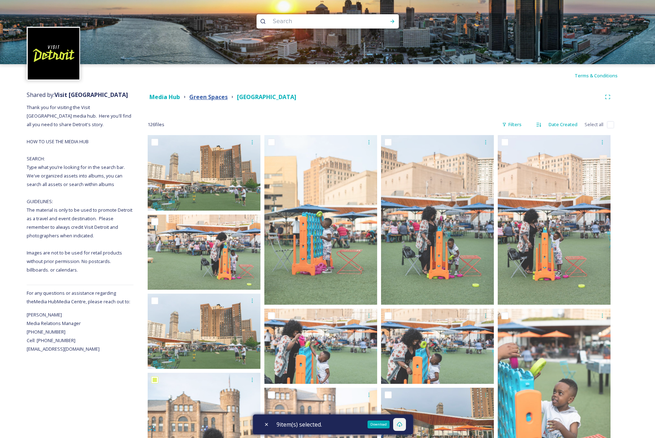
click at [210, 98] on strong "Green Spaces" at bounding box center [208, 97] width 38 height 8
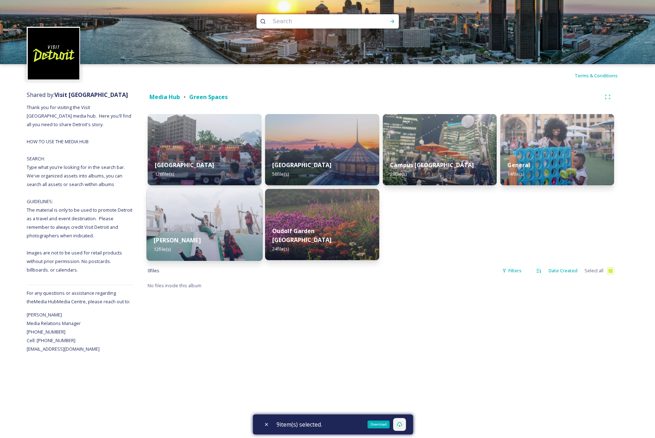
click at [190, 221] on img at bounding box center [205, 224] width 116 height 73
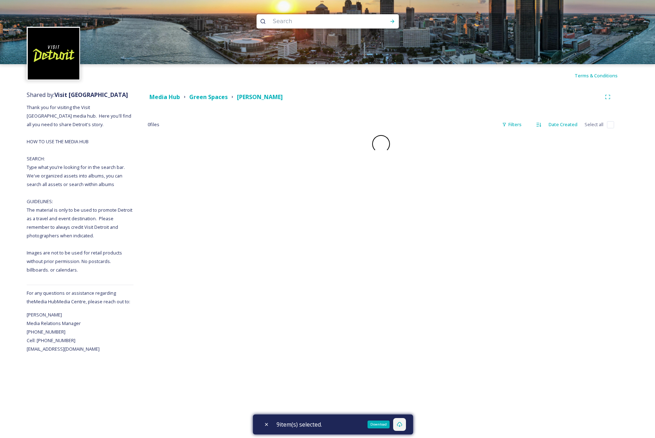
checkbox input "false"
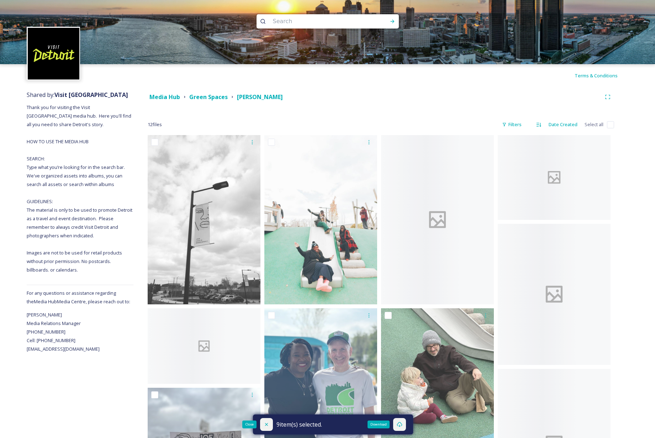
click at [265, 424] on icon at bounding box center [267, 424] width 6 height 6
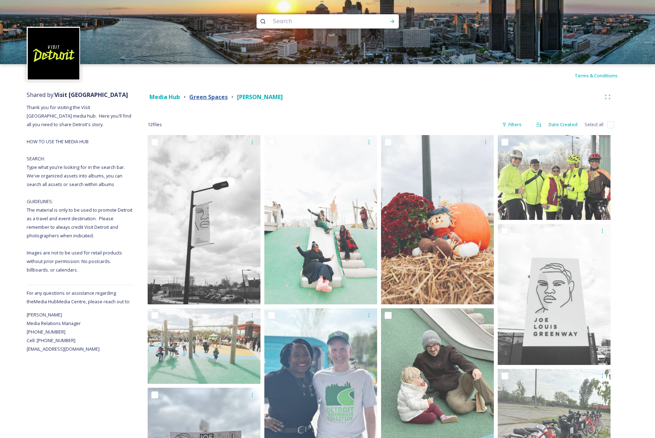
click at [213, 97] on strong "Green Spaces" at bounding box center [208, 97] width 38 height 8
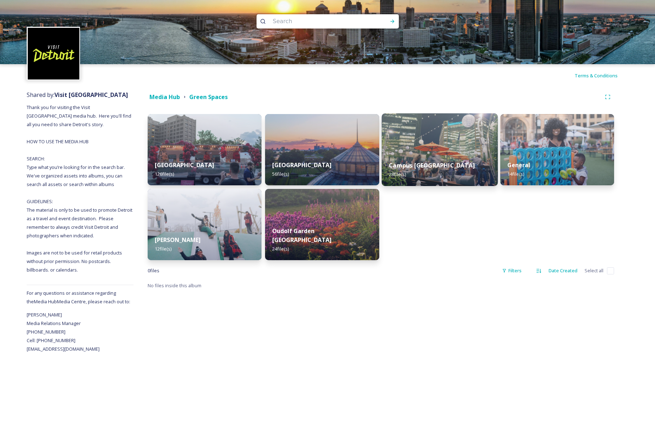
click at [435, 148] on img at bounding box center [440, 149] width 116 height 73
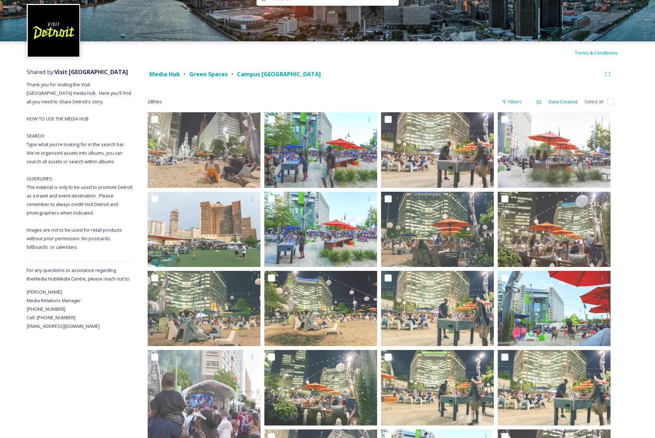
scroll to position [24, 0]
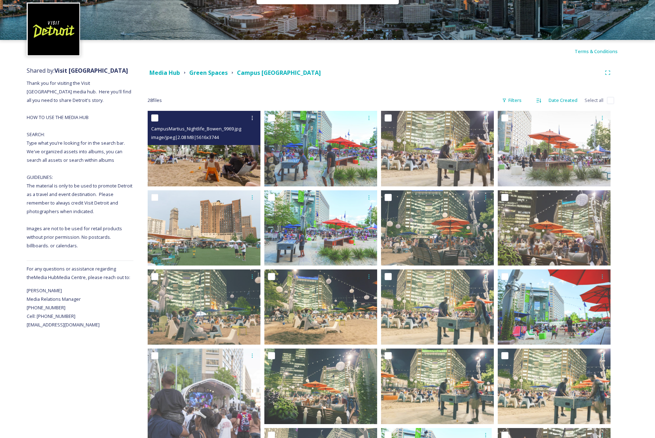
click at [195, 161] on img at bounding box center [204, 148] width 113 height 75
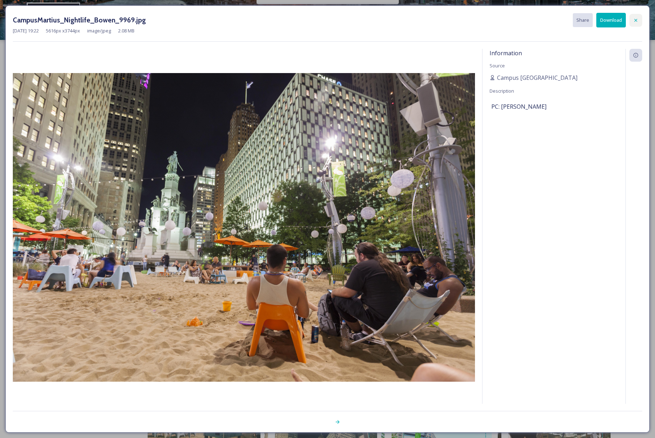
click at [636, 19] on icon at bounding box center [636, 20] width 6 height 6
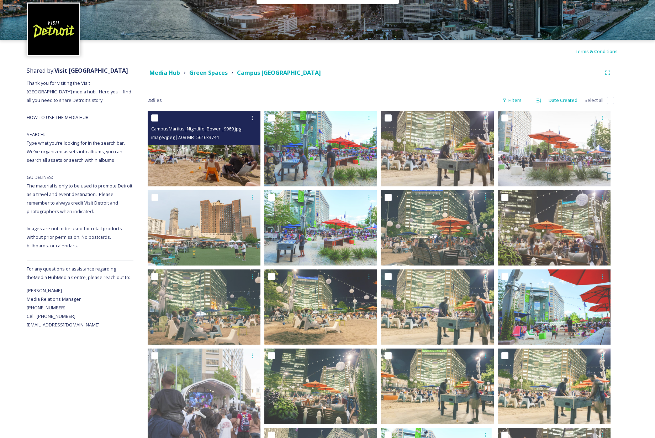
click at [153, 116] on input "checkbox" at bounding box center [154, 117] width 7 height 7
checkbox input "true"
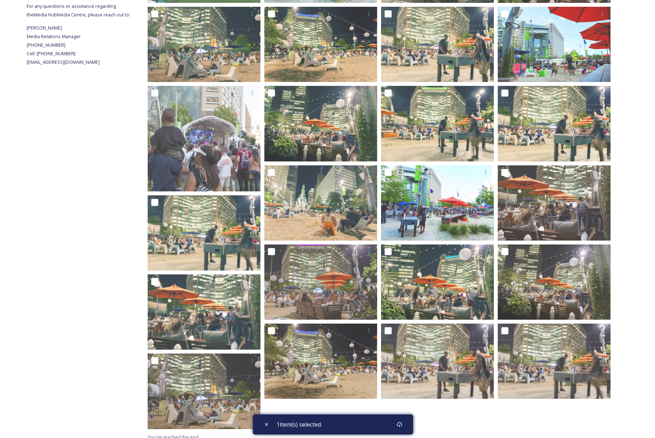
scroll to position [293, 0]
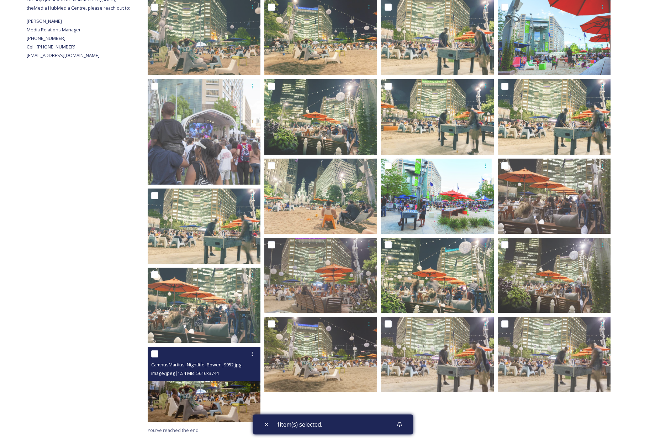
click at [155, 354] on input "checkbox" at bounding box center [154, 353] width 7 height 7
checkbox input "true"
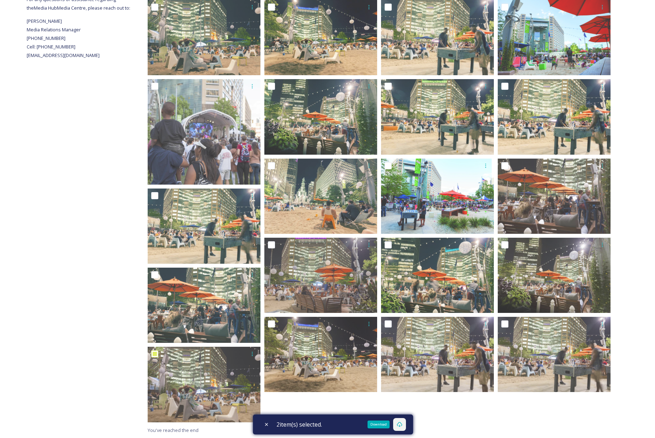
click at [403, 426] on icon at bounding box center [400, 424] width 6 height 6
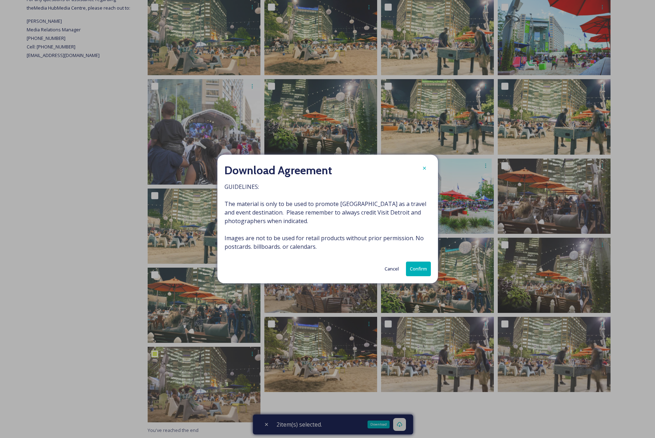
click at [417, 272] on button "Confirm" at bounding box center [418, 268] width 25 height 15
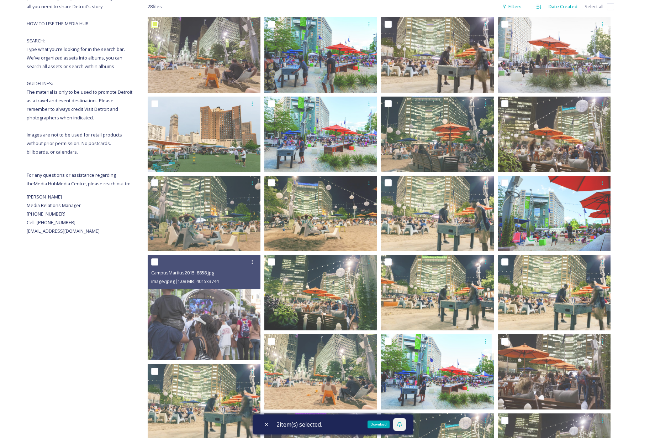
scroll to position [0, 0]
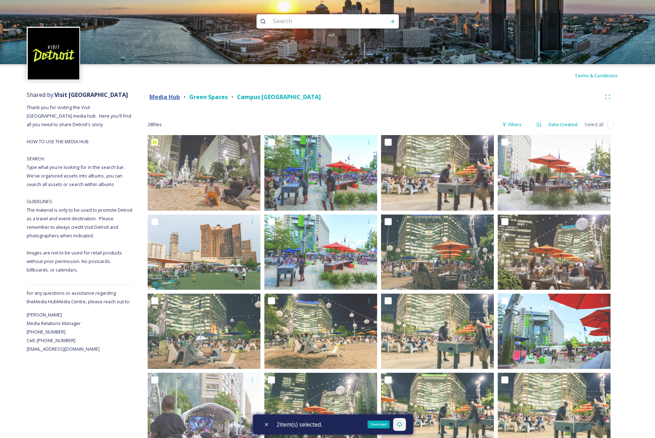
click at [168, 96] on strong "Media Hub" at bounding box center [165, 97] width 31 height 8
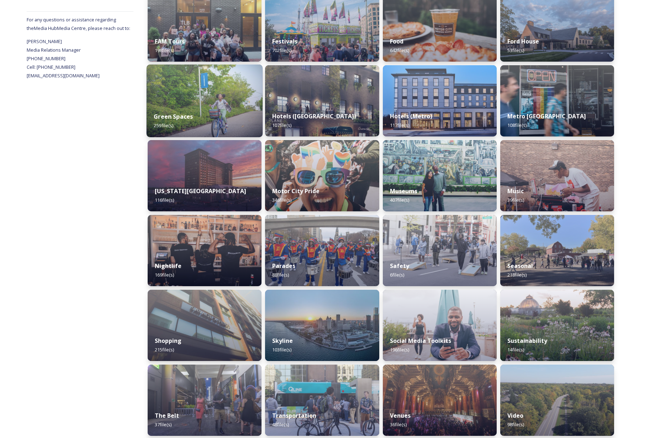
scroll to position [278, 0]
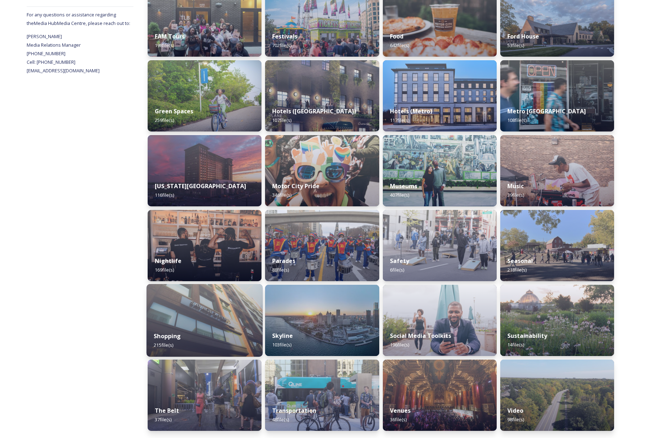
click at [225, 308] on img at bounding box center [205, 320] width 116 height 73
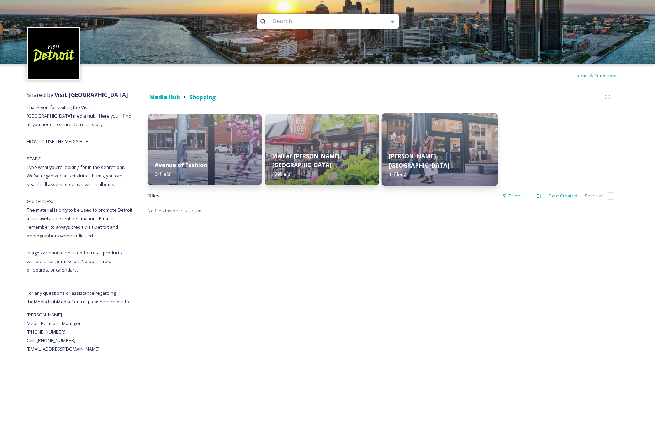
click at [438, 146] on img at bounding box center [440, 149] width 116 height 73
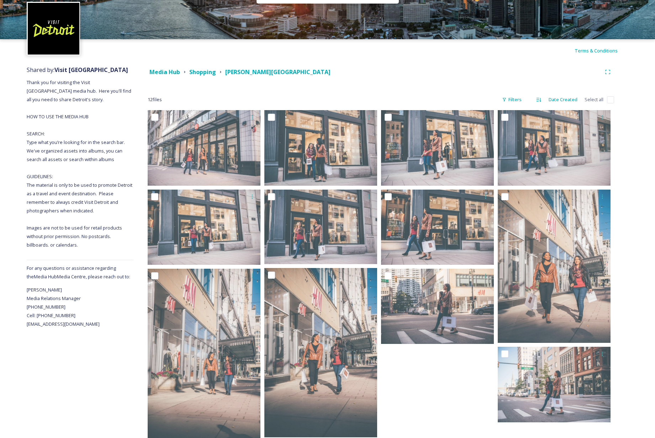
scroll to position [41, 0]
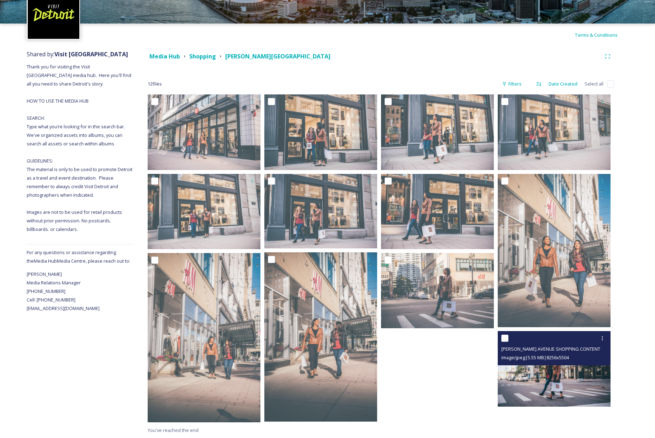
click at [505, 338] on input "checkbox" at bounding box center [505, 337] width 7 height 7
checkbox input "true"
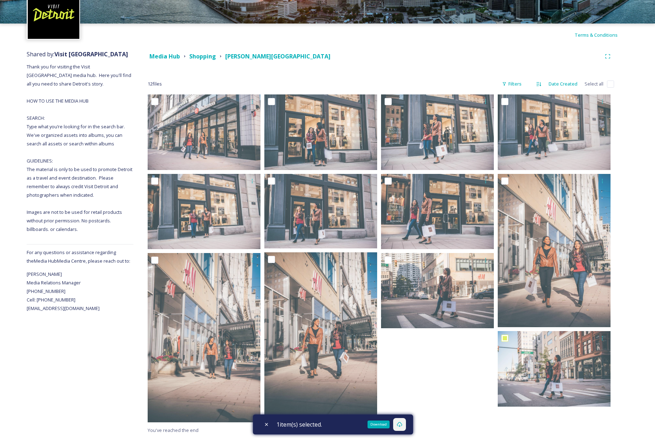
click at [403, 424] on icon at bounding box center [400, 424] width 6 height 6
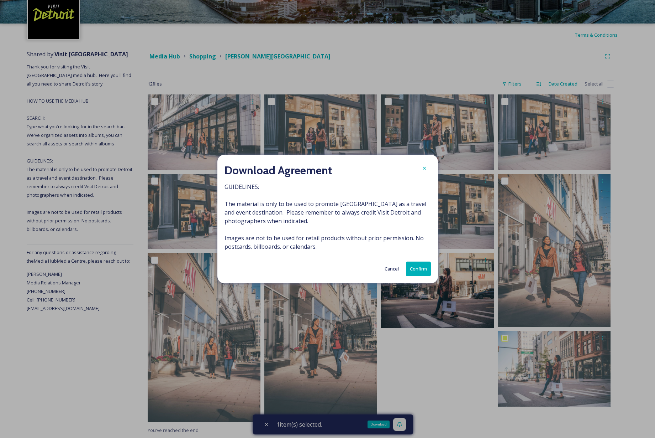
click at [417, 264] on button "Confirm" at bounding box center [418, 268] width 25 height 15
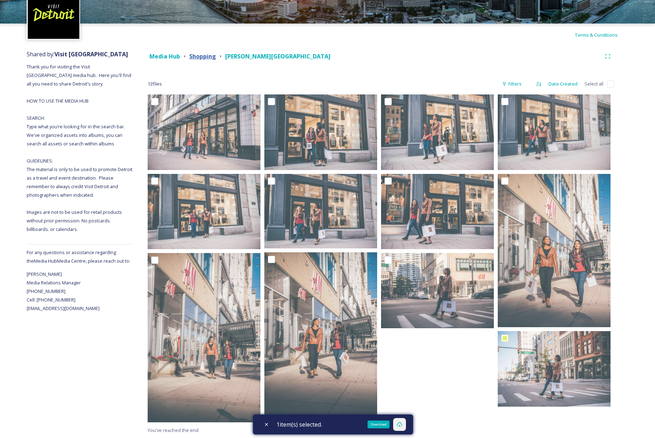
click at [208, 59] on strong "Shopping" at bounding box center [202, 56] width 27 height 8
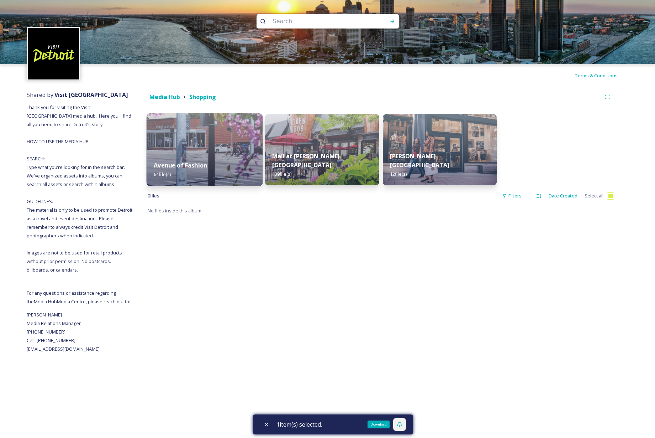
click at [207, 147] on img at bounding box center [205, 149] width 116 height 73
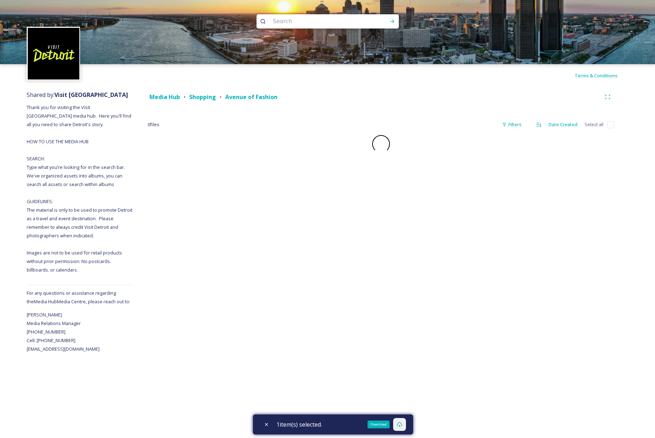
checkbox input "false"
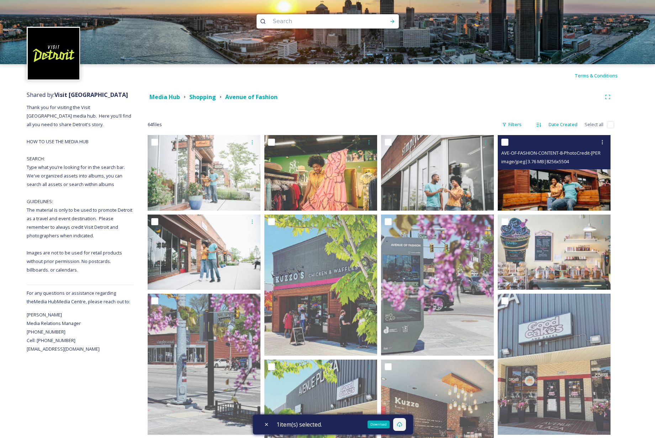
click at [506, 142] on input "checkbox" at bounding box center [505, 141] width 7 height 7
checkbox input "true"
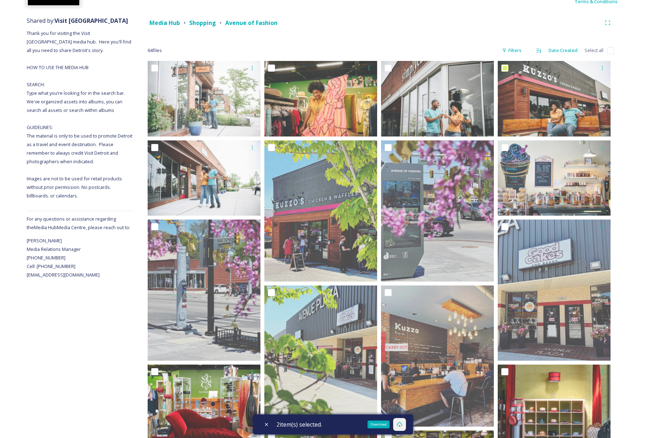
scroll to position [75, 0]
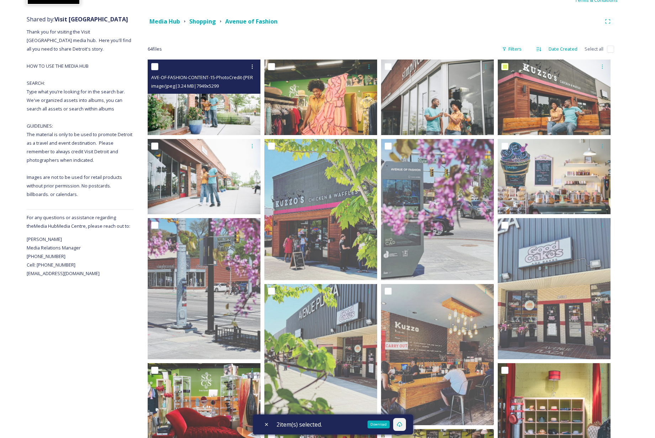
click at [155, 67] on input "checkbox" at bounding box center [154, 66] width 7 height 7
checkbox input "true"
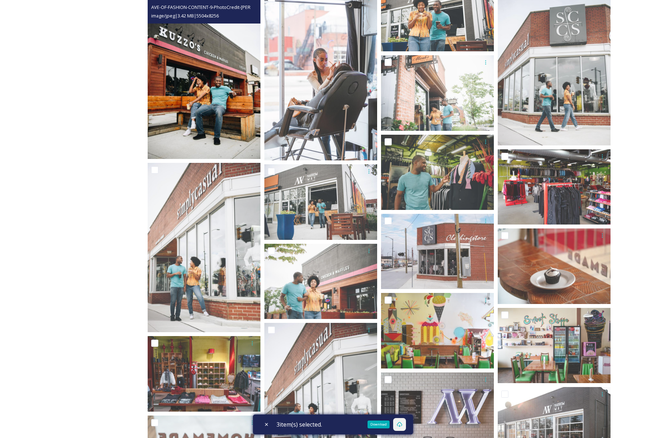
scroll to position [766, 0]
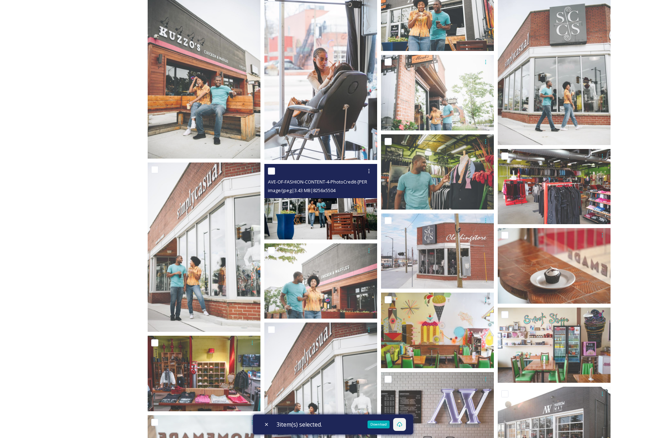
click at [272, 171] on input "checkbox" at bounding box center [271, 170] width 7 height 7
checkbox input "true"
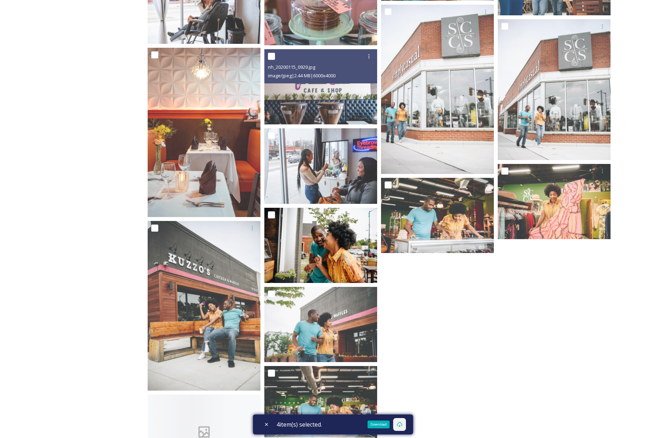
scroll to position [1418, 0]
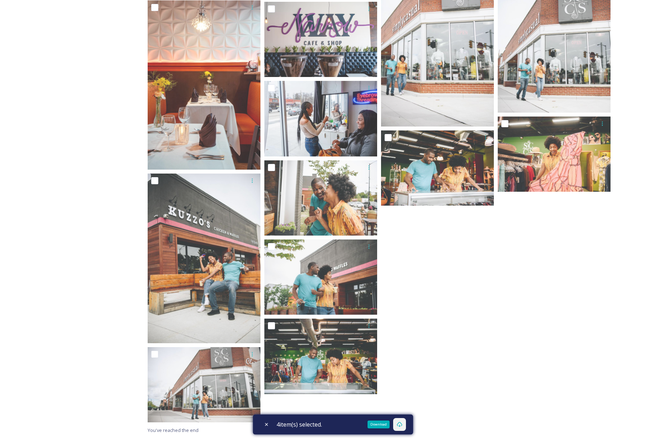
click at [402, 424] on icon at bounding box center [400, 424] width 6 height 6
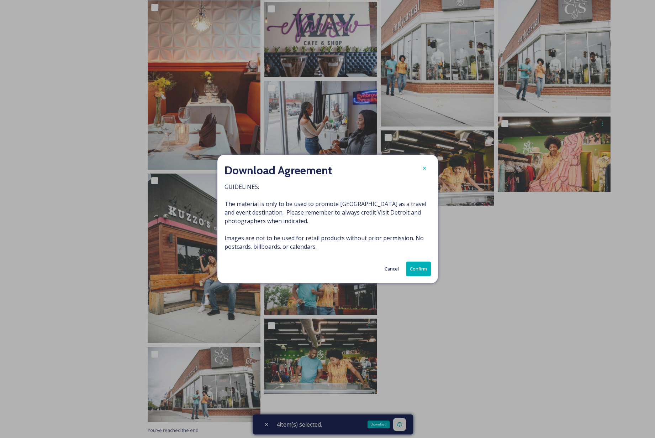
click at [423, 267] on button "Confirm" at bounding box center [418, 268] width 25 height 15
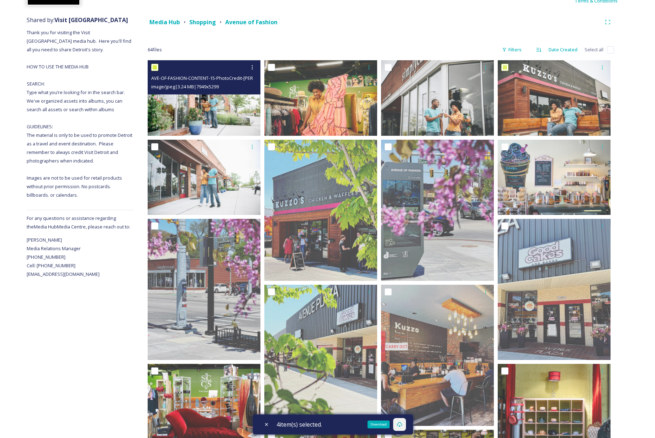
scroll to position [0, 0]
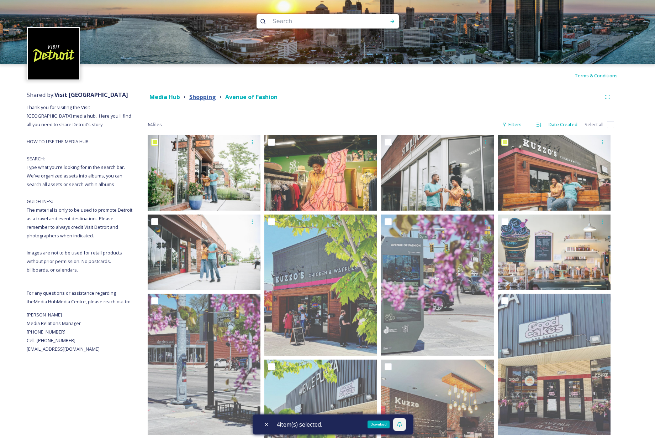
click at [197, 98] on strong "Shopping" at bounding box center [202, 97] width 27 height 8
checkbox input "true"
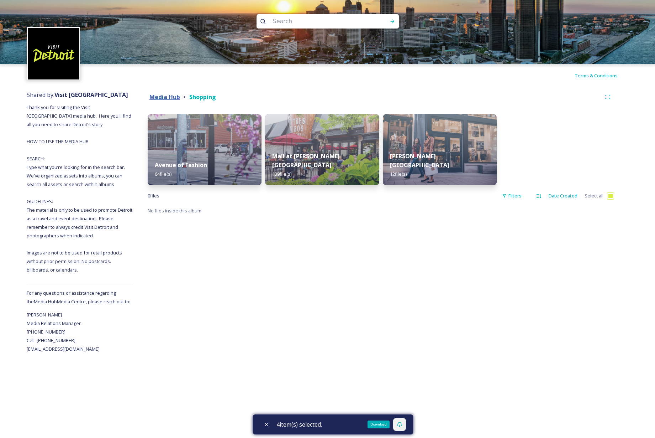
click at [174, 95] on strong "Media Hub" at bounding box center [165, 97] width 31 height 8
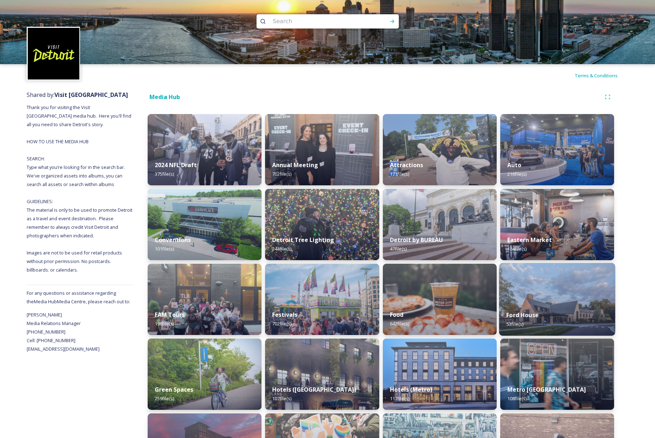
click at [558, 289] on img at bounding box center [558, 299] width 116 height 73
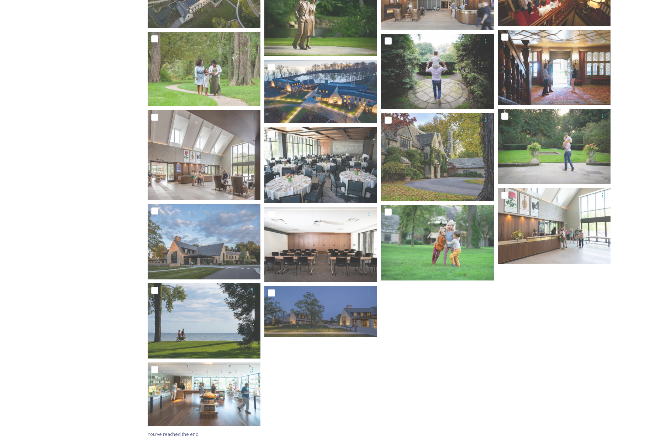
scroll to position [886, 0]
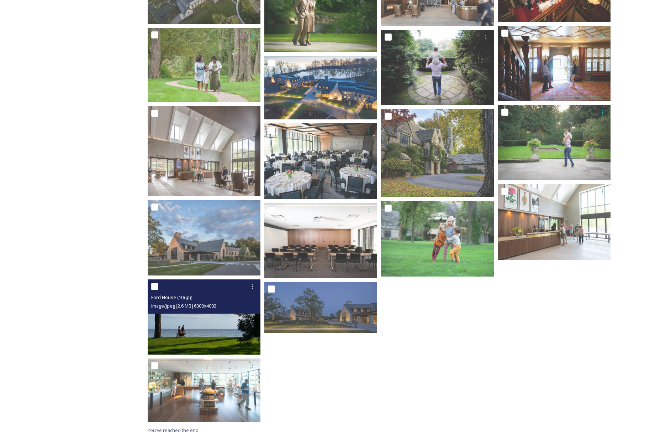
click at [152, 286] on input "checkbox" at bounding box center [154, 286] width 7 height 7
checkbox input "true"
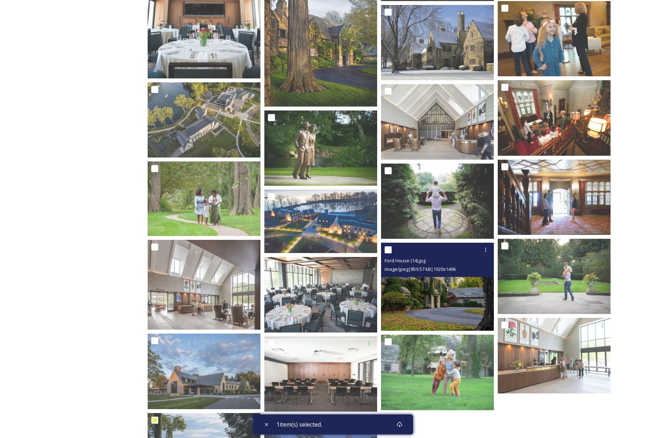
scroll to position [750, 0]
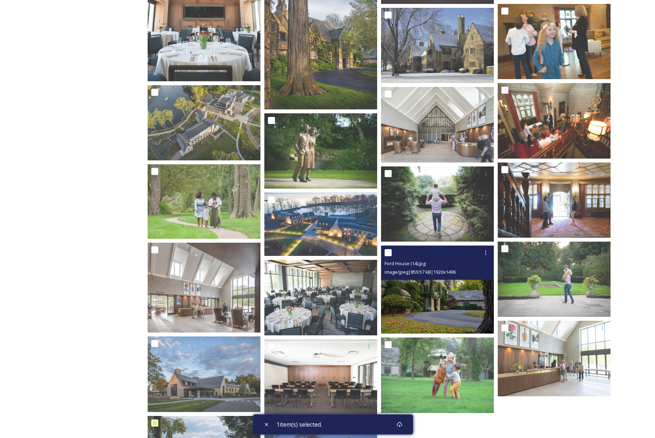
click at [389, 254] on input "checkbox" at bounding box center [388, 252] width 7 height 7
checkbox input "true"
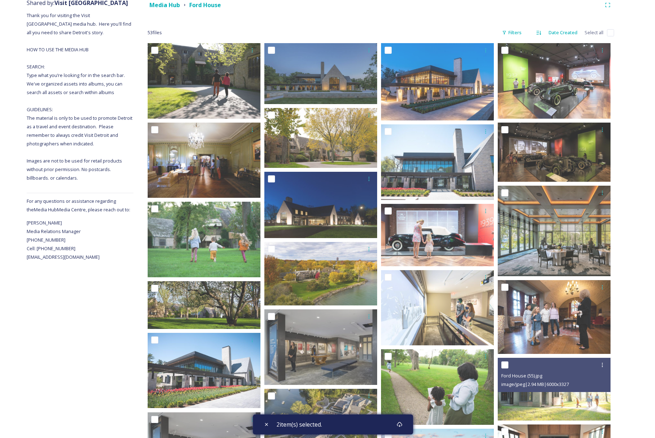
scroll to position [90, 0]
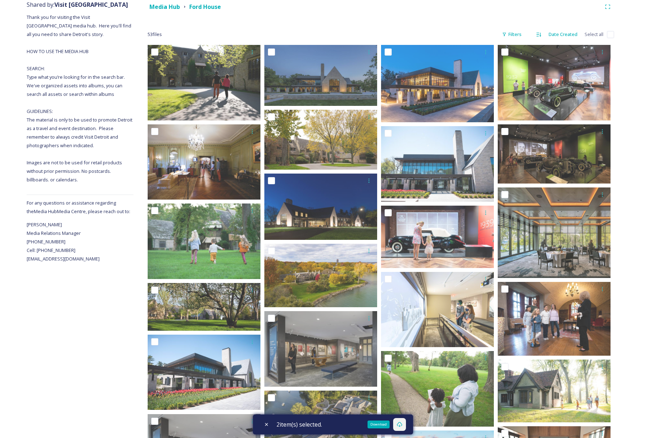
click at [402, 423] on icon at bounding box center [400, 424] width 6 height 6
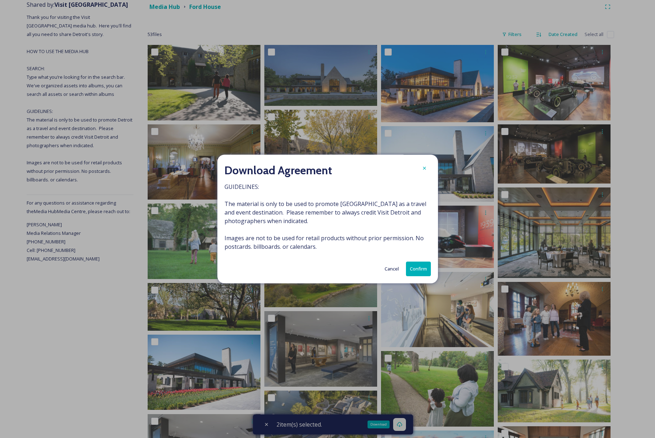
click at [424, 267] on button "Confirm" at bounding box center [418, 268] width 25 height 15
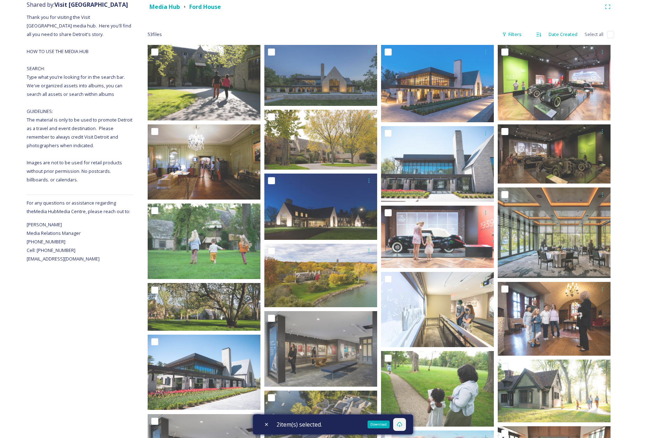
click at [161, 7] on strong "Media Hub" at bounding box center [165, 7] width 31 height 8
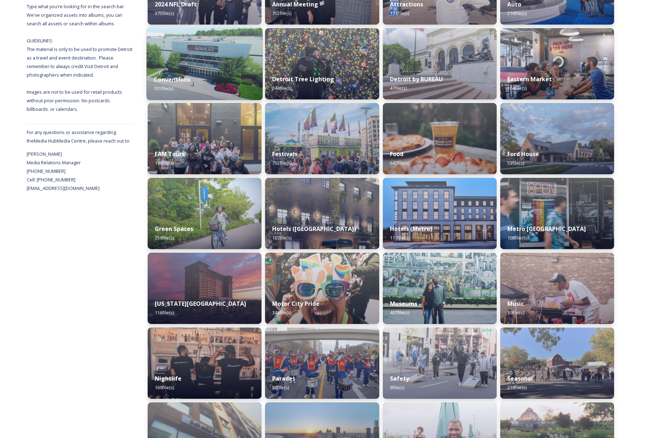
scroll to position [161, 0]
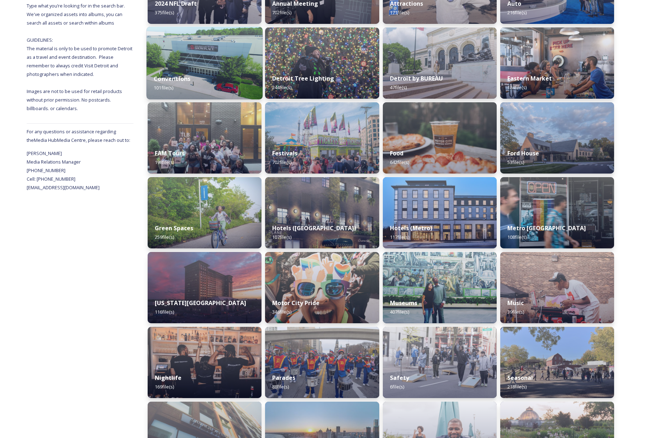
click at [195, 55] on img at bounding box center [205, 63] width 116 height 73
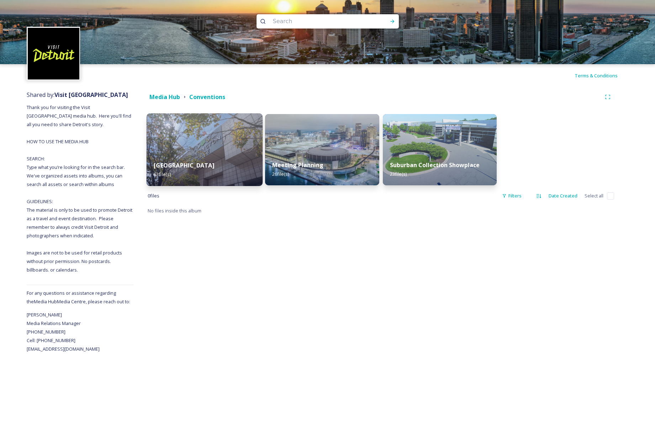
click at [203, 134] on img at bounding box center [205, 149] width 116 height 73
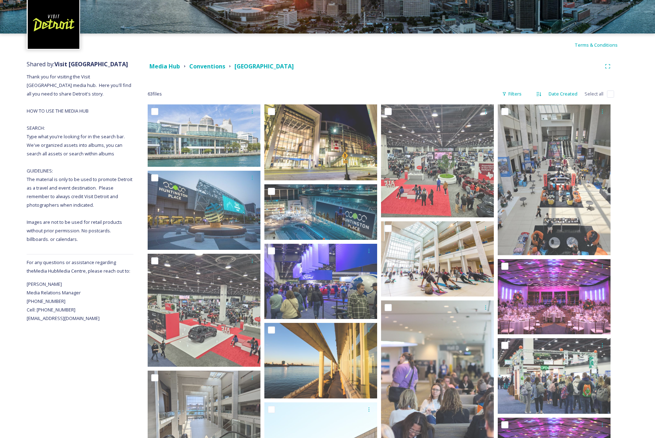
scroll to position [32, 0]
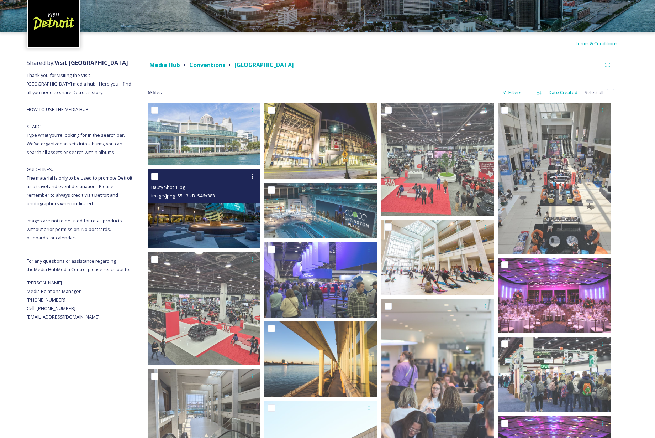
click at [153, 176] on input "checkbox" at bounding box center [154, 176] width 7 height 7
checkbox input "true"
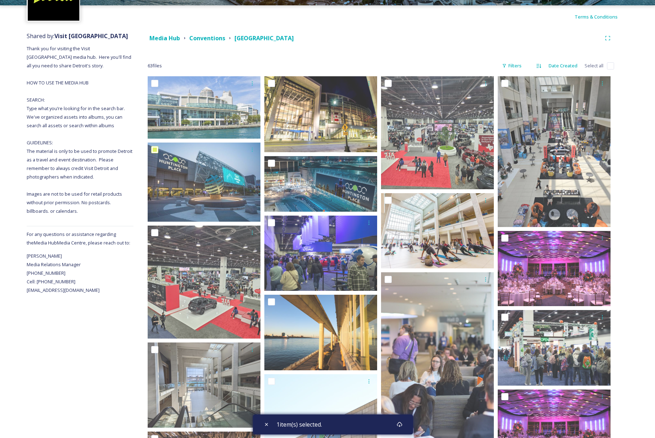
scroll to position [59, 0]
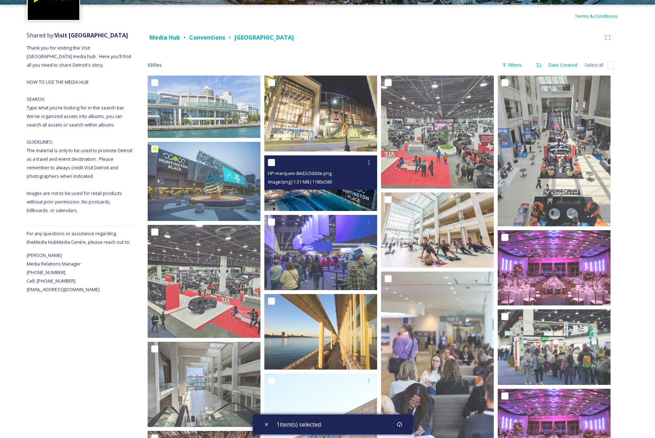
click at [272, 162] on input "checkbox" at bounding box center [271, 162] width 7 height 7
checkbox input "true"
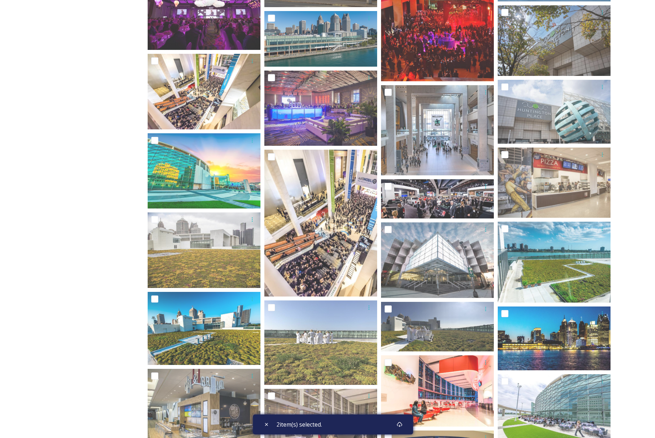
scroll to position [602, 0]
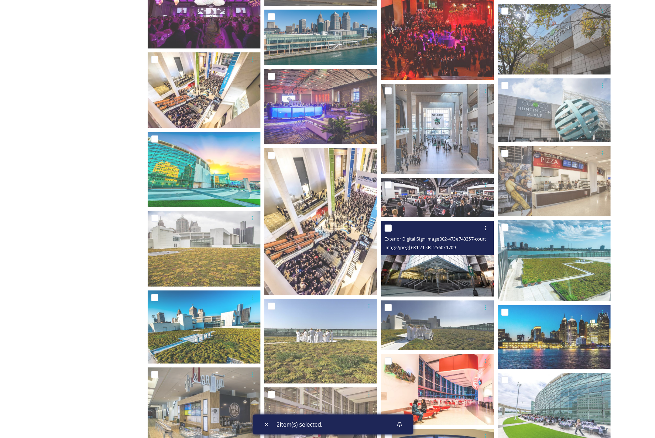
click at [389, 227] on input "checkbox" at bounding box center [388, 227] width 7 height 7
checkbox input "true"
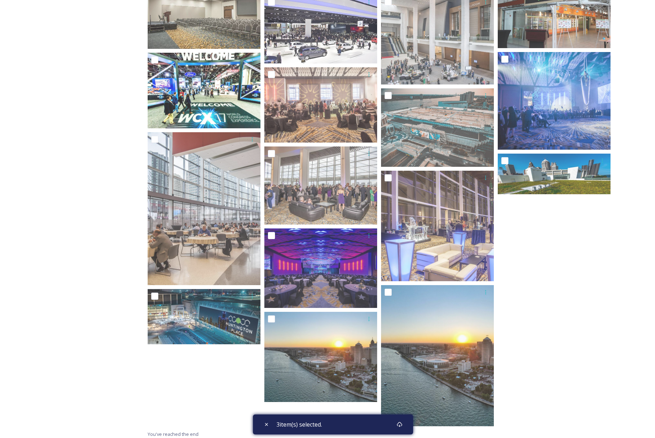
scroll to position [1164, 0]
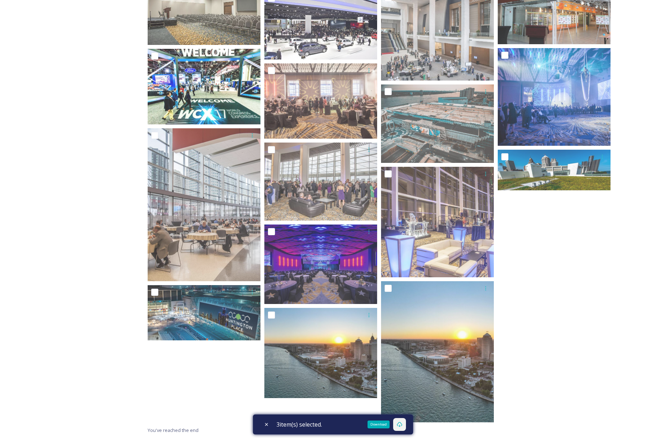
click at [402, 424] on icon at bounding box center [400, 424] width 6 height 6
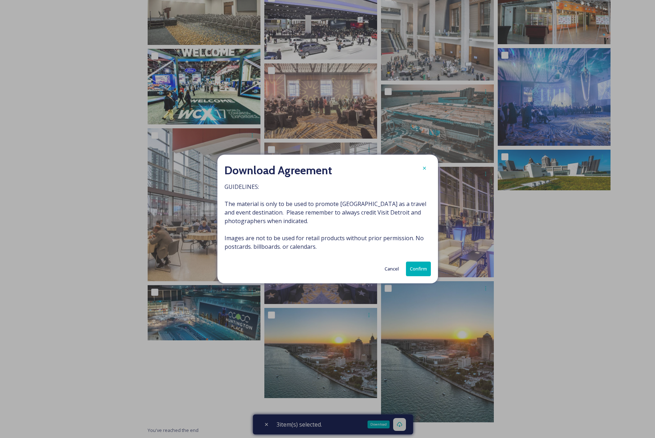
click at [419, 269] on button "Confirm" at bounding box center [418, 268] width 25 height 15
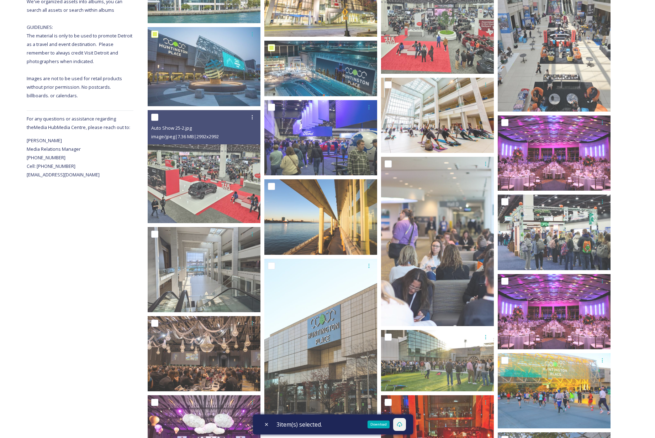
scroll to position [0, 0]
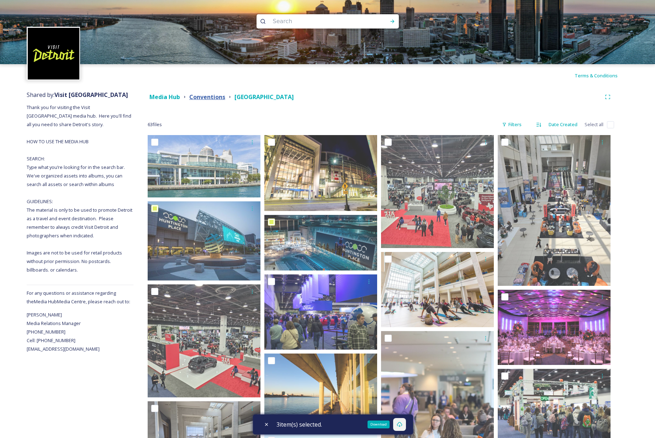
click at [203, 96] on strong "Conventions" at bounding box center [207, 97] width 36 height 8
checkbox input "true"
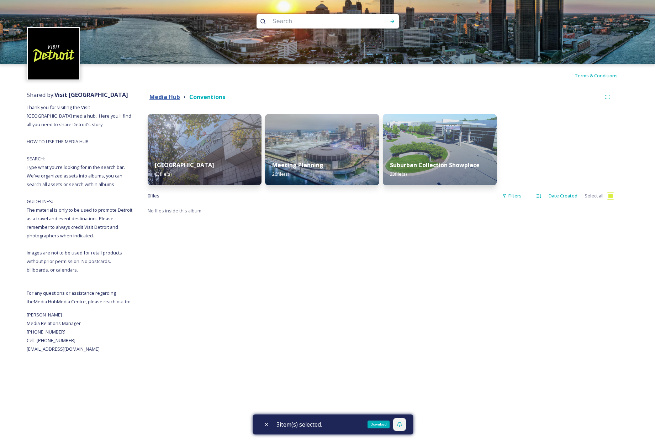
click at [168, 96] on strong "Media Hub" at bounding box center [165, 97] width 31 height 8
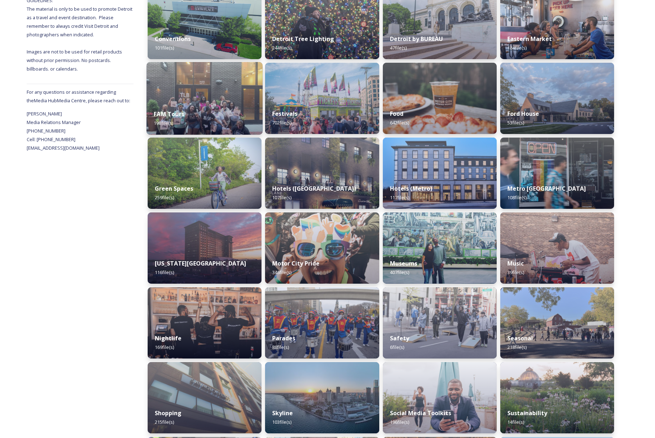
scroll to position [211, 0]
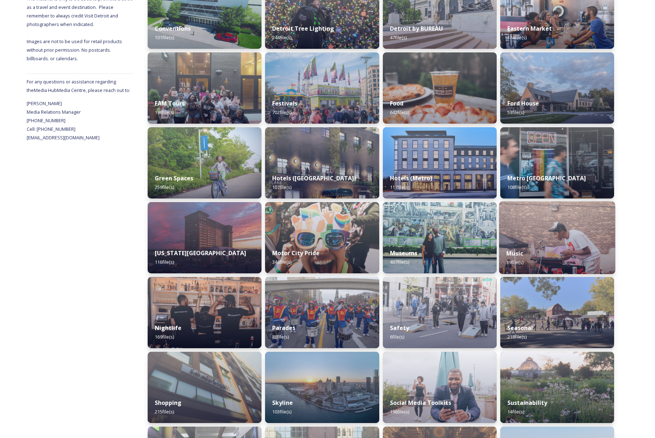
click at [567, 223] on img at bounding box center [558, 237] width 116 height 73
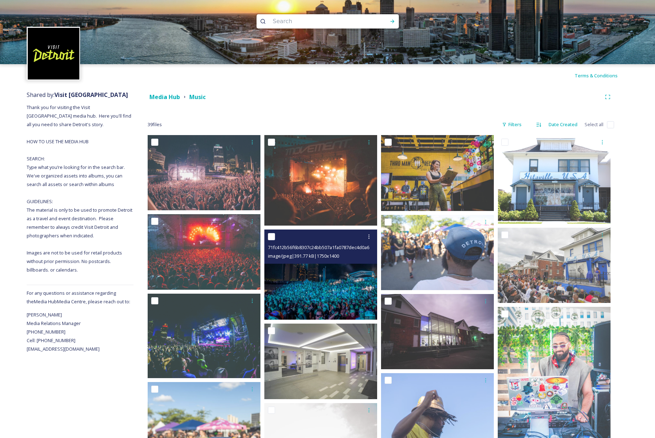
click at [271, 235] on input "checkbox" at bounding box center [271, 236] width 7 height 7
checkbox input "true"
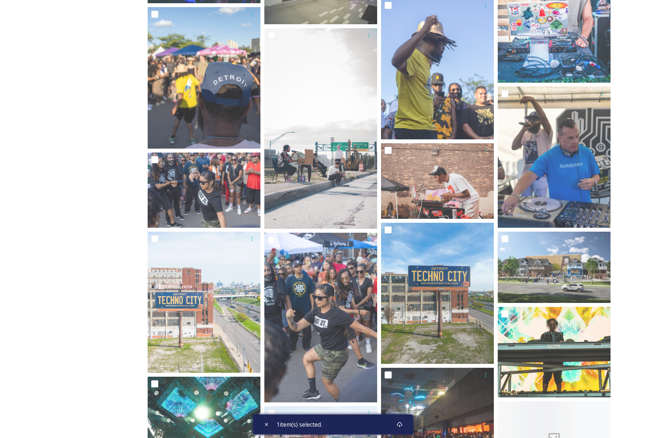
scroll to position [378, 0]
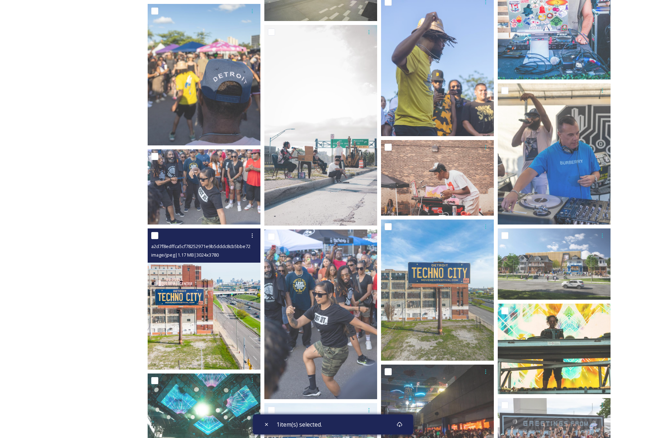
click at [156, 236] on input "checkbox" at bounding box center [154, 235] width 7 height 7
checkbox input "true"
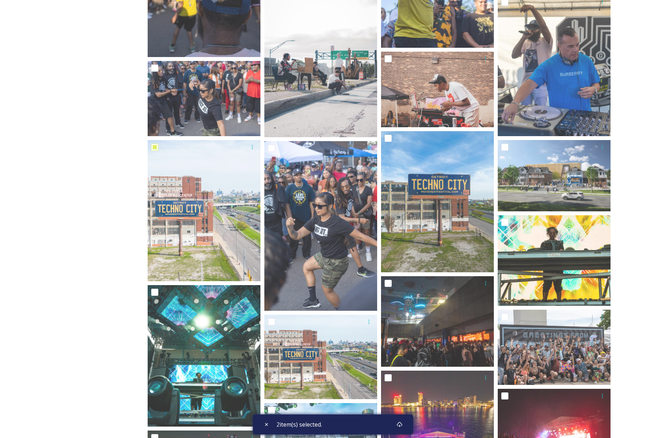
scroll to position [467, 0]
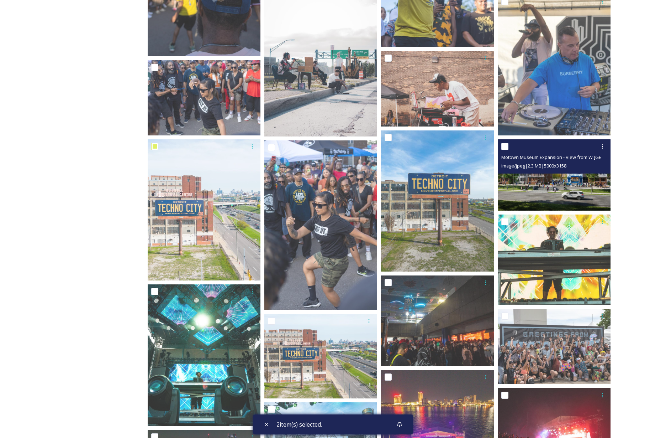
click at [567, 188] on img at bounding box center [554, 174] width 113 height 71
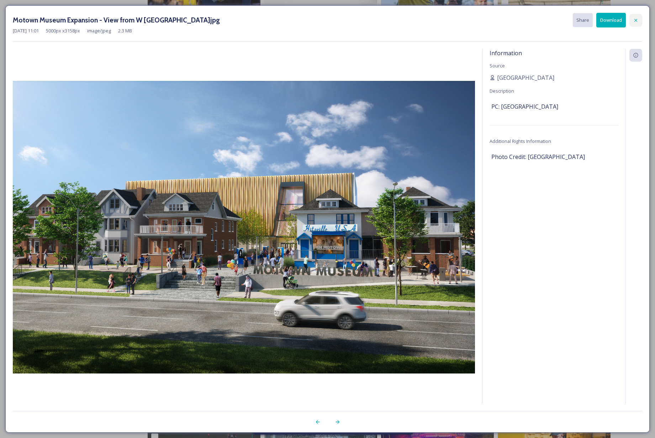
click at [635, 19] on icon at bounding box center [636, 20] width 3 height 3
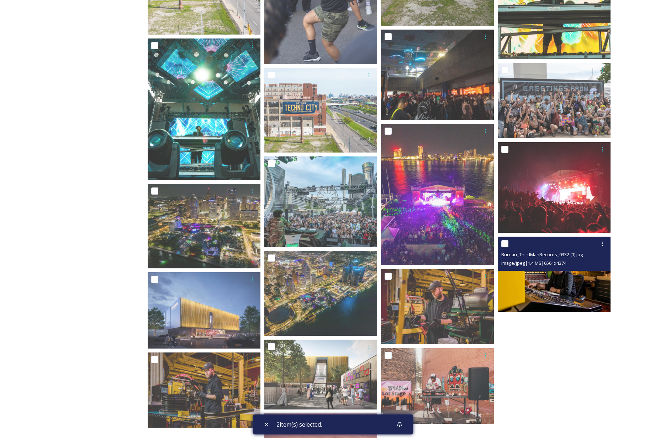
scroll to position [712, 0]
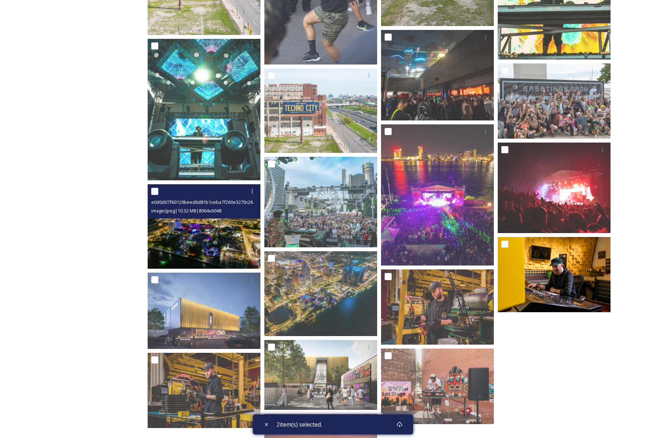
click at [153, 190] on input "checkbox" at bounding box center [154, 191] width 7 height 7
checkbox input "true"
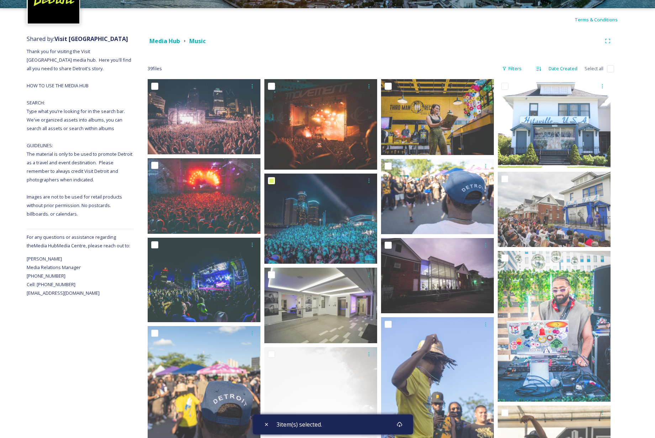
scroll to position [55, 0]
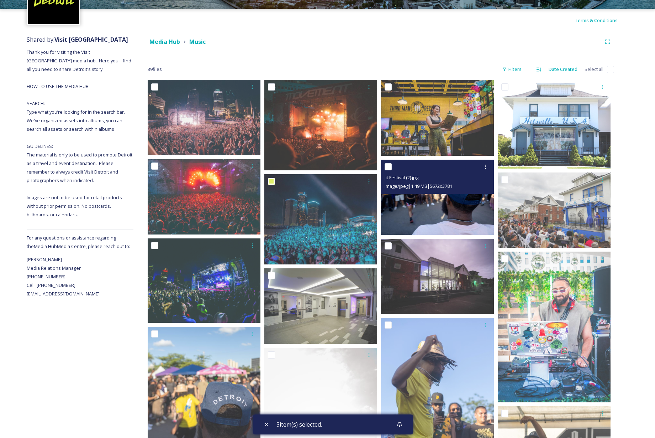
click at [389, 166] on input "checkbox" at bounding box center [388, 166] width 7 height 7
checkbox input "true"
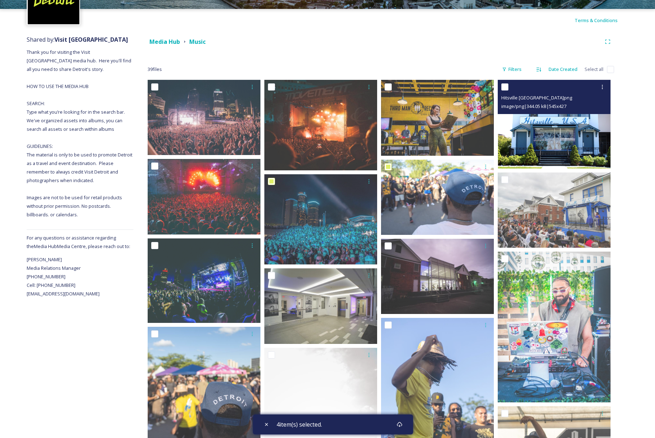
click at [507, 86] on input "checkbox" at bounding box center [505, 86] width 7 height 7
checkbox input "true"
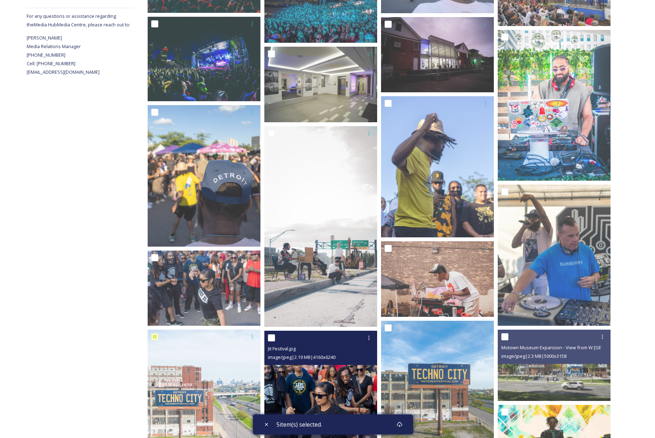
scroll to position [397, 0]
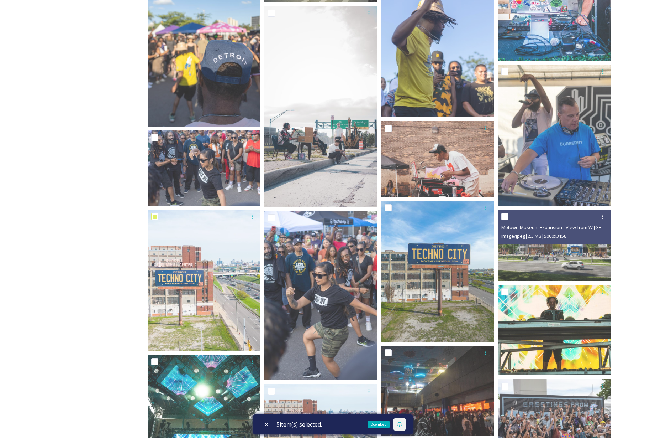
click at [403, 420] on div "Download" at bounding box center [399, 424] width 13 height 13
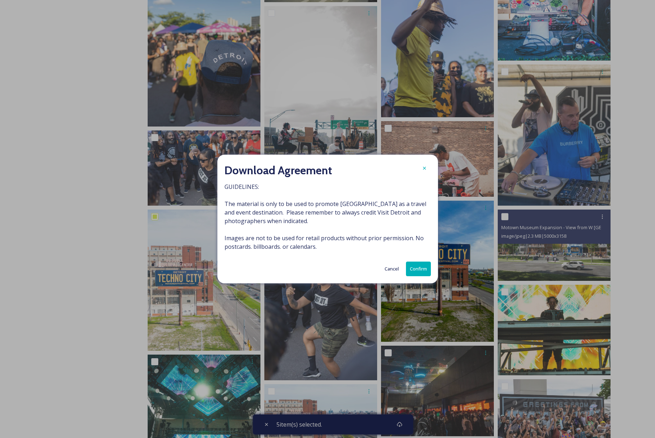
click at [413, 266] on button "Confirm" at bounding box center [418, 268] width 25 height 15
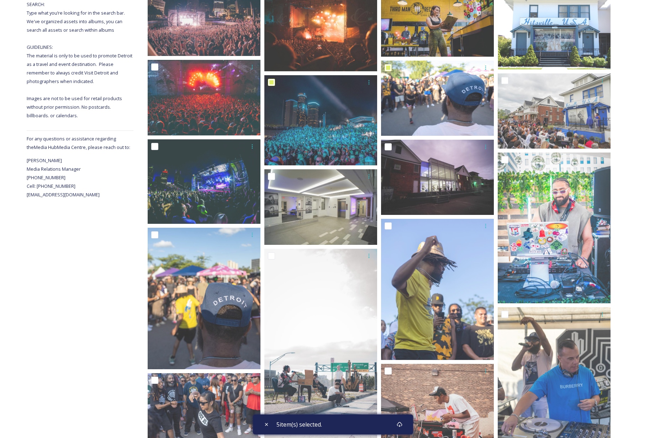
scroll to position [0, 0]
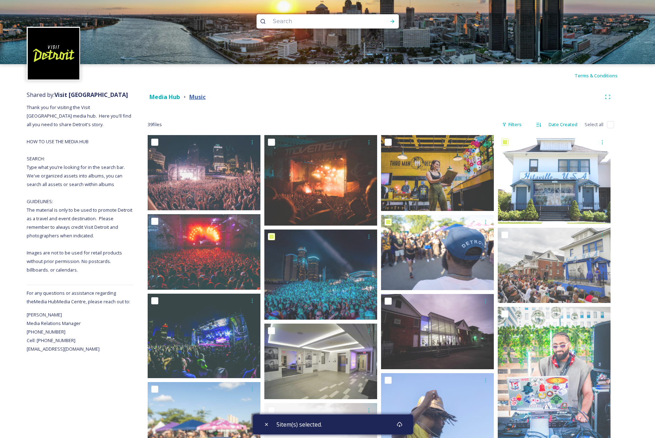
click at [192, 96] on strong "Music" at bounding box center [197, 97] width 16 height 8
click at [198, 97] on strong "Music" at bounding box center [197, 97] width 16 height 8
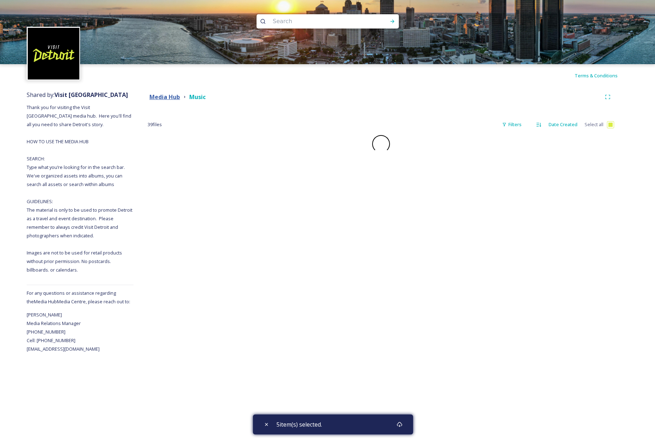
checkbox input "false"
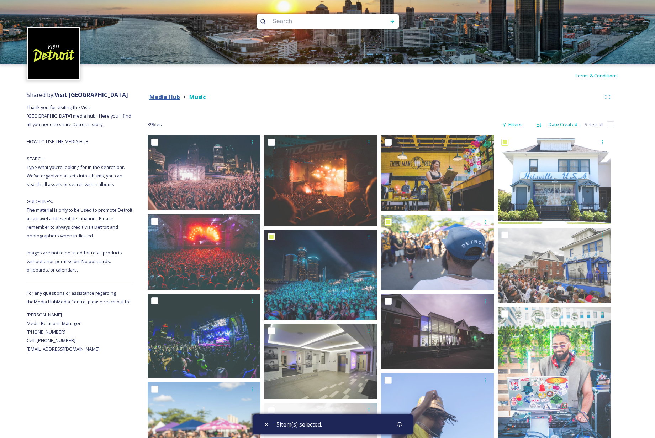
click at [171, 97] on strong "Media Hub" at bounding box center [165, 97] width 31 height 8
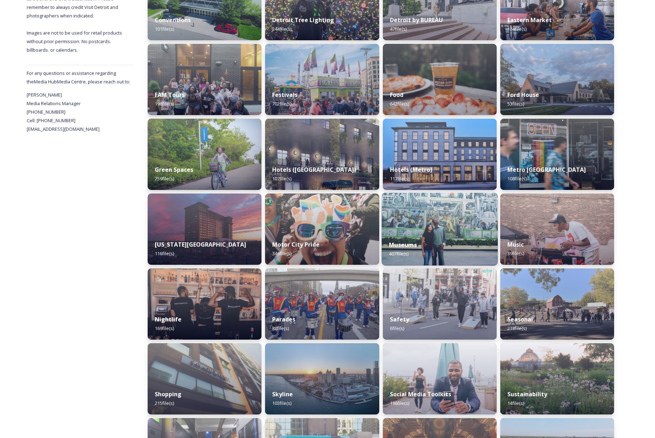
scroll to position [220, 0]
click at [450, 233] on div "Museums 407 file(s)" at bounding box center [440, 248] width 116 height 32
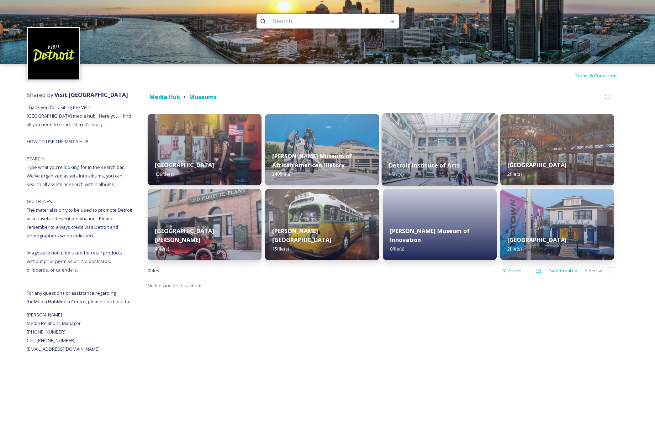
click at [438, 152] on img at bounding box center [440, 149] width 116 height 73
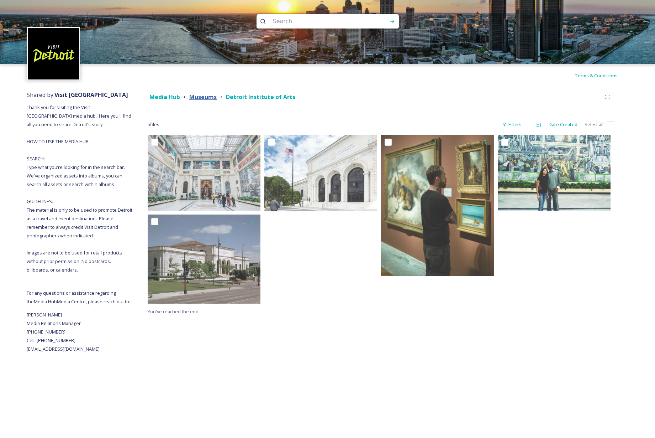
click at [210, 96] on strong "Museums" at bounding box center [202, 97] width 27 height 8
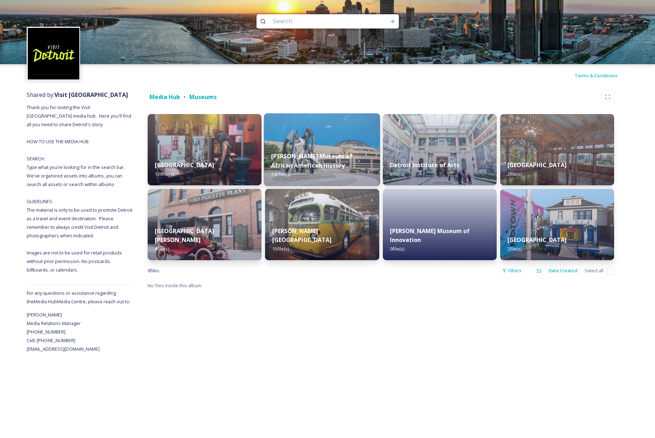
click at [316, 142] on img at bounding box center [322, 149] width 116 height 73
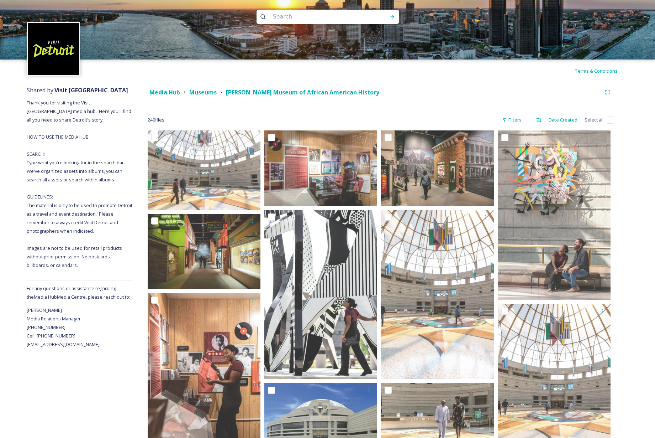
scroll to position [11, 0]
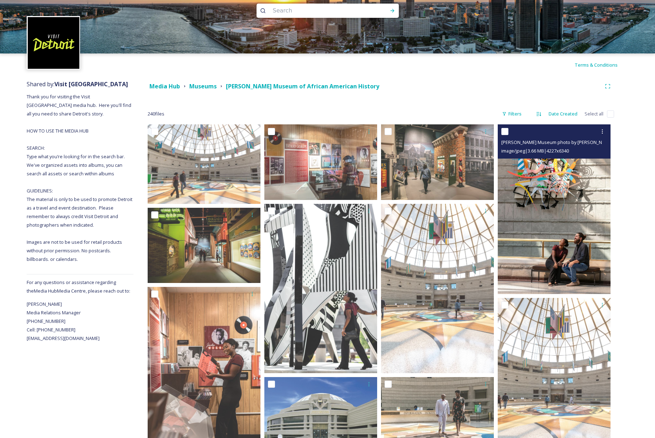
click at [505, 131] on input "checkbox" at bounding box center [505, 131] width 7 height 7
checkbox input "true"
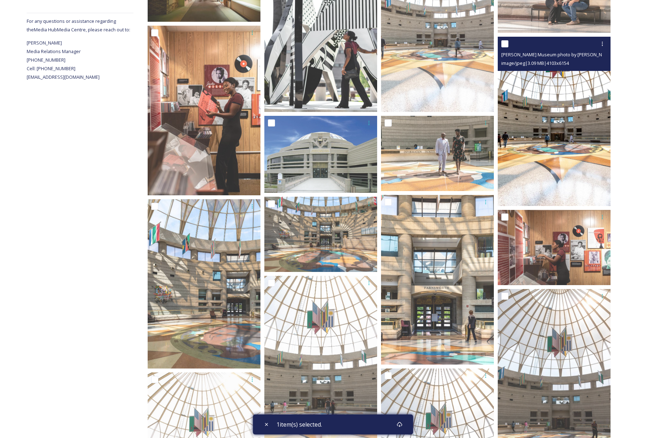
scroll to position [273, 0]
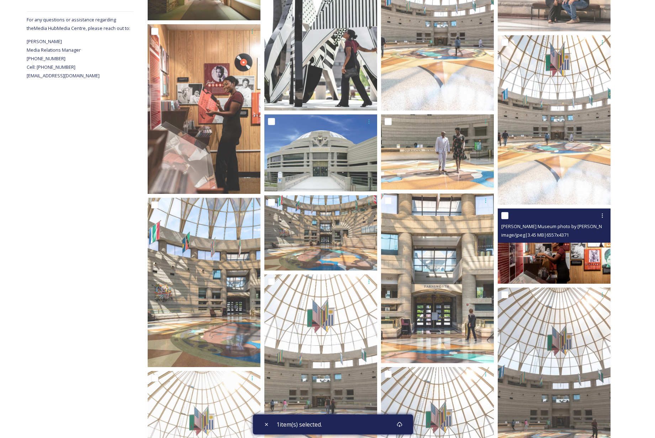
click at [507, 215] on input "checkbox" at bounding box center [505, 215] width 7 height 7
checkbox input "true"
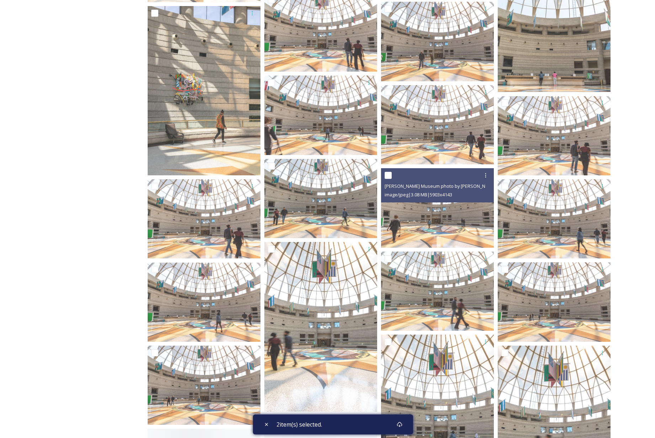
scroll to position [811, 0]
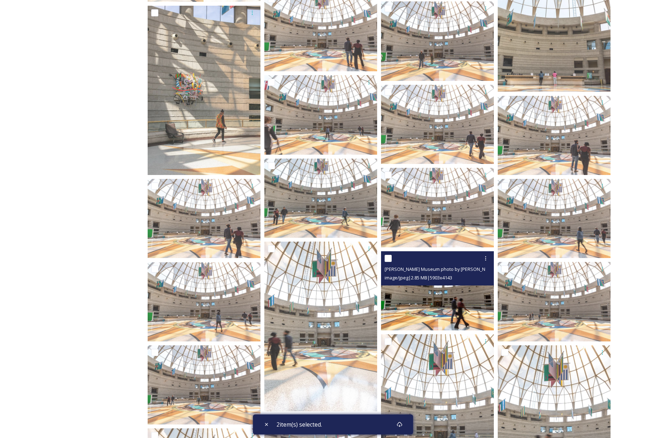
click at [388, 256] on input "checkbox" at bounding box center [388, 258] width 7 height 7
checkbox input "true"
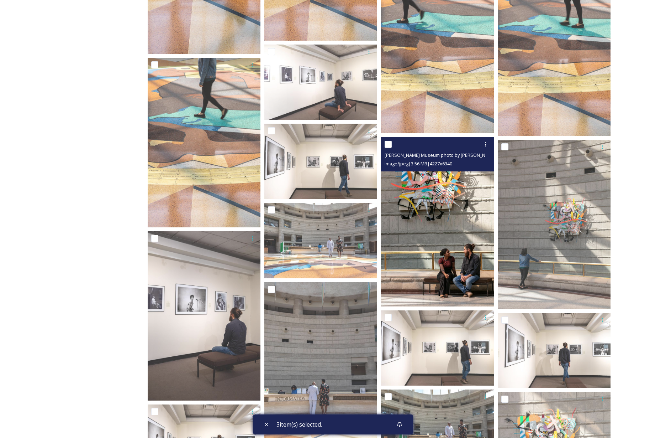
scroll to position [2207, 0]
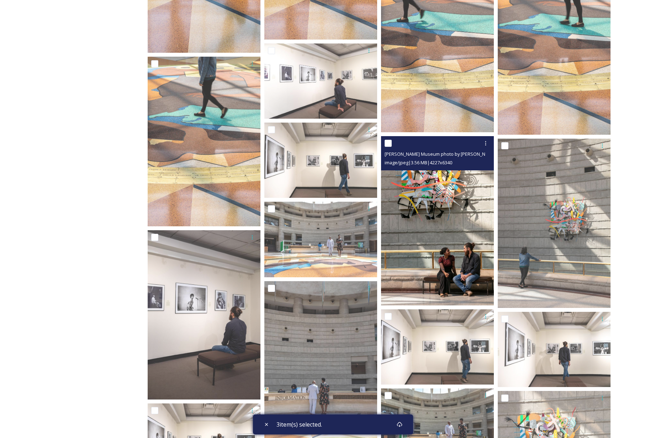
click at [388, 141] on input "checkbox" at bounding box center [388, 143] width 7 height 7
checkbox input "true"
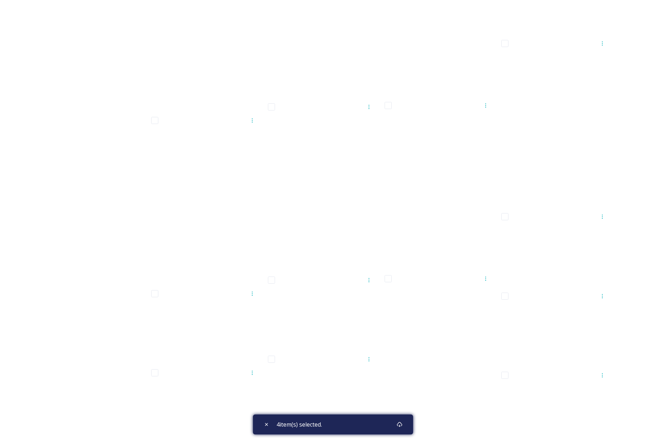
scroll to position [5588, 0]
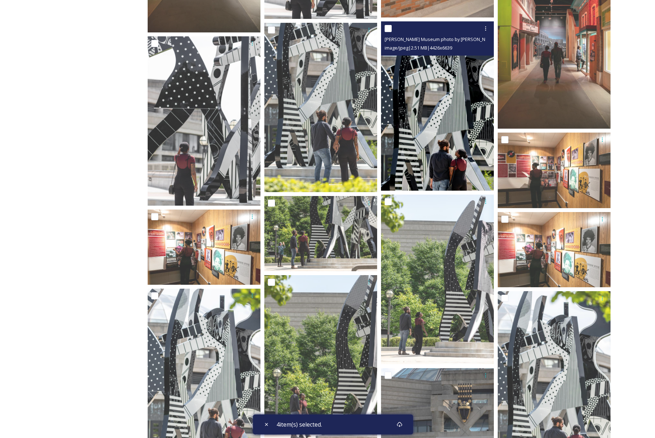
click at [390, 26] on input "checkbox" at bounding box center [388, 28] width 7 height 7
checkbox input "true"
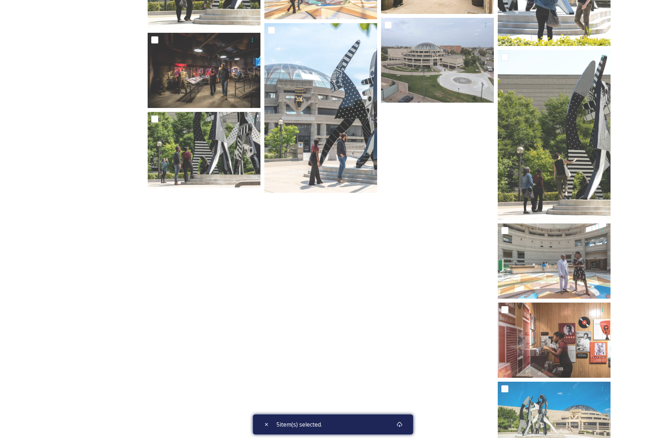
scroll to position [7648, 0]
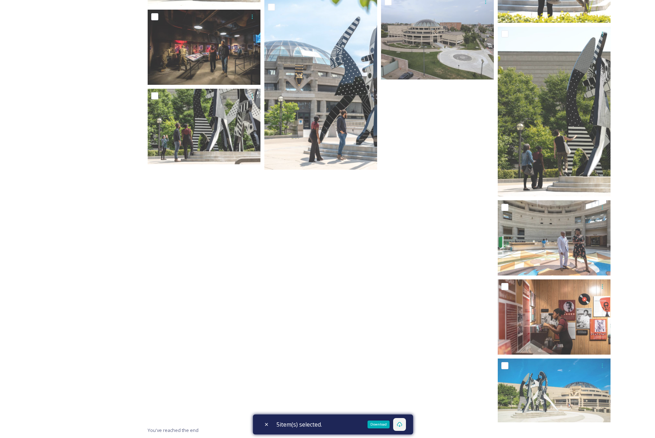
click at [403, 424] on icon at bounding box center [400, 424] width 6 height 6
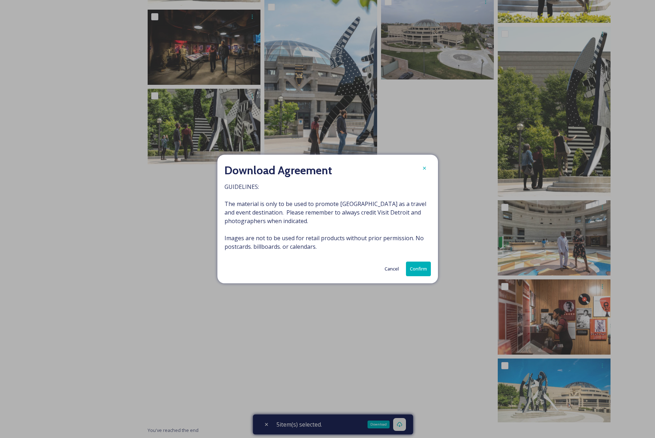
click at [413, 267] on button "Confirm" at bounding box center [418, 268] width 25 height 15
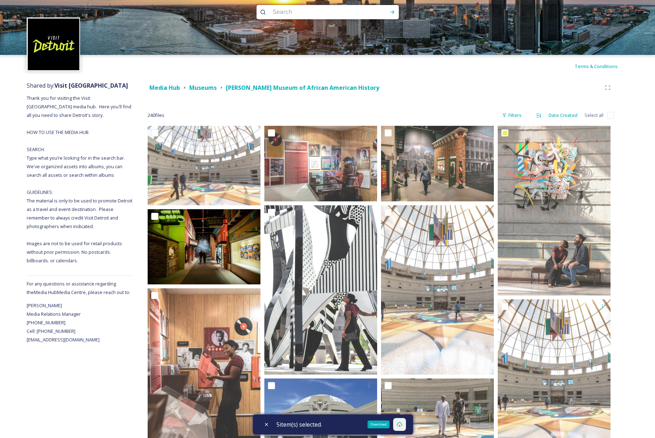
scroll to position [0, 0]
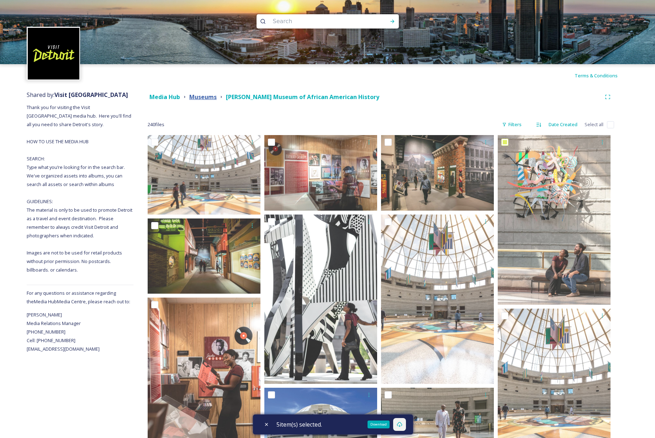
click at [205, 100] on strong "Museums" at bounding box center [202, 97] width 27 height 8
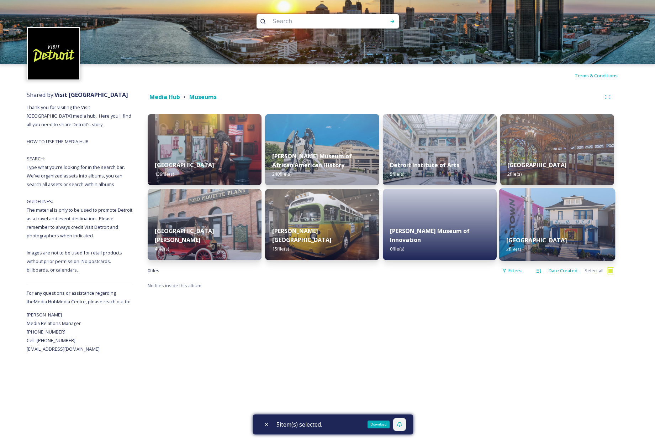
click at [527, 218] on img at bounding box center [558, 224] width 116 height 73
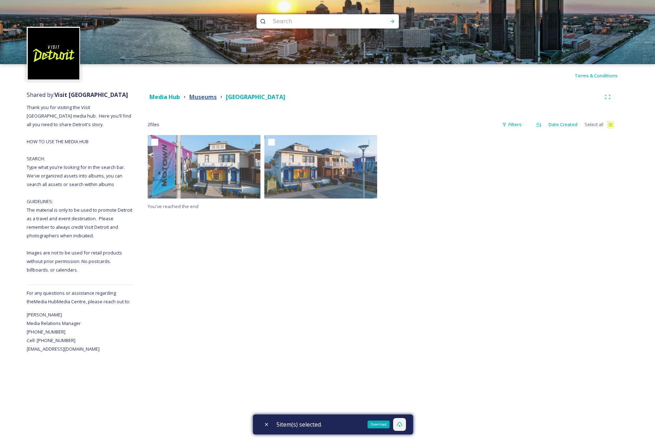
click at [208, 96] on strong "Museums" at bounding box center [202, 97] width 27 height 8
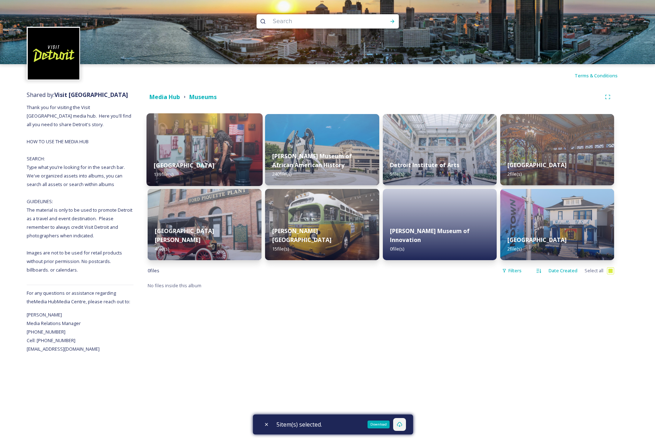
click at [195, 160] on div "Arab American Museum 139 file(s)" at bounding box center [205, 169] width 116 height 32
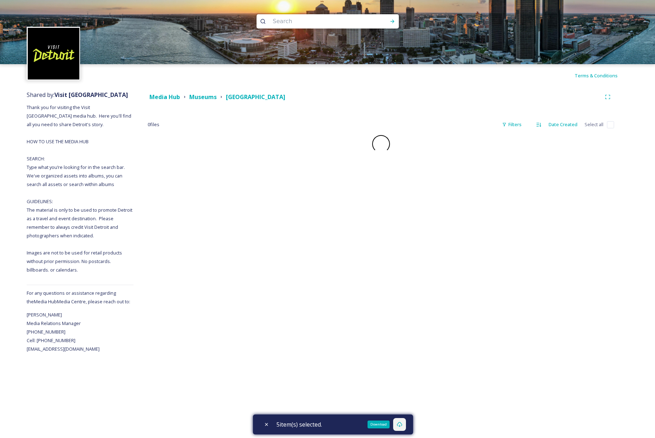
checkbox input "false"
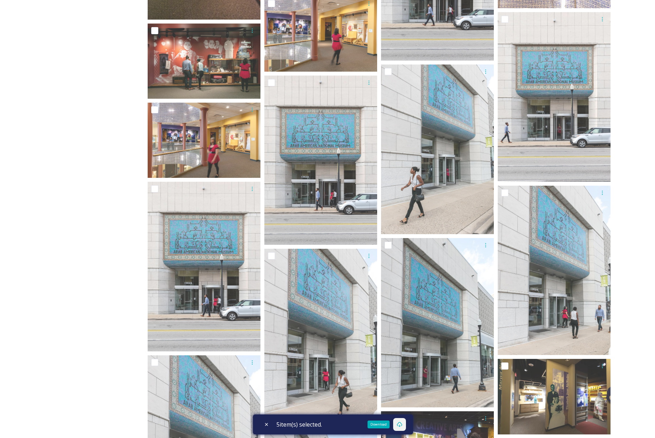
scroll to position [3858, 0]
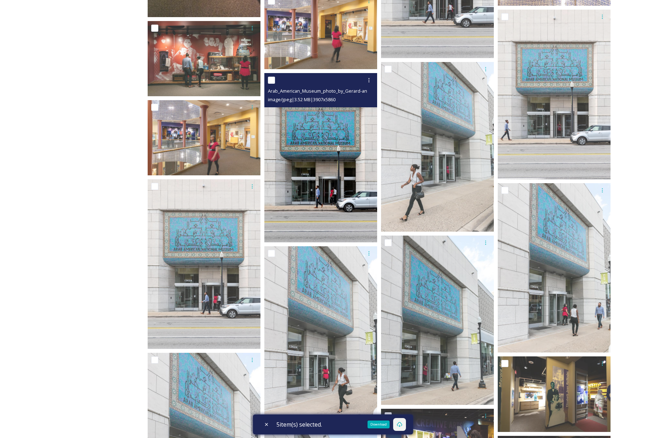
click at [272, 80] on input "checkbox" at bounding box center [271, 80] width 7 height 7
checkbox input "true"
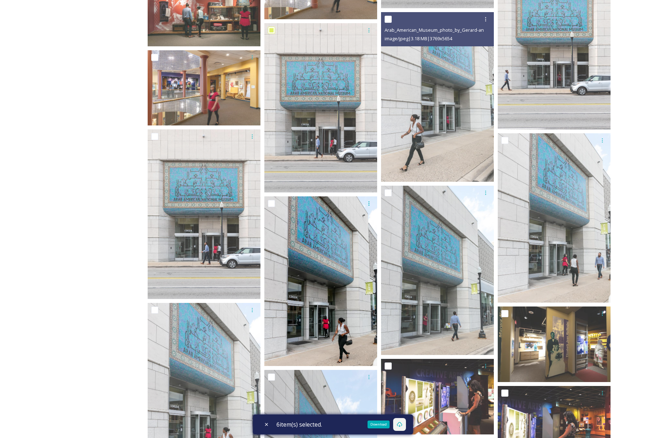
scroll to position [3909, 0]
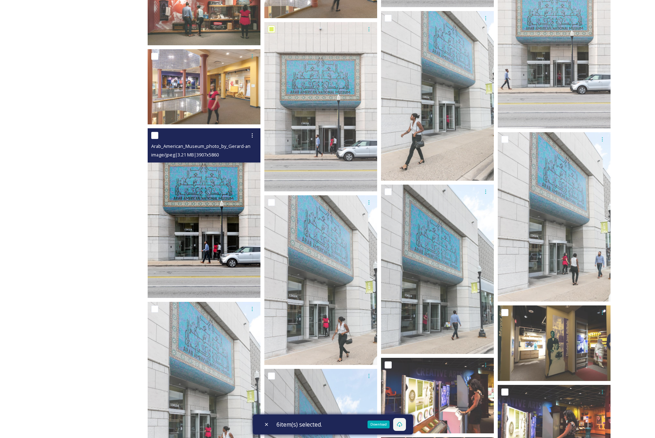
click at [155, 135] on input "checkbox" at bounding box center [154, 135] width 7 height 7
checkbox input "true"
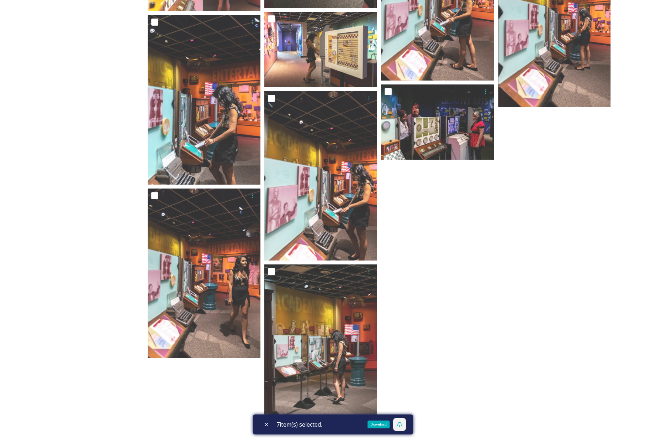
scroll to position [4620, 0]
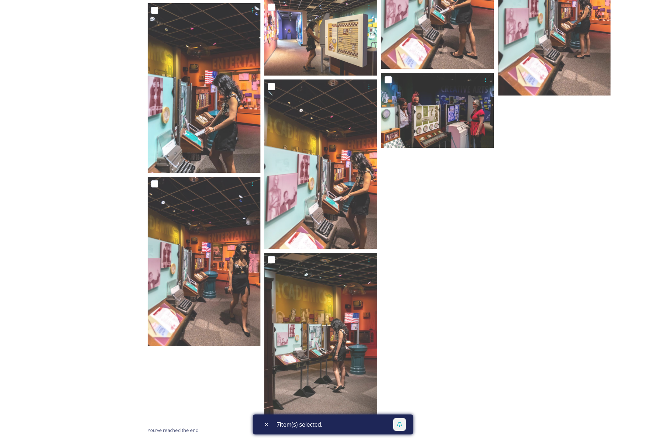
click at [384, 425] on div "7 item(s) selected." at bounding box center [333, 424] width 160 height 20
click at [403, 425] on icon at bounding box center [400, 424] width 6 height 6
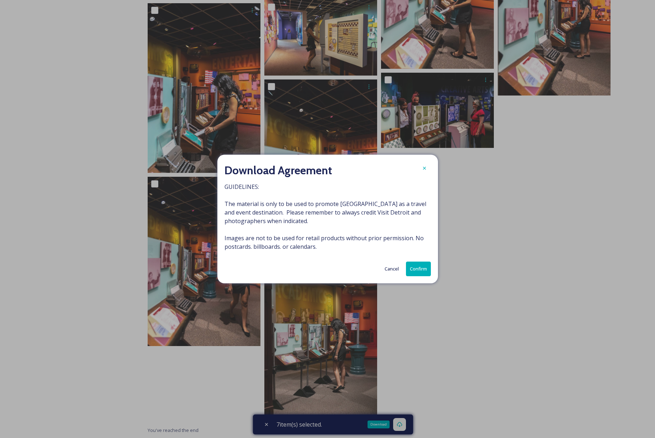
click at [418, 268] on button "Confirm" at bounding box center [418, 268] width 25 height 15
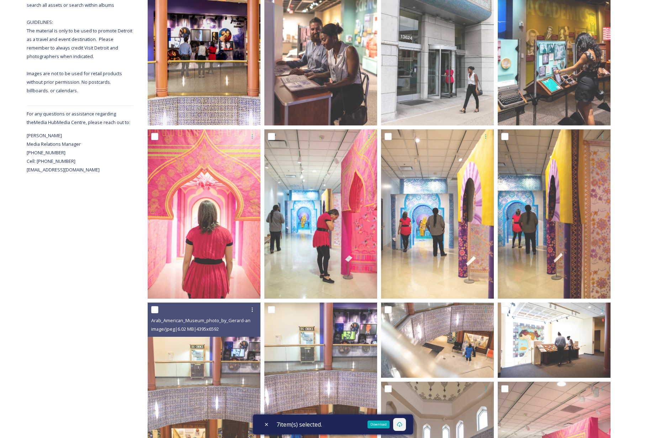
scroll to position [0, 0]
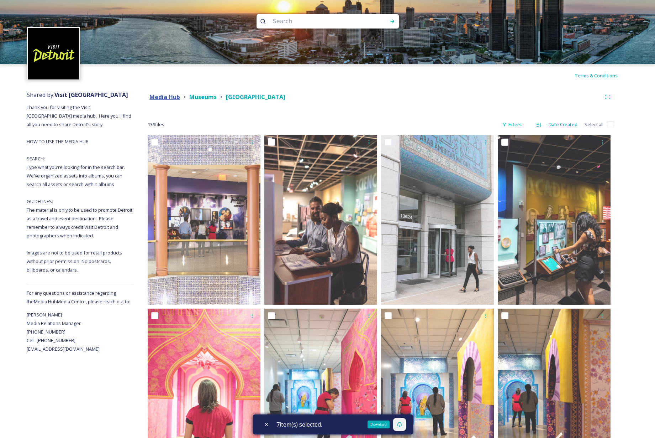
click at [166, 94] on strong "Media Hub" at bounding box center [165, 97] width 31 height 8
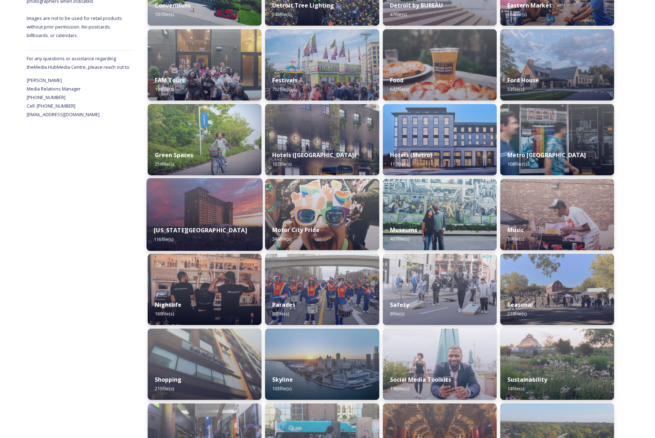
scroll to position [278, 0]
